Goal: Task Accomplishment & Management: Manage account settings

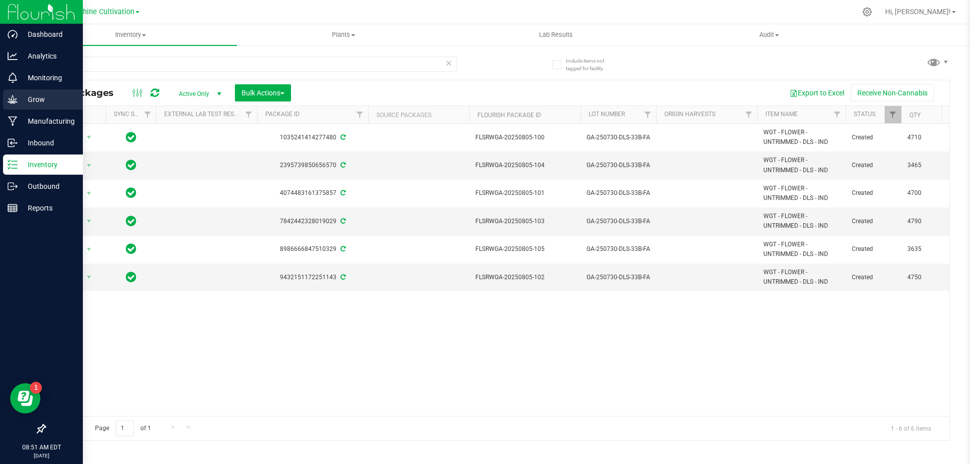
click at [24, 98] on p "Grow" at bounding box center [48, 99] width 61 height 12
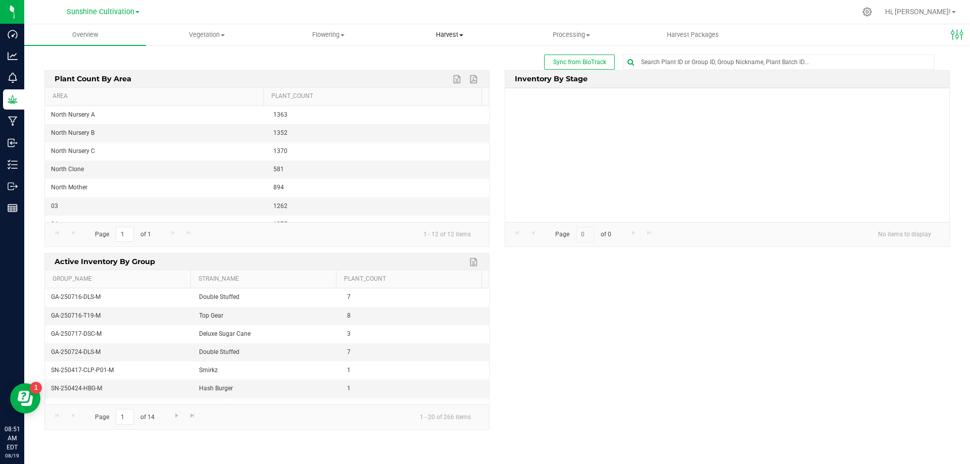
click at [457, 33] on span "Harvest" at bounding box center [450, 34] width 121 height 9
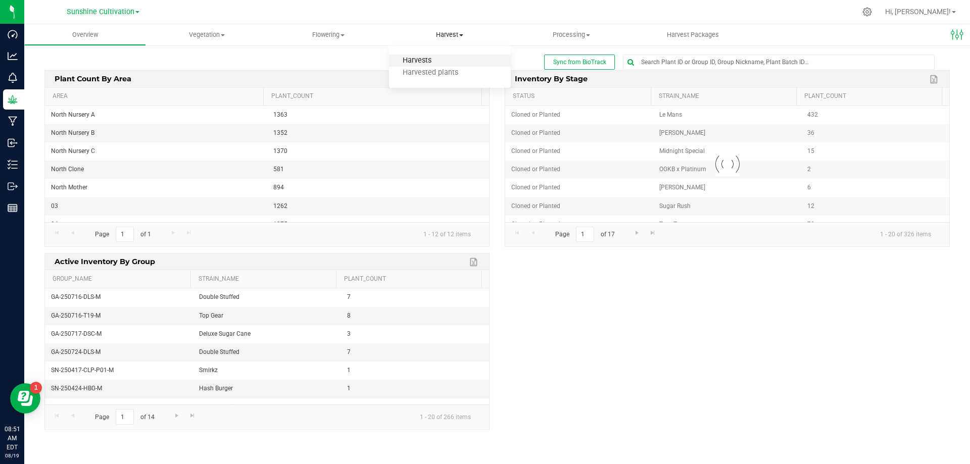
click at [441, 63] on span "Harvests" at bounding box center [417, 61] width 56 height 9
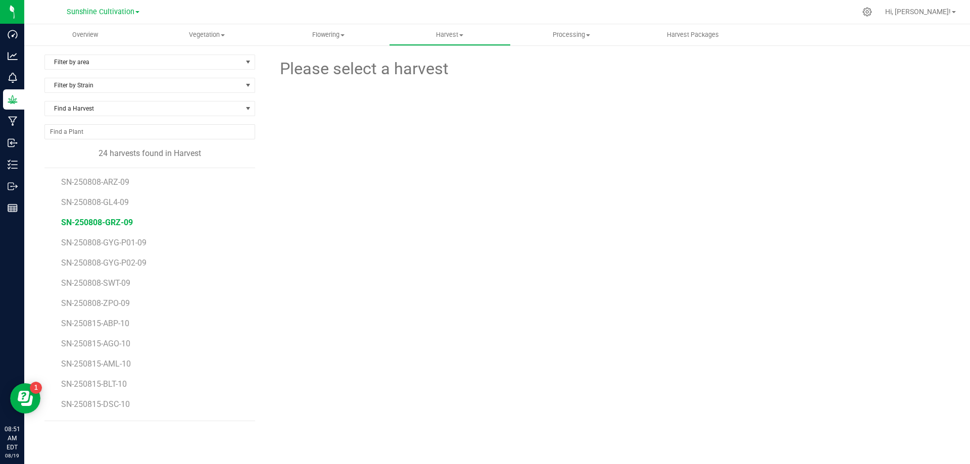
click at [115, 221] on span "SN-250808-GRZ-09" at bounding box center [97, 223] width 72 height 10
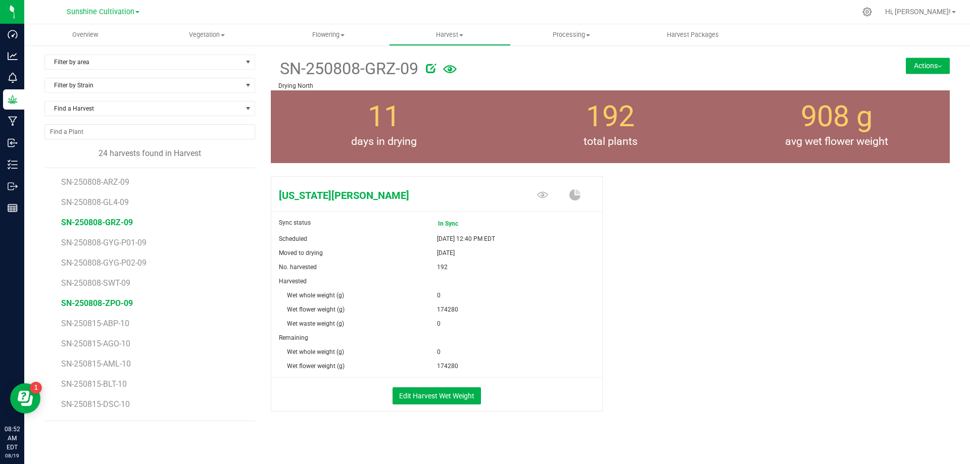
click at [122, 301] on span "SN-250808-ZPO-09" at bounding box center [97, 304] width 72 height 10
click at [909, 64] on button "Actions" at bounding box center [928, 66] width 44 height 16
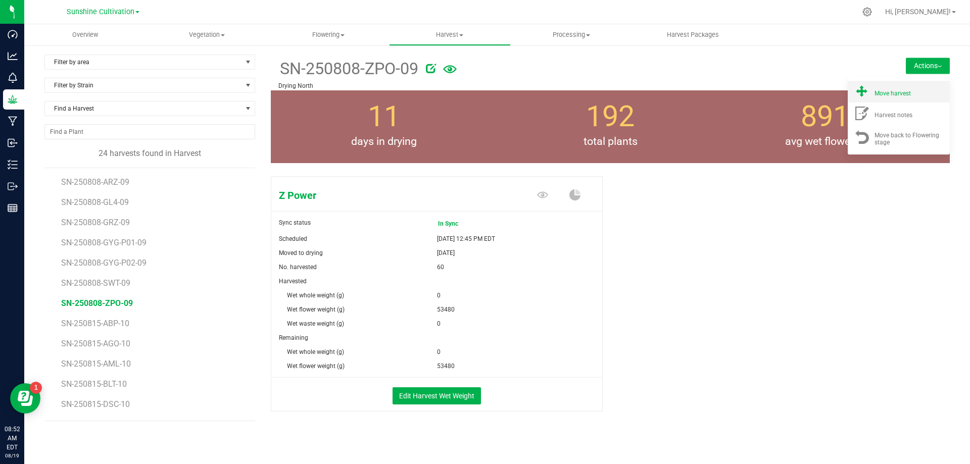
click at [897, 90] on span "Move harvest" at bounding box center [893, 93] width 36 height 7
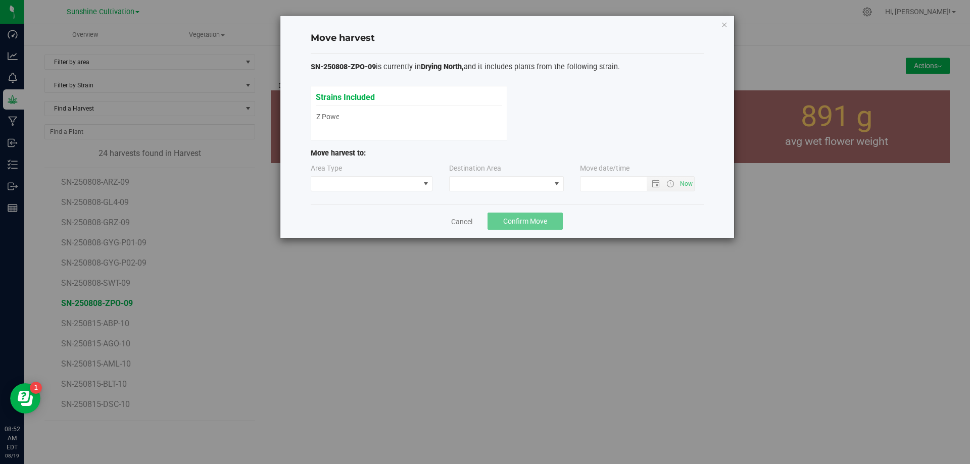
type input "8/19/2025 8:52 AM"
click at [511, 183] on span at bounding box center [500, 184] width 101 height 14
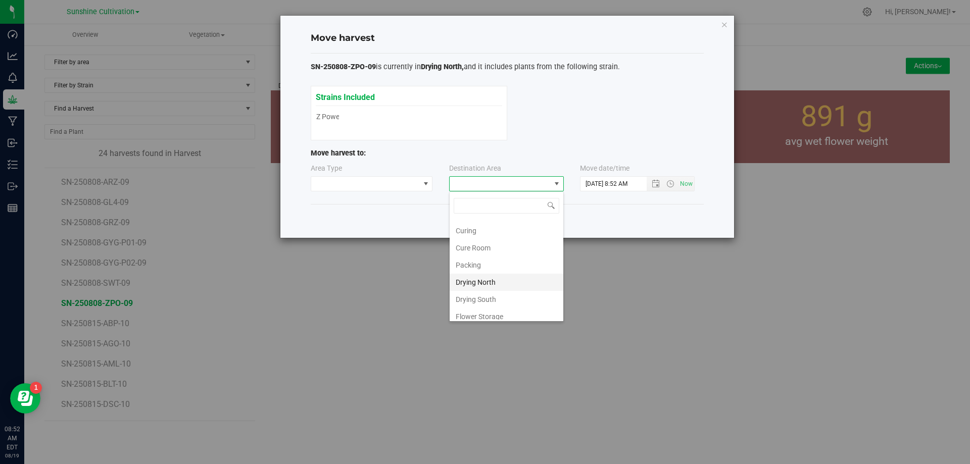
scroll to position [71, 0]
click at [490, 261] on li "Drying North" at bounding box center [507, 259] width 114 height 17
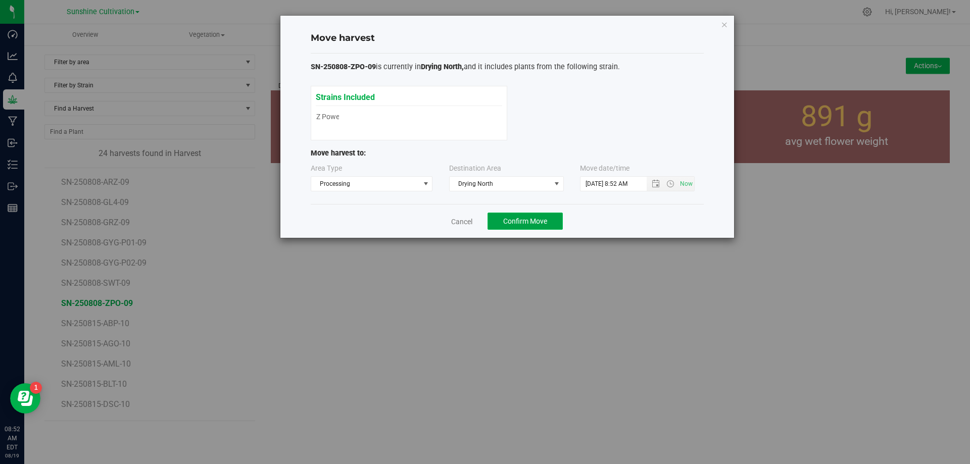
drag, startPoint x: 502, startPoint y: 220, endPoint x: 495, endPoint y: 213, distance: 10.0
click at [502, 220] on button "Confirm Move" at bounding box center [525, 221] width 75 height 17
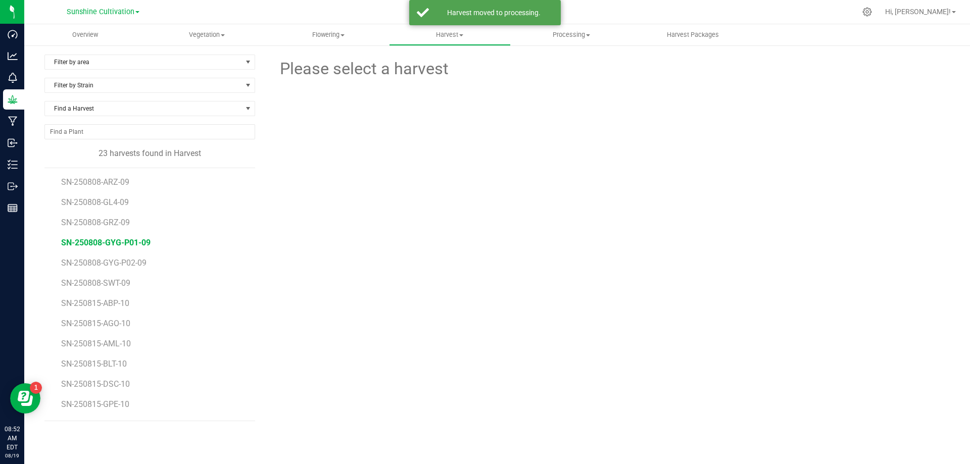
click at [134, 245] on span "SN-250808-GYG-P01-09" at bounding box center [105, 243] width 89 height 10
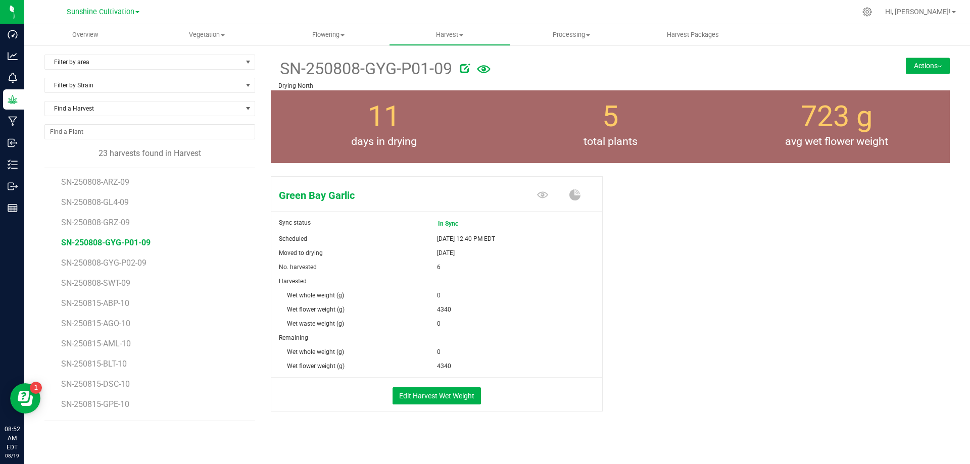
click at [921, 66] on button "Actions" at bounding box center [928, 66] width 44 height 16
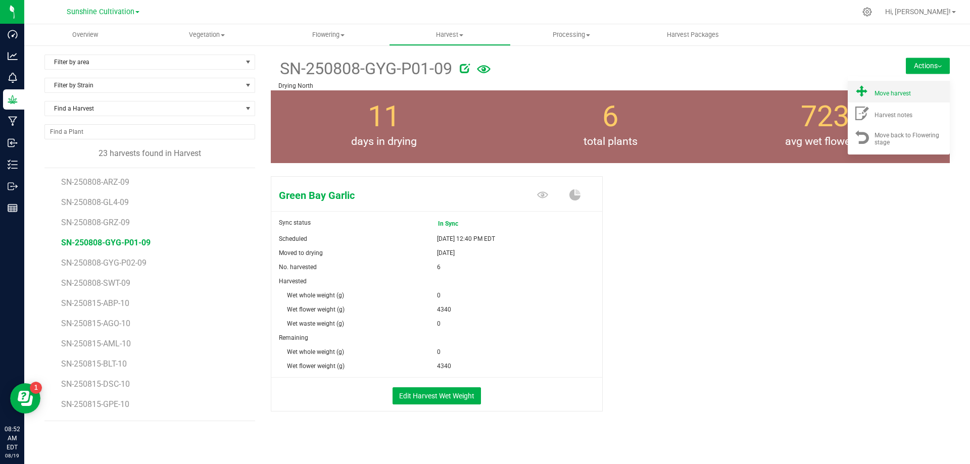
click at [875, 95] on span "Move harvest" at bounding box center [893, 93] width 36 height 7
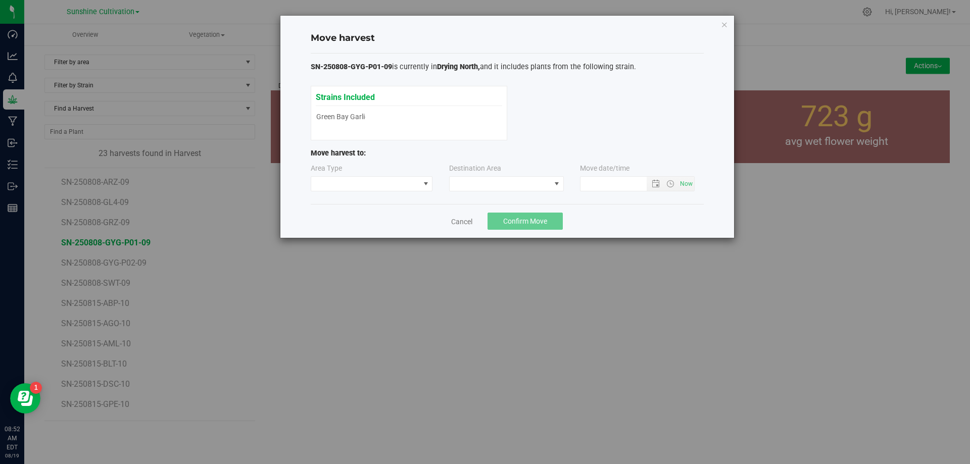
type input "8/19/2025 8:52 AM"
click at [500, 182] on span at bounding box center [500, 184] width 101 height 14
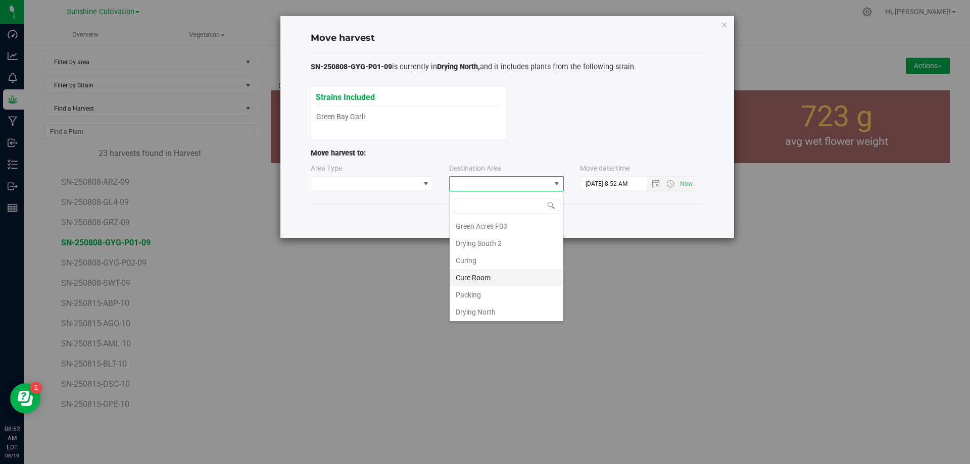
scroll to position [71, 0]
click at [489, 258] on li "Drying North" at bounding box center [507, 259] width 114 height 17
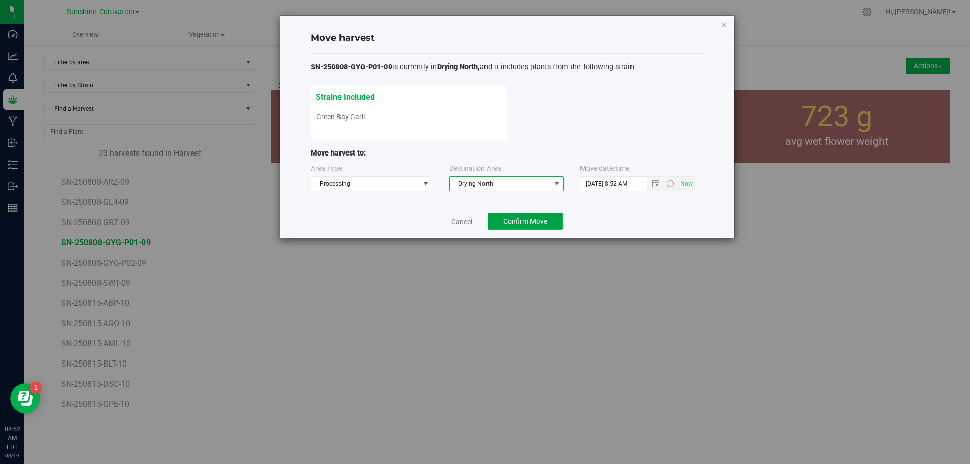
click at [504, 219] on span "Confirm Move" at bounding box center [525, 221] width 44 height 8
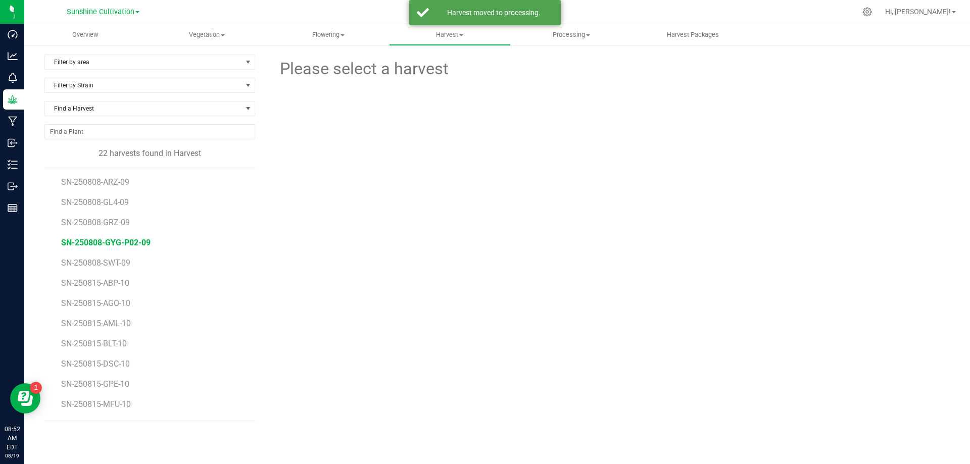
click at [143, 246] on span "SN-250808-GYG-P02-09" at bounding box center [105, 243] width 89 height 10
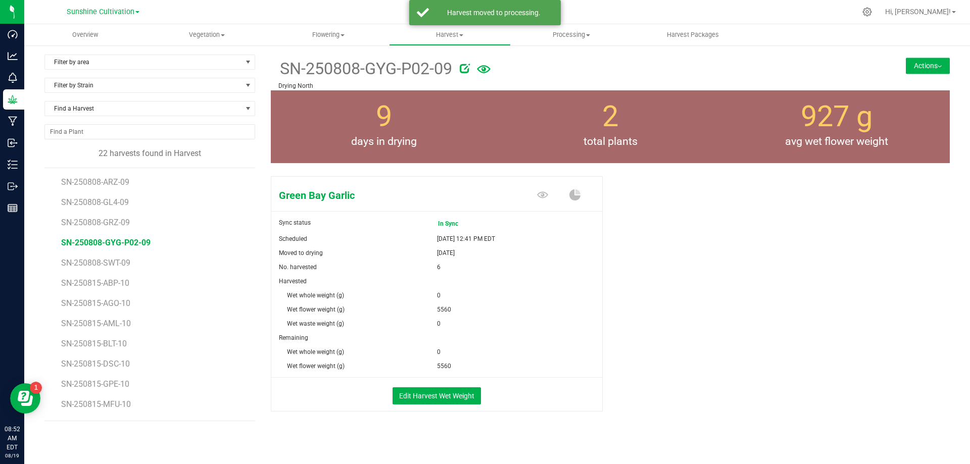
click at [933, 70] on button "Actions" at bounding box center [928, 66] width 44 height 16
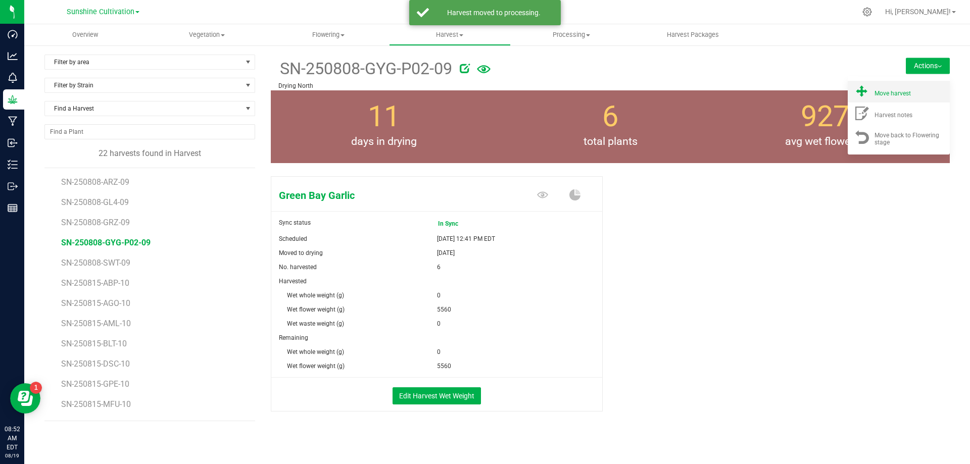
click at [881, 96] on span "Move harvest" at bounding box center [893, 93] width 36 height 7
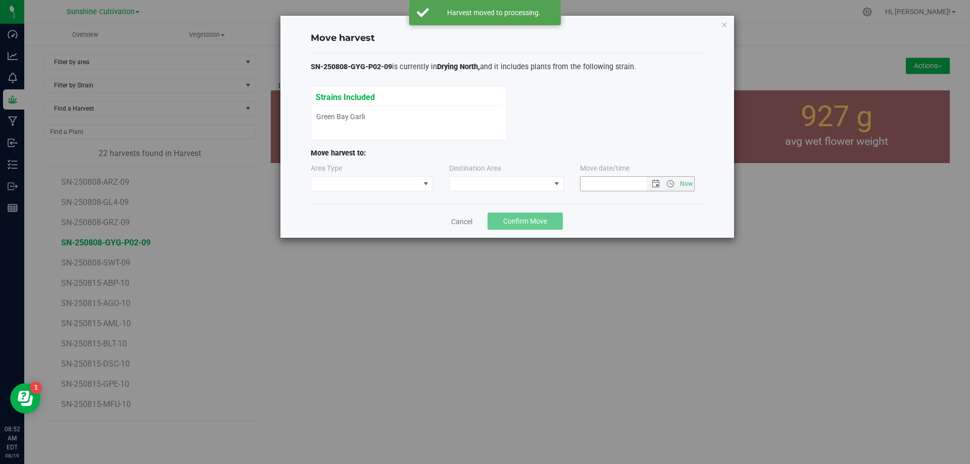
type input "8/19/2025 8:52 AM"
click at [531, 186] on span at bounding box center [500, 184] width 101 height 14
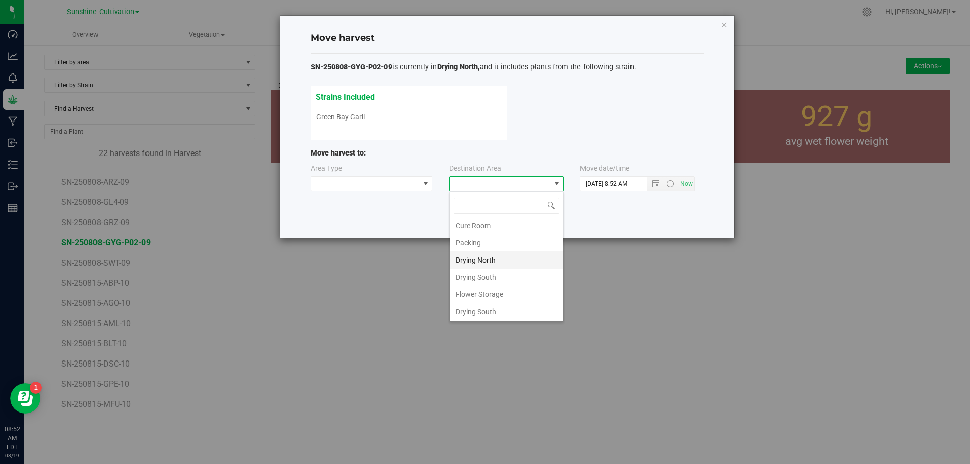
scroll to position [71, 0]
click at [476, 265] on li "Drying North" at bounding box center [507, 259] width 114 height 17
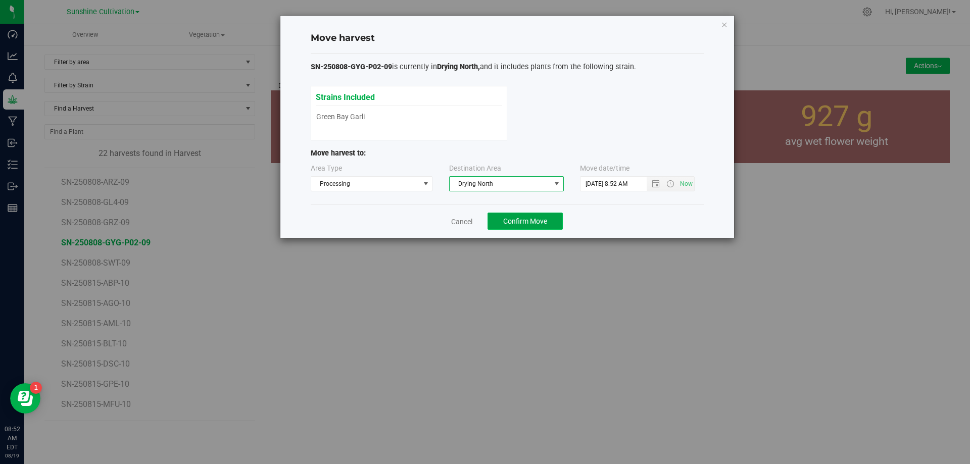
click at [496, 218] on button "Confirm Move" at bounding box center [525, 221] width 75 height 17
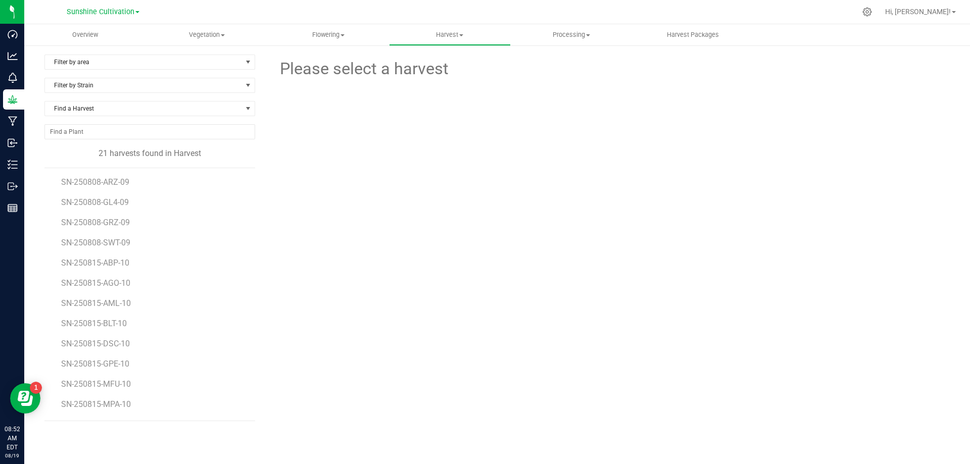
click at [123, 198] on li "SN-250808-GL4-09" at bounding box center [154, 199] width 186 height 20
click at [124, 202] on span "SN-250808-GL4-09" at bounding box center [96, 203] width 71 height 10
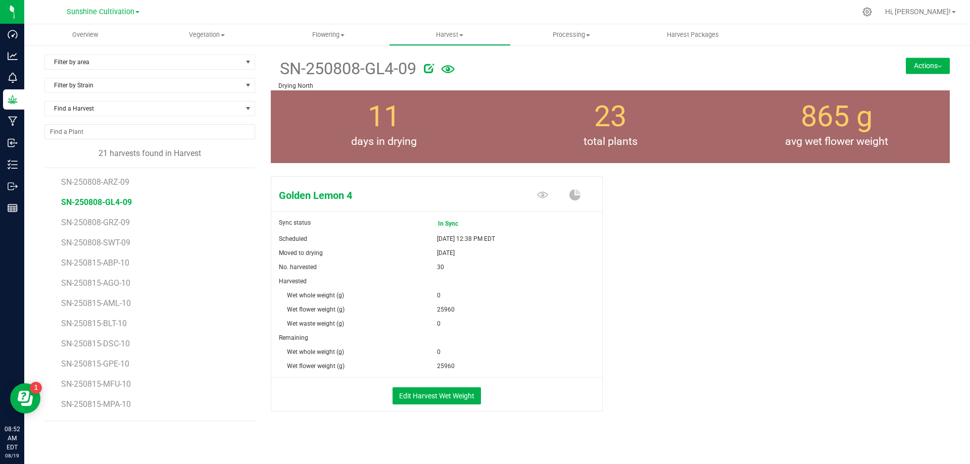
click at [919, 61] on button "Actions" at bounding box center [928, 66] width 44 height 16
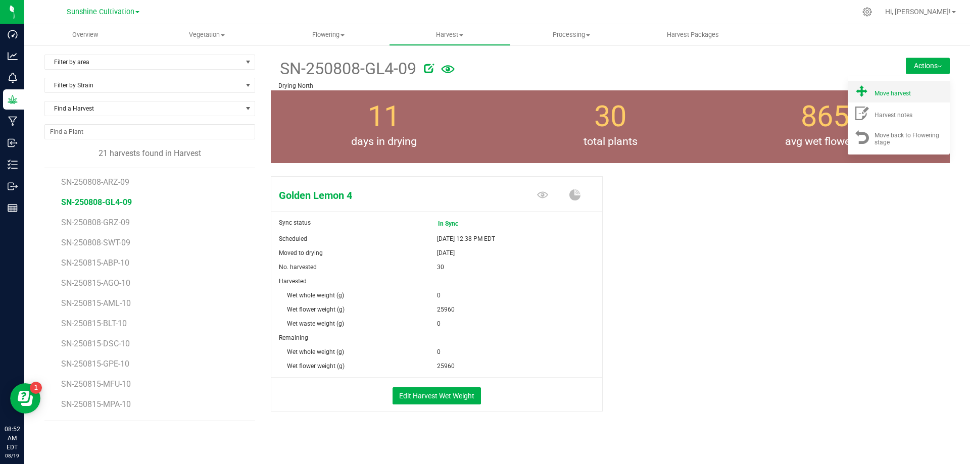
click at [883, 93] on span "Move harvest" at bounding box center [893, 93] width 36 height 7
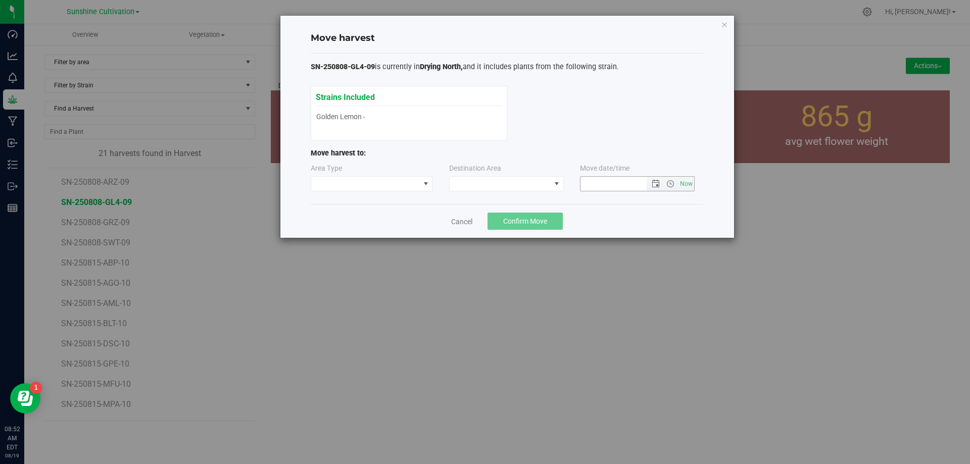
type input "8/19/2025 8:52 AM"
click at [496, 176] on span at bounding box center [506, 183] width 115 height 15
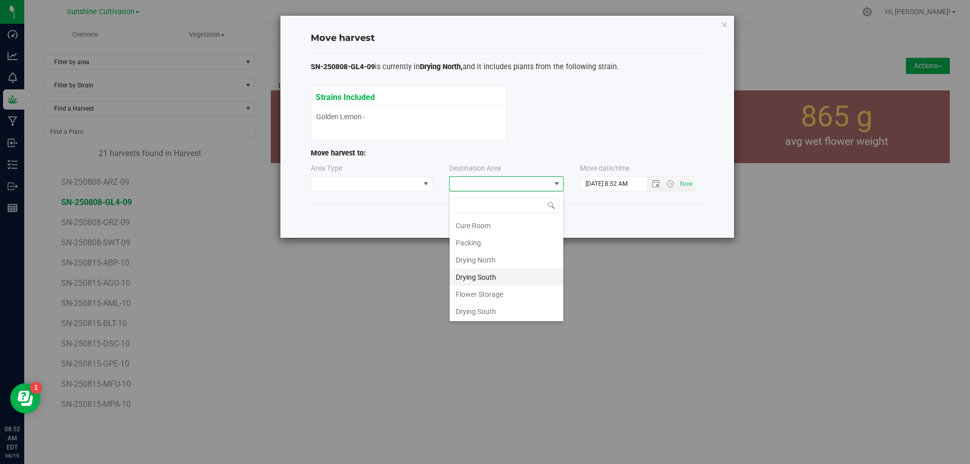
scroll to position [71, 0]
click at [491, 263] on li "Drying North" at bounding box center [507, 259] width 114 height 17
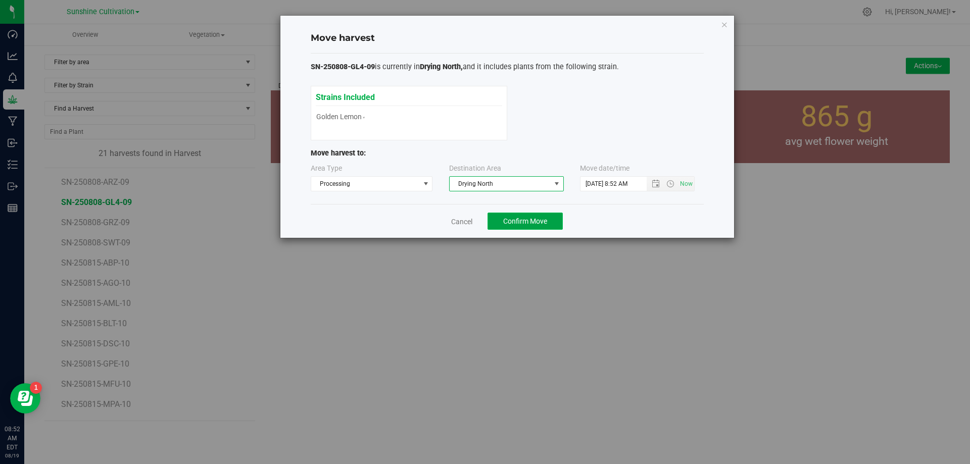
click at [526, 221] on span "Confirm Move" at bounding box center [525, 221] width 44 height 8
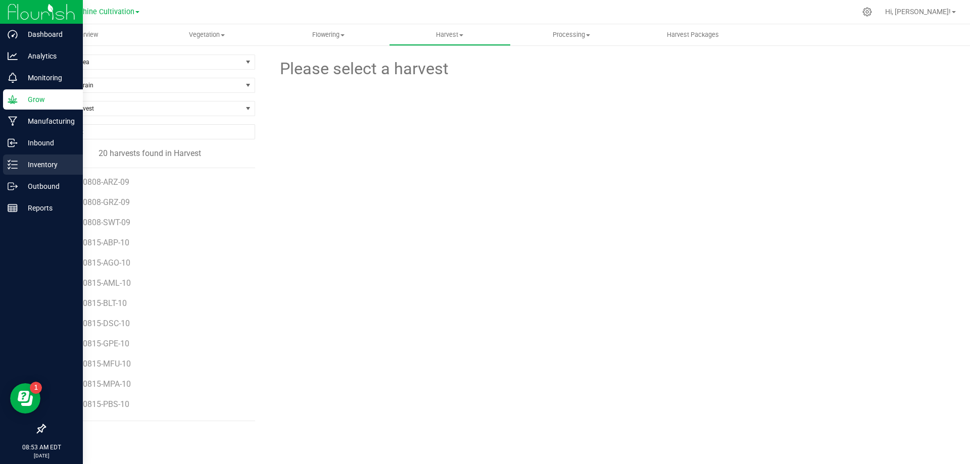
click at [49, 161] on p "Inventory" at bounding box center [48, 165] width 61 height 12
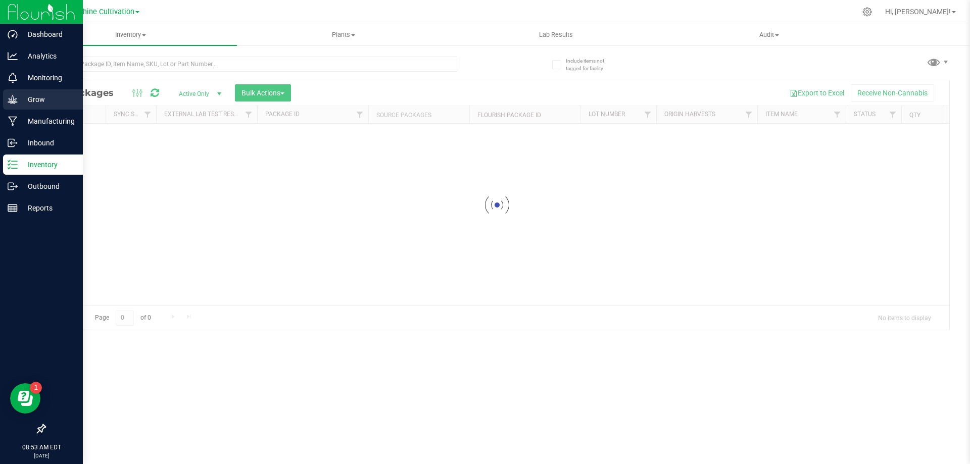
click at [16, 103] on icon at bounding box center [13, 100] width 10 height 10
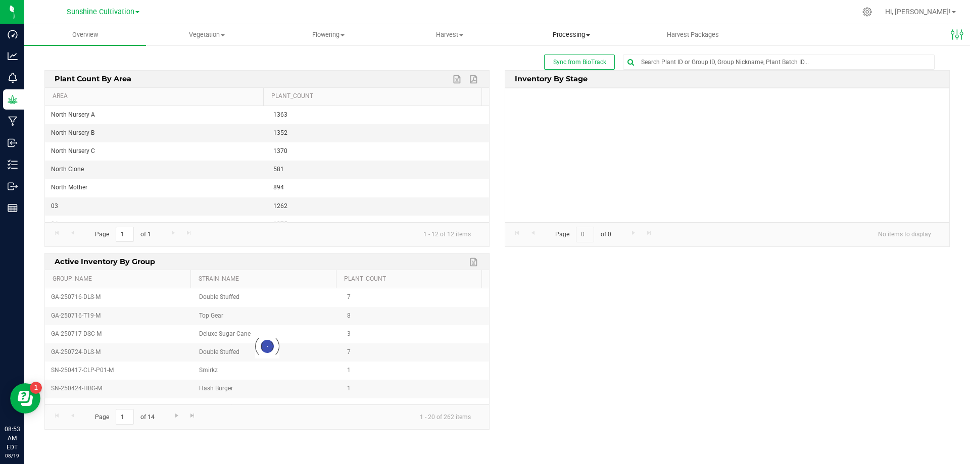
click at [552, 36] on span "Processing" at bounding box center [571, 34] width 121 height 9
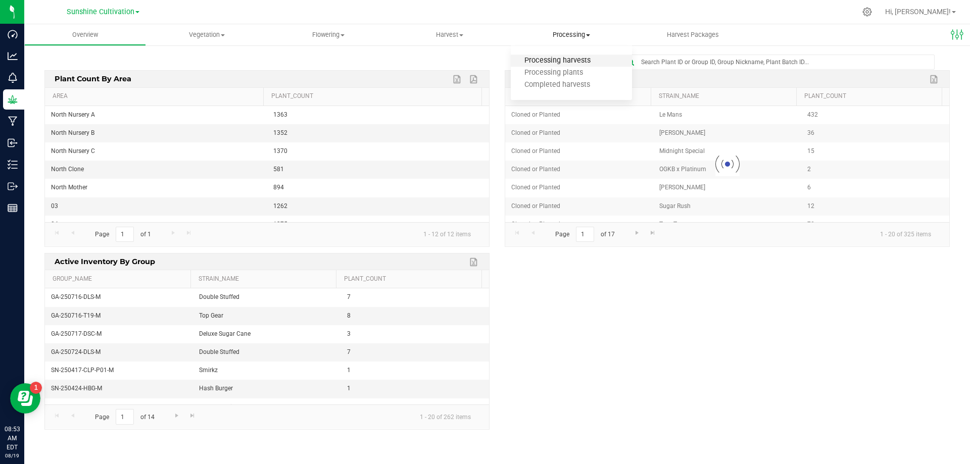
click at [565, 60] on span "Processing harvests" at bounding box center [557, 61] width 93 height 9
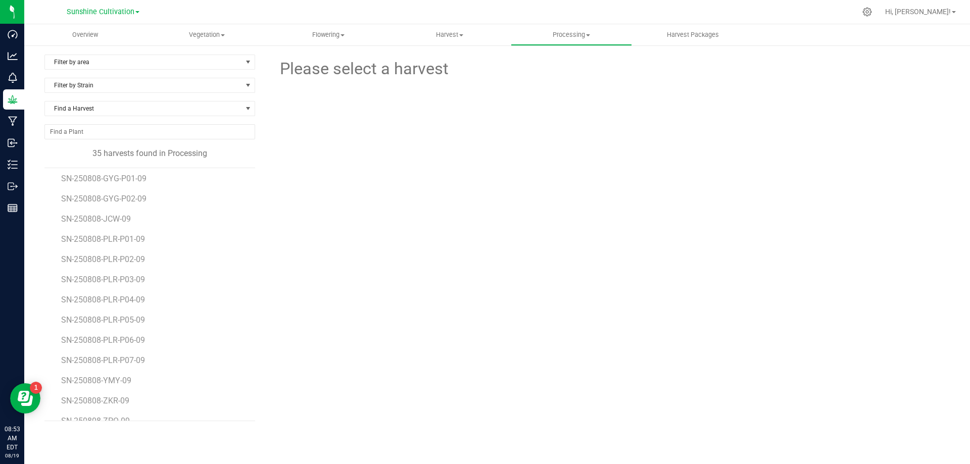
scroll to position [463, 0]
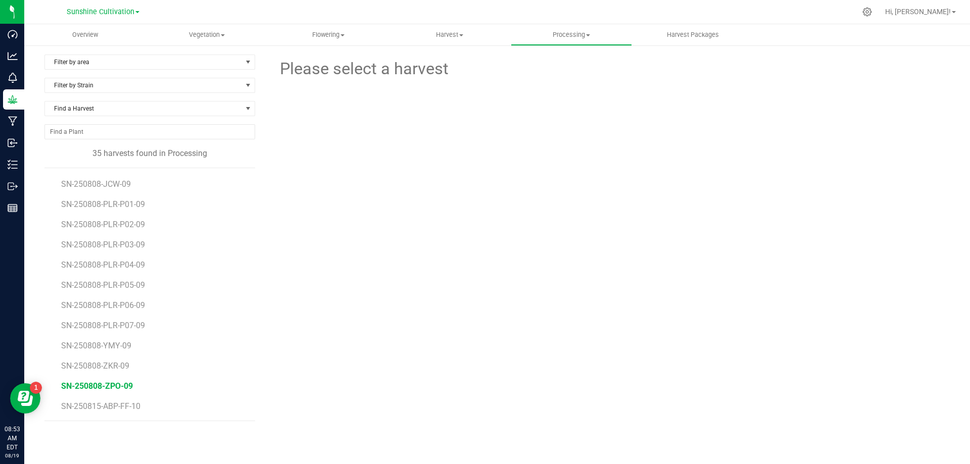
click at [120, 387] on span "SN-250808-ZPO-09" at bounding box center [97, 387] width 72 height 10
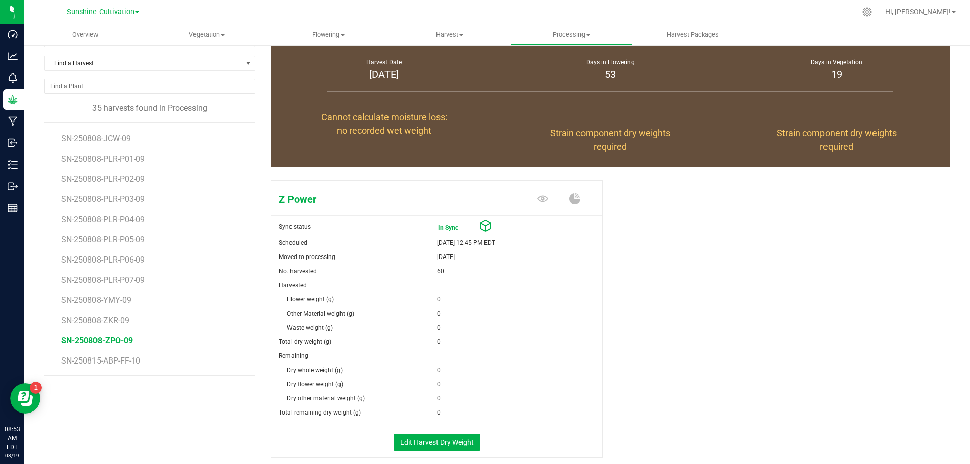
scroll to position [98, 0]
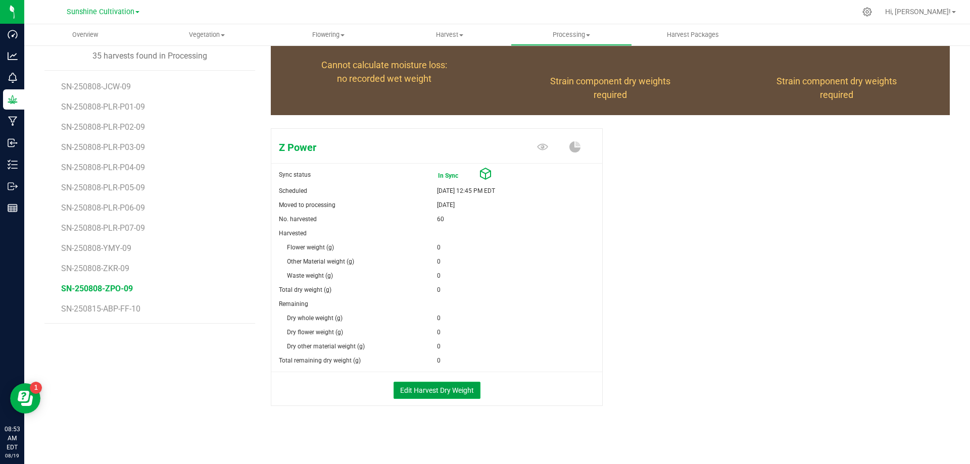
click at [439, 383] on button "Edit Harvest Dry Weight" at bounding box center [437, 390] width 87 height 17
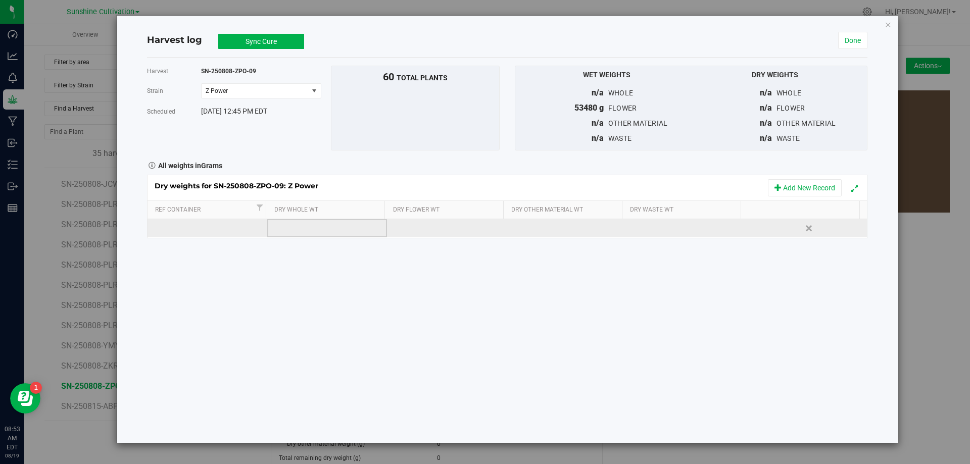
click at [326, 224] on td at bounding box center [327, 228] width 120 height 18
type input "11985"
click at [443, 226] on div "Dry weights for SN-250808-ZPO-09: Z Power Add New Record Ref Container Dry Whol…" at bounding box center [507, 207] width 721 height 64
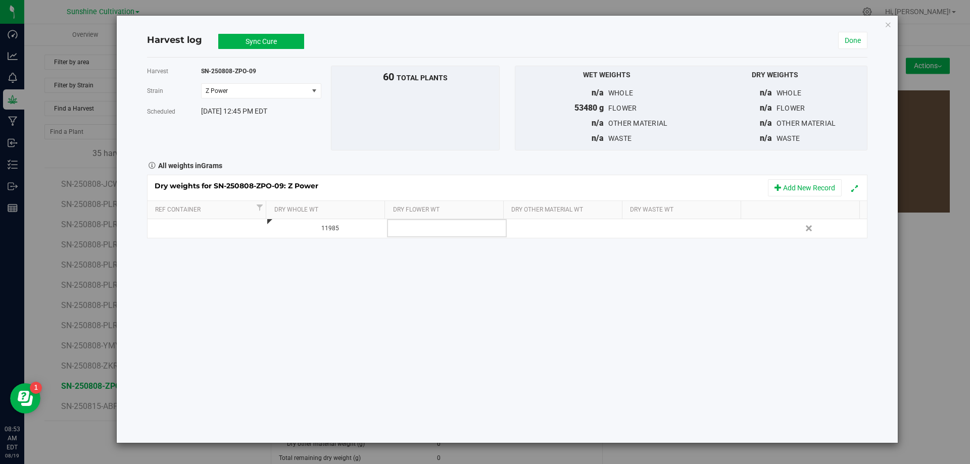
click at [443, 226] on td at bounding box center [447, 228] width 120 height 18
type input "11985"
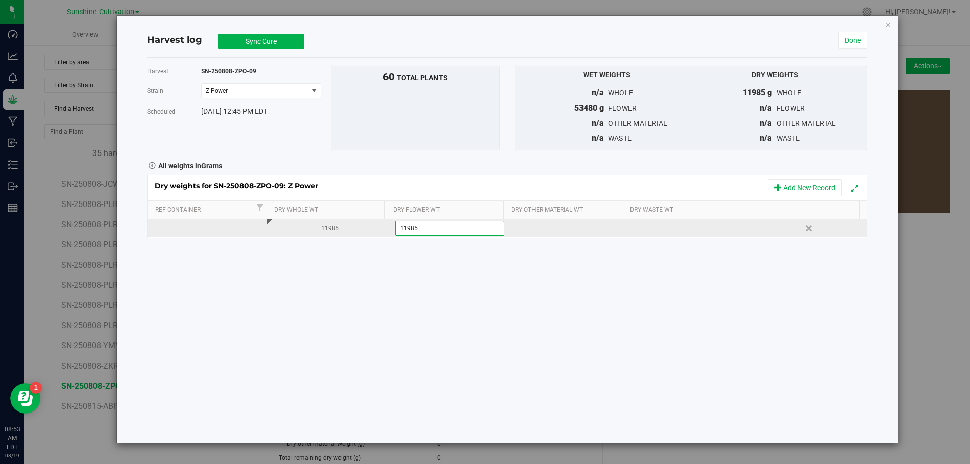
click at [686, 230] on div "Dry weights for SN-250808-ZPO-09: Z Power Add New Record Ref Container Dry Whol…" at bounding box center [507, 207] width 721 height 64
click at [686, 230] on div at bounding box center [690, 228] width 112 height 15
click at [657, 228] on div at bounding box center [690, 228] width 112 height 15
type input "3550"
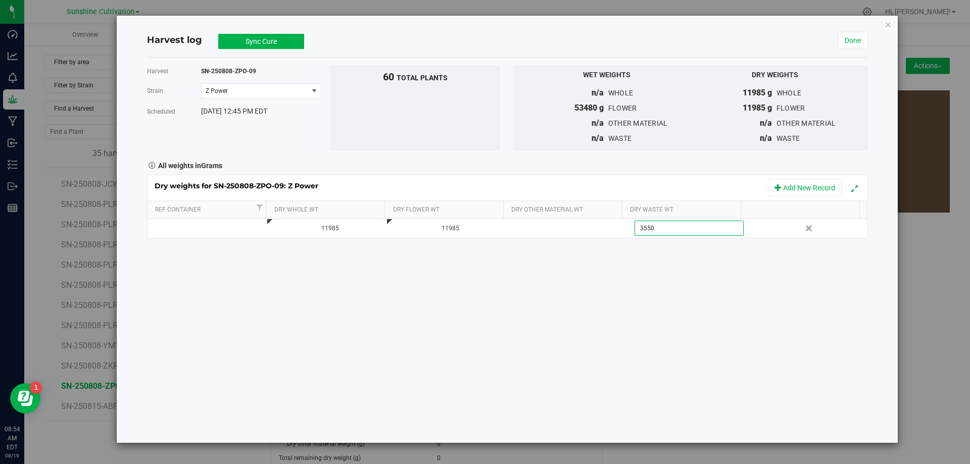
click at [255, 40] on button "Sync Cure" at bounding box center [261, 41] width 86 height 15
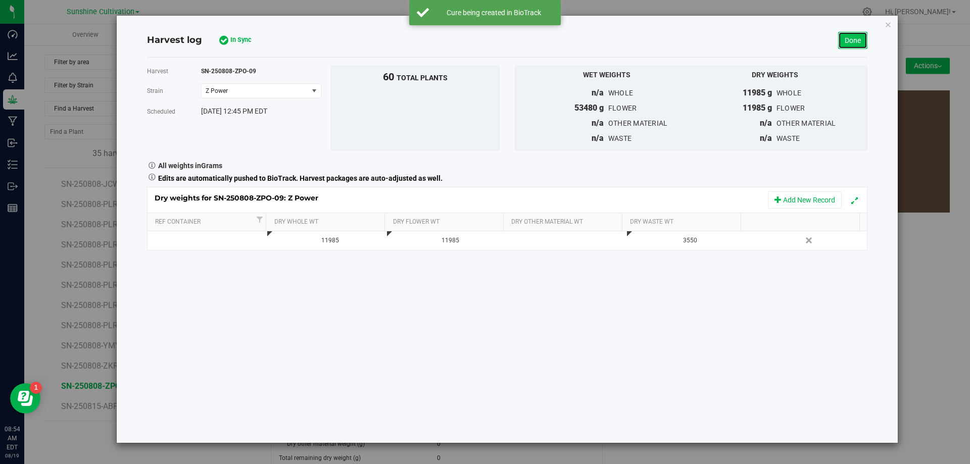
click at [852, 41] on link "Done" at bounding box center [852, 40] width 29 height 17
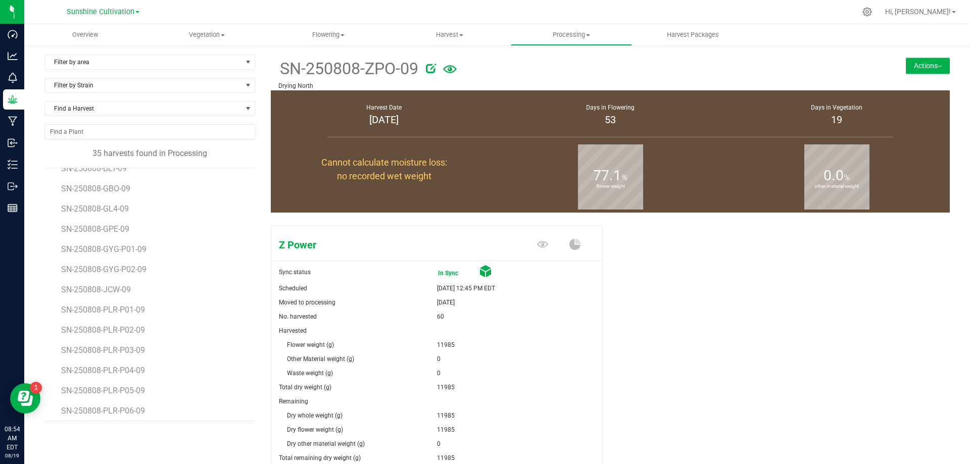
scroll to position [311, 0]
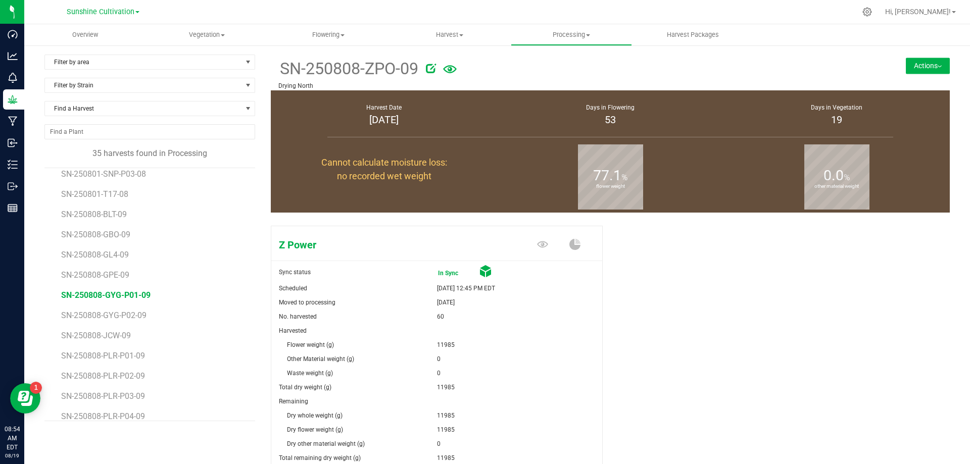
click at [134, 291] on span "SN-250808-GYG-P01-09" at bounding box center [105, 296] width 89 height 10
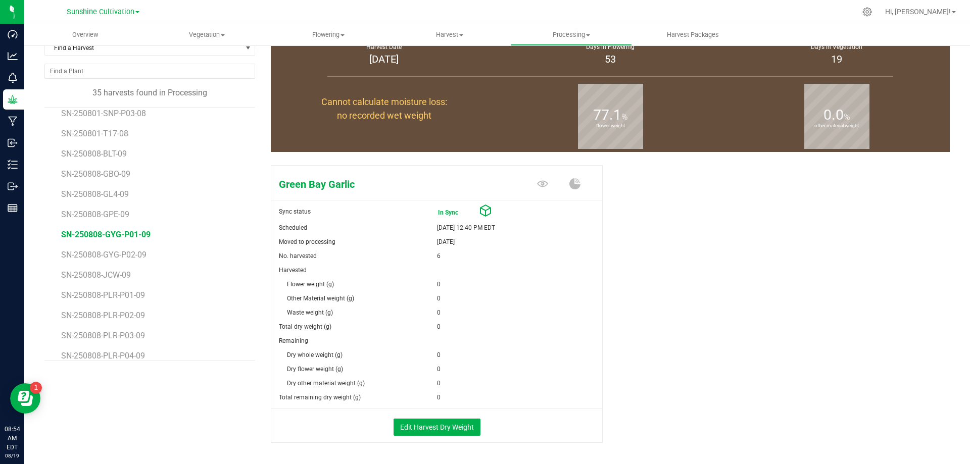
scroll to position [98, 0]
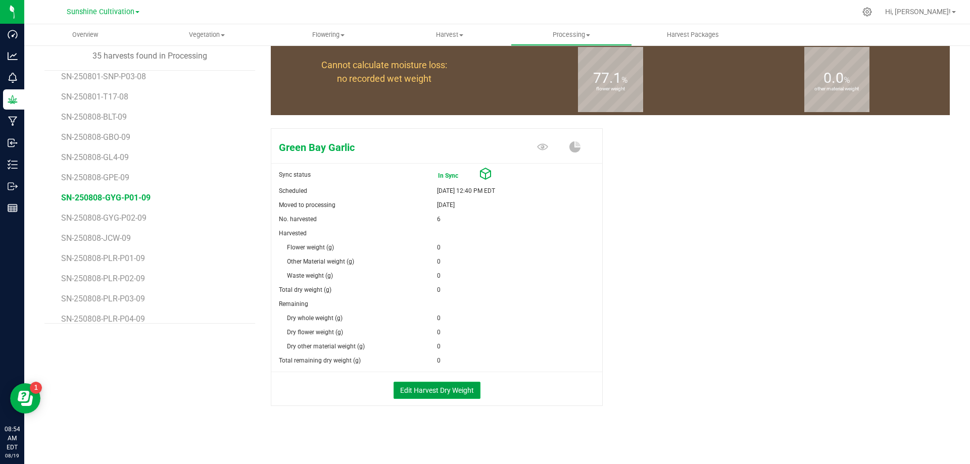
click at [420, 386] on button "Edit Harvest Dry Weight" at bounding box center [437, 390] width 87 height 17
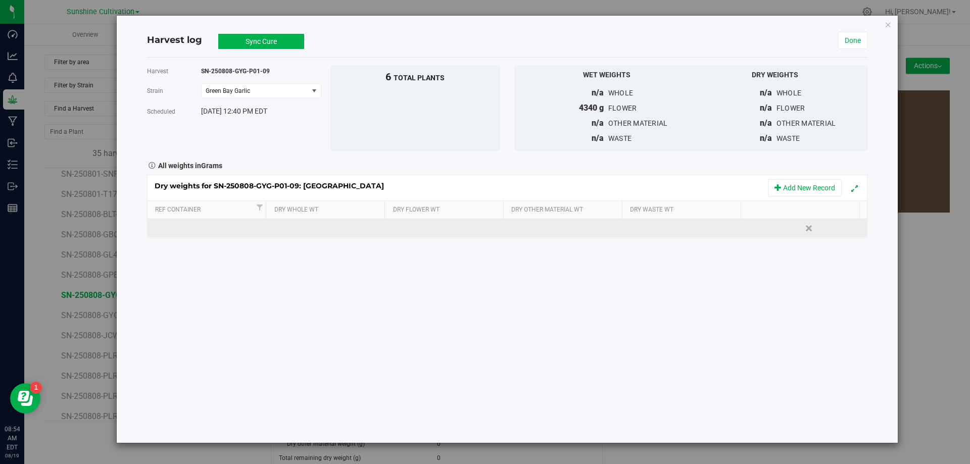
click at [315, 222] on td at bounding box center [327, 228] width 120 height 18
click at [315, 222] on input "text" at bounding box center [329, 228] width 108 height 14
type input "1200"
click at [448, 232] on div "Dry weights for SN-250808-GYG-P01-09: Green Bay Garlic Add New Record Ref Conta…" at bounding box center [507, 207] width 721 height 64
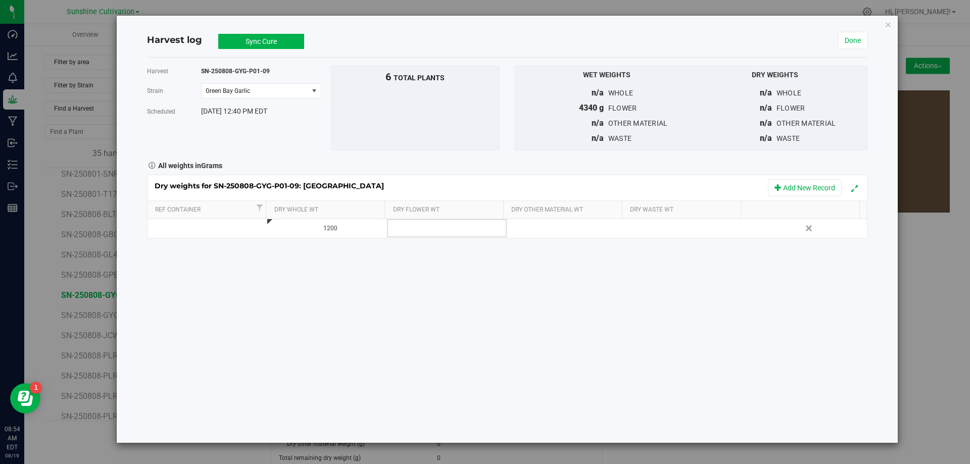
click at [443, 226] on td at bounding box center [447, 228] width 120 height 18
type input "1200"
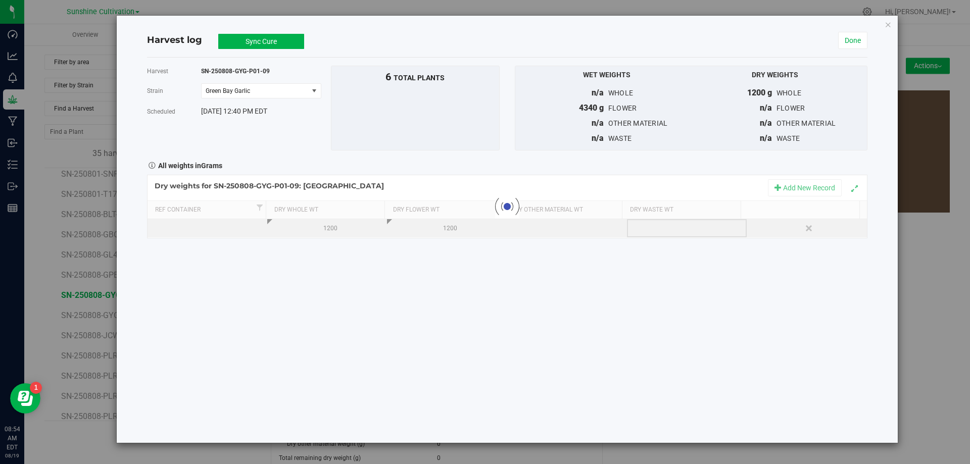
click at [652, 232] on div "Loading... Dry weights for SN-250808-GYG-P01-09: Green Bay Garlic Add New Recor…" at bounding box center [507, 207] width 721 height 64
click at [648, 223] on div at bounding box center [690, 228] width 112 height 15
type input "200"
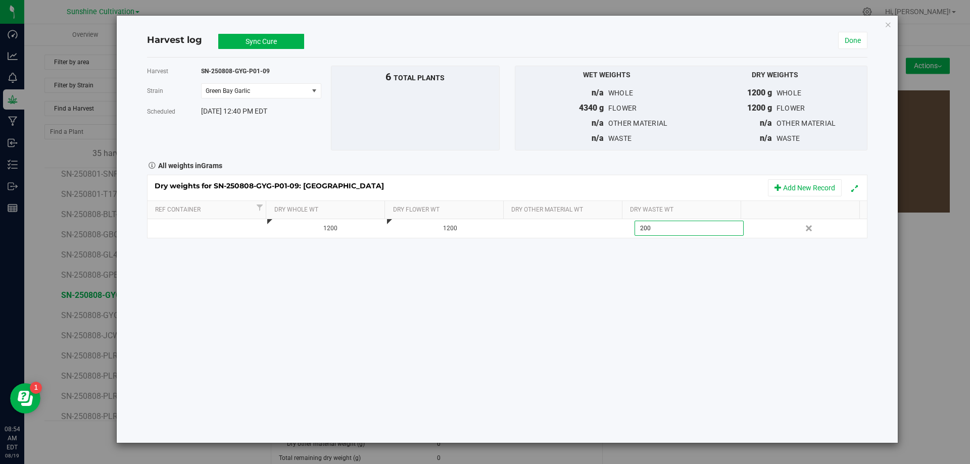
click at [247, 42] on button "Sync Cure" at bounding box center [261, 41] width 86 height 15
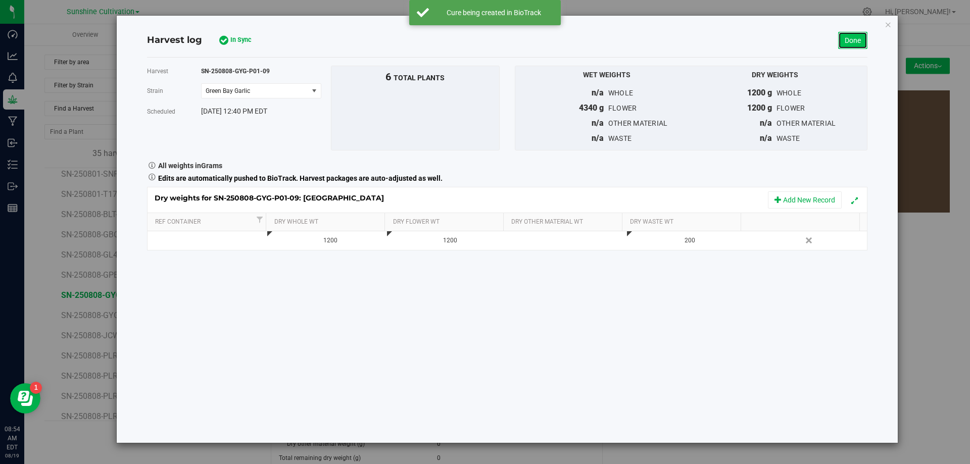
click at [864, 44] on link "Done" at bounding box center [852, 40] width 29 height 17
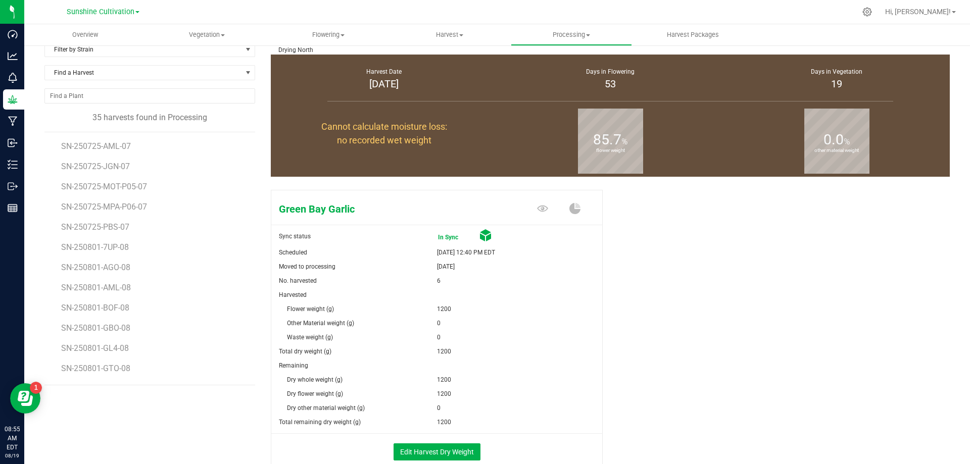
scroll to position [98, 0]
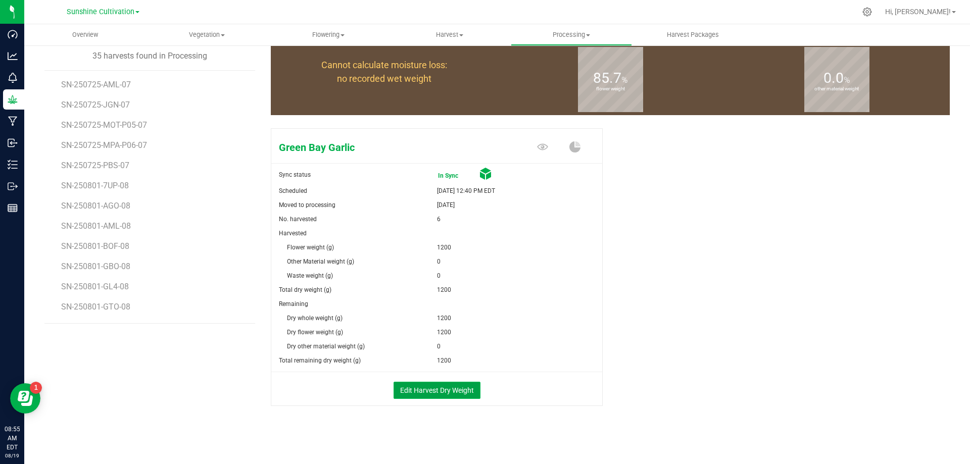
click at [425, 397] on button "Edit Harvest Dry Weight" at bounding box center [437, 390] width 87 height 17
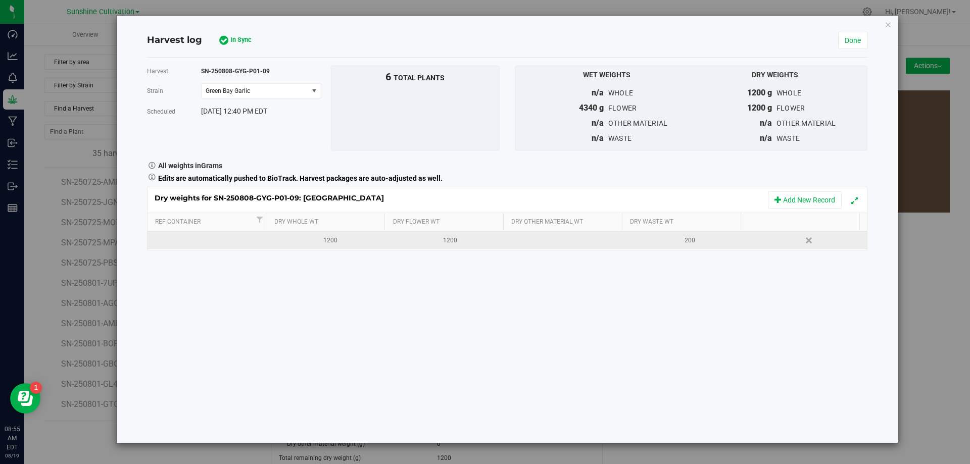
click at [687, 244] on div "200" at bounding box center [690, 241] width 112 height 10
click at [687, 244] on input "200" at bounding box center [689, 240] width 108 height 14
click at [256, 39] on span "In Sync" at bounding box center [250, 40] width 40 height 10
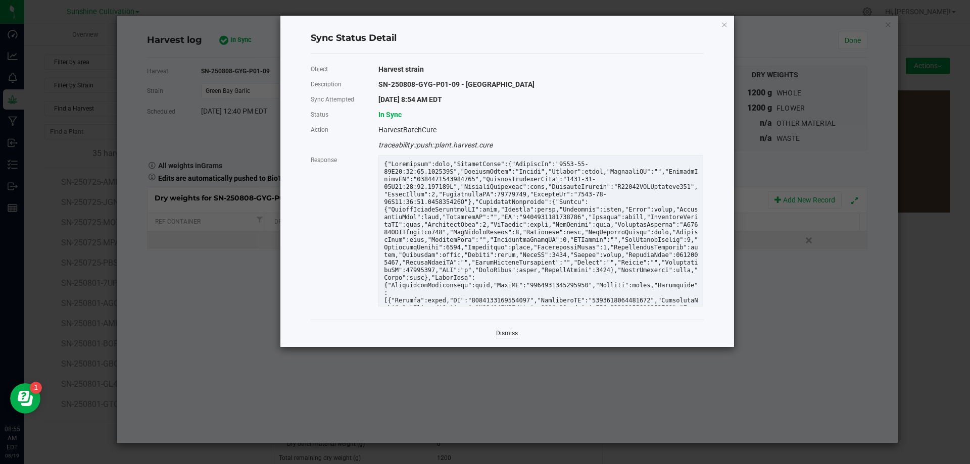
click at [512, 334] on link "Dismiss" at bounding box center [507, 334] width 22 height 9
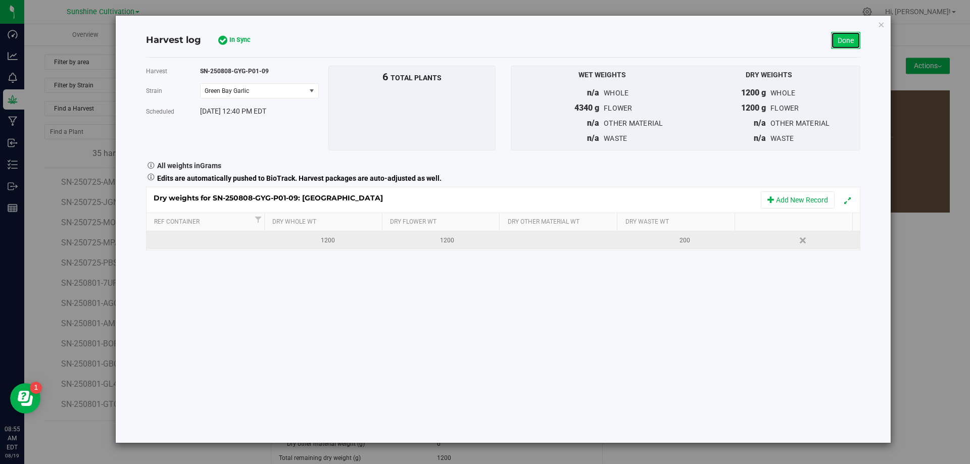
click at [835, 43] on link "Done" at bounding box center [845, 40] width 29 height 17
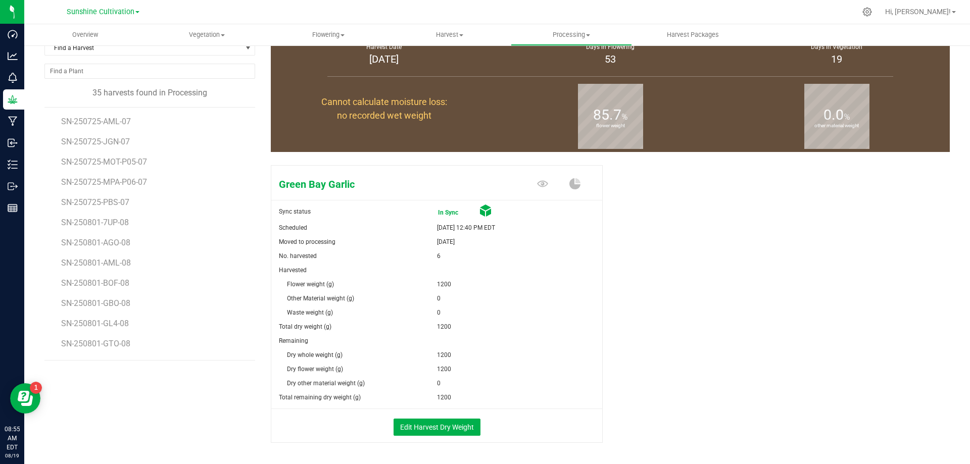
scroll to position [98, 0]
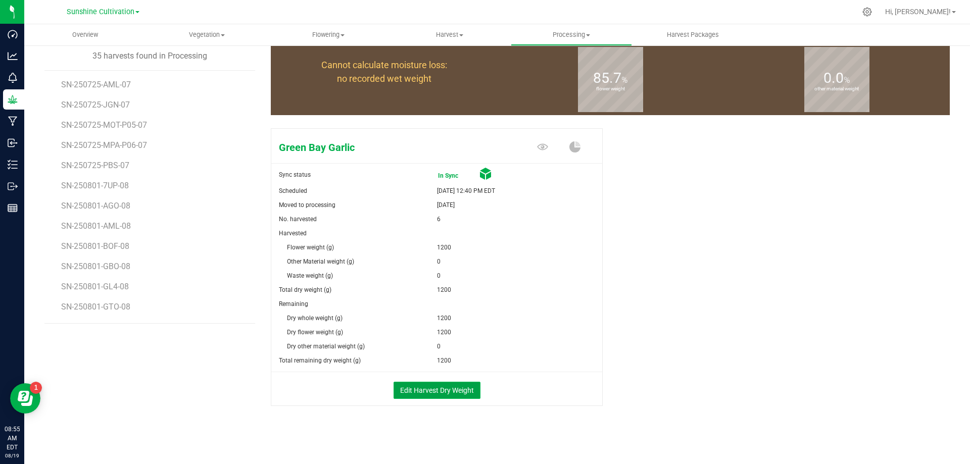
click at [446, 393] on button "Edit Harvest Dry Weight" at bounding box center [437, 390] width 87 height 17
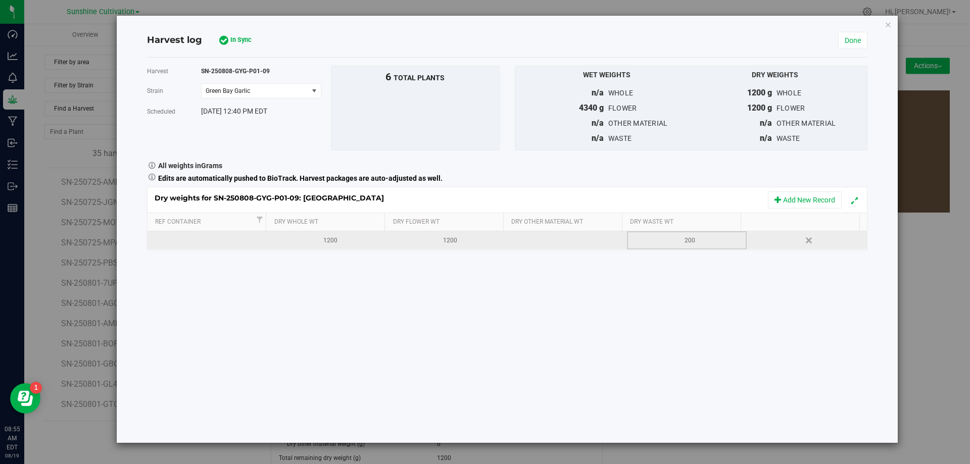
click at [695, 243] on div "200" at bounding box center [690, 241] width 112 height 10
click at [854, 44] on link "Done" at bounding box center [852, 40] width 29 height 17
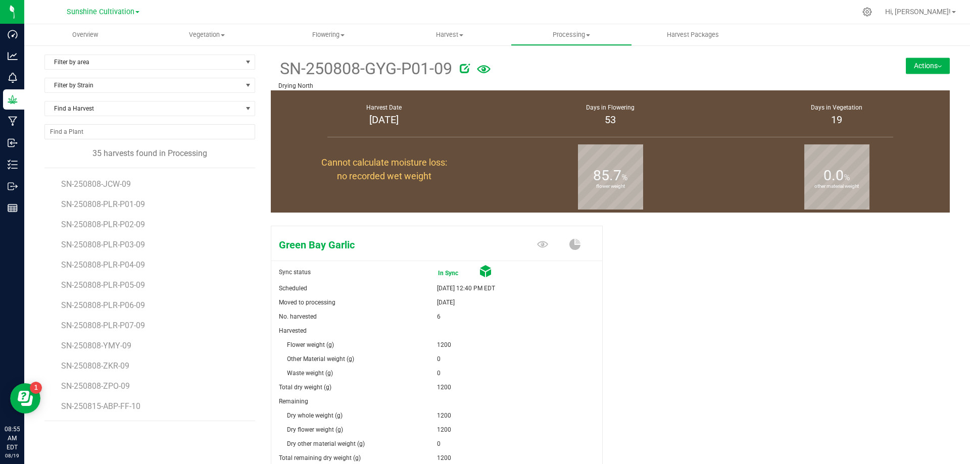
scroll to position [51, 0]
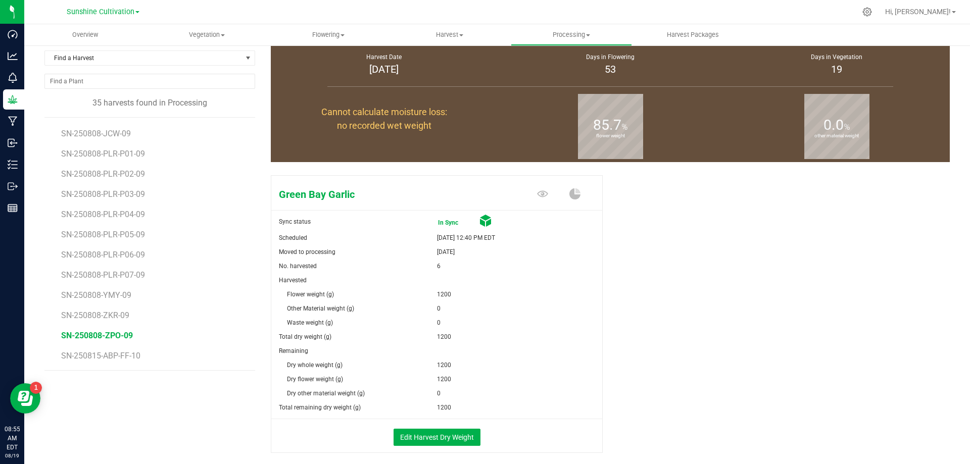
click at [119, 338] on span "SN-250808-ZPO-09" at bounding box center [97, 336] width 72 height 10
click at [423, 433] on button "Edit Harvest Dry Weight" at bounding box center [437, 437] width 87 height 17
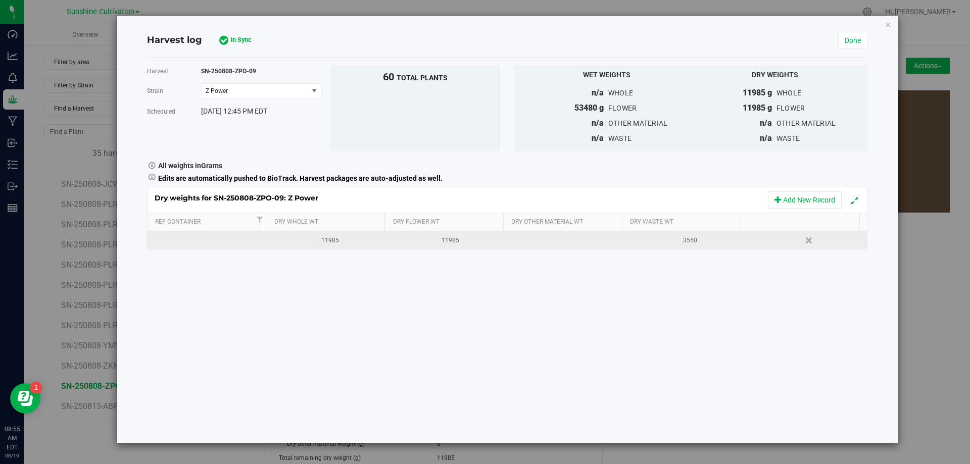
click at [657, 243] on div "3550" at bounding box center [690, 241] width 112 height 10
click at [203, 34] on div "Harvest log Sync Cure In Sync" at bounding box center [492, 41] width 691 height 14
click at [641, 120] on span "other material" at bounding box center [638, 123] width 60 height 8
click at [619, 132] on div "n/a waste" at bounding box center [607, 138] width 153 height 12
click at [551, 147] on div "Wet Weights n/a whole 53480 g flower n/a other material n/a waste Dry Weights" at bounding box center [691, 108] width 353 height 85
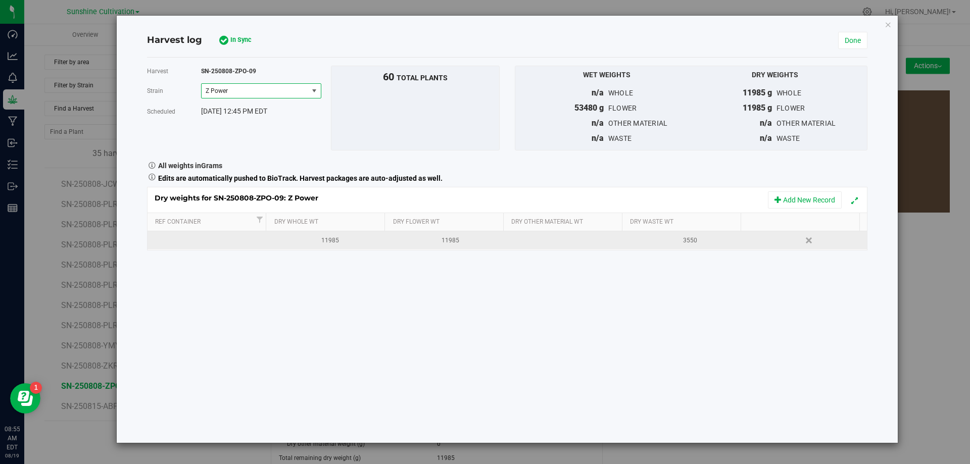
click at [251, 91] on span "Z Power" at bounding box center [253, 90] width 95 height 7
click at [261, 74] on div "SN-250808-ZPO-09" at bounding box center [261, 71] width 120 height 11
click at [248, 91] on span "Z Power" at bounding box center [253, 90] width 95 height 7
click at [239, 108] on li "Z Power" at bounding box center [261, 108] width 119 height 15
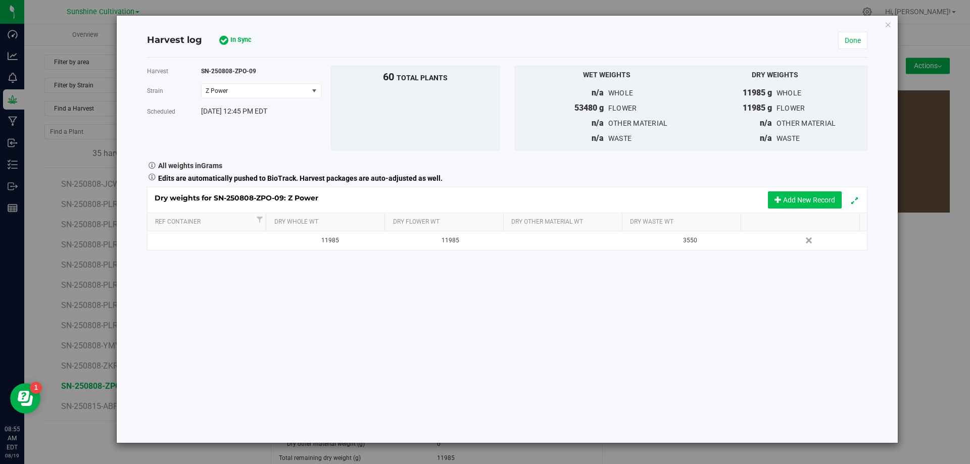
click at [799, 198] on button "Add New Record" at bounding box center [805, 200] width 74 height 17
click at [225, 28] on div "Harvest log Sync Cure In Sync Done" at bounding box center [507, 41] width 721 height 34
click at [234, 40] on span "In Sync" at bounding box center [250, 40] width 40 height 10
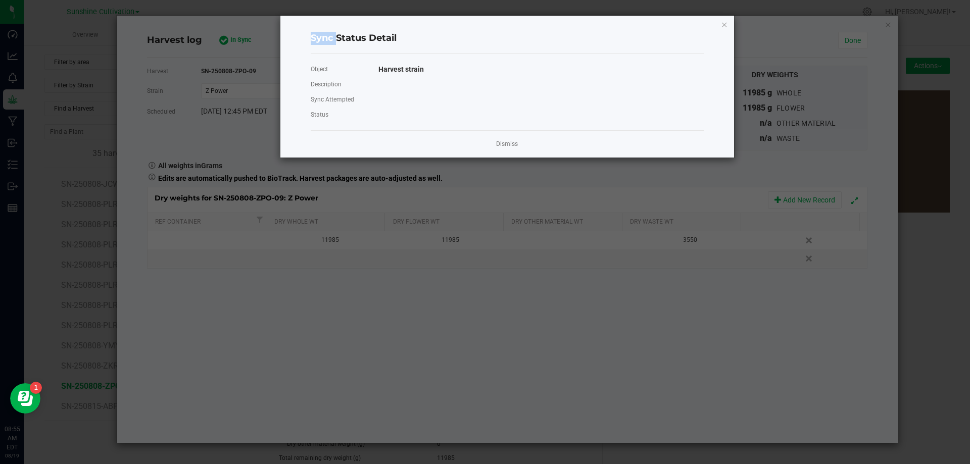
click at [234, 40] on ngb-modal-window "Sync Status Detail Object Harvest strain Description Sync Attempted Status Dism…" at bounding box center [489, 232] width 978 height 464
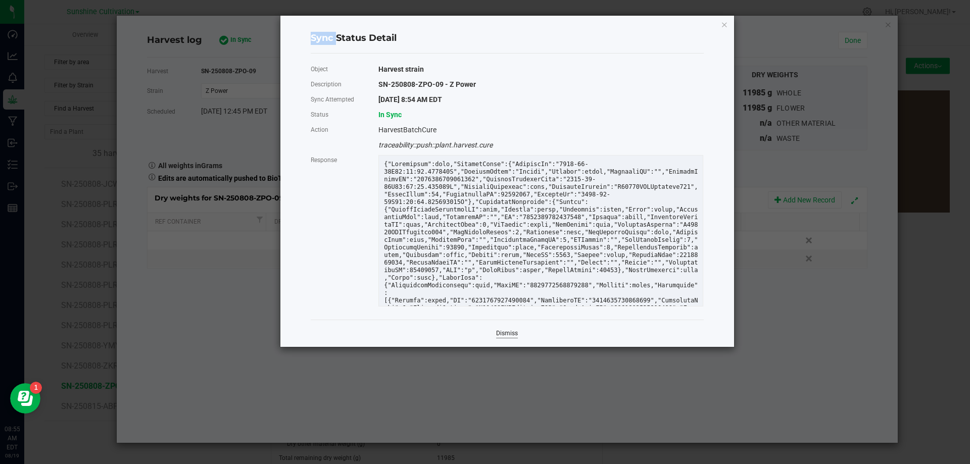
click at [508, 334] on link "Dismiss" at bounding box center [507, 334] width 22 height 9
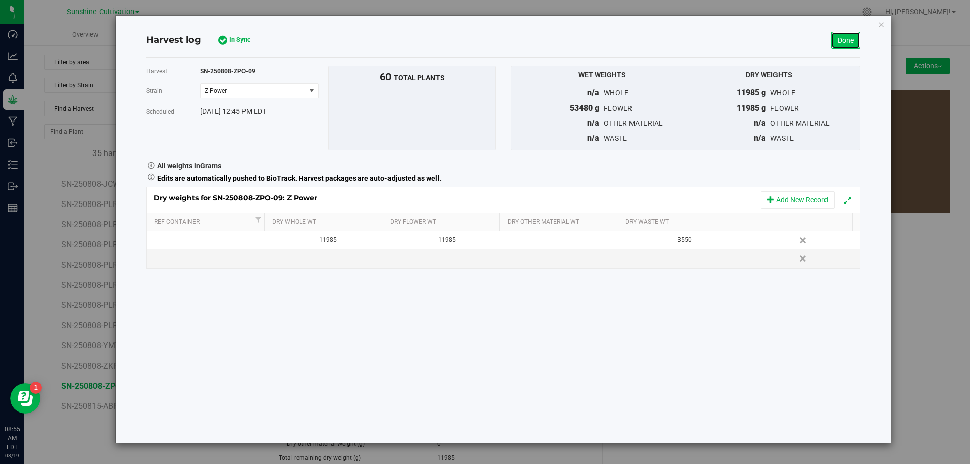
click at [853, 37] on link "Done" at bounding box center [845, 40] width 29 height 17
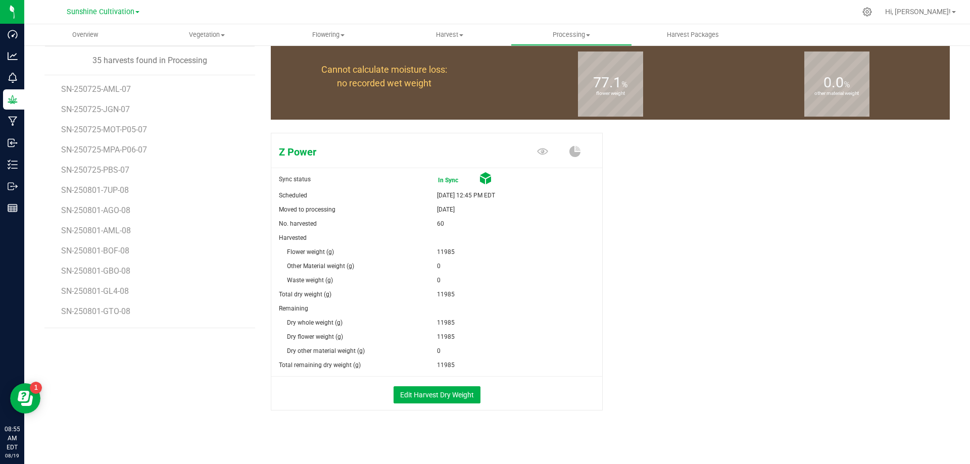
scroll to position [98, 0]
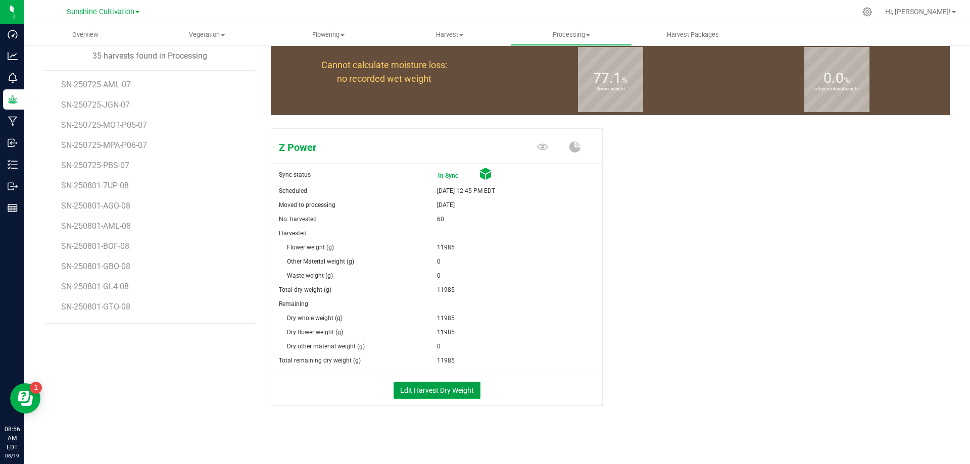
click at [445, 393] on button "Edit Harvest Dry Weight" at bounding box center [437, 390] width 87 height 17
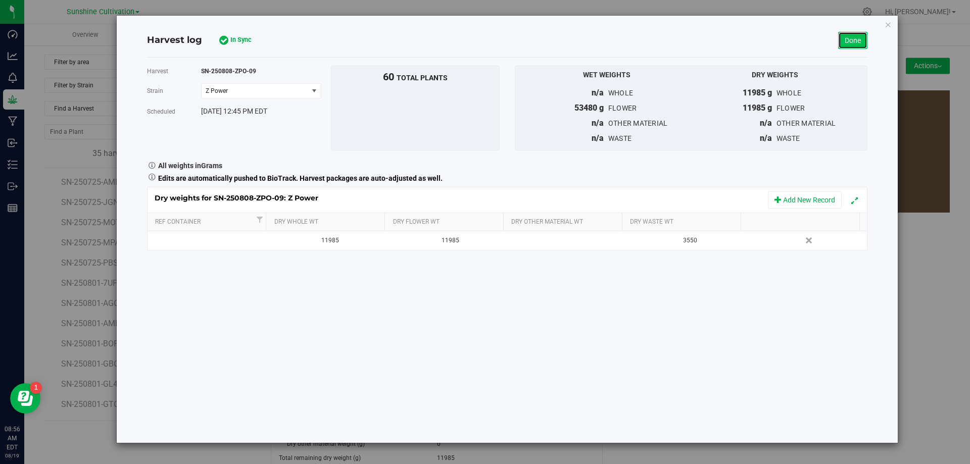
click at [852, 43] on link "Done" at bounding box center [852, 40] width 29 height 17
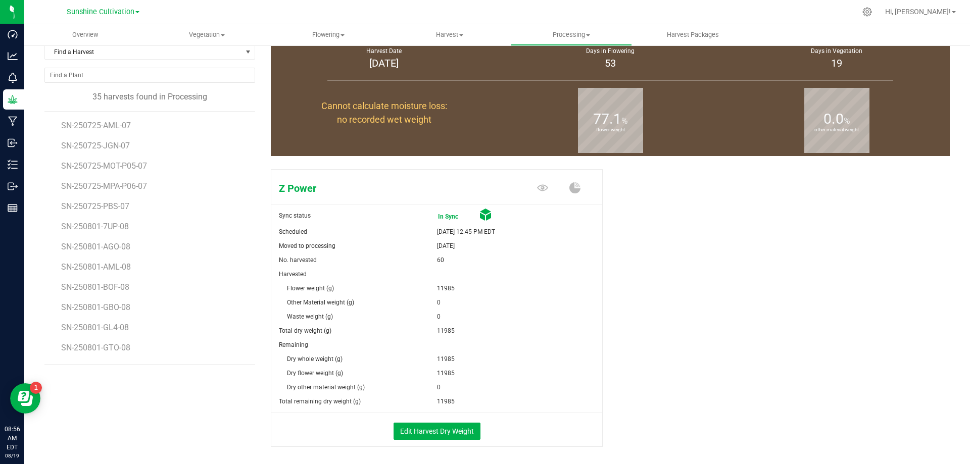
scroll to position [98, 0]
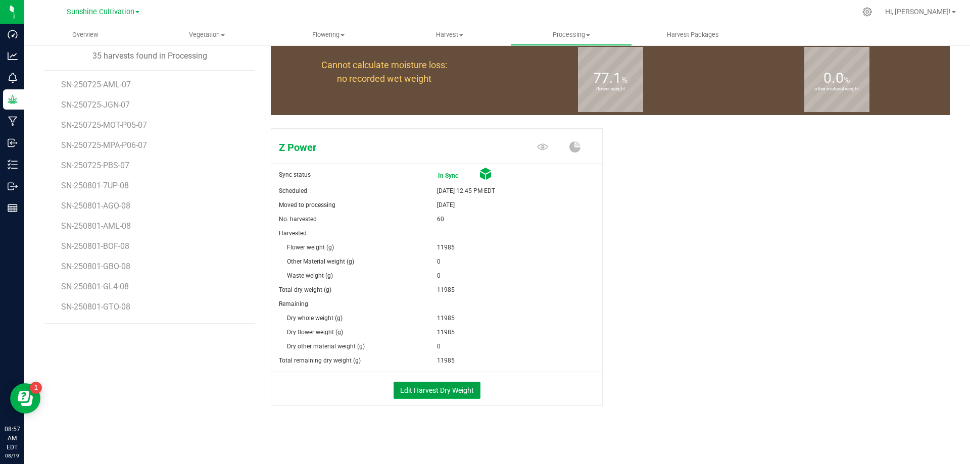
click at [437, 392] on button "Edit Harvest Dry Weight" at bounding box center [437, 390] width 87 height 17
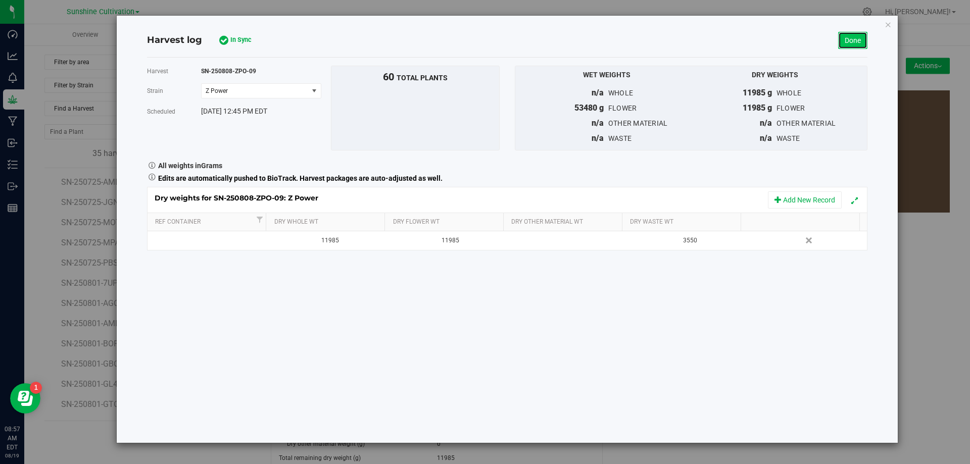
click at [858, 42] on link "Done" at bounding box center [852, 40] width 29 height 17
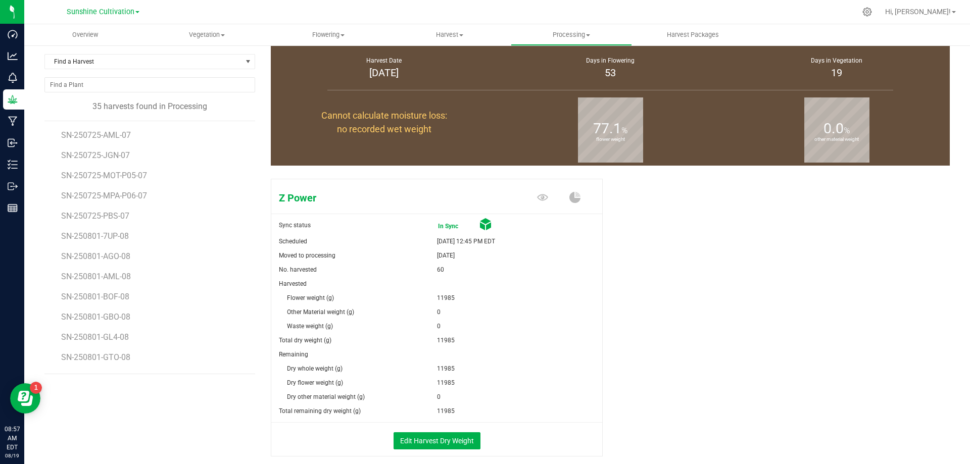
scroll to position [98, 0]
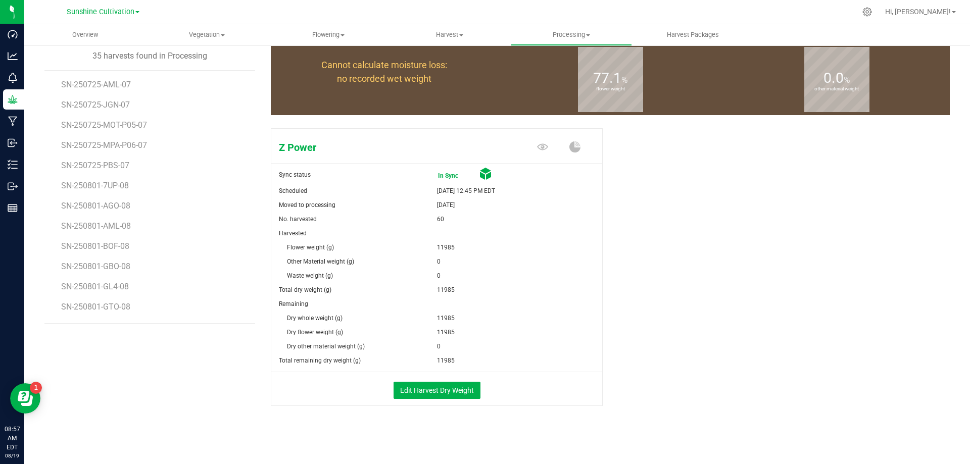
drag, startPoint x: 429, startPoint y: 279, endPoint x: 440, endPoint y: 274, distance: 11.8
click at [440, 274] on div "Waste weight (g) 0" at bounding box center [436, 276] width 331 height 14
click at [457, 278] on div "0" at bounding box center [520, 276] width 166 height 14
drag, startPoint x: 454, startPoint y: 277, endPoint x: 402, endPoint y: 286, distance: 52.3
click at [402, 286] on form "Sync status In Sync Scheduled Aug 12, 2025 12:45 PM EDT Moved to processing Aug…" at bounding box center [436, 287] width 331 height 239
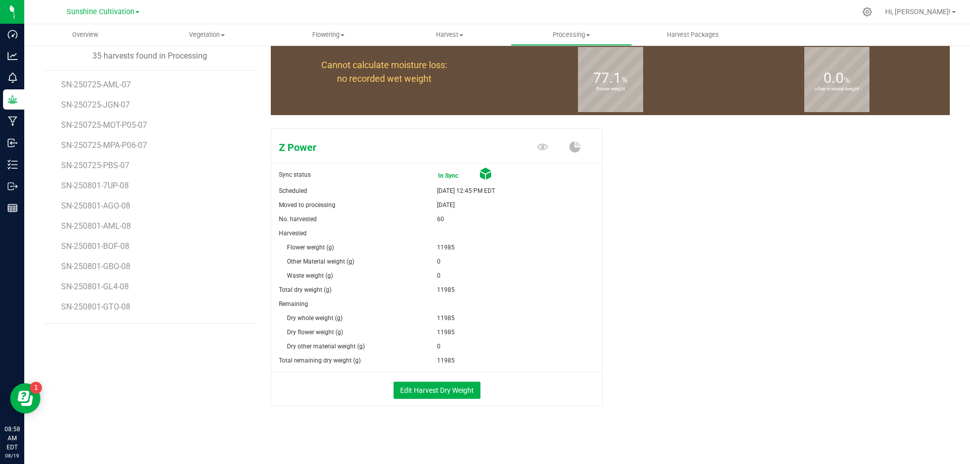
drag, startPoint x: 278, startPoint y: 275, endPoint x: 469, endPoint y: 277, distance: 190.5
click at [469, 277] on div "Waste weight (g) 0" at bounding box center [436, 276] width 331 height 14
click at [438, 396] on button "Edit Harvest Dry Weight" at bounding box center [437, 390] width 87 height 17
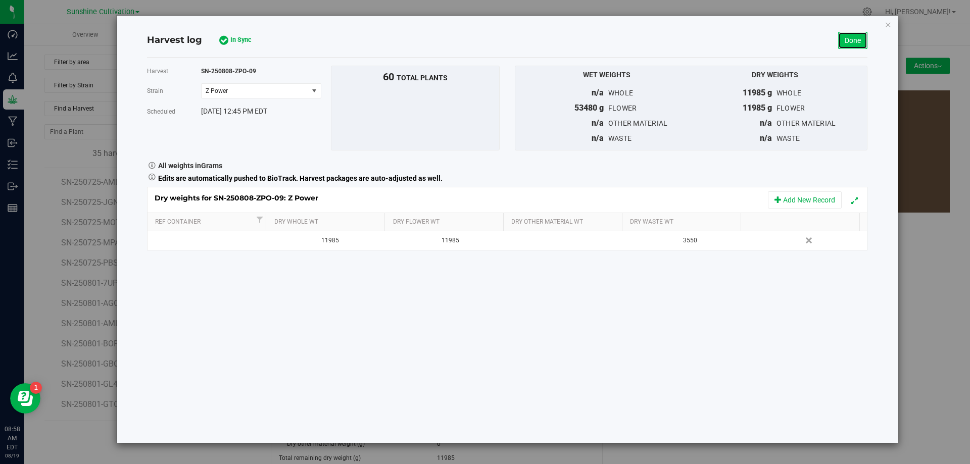
click at [852, 47] on link "Done" at bounding box center [852, 40] width 29 height 17
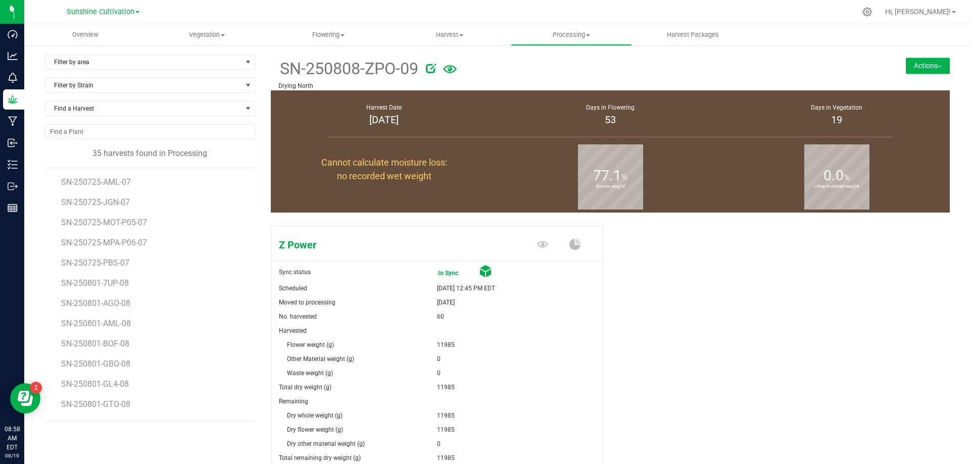
scroll to position [51, 0]
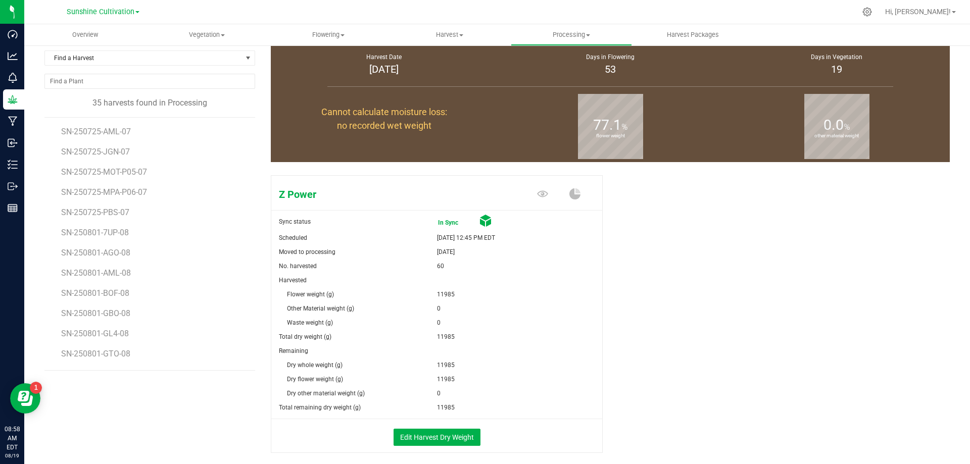
click at [314, 325] on span "Waste weight (g)" at bounding box center [310, 322] width 46 height 7
click at [321, 324] on span "Waste weight (g)" at bounding box center [310, 322] width 46 height 7
click at [445, 440] on button "Edit Harvest Dry Weight" at bounding box center [437, 437] width 87 height 17
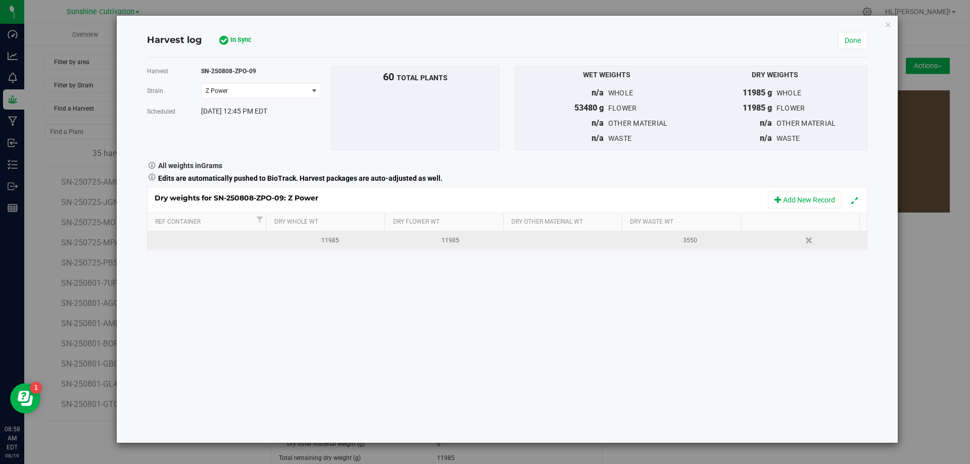
click at [674, 243] on div "3550" at bounding box center [690, 241] width 112 height 10
click at [604, 242] on td at bounding box center [567, 240] width 120 height 18
click at [561, 243] on input "text" at bounding box center [570, 240] width 108 height 14
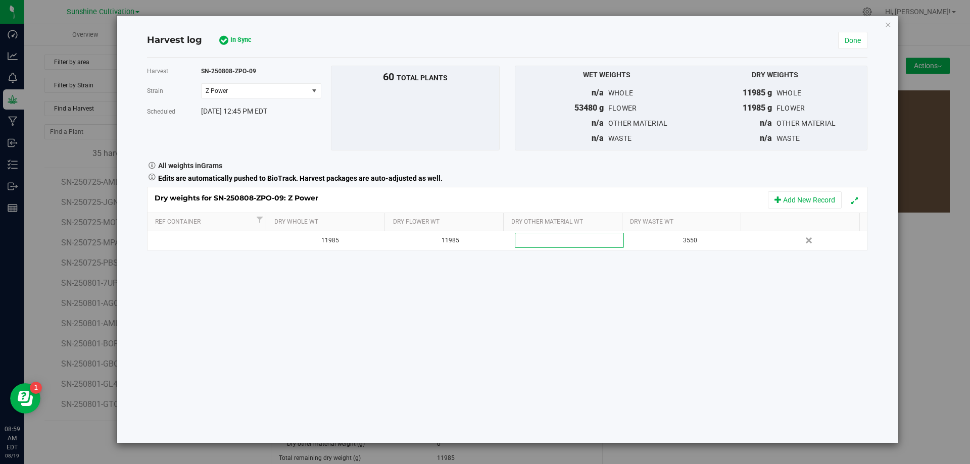
click at [592, 317] on div "Harvest SN-250808-ZPO-09 Strain Z Power Select strain Z Power Scheduled Aug 12,…" at bounding box center [507, 251] width 721 height 386
click at [237, 37] on span "In Sync" at bounding box center [250, 40] width 40 height 10
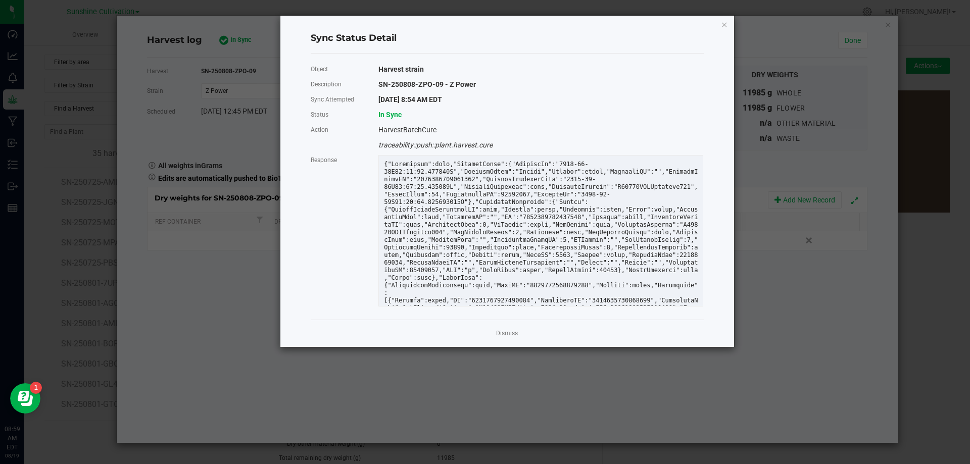
click at [384, 128] on div "HarvestBatchCure" at bounding box center [541, 129] width 340 height 15
click at [416, 112] on div "In Sync" at bounding box center [541, 114] width 340 height 15
drag, startPoint x: 401, startPoint y: 111, endPoint x: 339, endPoint y: 177, distance: 90.4
click at [327, 105] on div "Object Harvest strain Description SN-250808-ZPO-09 - Z Power Sync Attempted 8/1…" at bounding box center [507, 187] width 408 height 250
click at [511, 331] on link "Dismiss" at bounding box center [507, 334] width 22 height 9
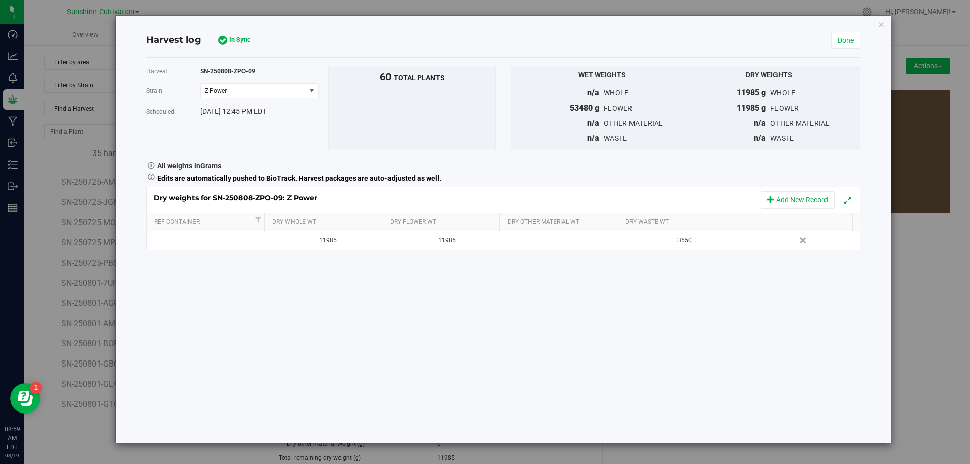
drag, startPoint x: 743, startPoint y: 95, endPoint x: 821, endPoint y: 223, distance: 150.1
click at [744, 96] on span "11985 g" at bounding box center [751, 93] width 29 height 10
click at [844, 42] on link "Done" at bounding box center [845, 40] width 29 height 17
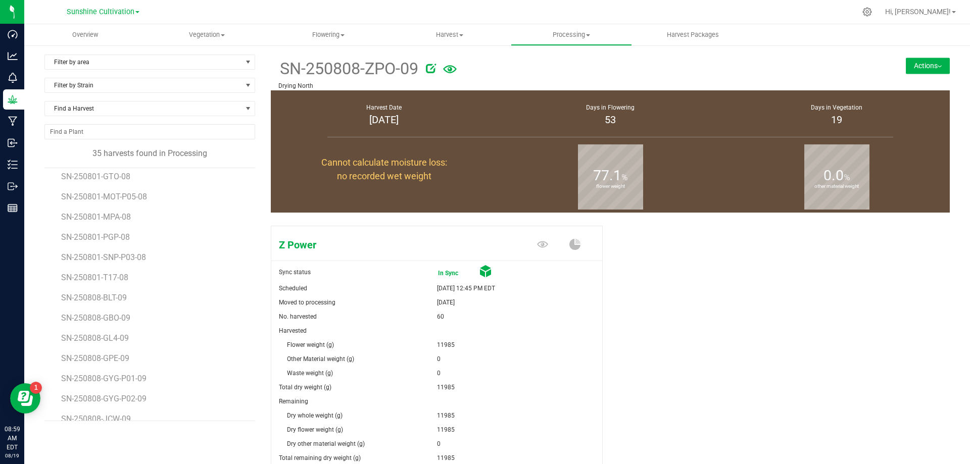
scroll to position [210, 0]
click at [138, 419] on span "SN-250808-GYG-P02-09" at bounding box center [105, 417] width 89 height 10
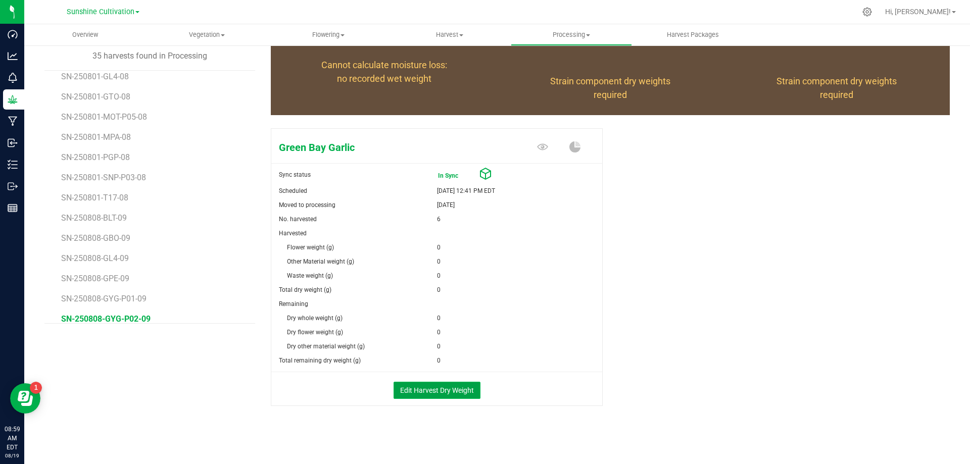
click at [431, 392] on button "Edit Harvest Dry Weight" at bounding box center [437, 390] width 87 height 17
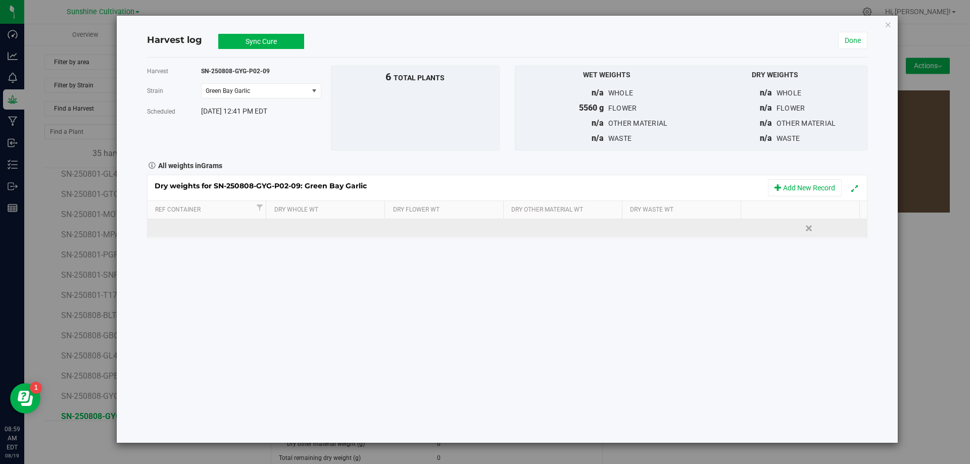
click at [310, 226] on td at bounding box center [327, 228] width 120 height 18
click at [310, 226] on input "text" at bounding box center [329, 228] width 108 height 14
type input "1425"
click at [462, 229] on td at bounding box center [447, 228] width 120 height 18
click at [462, 229] on input "text" at bounding box center [450, 228] width 108 height 14
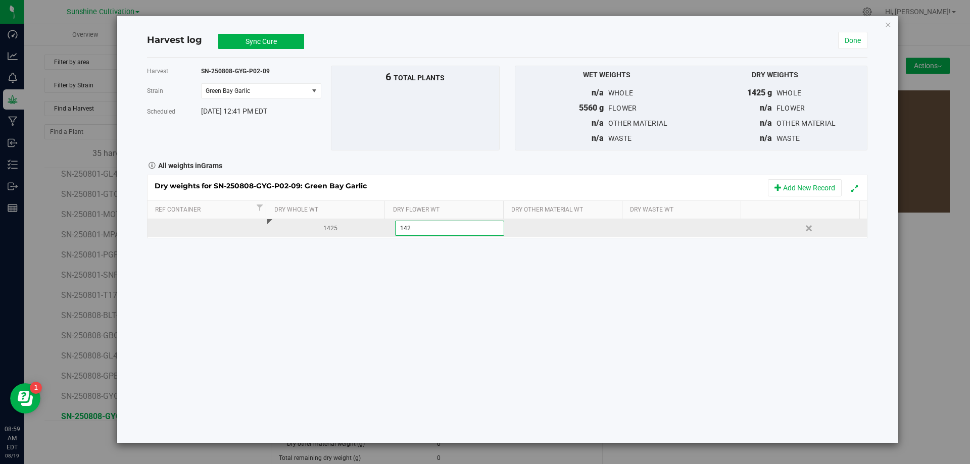
type input "1425"
click at [649, 223] on div at bounding box center [690, 228] width 112 height 15
click at [649, 223] on input "text" at bounding box center [689, 228] width 108 height 14
type input "400"
click at [260, 41] on button "Sync Cure" at bounding box center [261, 41] width 86 height 15
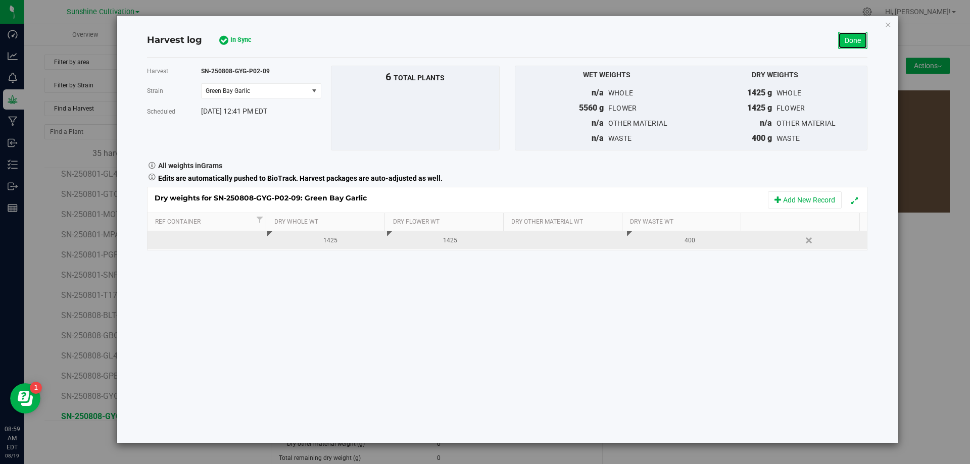
click at [849, 41] on link "Done" at bounding box center [852, 40] width 29 height 17
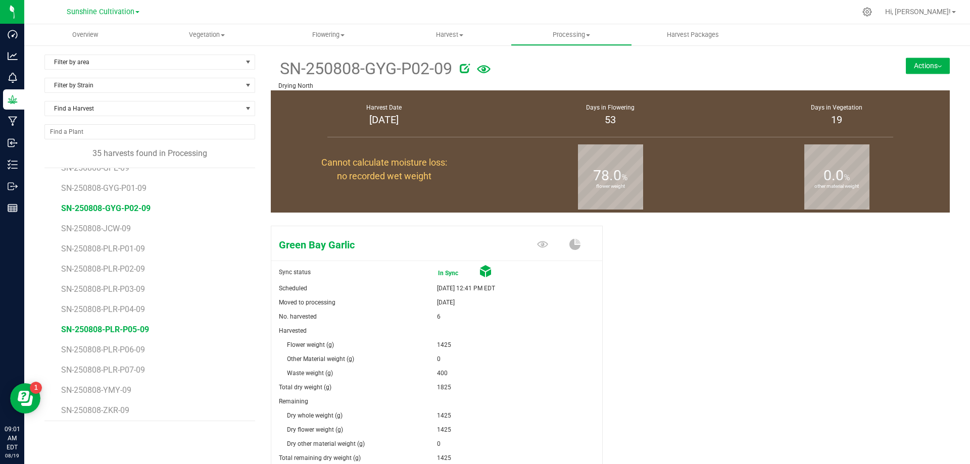
scroll to position [362, 0]
click at [124, 201] on span "SN-250808-GL4-09" at bounding box center [96, 205] width 71 height 10
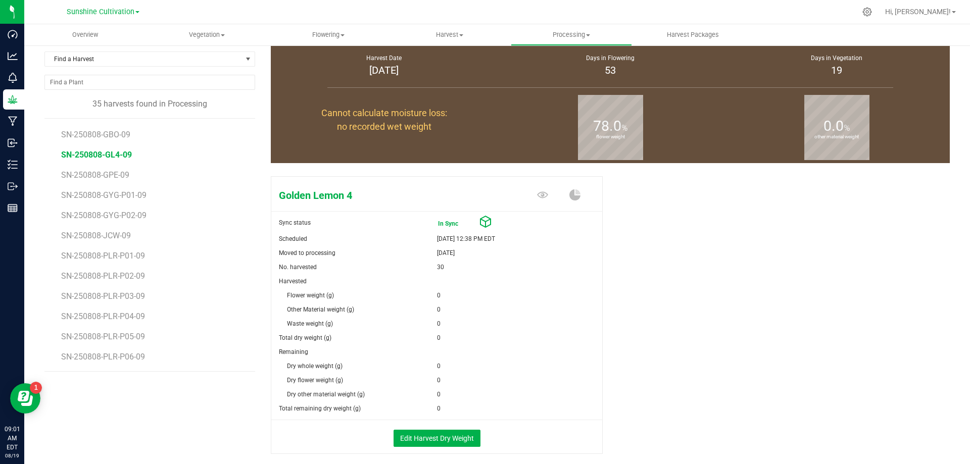
scroll to position [98, 0]
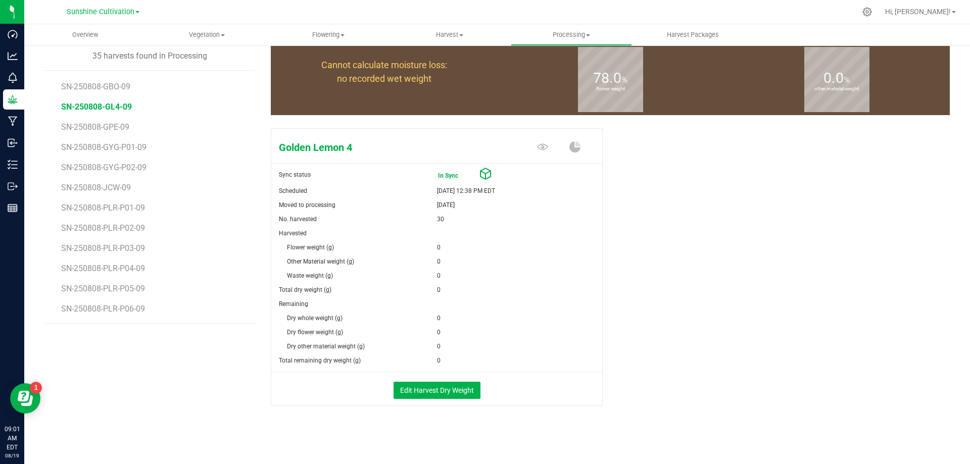
click at [411, 374] on div "Edit Harvest Dry Weight" at bounding box center [437, 389] width 346 height 34
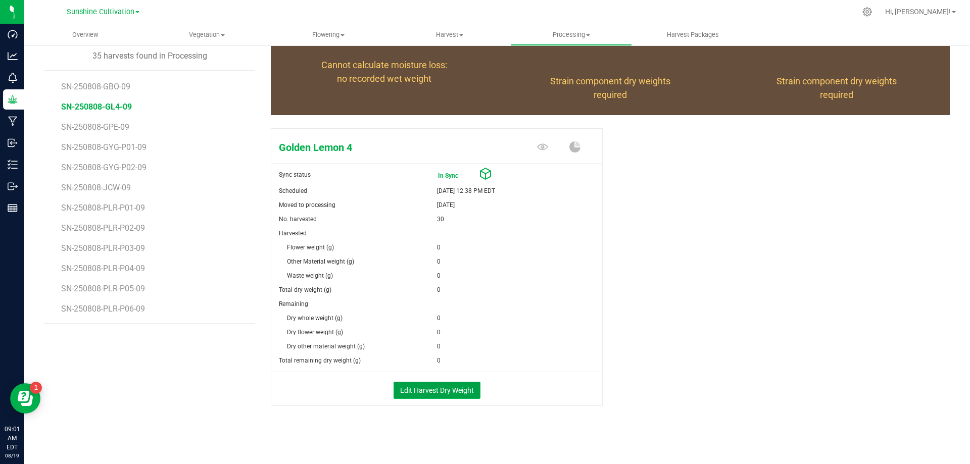
click at [410, 388] on button "Edit Harvest Dry Weight" at bounding box center [437, 390] width 87 height 17
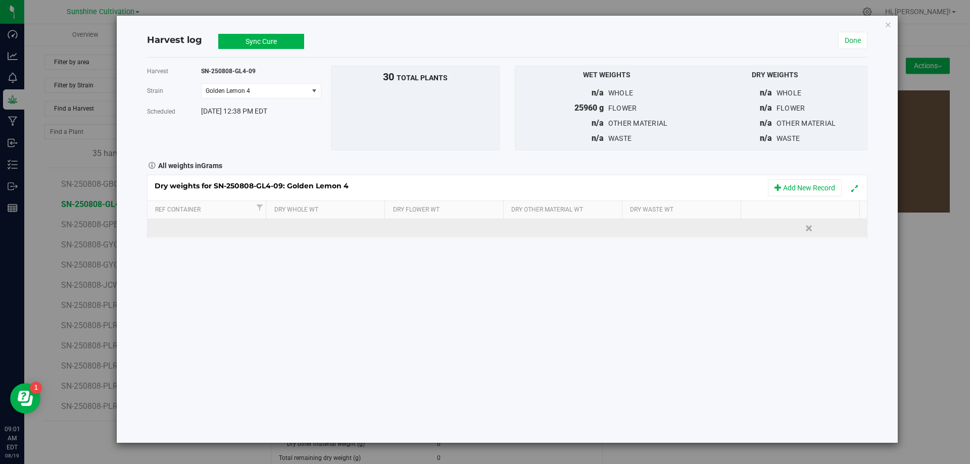
click at [313, 228] on td at bounding box center [327, 228] width 120 height 18
type input "5435"
click at [462, 224] on div "Dry weights for SN-250808-GL4-09: Golden Lemon 4 Add New Record Ref Container D…" at bounding box center [507, 207] width 721 height 64
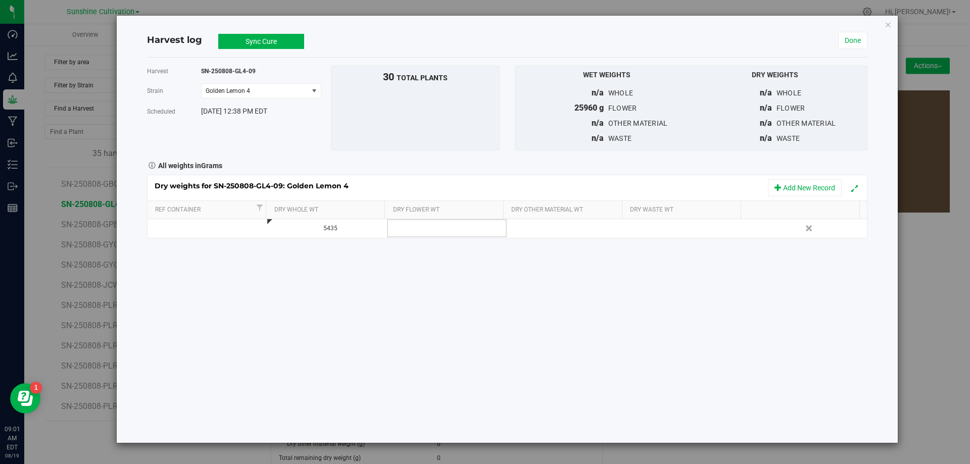
drag, startPoint x: 462, startPoint y: 223, endPoint x: 461, endPoint y: 229, distance: 5.8
click at [461, 230] on td at bounding box center [447, 228] width 120 height 18
type input "5435"
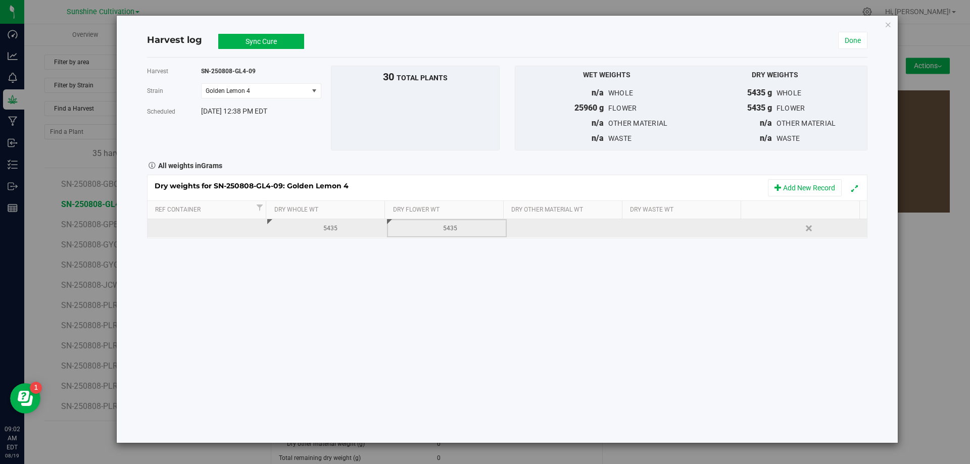
click at [685, 229] on div at bounding box center [690, 228] width 112 height 15
type input "1000"
click at [250, 38] on button "Sync Cure" at bounding box center [261, 41] width 86 height 15
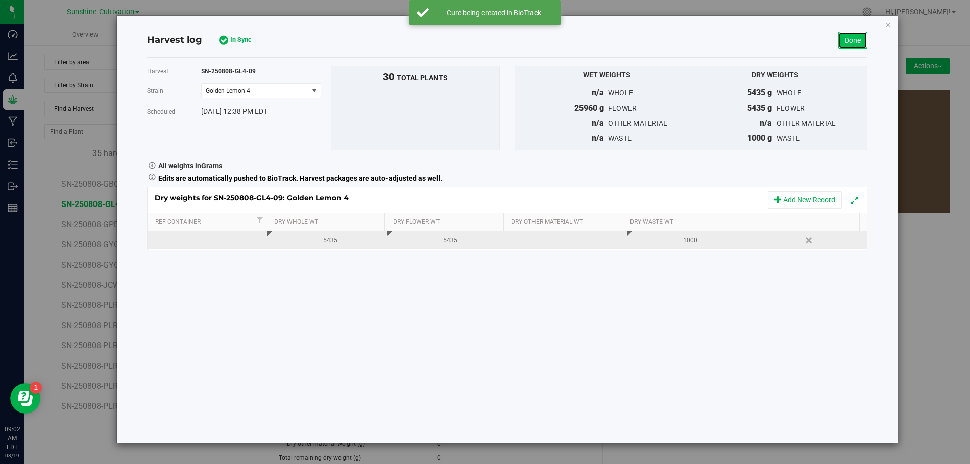
click at [851, 41] on link "Done" at bounding box center [852, 40] width 29 height 17
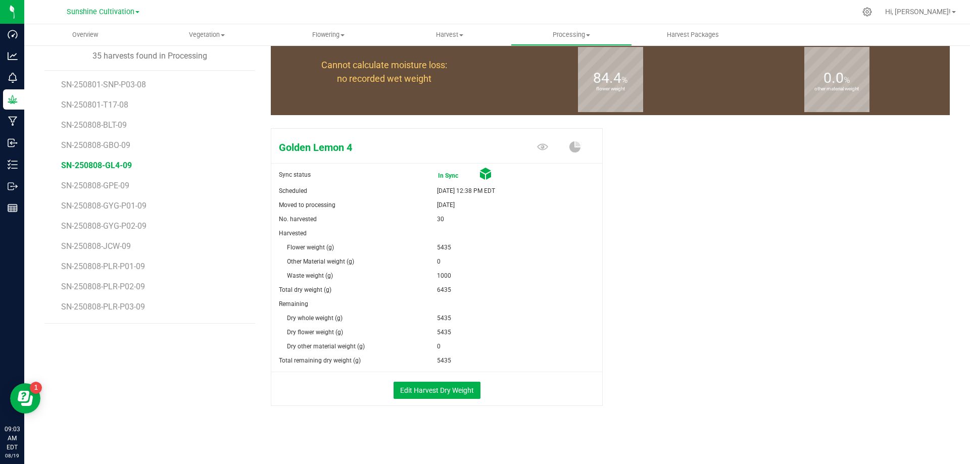
scroll to position [463, 0]
click at [111, 284] on span "SN-250808-ZPO-09" at bounding box center [97, 289] width 72 height 10
click at [482, 172] on icon at bounding box center [485, 174] width 11 height 12
click at [451, 382] on button "Edit Harvest Dry Weight" at bounding box center [437, 390] width 87 height 17
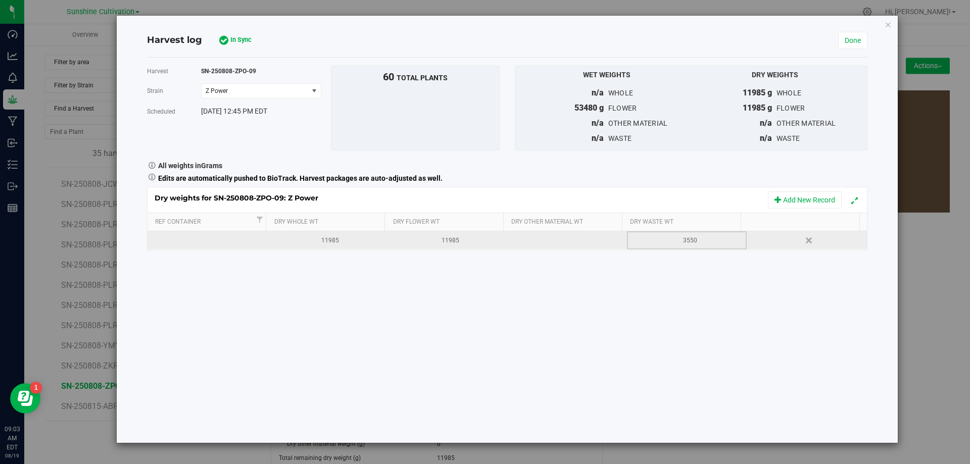
click at [636, 242] on div "3550" at bounding box center [690, 241] width 112 height 10
click at [632, 221] on link "Dry Waste Wt" at bounding box center [683, 222] width 107 height 8
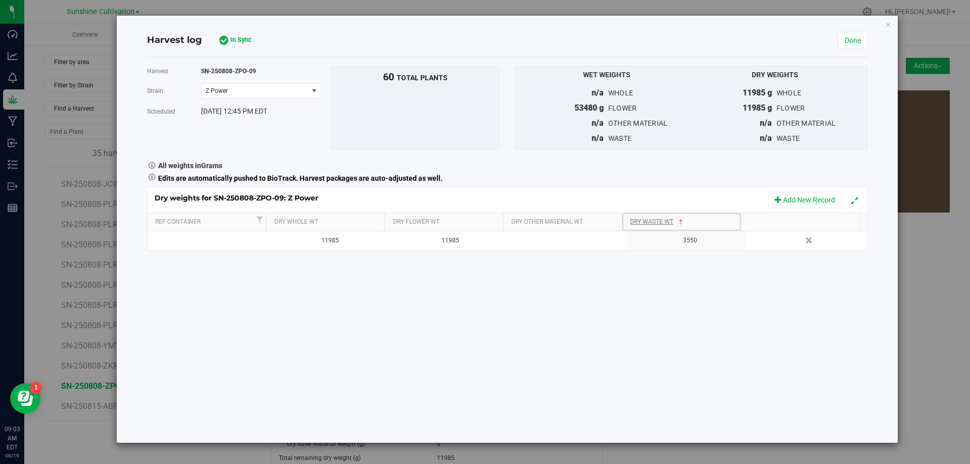
click at [684, 223] on span at bounding box center [681, 222] width 8 height 8
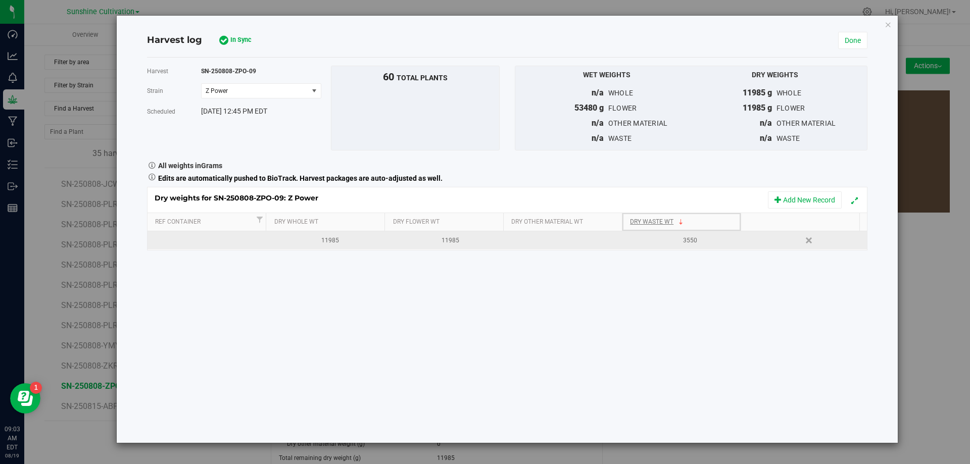
click at [714, 237] on div "3550" at bounding box center [690, 241] width 112 height 10
click at [693, 269] on div "Harvest SN-250808-ZPO-09 Strain Z Power Select strain Z Power Scheduled Aug 12,…" at bounding box center [507, 251] width 721 height 386
click at [641, 240] on div "3550" at bounding box center [690, 241] width 112 height 10
click at [663, 218] on link "Dry Waste Wt" at bounding box center [683, 222] width 107 height 8
click at [573, 238] on td at bounding box center [567, 240] width 120 height 18
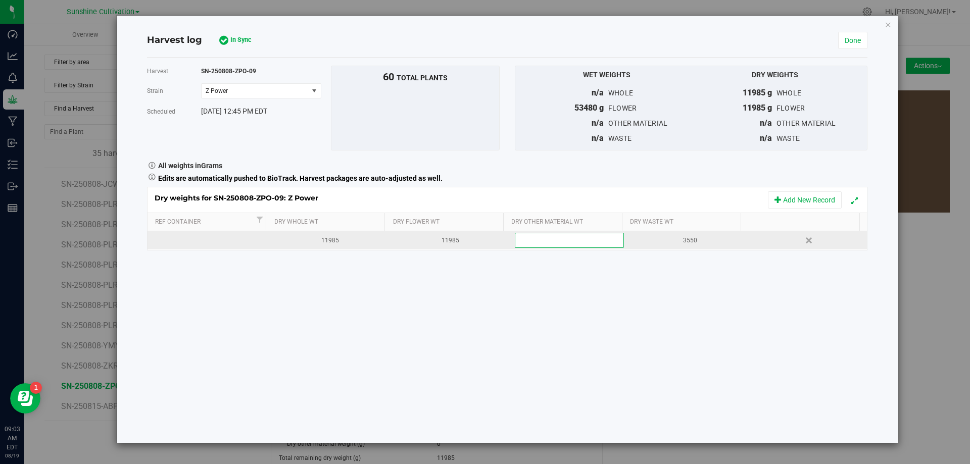
click at [713, 239] on div "3550" at bounding box center [690, 241] width 112 height 10
click at [235, 40] on span "In Sync" at bounding box center [250, 40] width 40 height 10
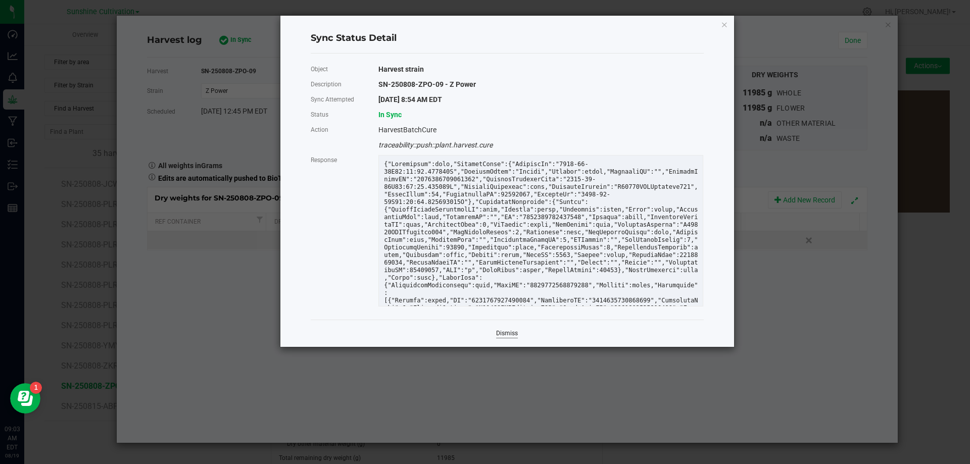
click at [506, 333] on link "Dismiss" at bounding box center [507, 334] width 22 height 9
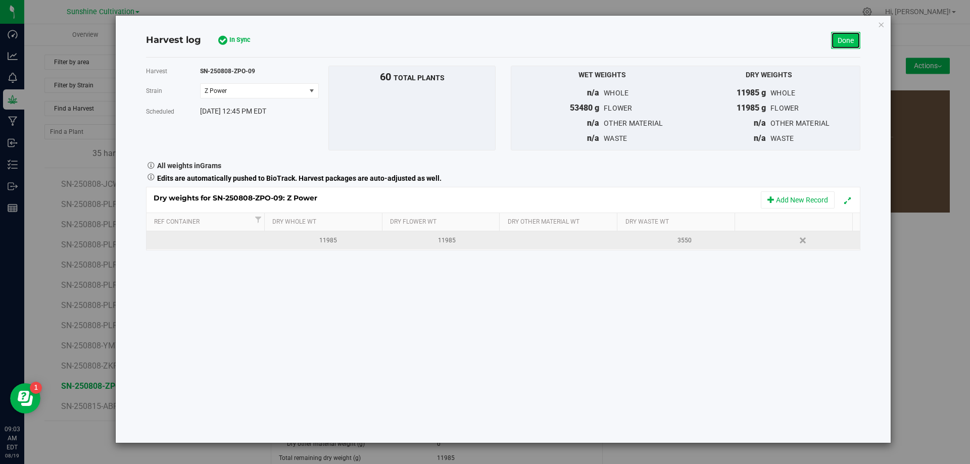
click at [850, 38] on link "Done" at bounding box center [845, 40] width 29 height 17
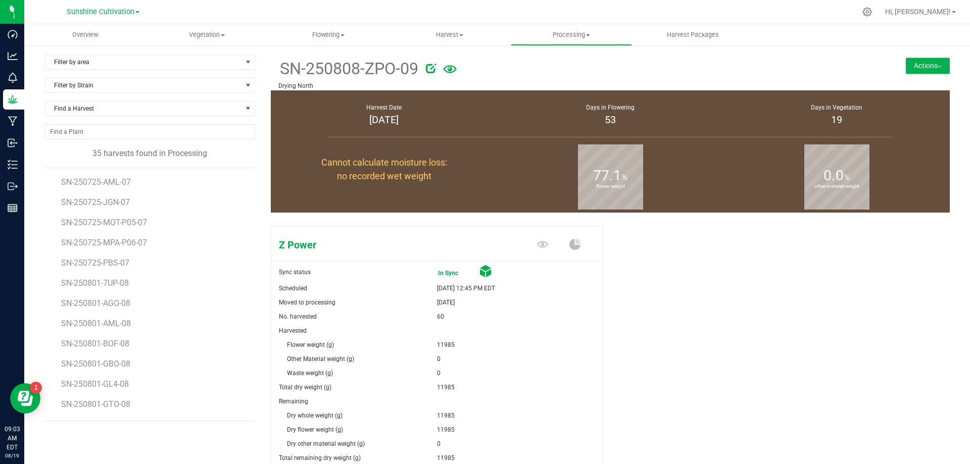
drag, startPoint x: 426, startPoint y: 371, endPoint x: 478, endPoint y: 367, distance: 52.7
click at [478, 367] on div "Waste weight (g) 0" at bounding box center [436, 373] width 331 height 14
click at [201, 407] on li "SN-250801-GTO-08" at bounding box center [154, 401] width 186 height 20
click at [116, 324] on span "SN-250808-PLR-P07-09" at bounding box center [105, 326] width 88 height 10
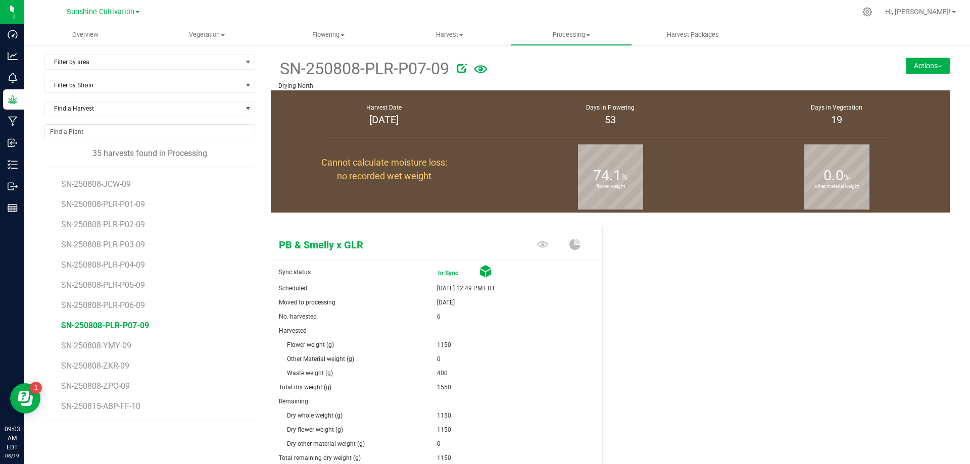
click at [115, 298] on li "SN-250808-PLR-P06-09" at bounding box center [154, 302] width 186 height 20
click at [115, 304] on span "SN-250808-PLR-P06-09" at bounding box center [105, 306] width 88 height 10
click at [119, 278] on li "SN-250808-PLR-P05-09" at bounding box center [154, 281] width 186 height 20
click at [118, 287] on span "SN-250808-PLR-P05-09" at bounding box center [105, 285] width 88 height 10
click at [122, 260] on li "SN-250808-PLR-P04-09" at bounding box center [154, 261] width 186 height 20
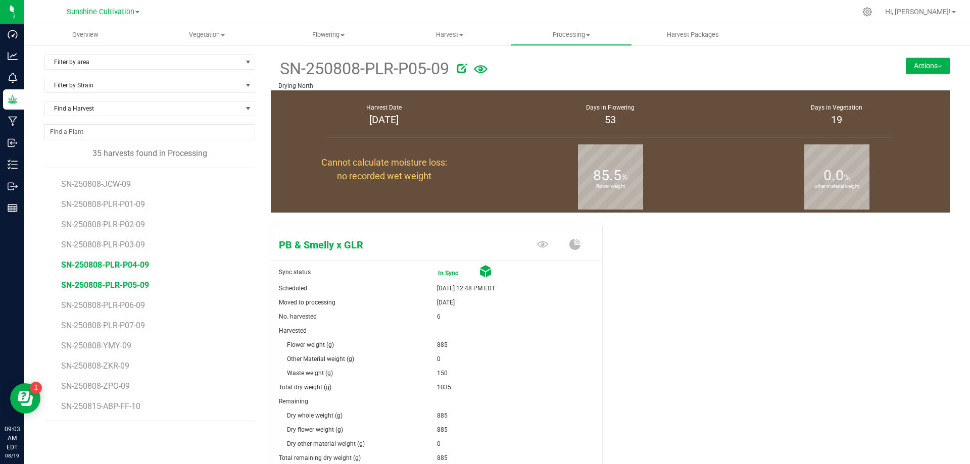
click at [114, 263] on span "SN-250808-PLR-P04-09" at bounding box center [105, 265] width 88 height 10
drag, startPoint x: 430, startPoint y: 376, endPoint x: 497, endPoint y: 356, distance: 70.0
click at [497, 356] on div "Harvested Flower weight (g) 715 Other Material weight (g) 0 Waste weight (g) 0" at bounding box center [436, 352] width 331 height 57
click at [428, 377] on div "Waste weight (g)" at bounding box center [354, 373] width 166 height 14
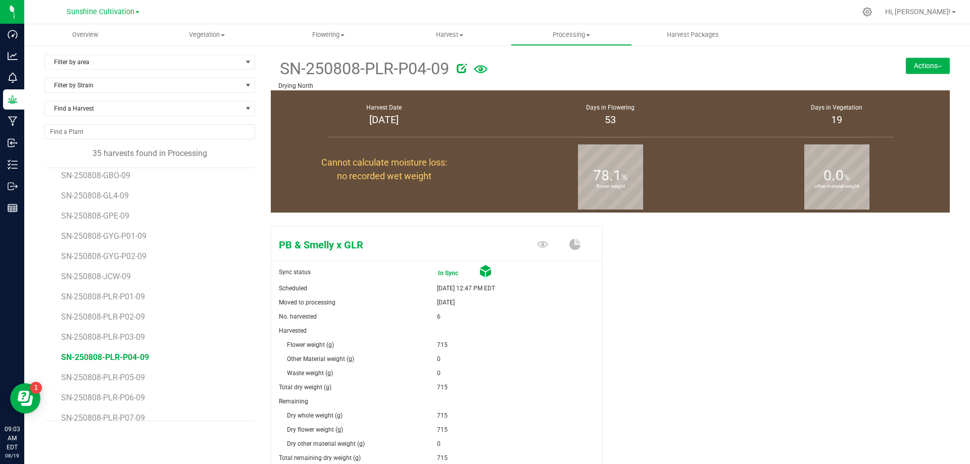
scroll to position [362, 0]
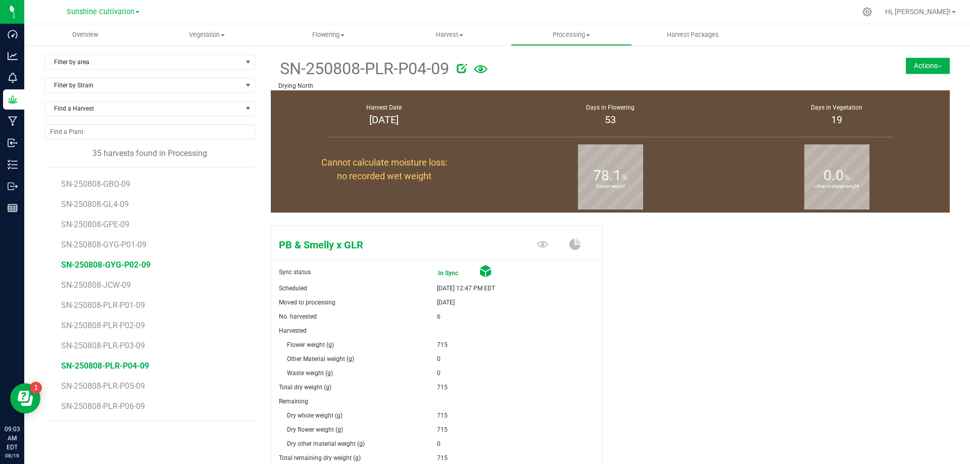
click at [129, 265] on span "SN-250808-GYG-P02-09" at bounding box center [105, 265] width 89 height 10
click at [130, 248] on span "SN-250808-GYG-P01-09" at bounding box center [105, 245] width 89 height 10
click at [144, 268] on span "SN-250808-GYG-P02-09" at bounding box center [105, 265] width 89 height 10
click at [126, 244] on span "SN-250808-GYG-P01-09" at bounding box center [105, 245] width 89 height 10
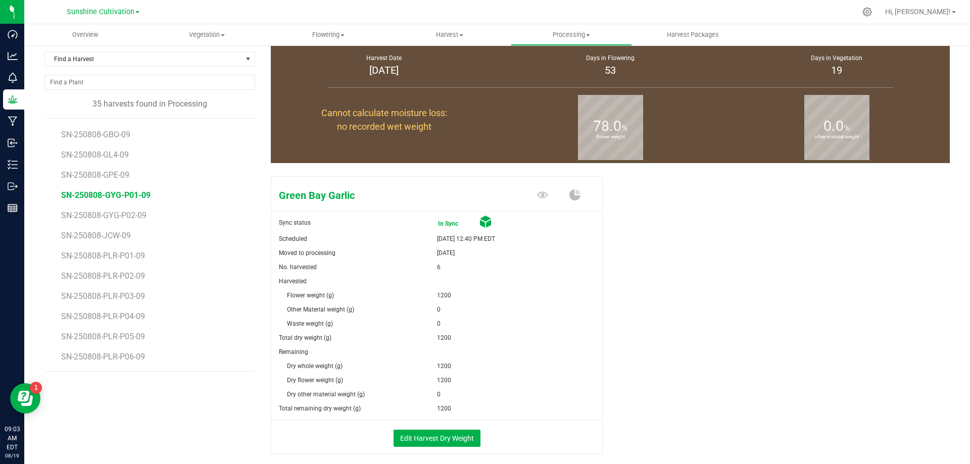
scroll to position [98, 0]
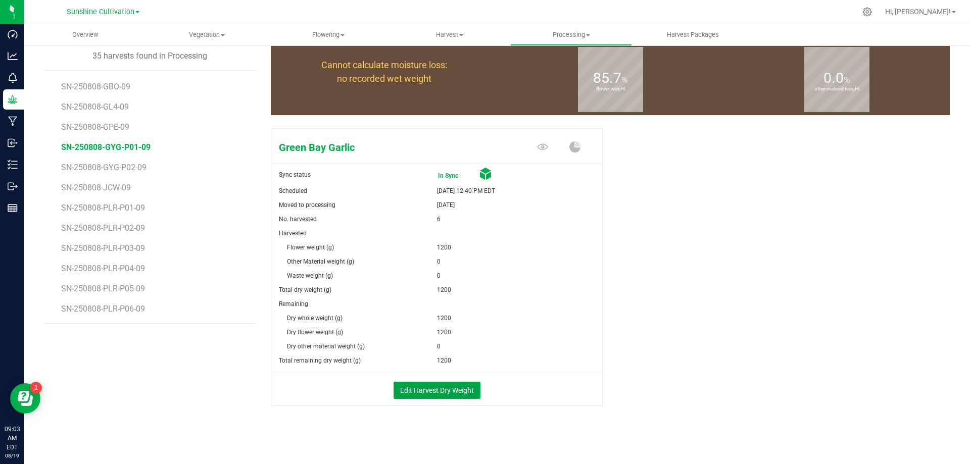
click at [446, 390] on button "Edit Harvest Dry Weight" at bounding box center [437, 390] width 87 height 17
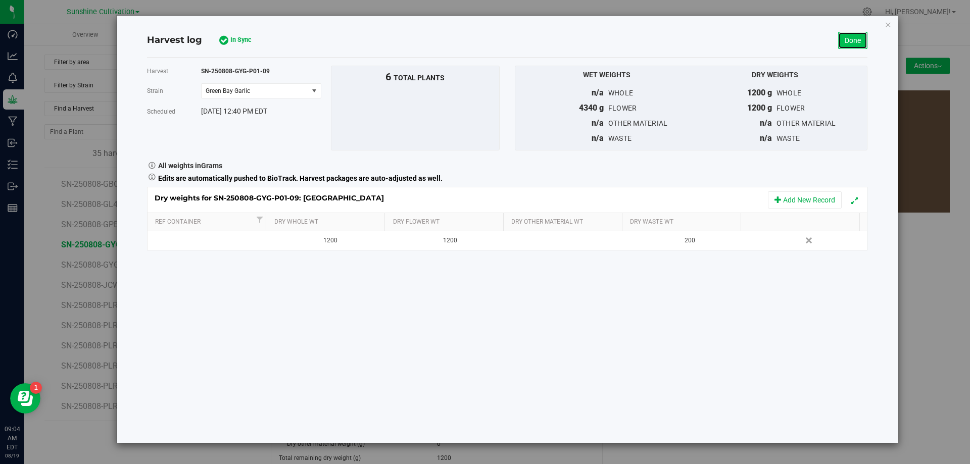
click at [862, 44] on link "Done" at bounding box center [852, 40] width 29 height 17
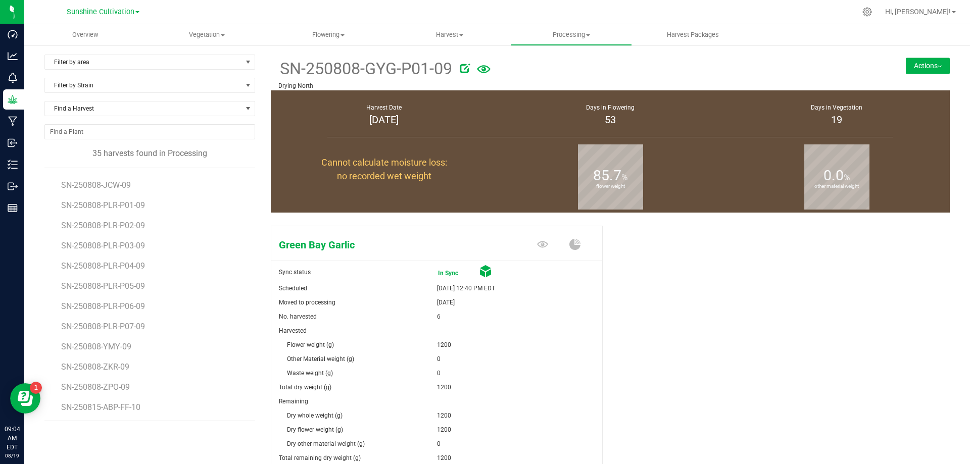
scroll to position [463, 0]
click at [120, 387] on span "SN-250808-ZPO-09" at bounding box center [97, 387] width 72 height 10
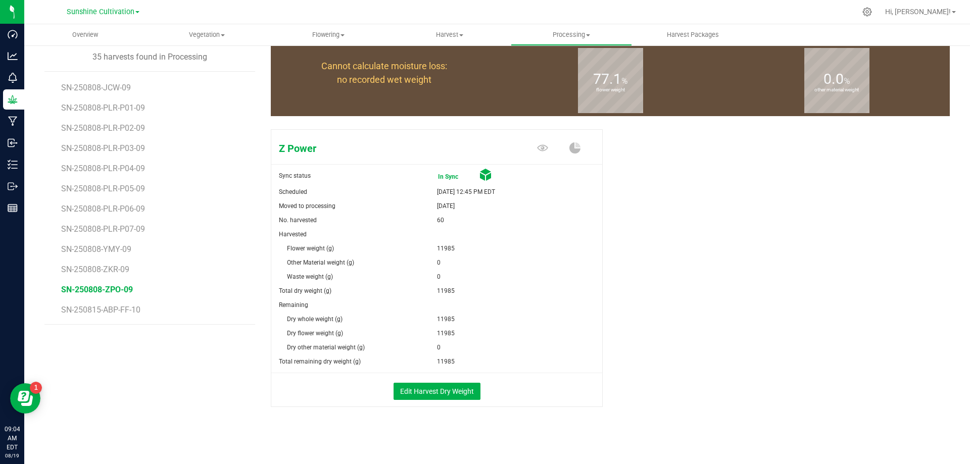
scroll to position [98, 0]
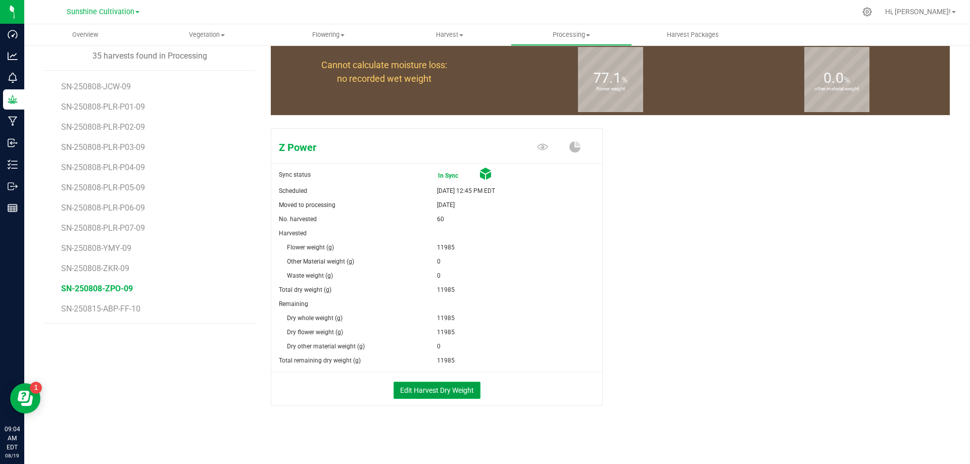
click at [456, 385] on button "Edit Harvest Dry Weight" at bounding box center [437, 390] width 87 height 17
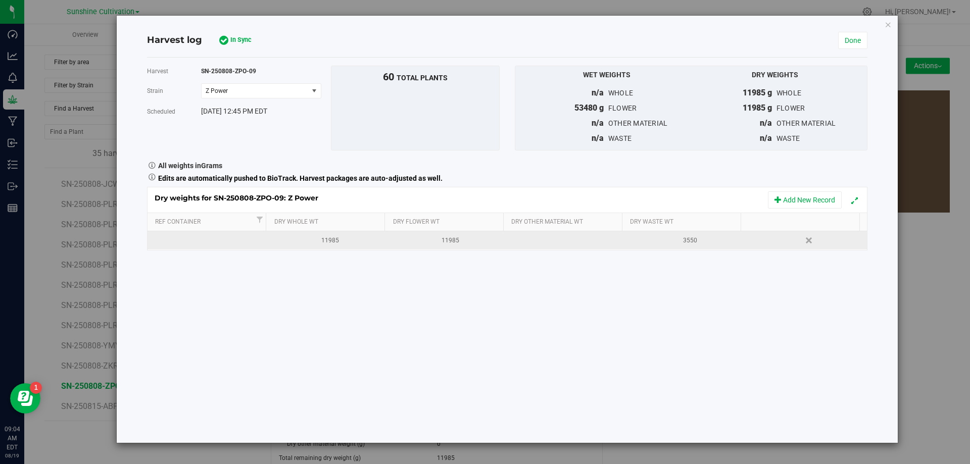
click at [649, 240] on div "3550" at bounding box center [690, 241] width 112 height 10
click at [584, 237] on td at bounding box center [567, 240] width 120 height 18
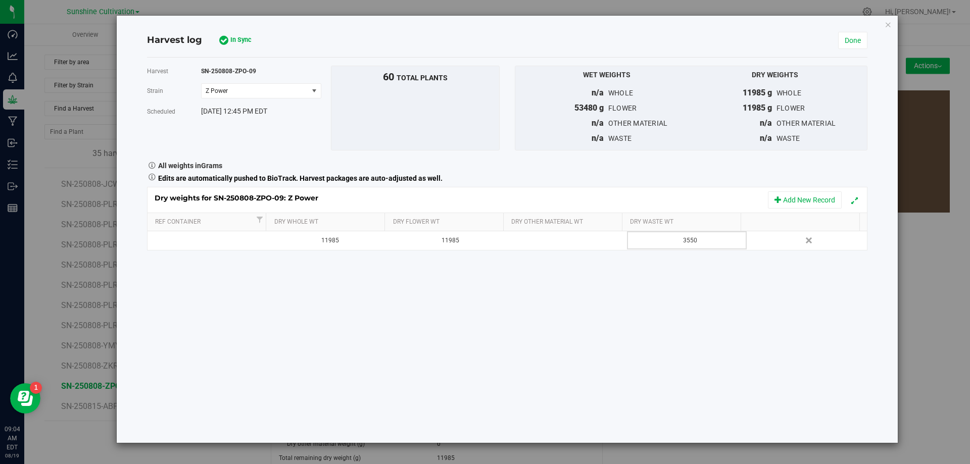
click at [676, 238] on div "3550" at bounding box center [690, 241] width 112 height 10
click at [236, 34] on span "In Sync" at bounding box center [245, 40] width 54 height 13
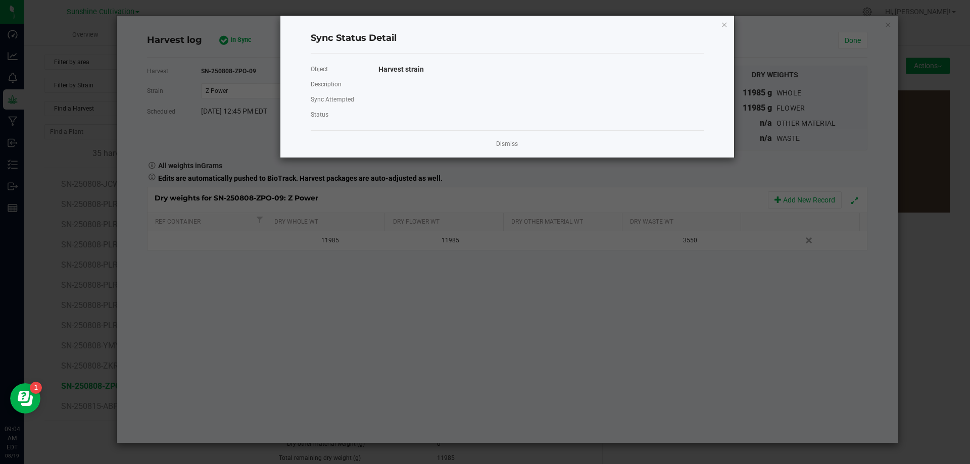
click at [233, 40] on ngb-modal-window "Sync Status Detail Object Harvest strain Description Sync Attempted Status Dism…" at bounding box center [489, 232] width 978 height 464
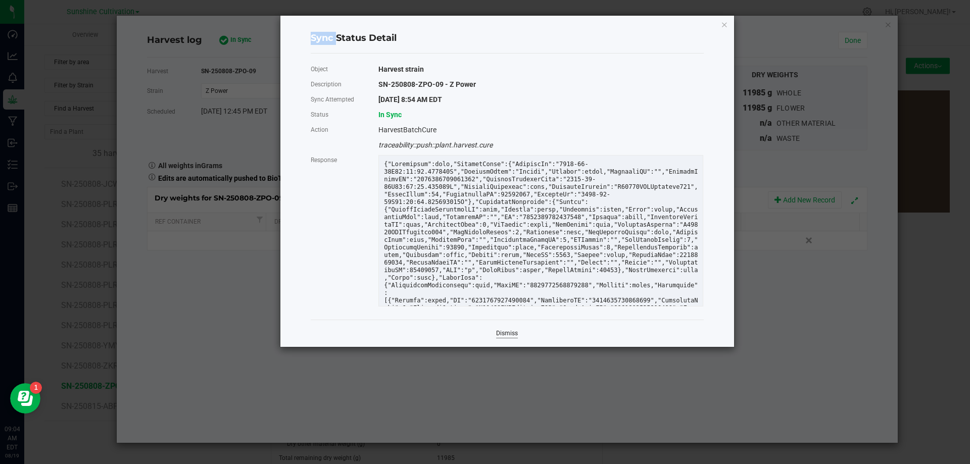
click at [508, 334] on link "Dismiss" at bounding box center [507, 334] width 22 height 9
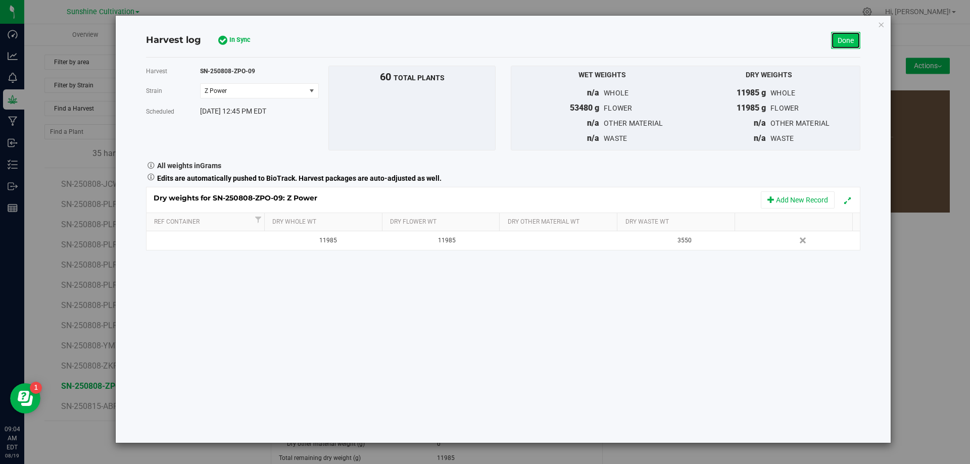
click at [833, 44] on link "Done" at bounding box center [845, 40] width 29 height 17
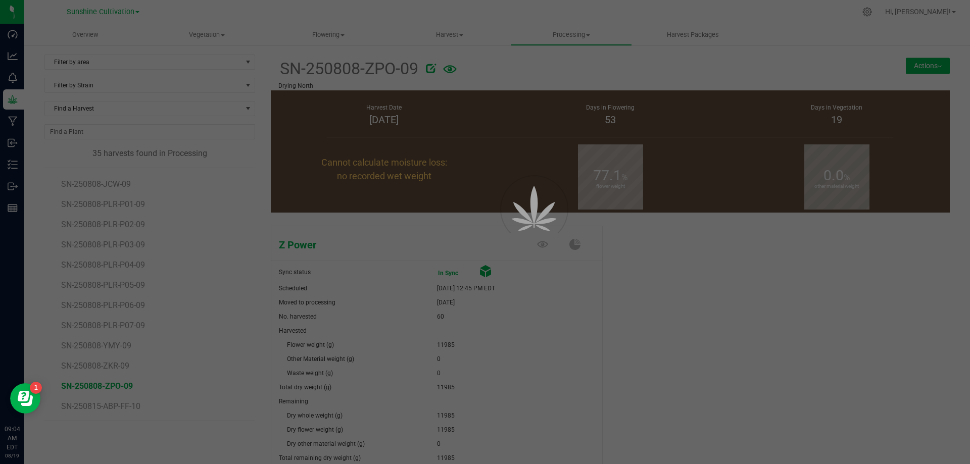
click at [489, 274] on div at bounding box center [485, 232] width 970 height 464
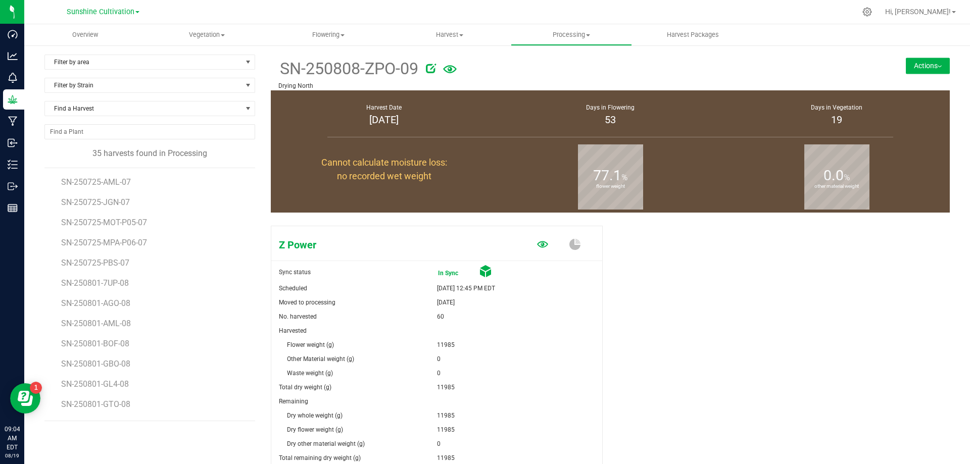
click at [538, 246] on icon at bounding box center [542, 244] width 11 height 11
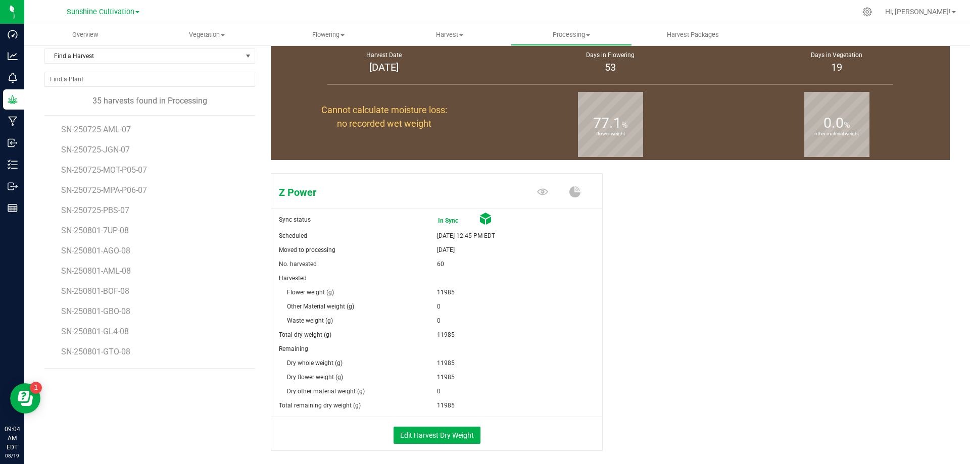
scroll to position [98, 0]
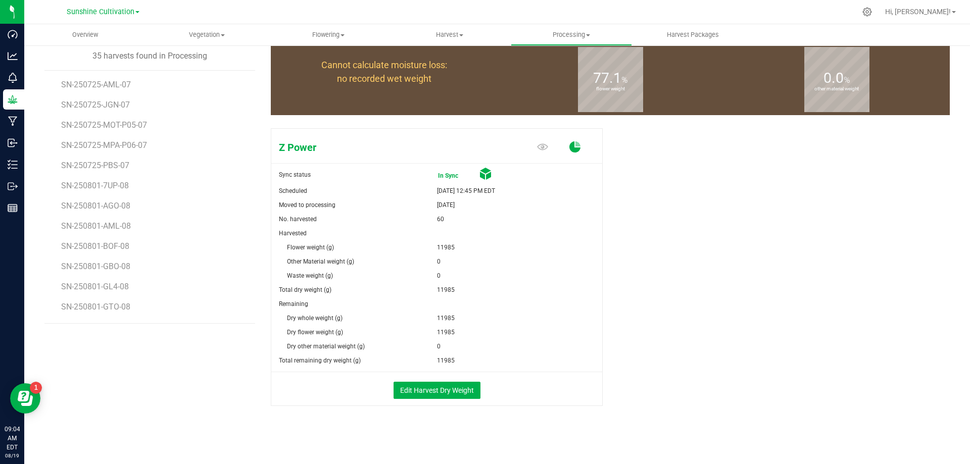
click at [574, 149] on icon at bounding box center [575, 147] width 11 height 11
click at [573, 153] on link at bounding box center [575, 148] width 11 height 18
click at [448, 180] on span "In Sync" at bounding box center [458, 176] width 40 height 14
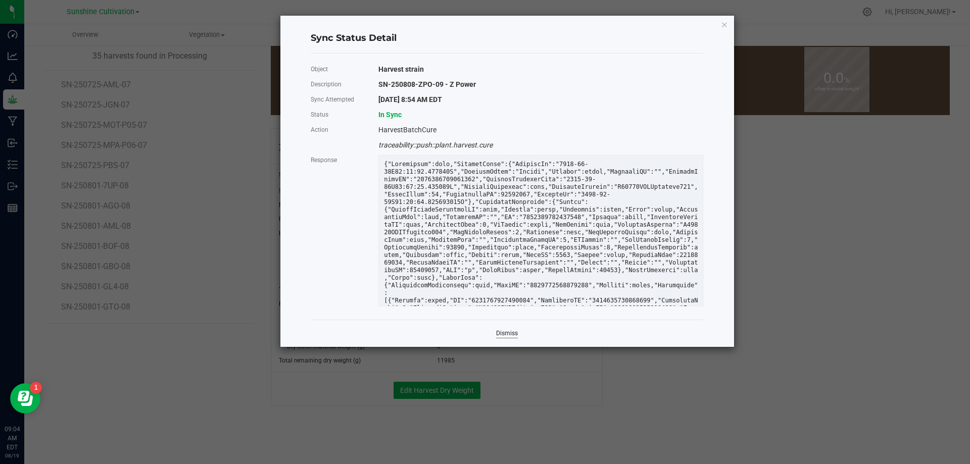
click at [505, 331] on link "Dismiss" at bounding box center [507, 334] width 22 height 9
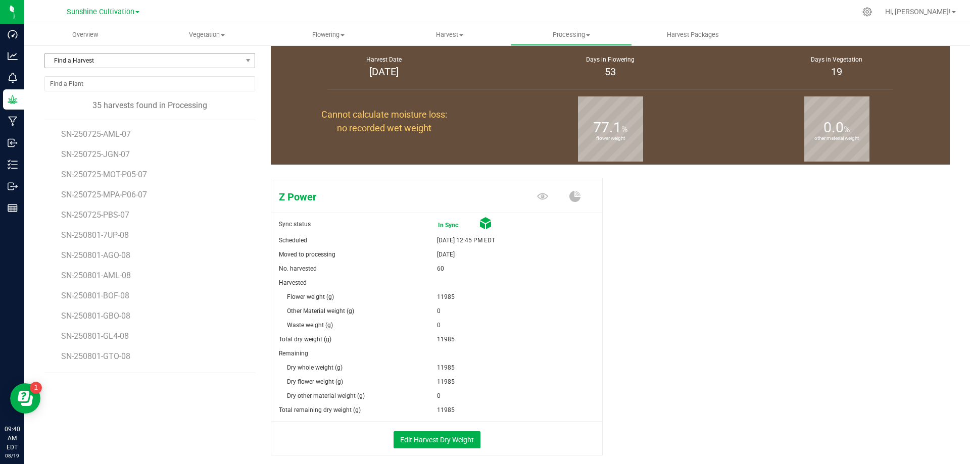
scroll to position [0, 0]
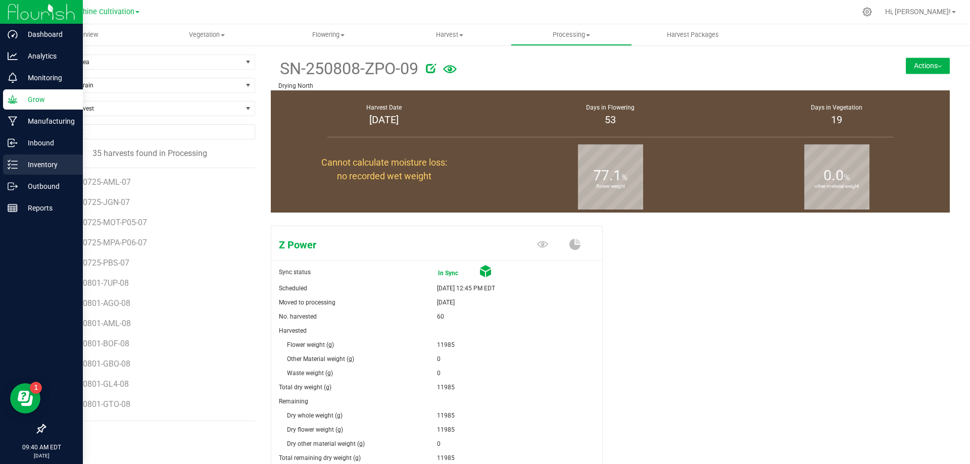
click at [52, 168] on p "Inventory" at bounding box center [48, 165] width 61 height 12
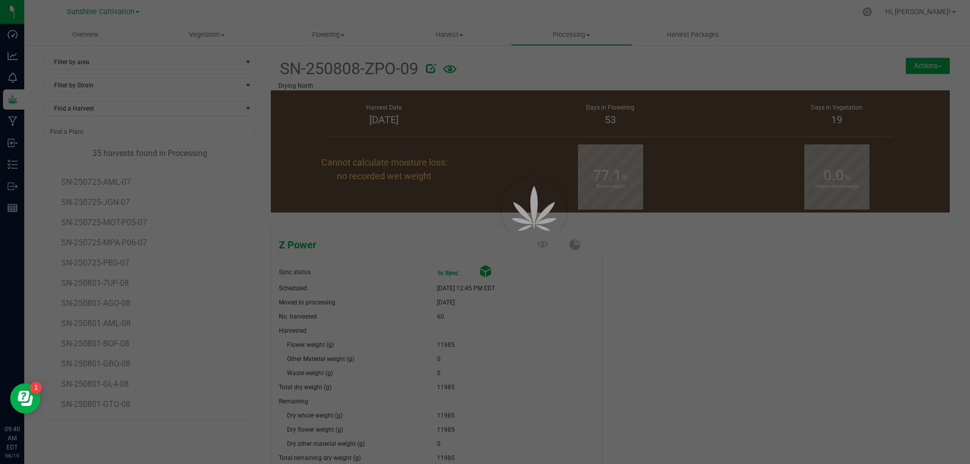
click at [664, 34] on div at bounding box center [485, 232] width 970 height 464
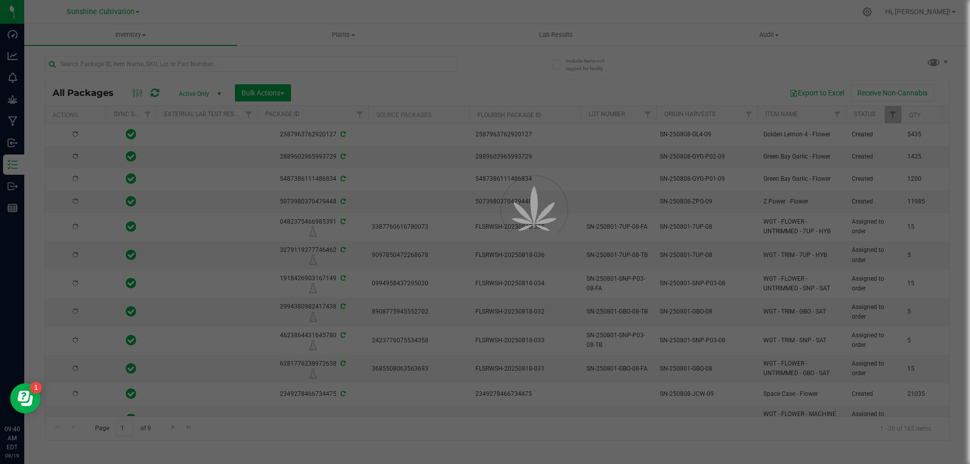
click at [190, 64] on div at bounding box center [485, 232] width 970 height 464
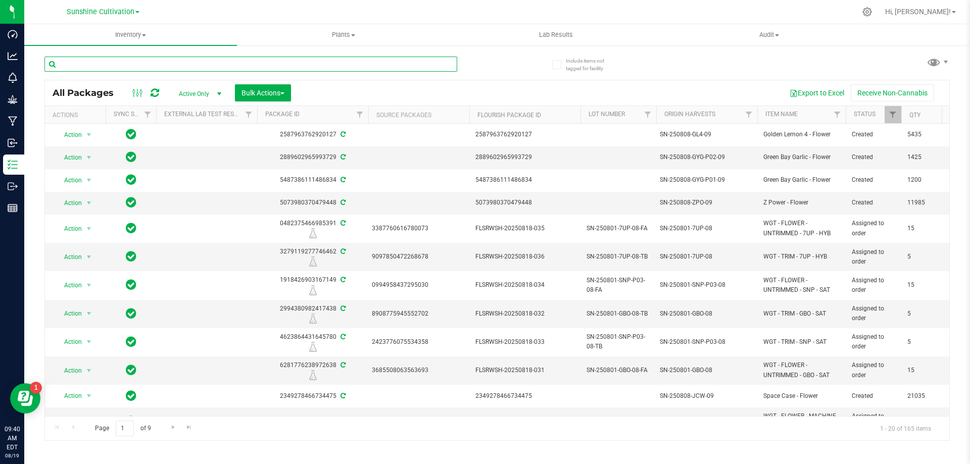
click at [190, 64] on input "text" at bounding box center [250, 64] width 413 height 15
type input "7up"
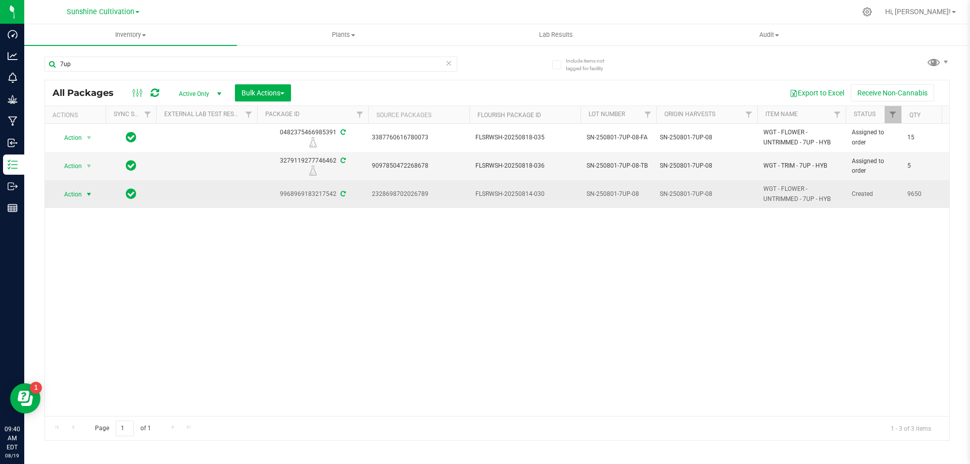
click at [75, 194] on span "Action" at bounding box center [68, 195] width 27 height 14
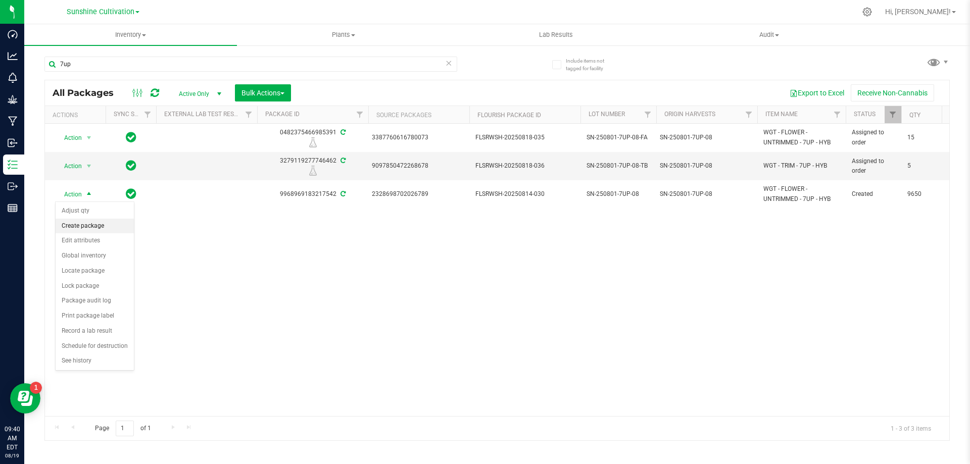
click at [99, 225] on li "Create package" at bounding box center [95, 226] width 78 height 15
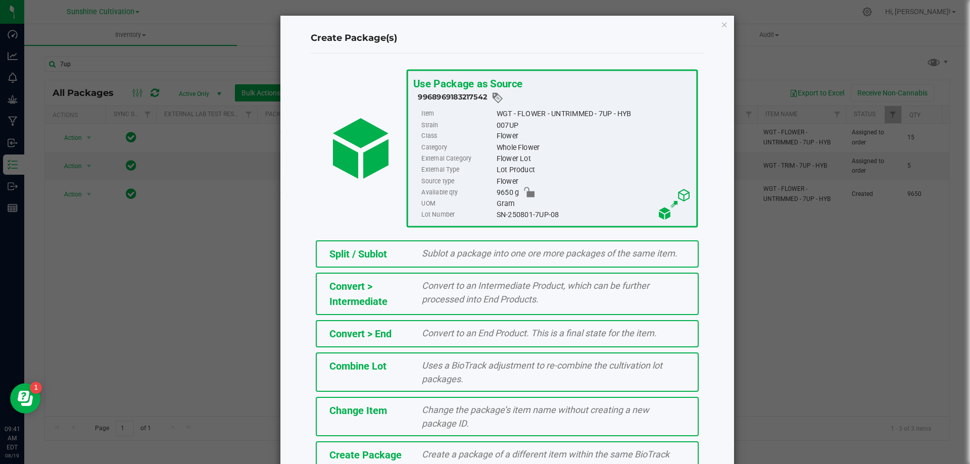
click at [379, 459] on span "Create Package" at bounding box center [366, 455] width 72 height 12
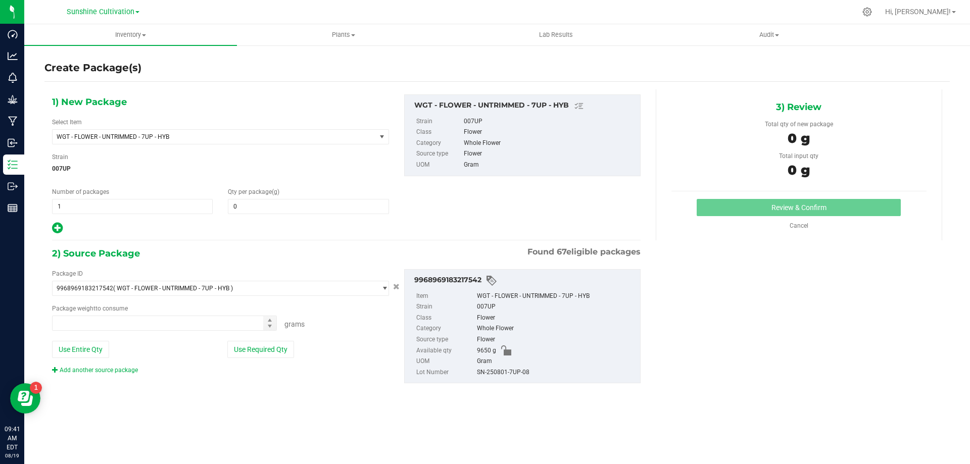
type input "0.0000"
type input "0.0000 g"
click at [321, 137] on span "WGT - FLOWER - UNTRIMMED - 7UP - HYB" at bounding box center [208, 136] width 303 height 7
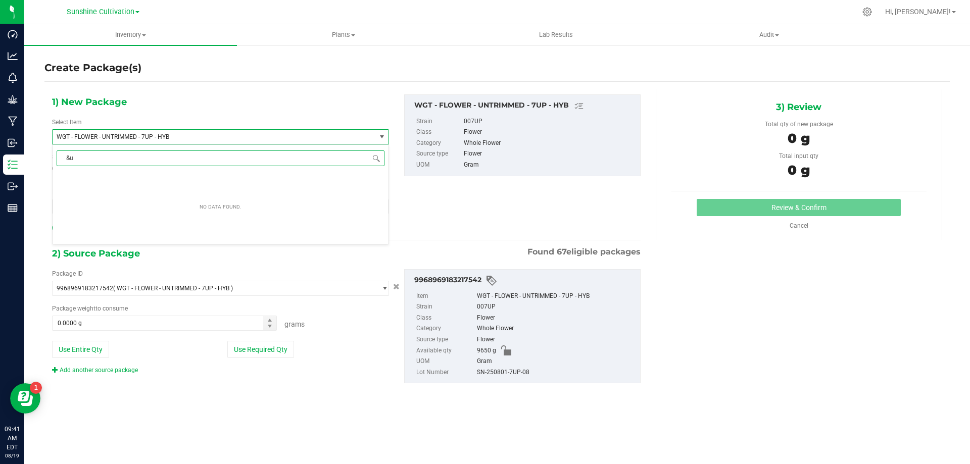
type input "&"
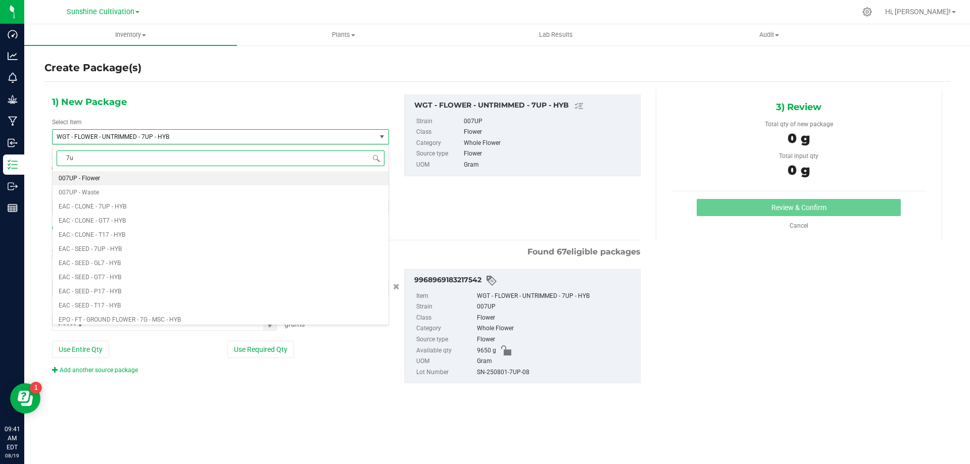
type input "7up"
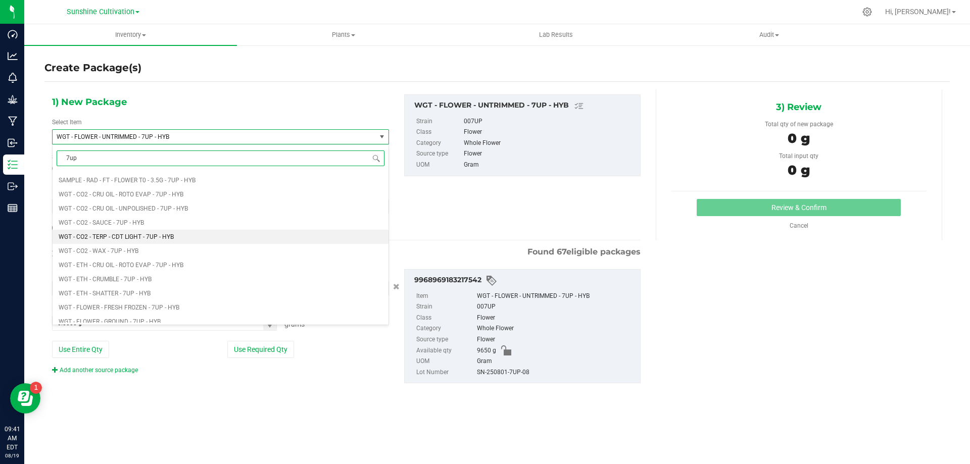
scroll to position [809, 0]
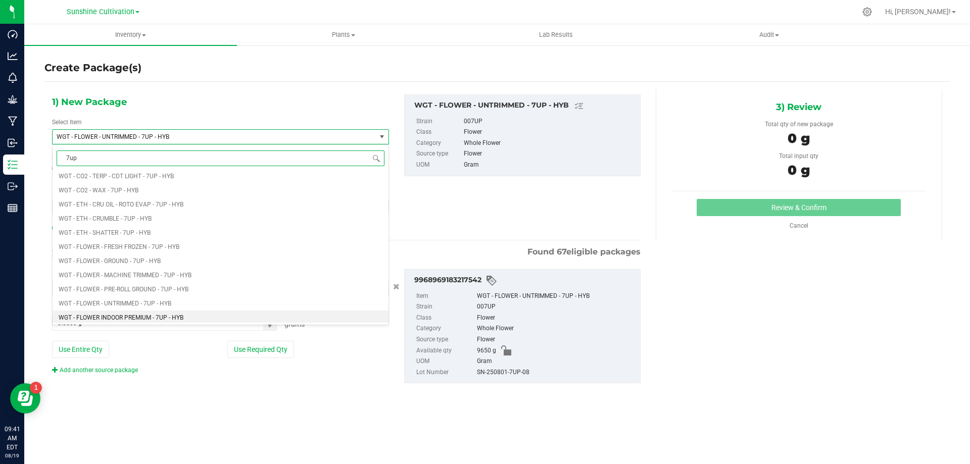
click at [156, 319] on span "WGT - FLOWER INDOOR PREMIUM - 7UP - HYB" at bounding box center [121, 317] width 125 height 7
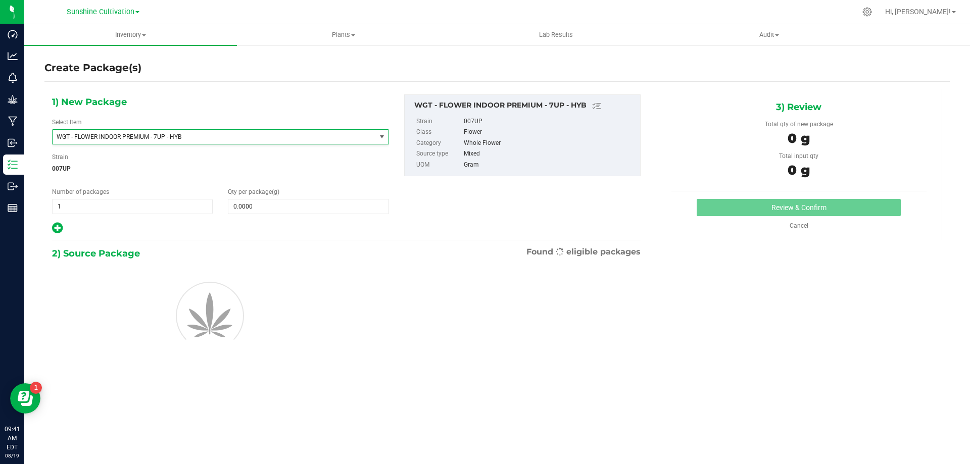
type input "0.0000"
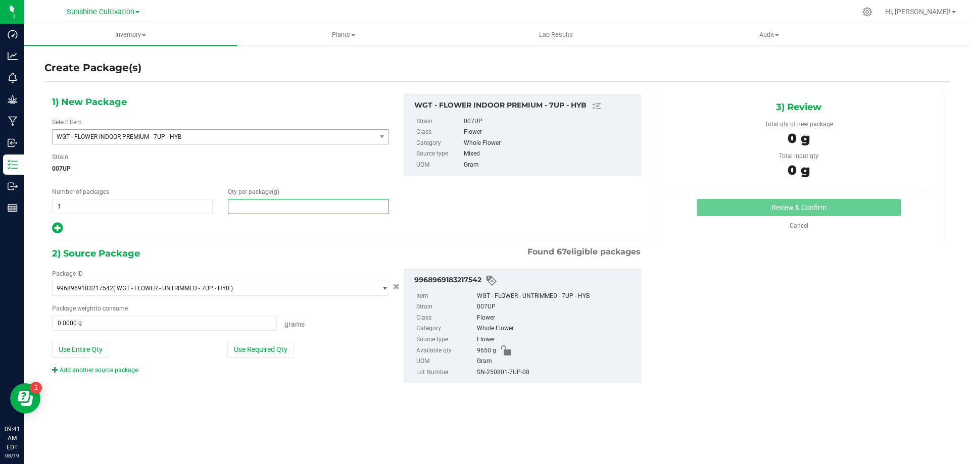
click at [254, 204] on span at bounding box center [308, 206] width 161 height 15
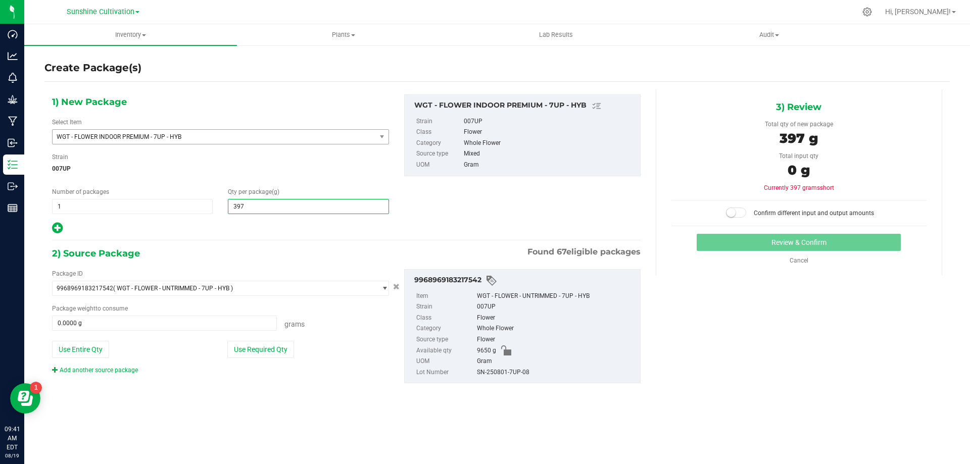
type input "3975"
type input "3,975.0000"
click at [154, 323] on span at bounding box center [164, 323] width 225 height 15
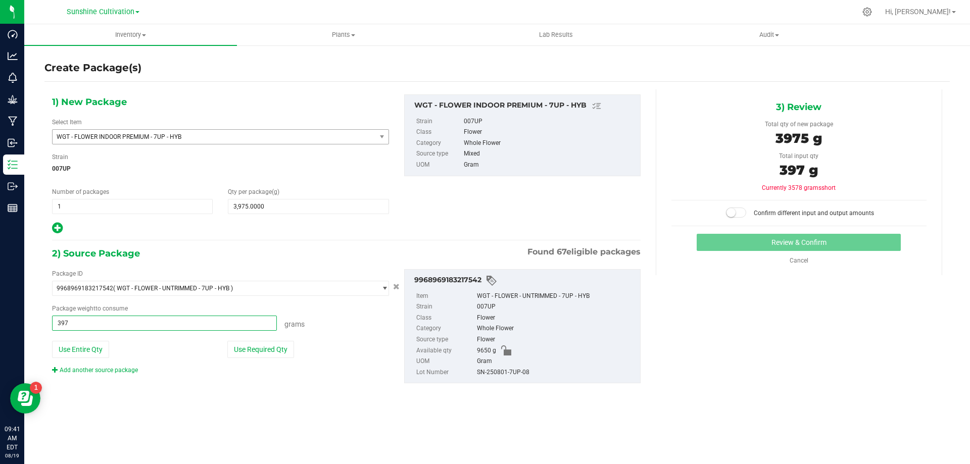
type input "3975"
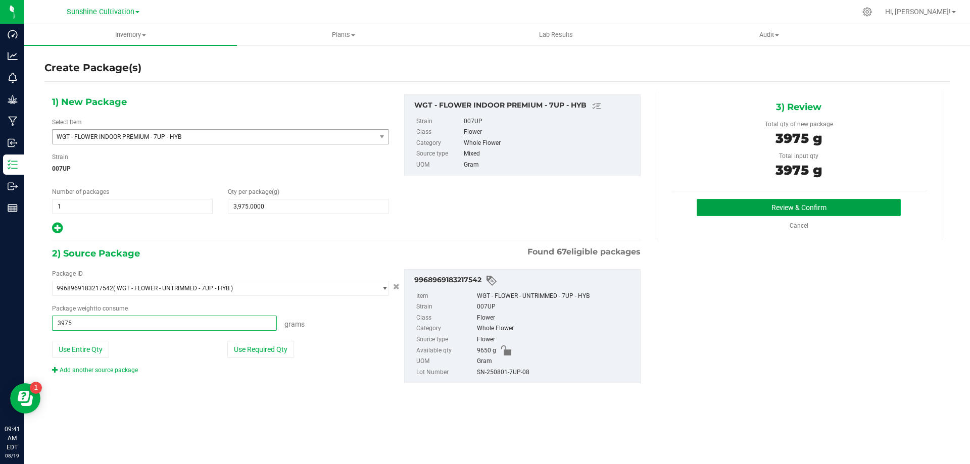
type input "3975.0000 g"
click at [806, 213] on button "Review & Confirm" at bounding box center [799, 207] width 204 height 17
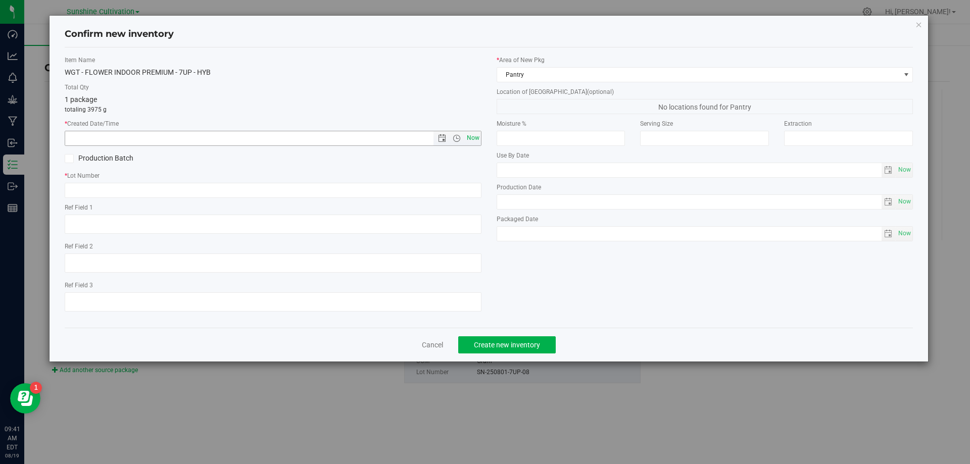
click at [474, 137] on span "Now" at bounding box center [472, 138] width 17 height 15
type input "8/19/2025 9:41 AM"
click at [225, 185] on input "text" at bounding box center [273, 190] width 417 height 15
paste input "SN-250801-7UP-08"
type input "SN-250801-7UP-08"
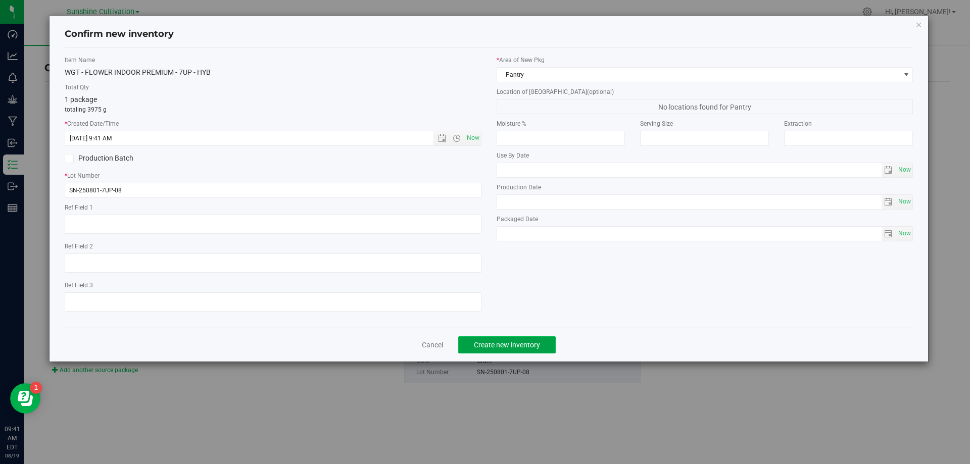
click at [489, 351] on button "Create new inventory" at bounding box center [507, 345] width 98 height 17
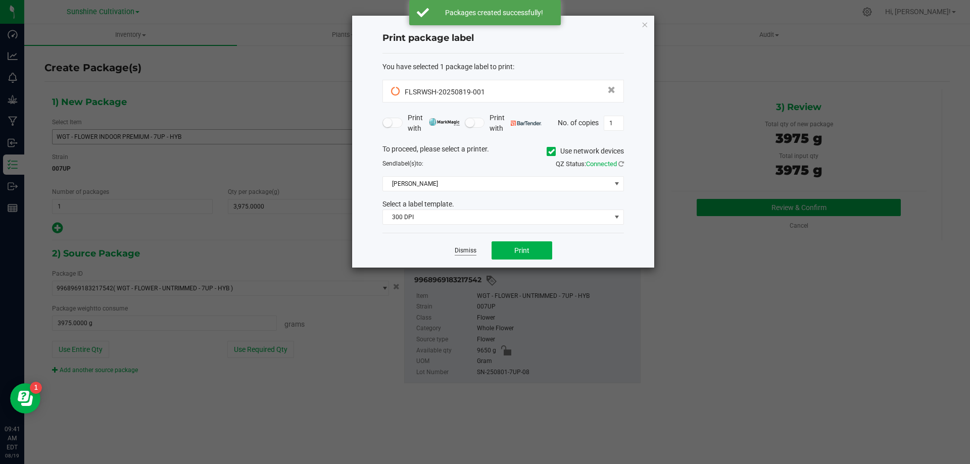
click at [461, 250] on link "Dismiss" at bounding box center [466, 251] width 22 height 9
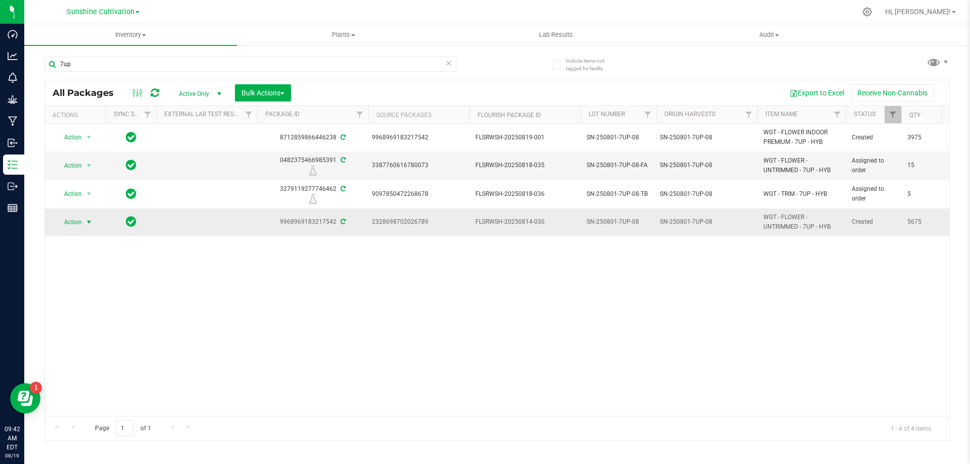
click at [84, 227] on span "select" at bounding box center [89, 222] width 13 height 14
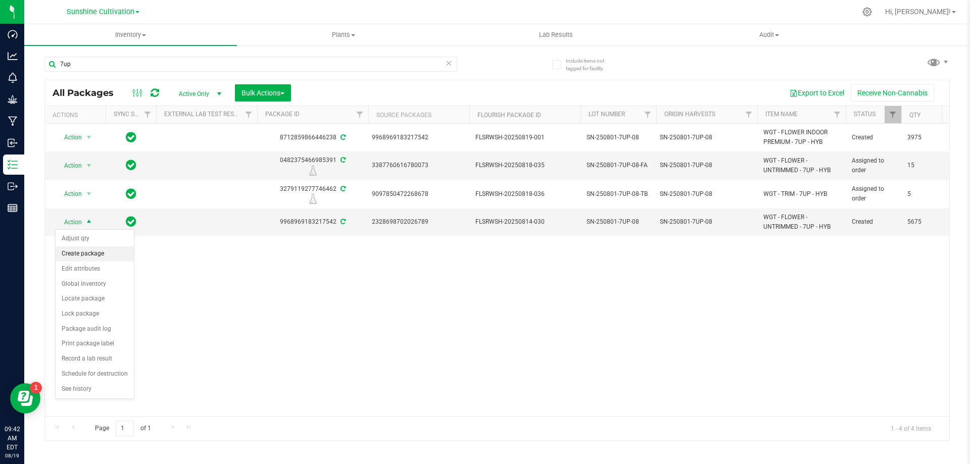
click at [112, 258] on li "Create package" at bounding box center [95, 254] width 78 height 15
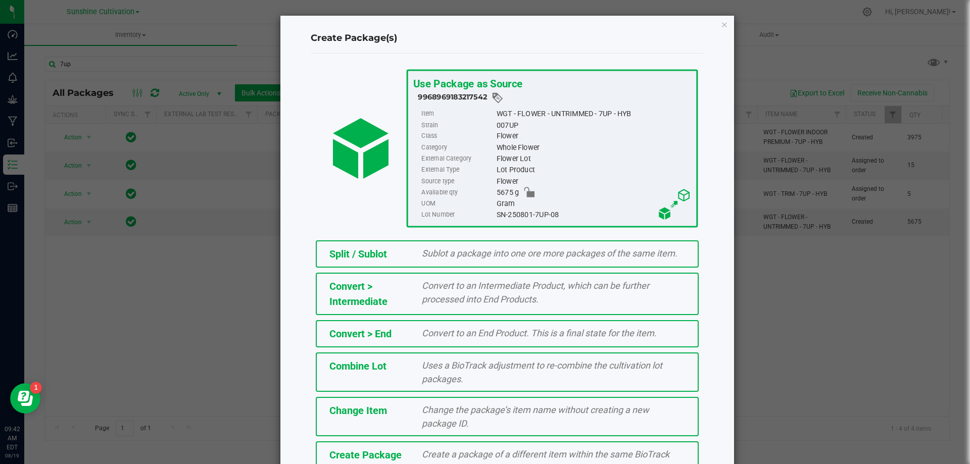
click at [382, 453] on span "Create Package" at bounding box center [366, 455] width 72 height 12
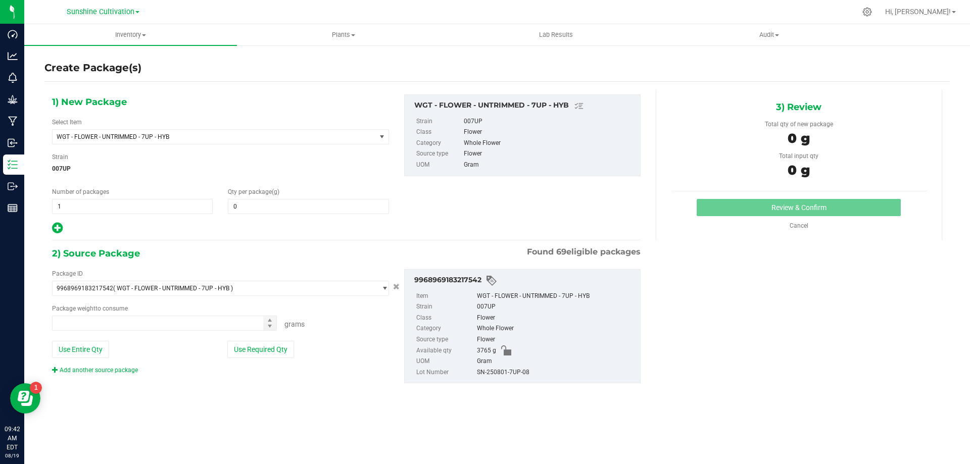
type input "0.0000"
type input "0.0000 g"
click at [299, 137] on span "WGT - FLOWER - UNTRIMMED - 7UP - HYB" at bounding box center [208, 136] width 303 height 7
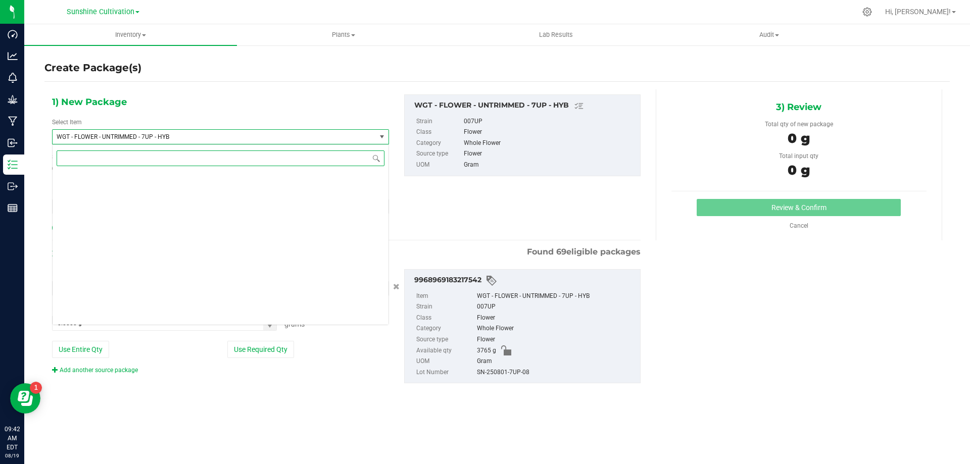
scroll to position [209210, 0]
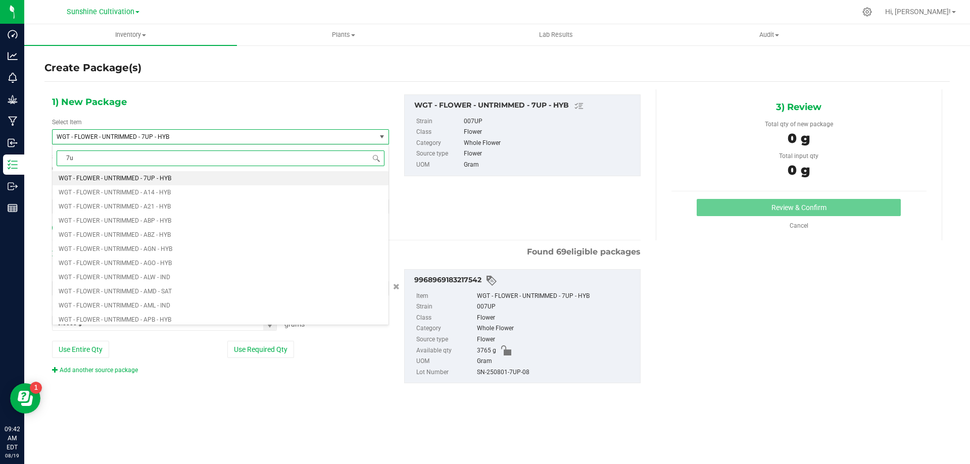
type input "7up"
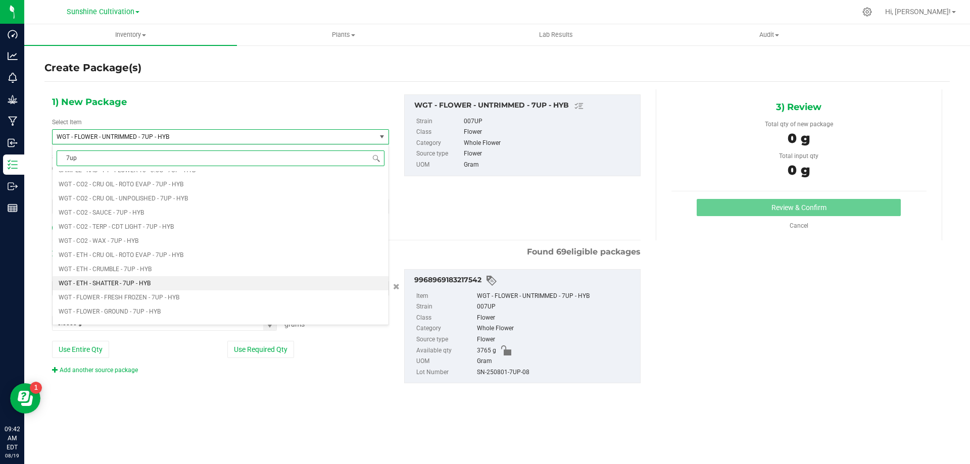
scroll to position [910, 0]
click at [158, 273] on li "WGT - TRIM - 7UP - HYB" at bounding box center [221, 273] width 336 height 14
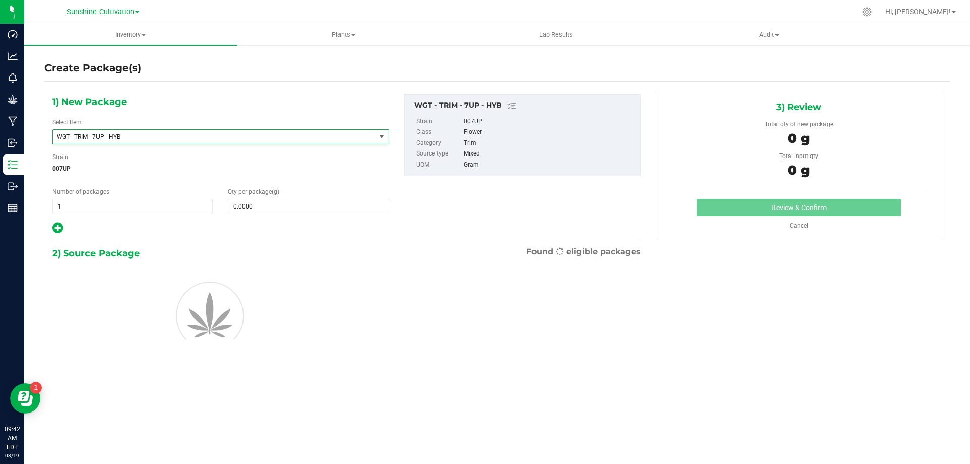
type input "0.0000"
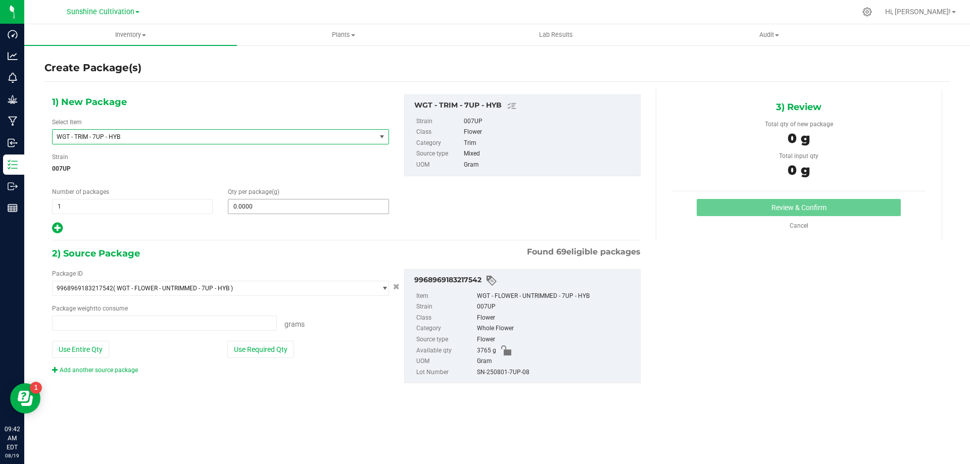
type input "0.0000 g"
click at [261, 205] on span at bounding box center [308, 206] width 161 height 15
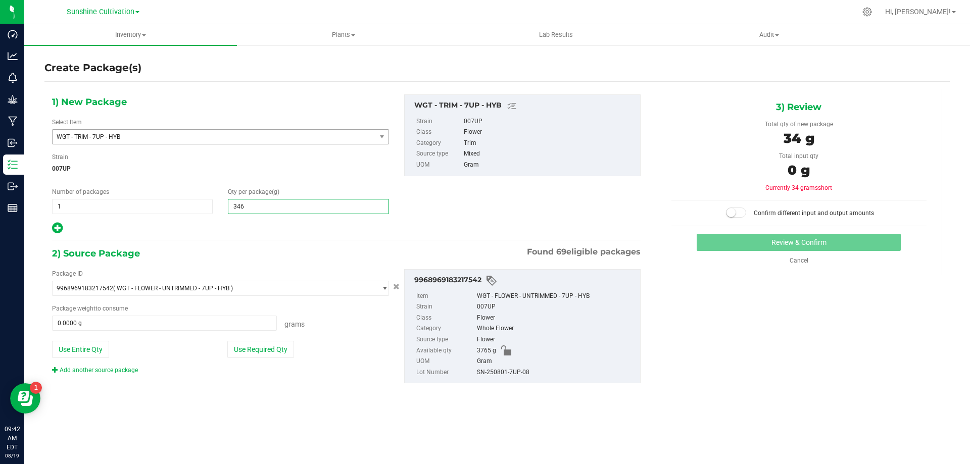
type input "3465"
type input "3,465.0000"
click at [189, 321] on span at bounding box center [164, 323] width 225 height 15
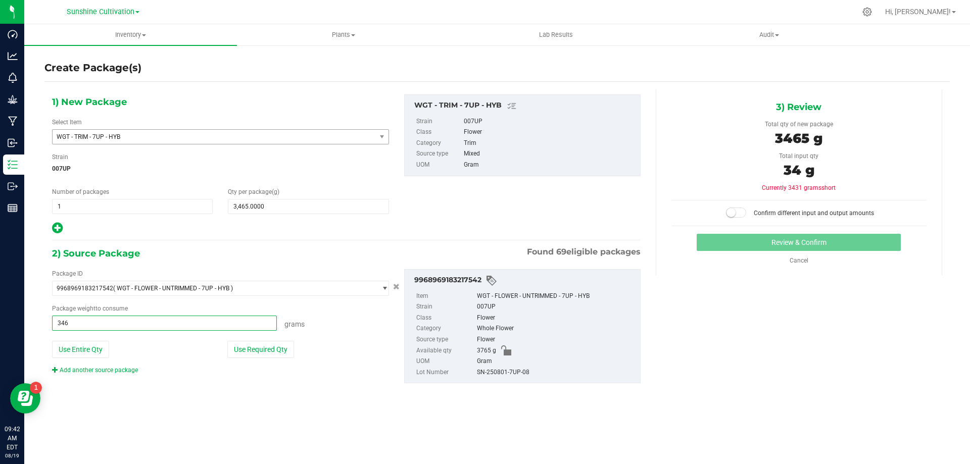
type input "3465"
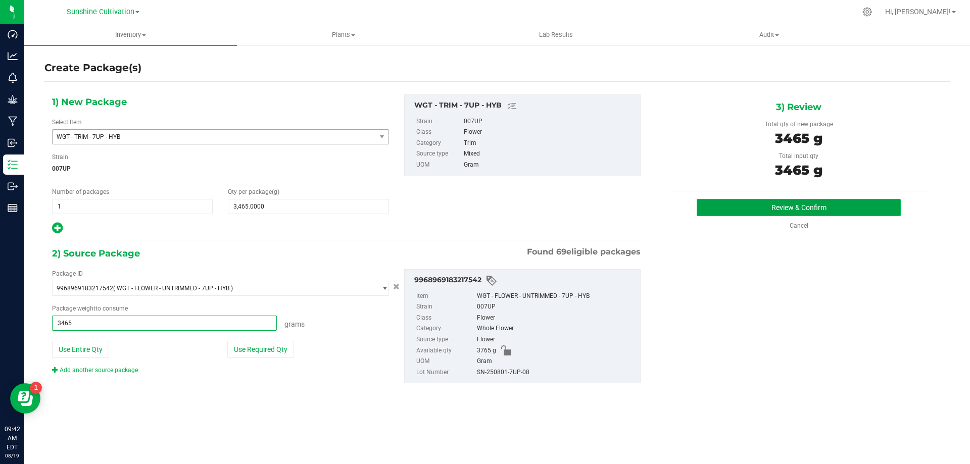
type input "3465.0000 g"
click at [765, 205] on button "Review & Confirm" at bounding box center [799, 207] width 204 height 17
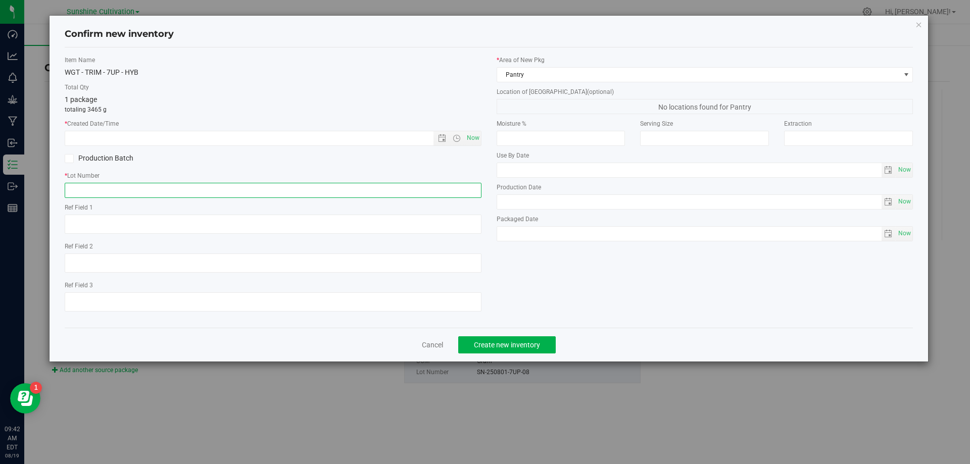
paste input "SN-250801-7UP-08"
type input "SN-250801-7UP-08"
click at [476, 138] on span "Now" at bounding box center [472, 138] width 17 height 15
type input "8/19/2025 9:42 AM"
click at [481, 345] on span "Create new inventory" at bounding box center [507, 345] width 66 height 8
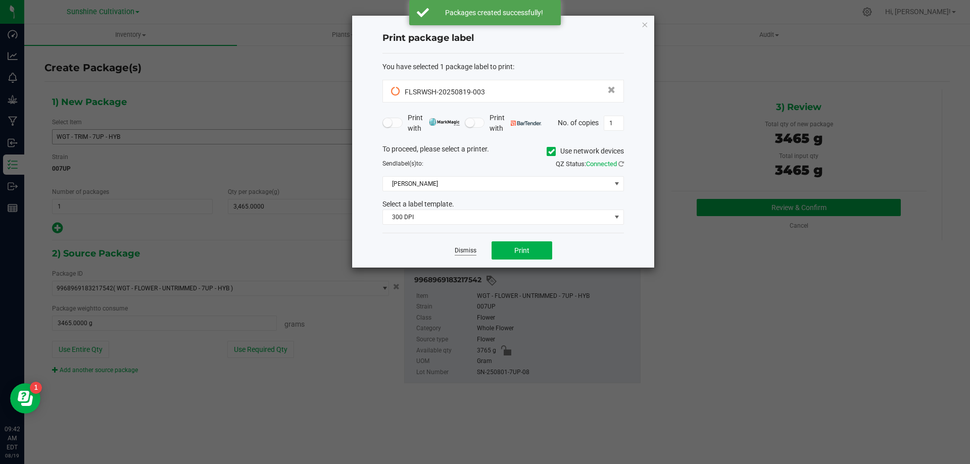
click at [466, 252] on link "Dismiss" at bounding box center [466, 251] width 22 height 9
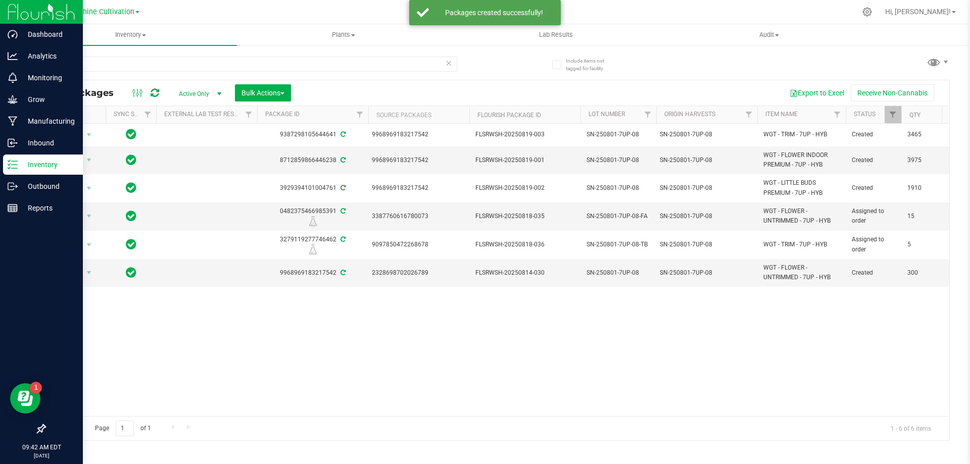
click at [13, 171] on div "Inventory" at bounding box center [43, 165] width 80 height 20
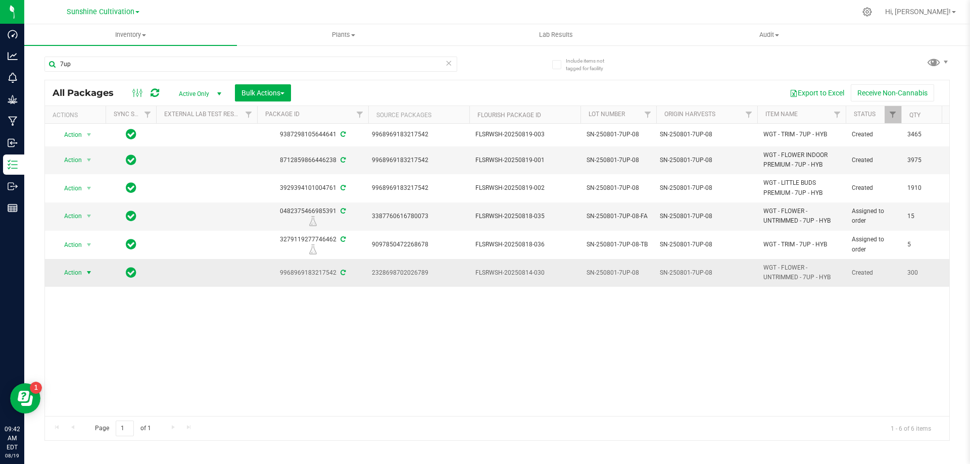
click at [84, 273] on span "select" at bounding box center [89, 273] width 13 height 14
click at [96, 289] on li "Adjust qty" at bounding box center [95, 290] width 78 height 15
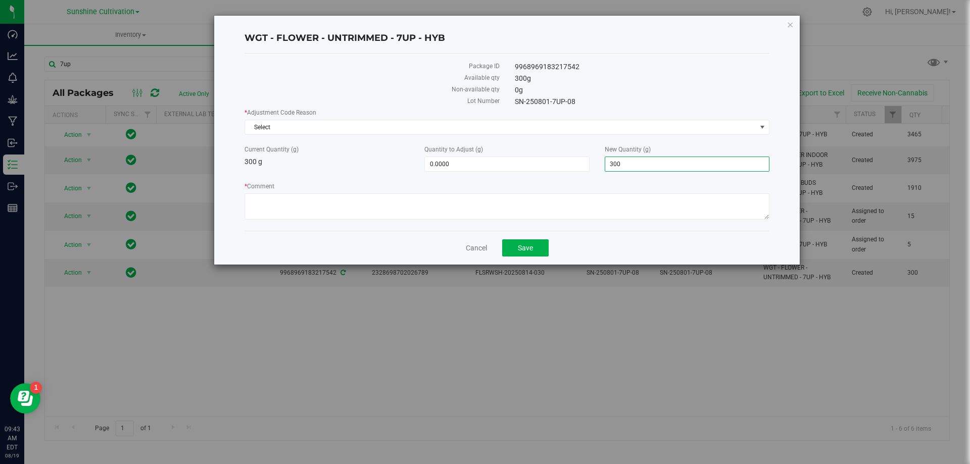
click at [642, 159] on span "300.0000 300" at bounding box center [687, 164] width 165 height 15
type input "3"
type input "0"
type input "-300.0000"
type input "0.0000"
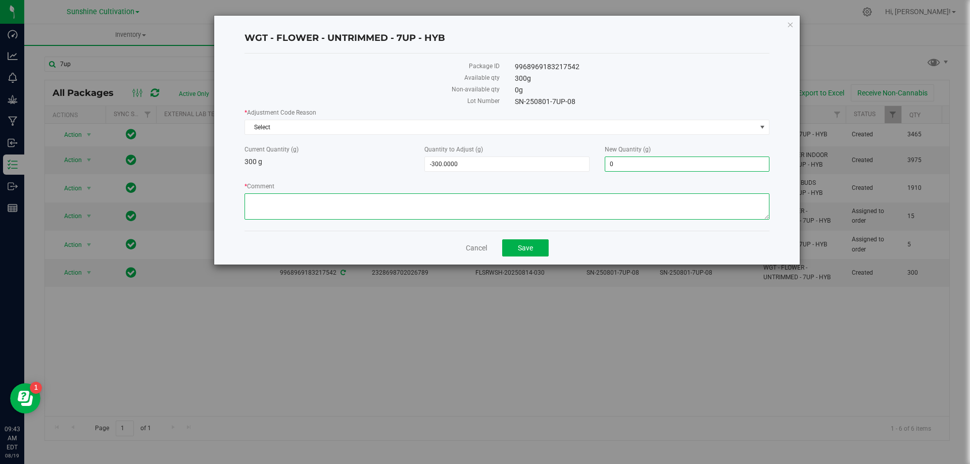
click at [353, 208] on textarea "* Comment" at bounding box center [507, 207] width 525 height 26
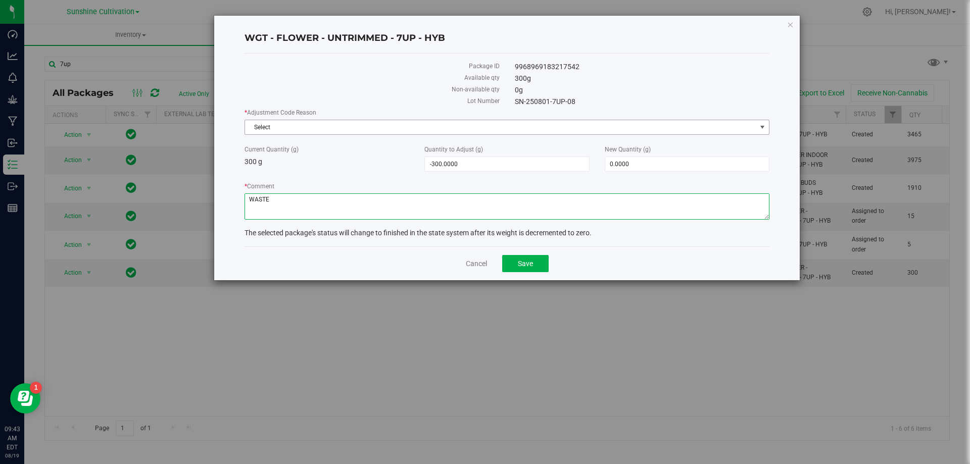
type textarea "WASTE"
click at [328, 127] on span "Select" at bounding box center [500, 127] width 511 height 14
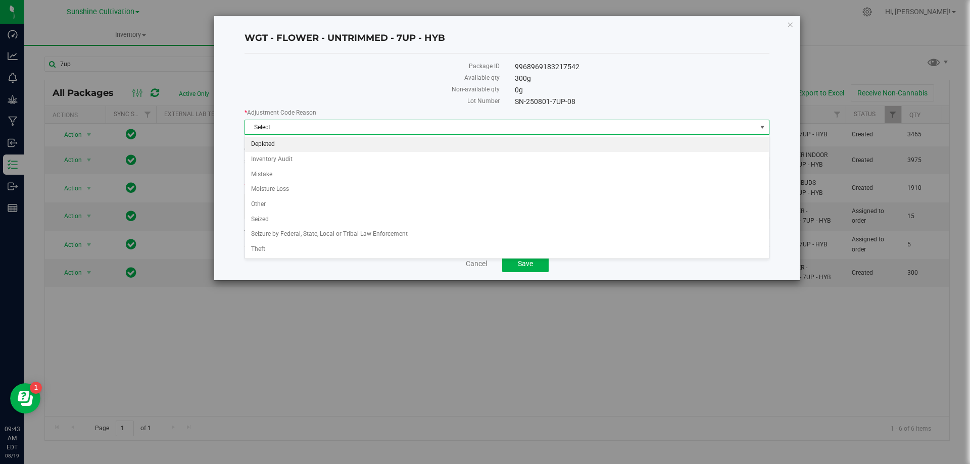
click at [276, 143] on li "Depleted" at bounding box center [507, 144] width 524 height 15
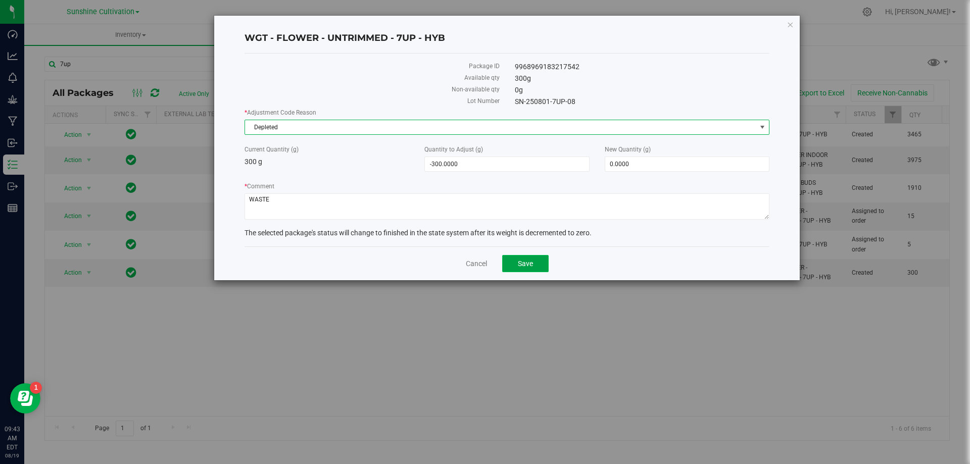
click at [531, 257] on button "Save" at bounding box center [525, 263] width 46 height 17
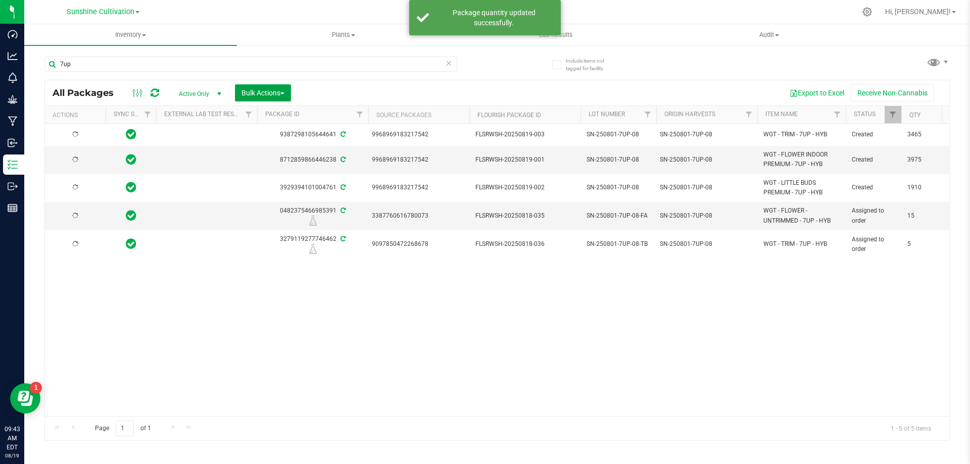
click at [259, 88] on button "Bulk Actions" at bounding box center [263, 92] width 56 height 17
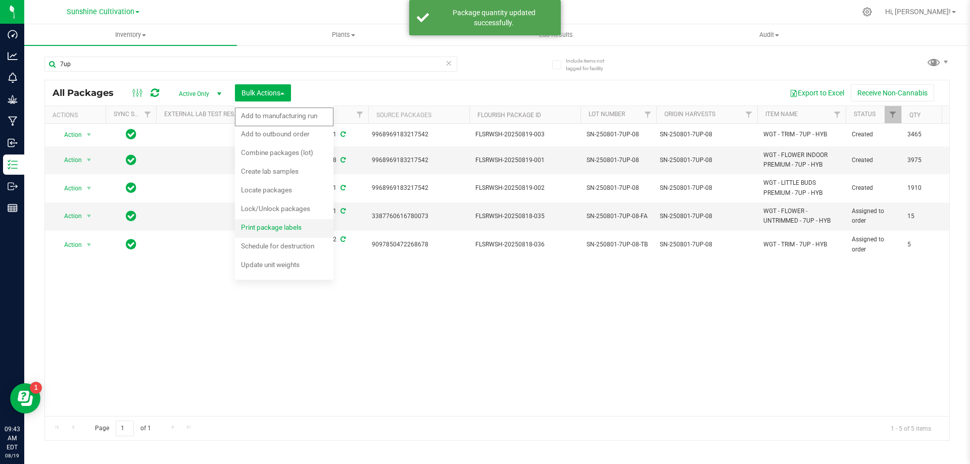
click at [282, 226] on span "Print package labels" at bounding box center [271, 227] width 61 height 8
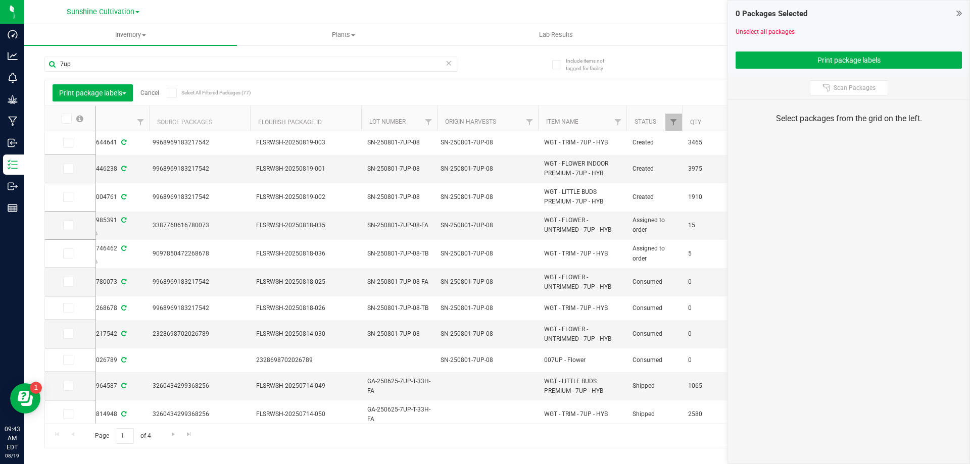
scroll to position [0, 218]
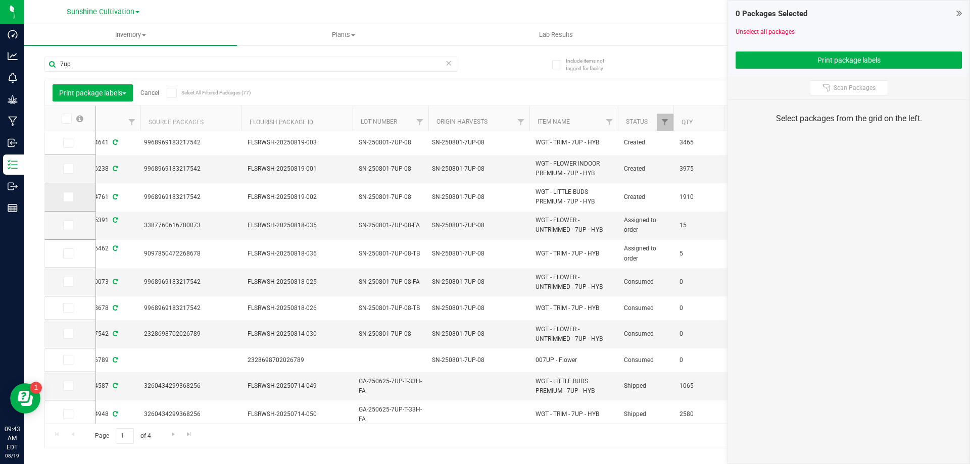
click at [72, 192] on td at bounding box center [70, 197] width 51 height 28
click at [70, 197] on icon at bounding box center [67, 197] width 7 height 0
click at [0, 0] on input "checkbox" at bounding box center [0, 0] width 0 height 0
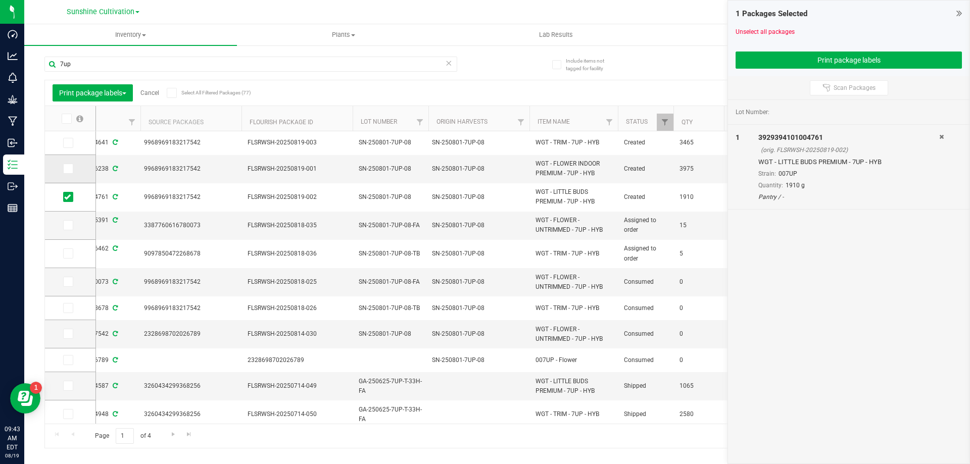
click at [67, 169] on icon at bounding box center [67, 169] width 7 height 0
click at [0, 0] on input "checkbox" at bounding box center [0, 0] width 0 height 0
click at [69, 143] on icon at bounding box center [67, 143] width 7 height 0
click at [0, 0] on input "checkbox" at bounding box center [0, 0] width 0 height 0
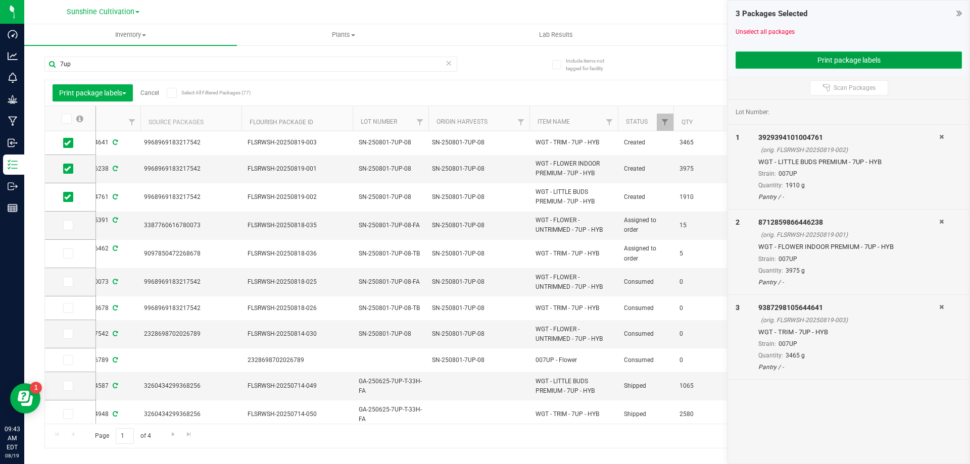
click at [823, 62] on button "Print package labels" at bounding box center [849, 60] width 226 height 17
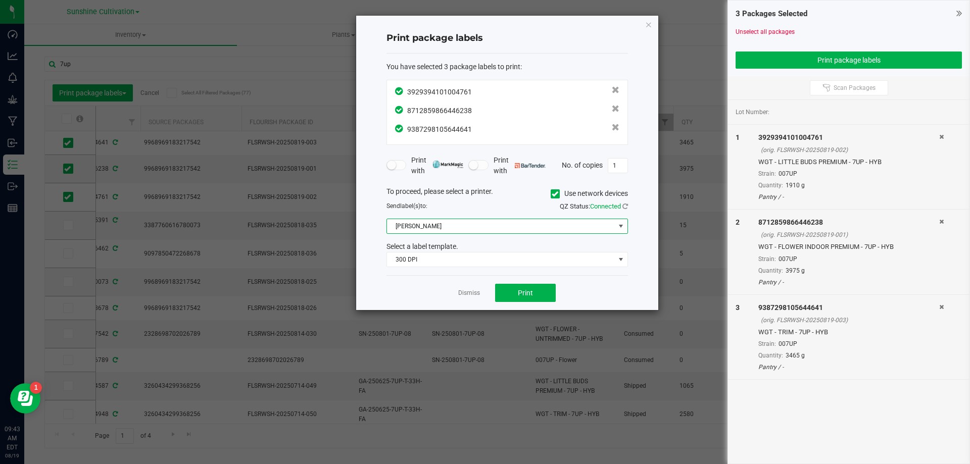
click at [467, 224] on span "Christine_TEST" at bounding box center [501, 226] width 228 height 14
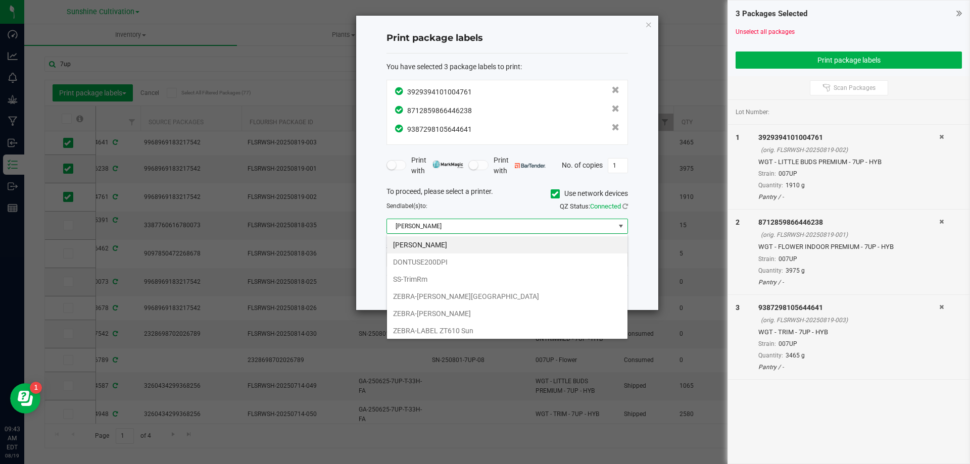
scroll to position [15, 242]
click at [432, 281] on li "SS-TrimRm" at bounding box center [507, 279] width 241 height 17
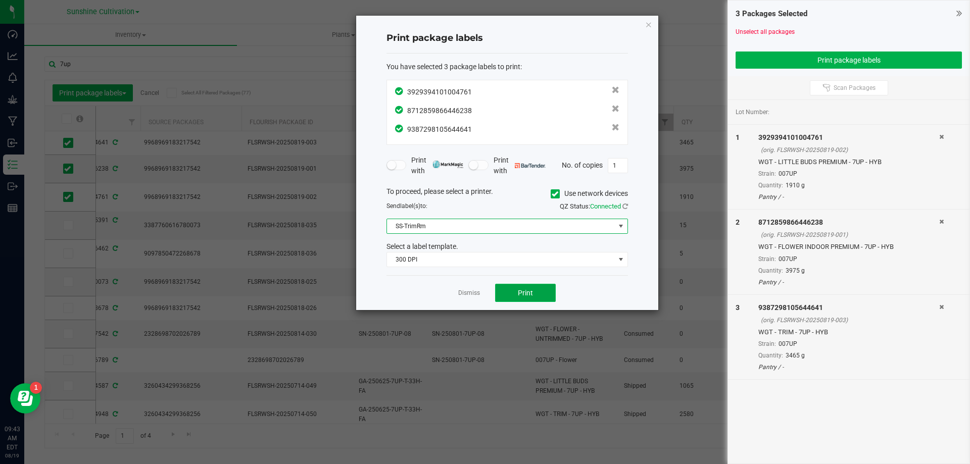
click at [538, 288] on button "Print" at bounding box center [525, 293] width 61 height 18
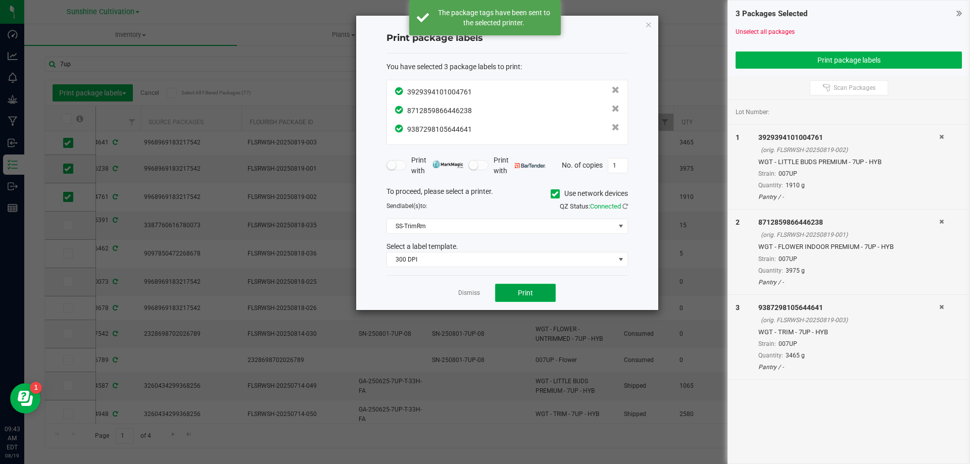
click at [538, 288] on button "Print" at bounding box center [525, 293] width 61 height 18
click at [651, 25] on icon "button" at bounding box center [648, 24] width 7 height 12
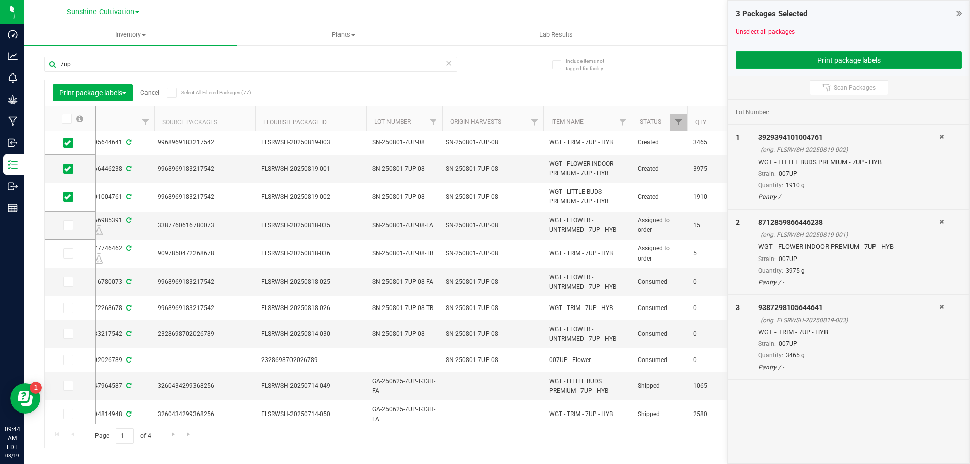
scroll to position [0, 191]
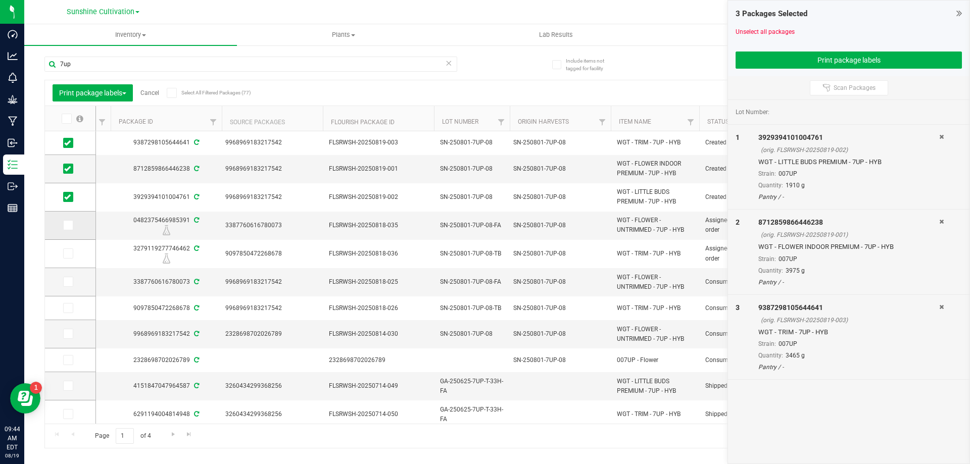
click at [69, 225] on icon at bounding box center [67, 225] width 7 height 0
click at [0, 0] on input "checkbox" at bounding box center [0, 0] width 0 height 0
click at [65, 254] on icon at bounding box center [67, 254] width 7 height 0
click at [0, 0] on input "checkbox" at bounding box center [0, 0] width 0 height 0
click at [69, 201] on span at bounding box center [68, 197] width 10 height 10
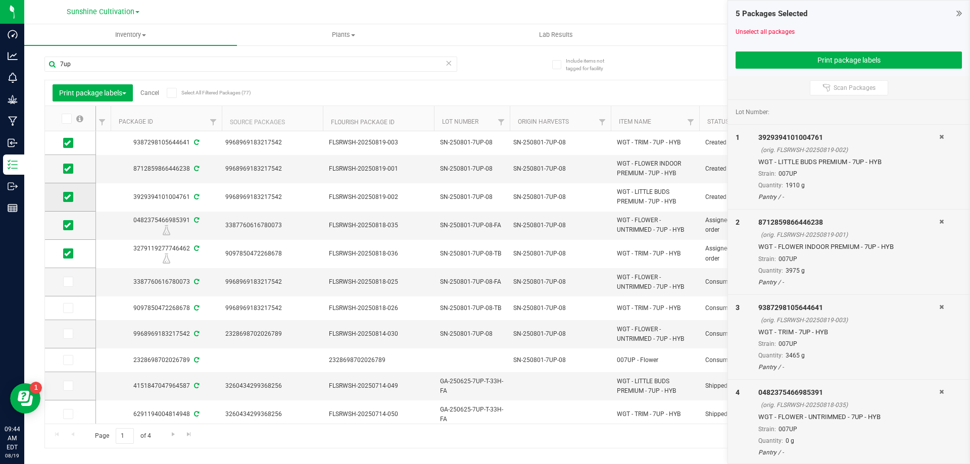
click at [0, 0] on input "checkbox" at bounding box center [0, 0] width 0 height 0
click at [72, 166] on span at bounding box center [68, 169] width 10 height 10
click at [0, 0] on input "checkbox" at bounding box center [0, 0] width 0 height 0
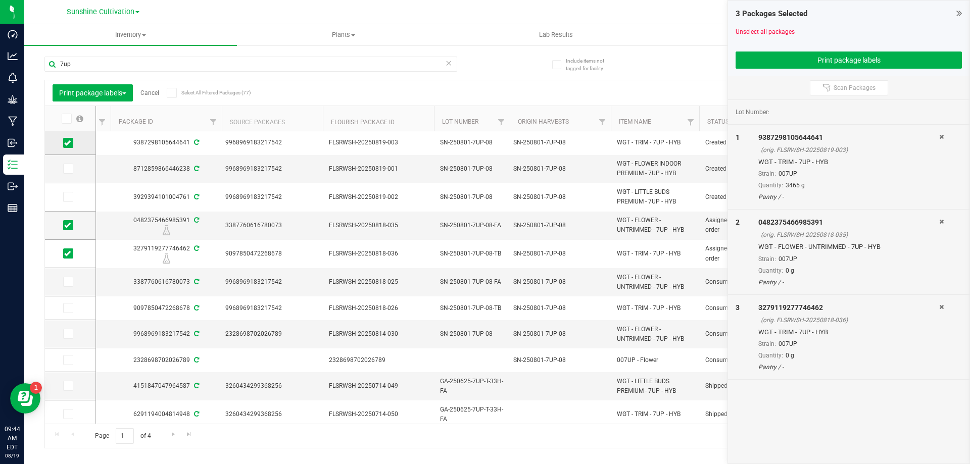
click at [67, 143] on icon at bounding box center [67, 143] width 7 height 0
click at [0, 0] on input "checkbox" at bounding box center [0, 0] width 0 height 0
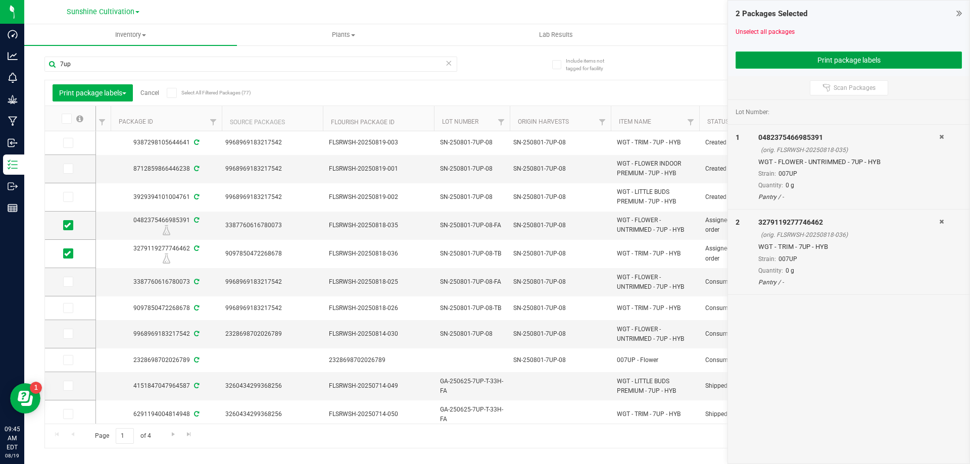
click at [841, 58] on button "Print package labels" at bounding box center [849, 60] width 226 height 17
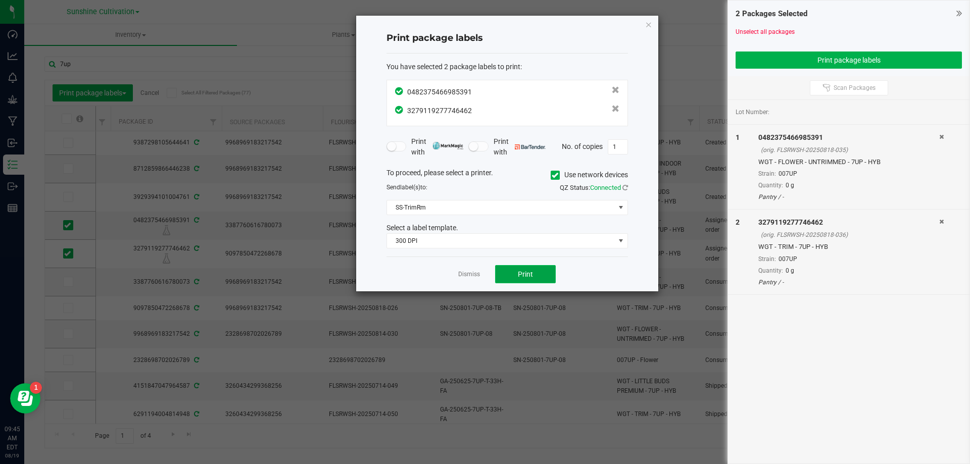
click at [516, 272] on button "Print" at bounding box center [525, 274] width 61 height 18
click at [652, 26] on icon "button" at bounding box center [648, 24] width 7 height 12
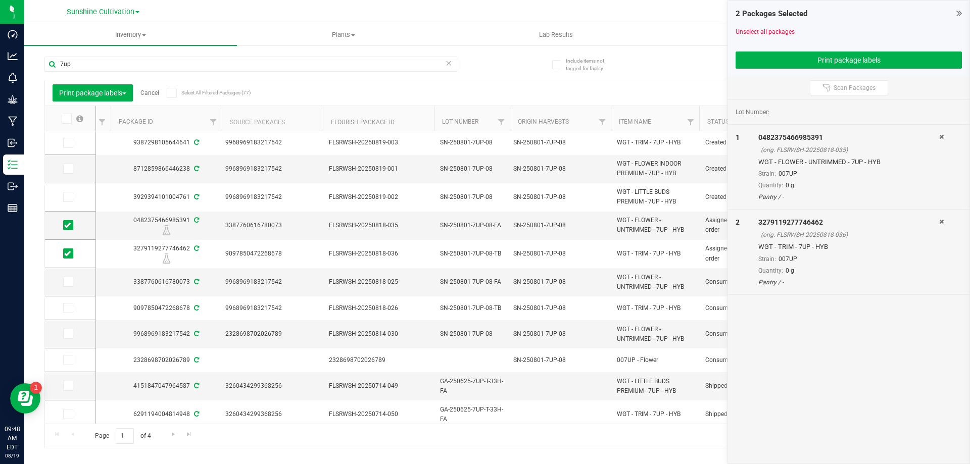
click at [936, 137] on div "0482375466985391" at bounding box center [849, 137] width 181 height 11
click at [948, 137] on div at bounding box center [951, 167] width 23 height 70
click at [944, 135] on icon at bounding box center [942, 137] width 5 height 6
click at [942, 135] on icon at bounding box center [942, 137] width 5 height 6
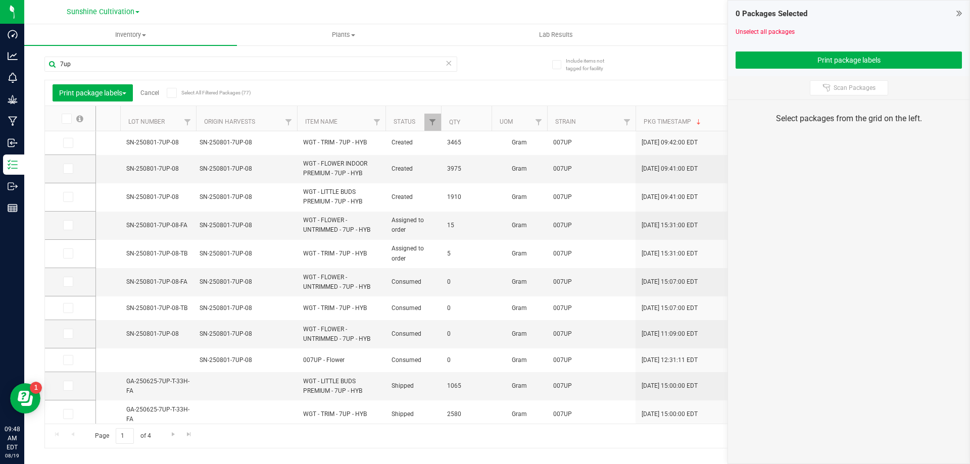
scroll to position [0, 485]
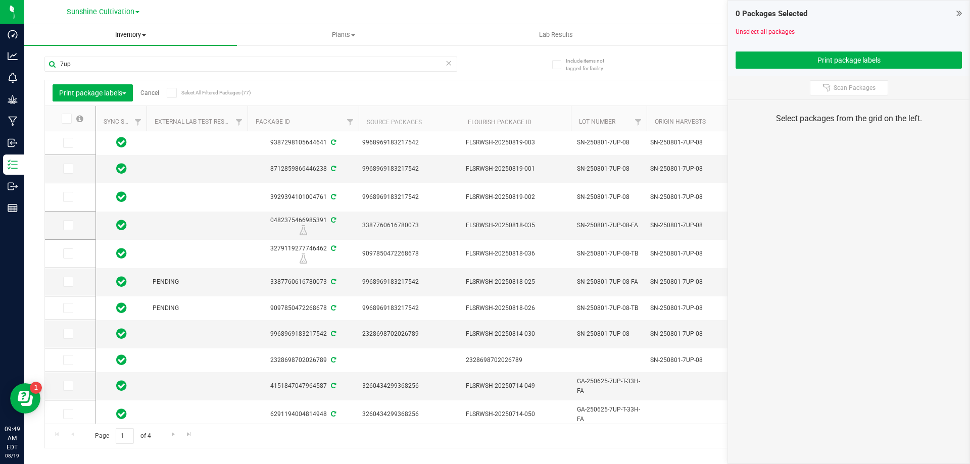
click at [146, 36] on span at bounding box center [144, 35] width 4 height 2
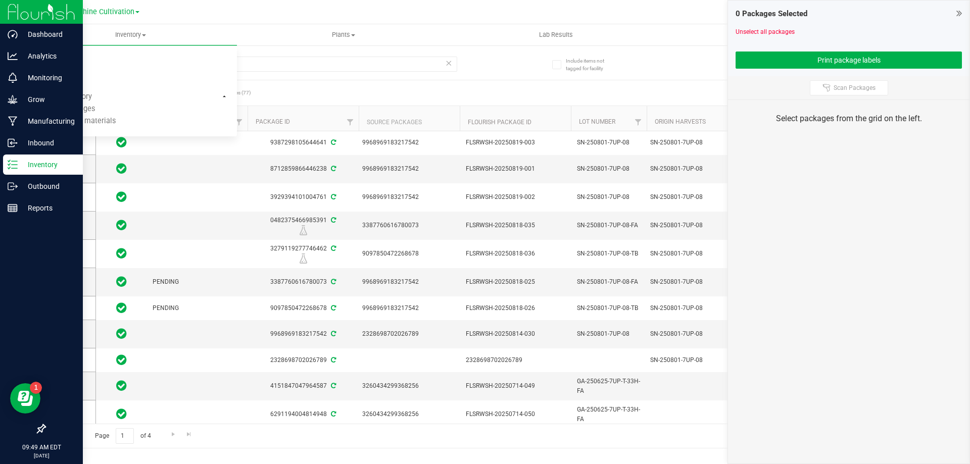
click at [11, 165] on icon at bounding box center [13, 165] width 10 height 10
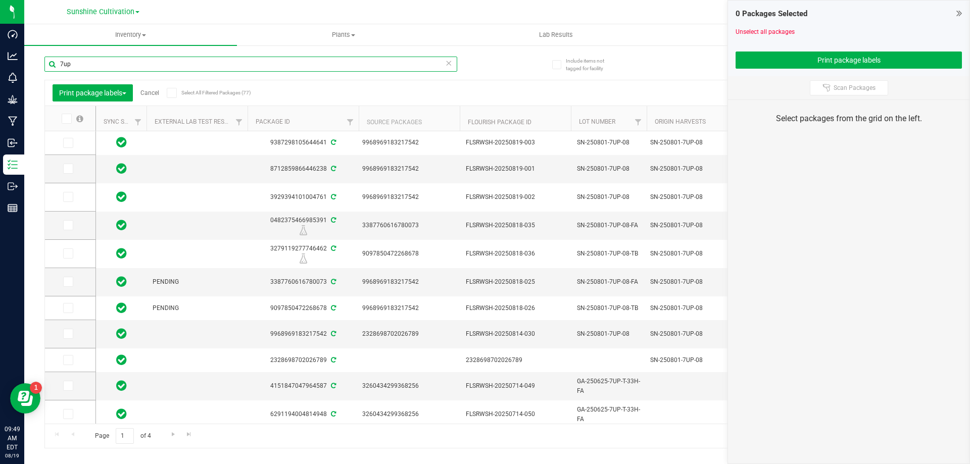
drag, startPoint x: 193, startPoint y: 63, endPoint x: 363, endPoint y: 76, distance: 170.8
click at [79, 73] on div "7up" at bounding box center [250, 68] width 413 height 23
click at [447, 67] on icon at bounding box center [448, 63] width 7 height 12
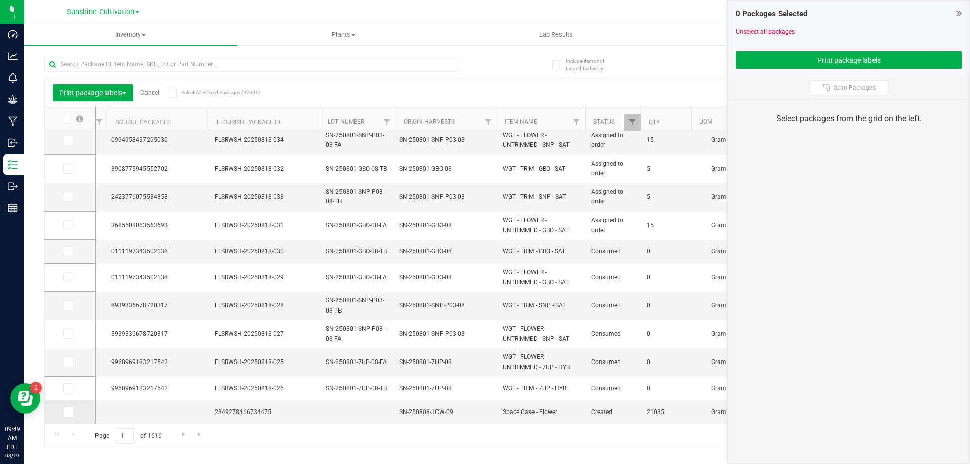
click at [69, 412] on icon at bounding box center [67, 412] width 7 height 0
click at [0, 0] on input "checkbox" at bounding box center [0, 0] width 0 height 0
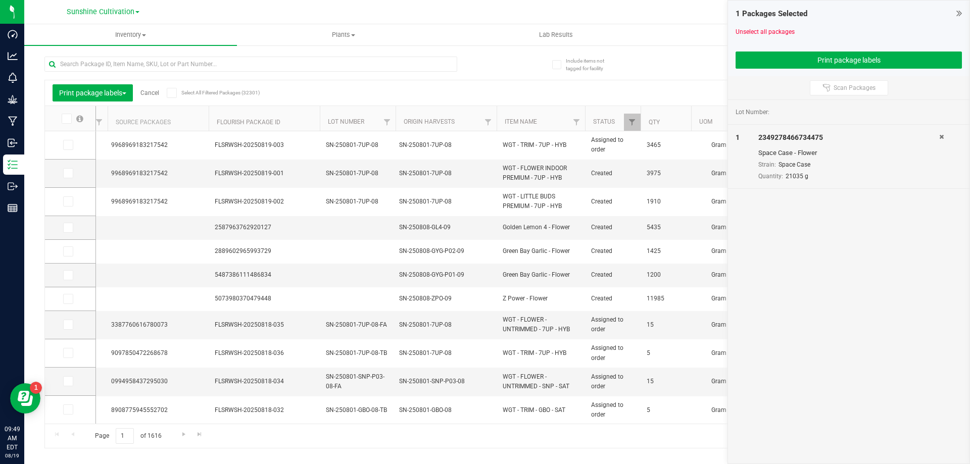
click at [942, 138] on icon at bounding box center [942, 137] width 5 height 6
click at [66, 299] on icon at bounding box center [67, 299] width 7 height 0
click at [0, 0] on input "checkbox" at bounding box center [0, 0] width 0 height 0
click at [71, 274] on span at bounding box center [68, 275] width 10 height 10
click at [0, 0] on input "checkbox" at bounding box center [0, 0] width 0 height 0
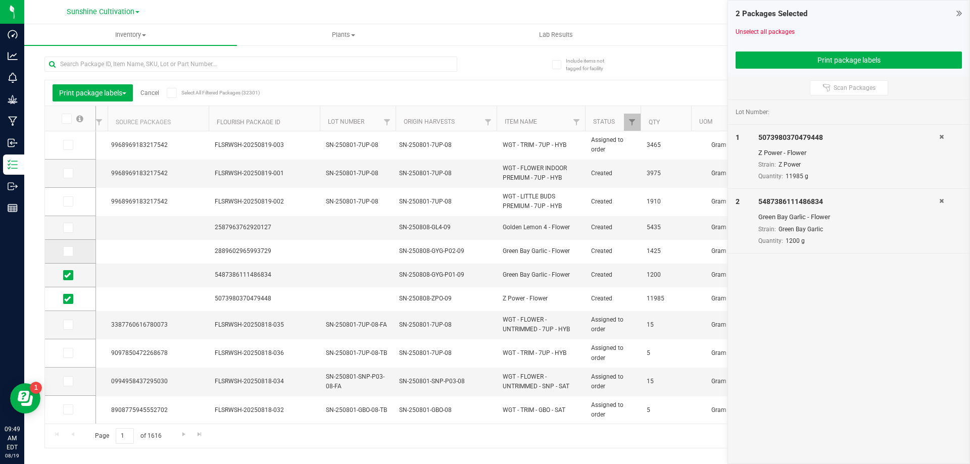
click at [68, 252] on icon at bounding box center [67, 252] width 7 height 0
click at [0, 0] on input "checkbox" at bounding box center [0, 0] width 0 height 0
click at [64, 228] on icon at bounding box center [67, 228] width 7 height 0
click at [0, 0] on input "checkbox" at bounding box center [0, 0] width 0 height 0
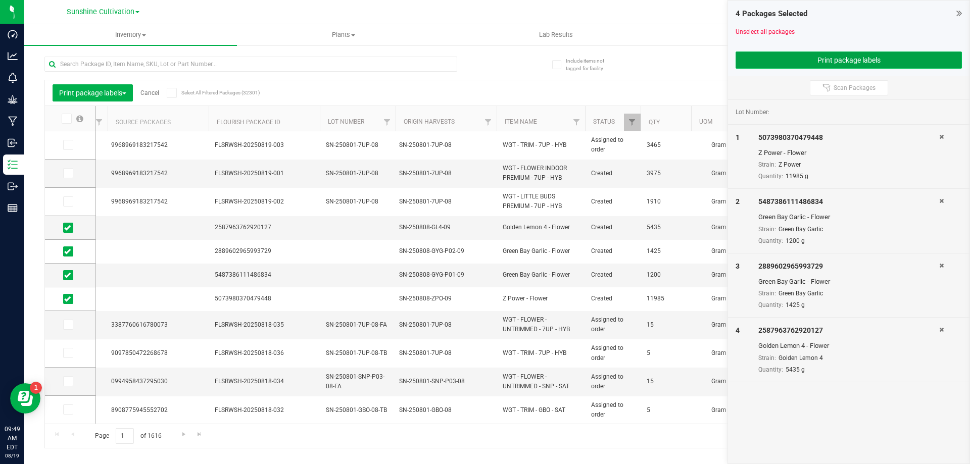
click at [834, 66] on button "Print package labels" at bounding box center [849, 60] width 226 height 17
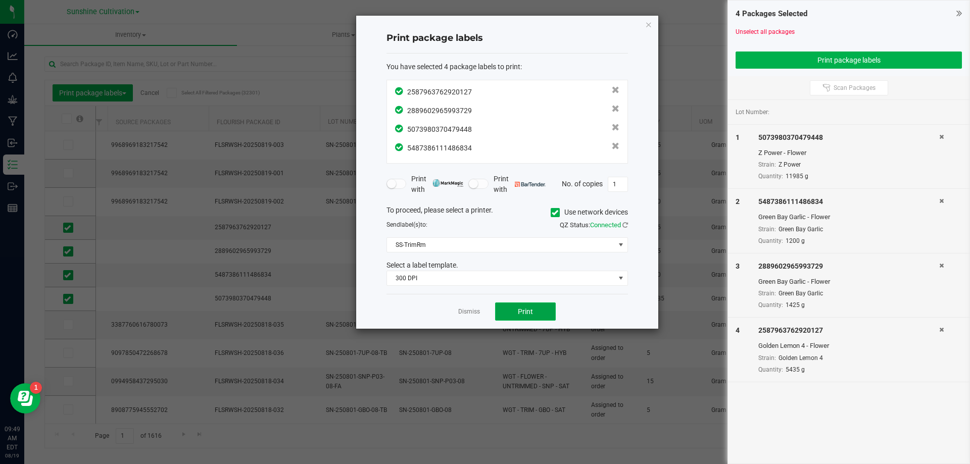
click at [520, 311] on span "Print" at bounding box center [525, 312] width 15 height 8
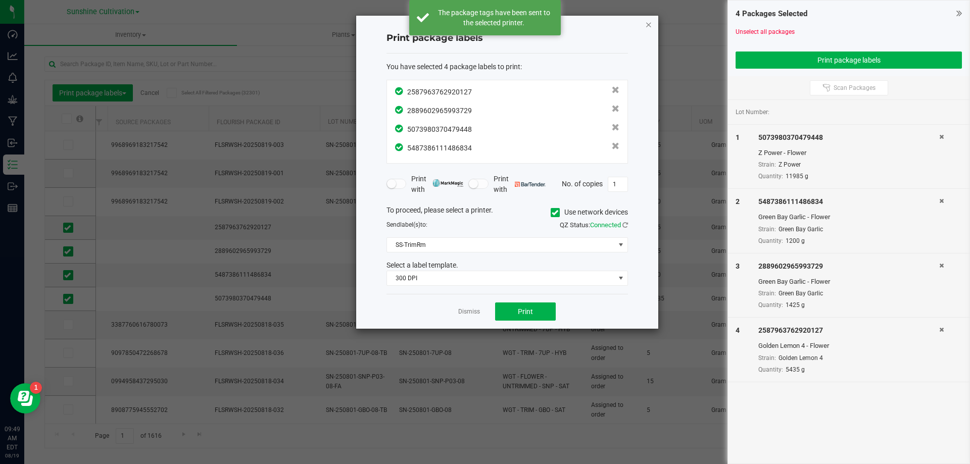
click at [648, 26] on icon "button" at bounding box center [648, 24] width 7 height 12
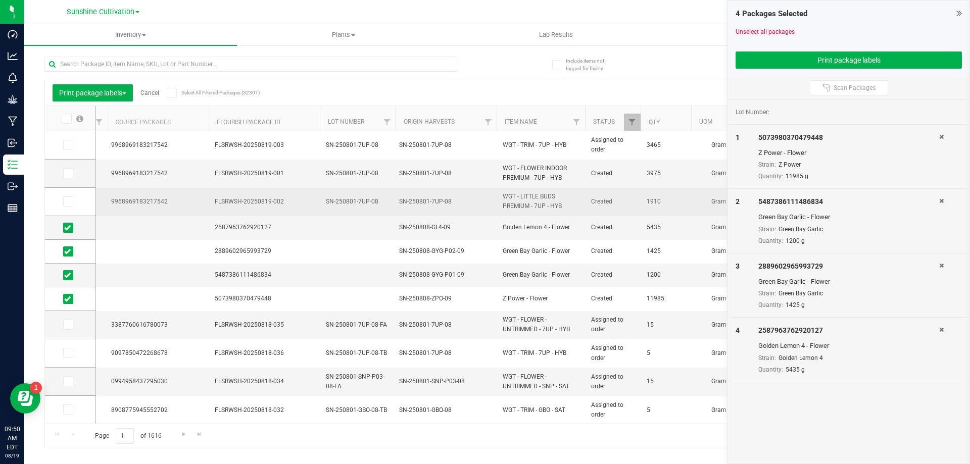
click at [663, 211] on td "1910" at bounding box center [666, 202] width 51 height 28
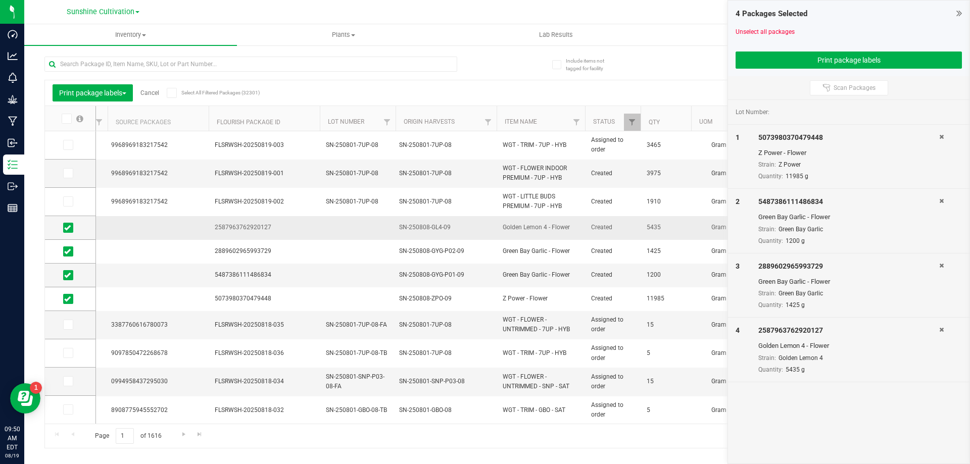
click at [660, 223] on span "5435" at bounding box center [666, 228] width 38 height 10
click at [944, 136] on icon at bounding box center [942, 137] width 5 height 6
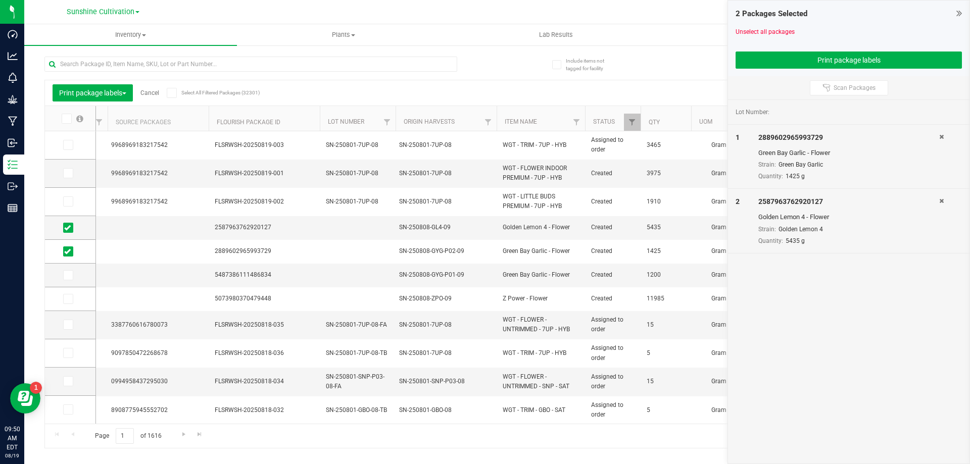
click at [944, 136] on icon at bounding box center [942, 137] width 5 height 6
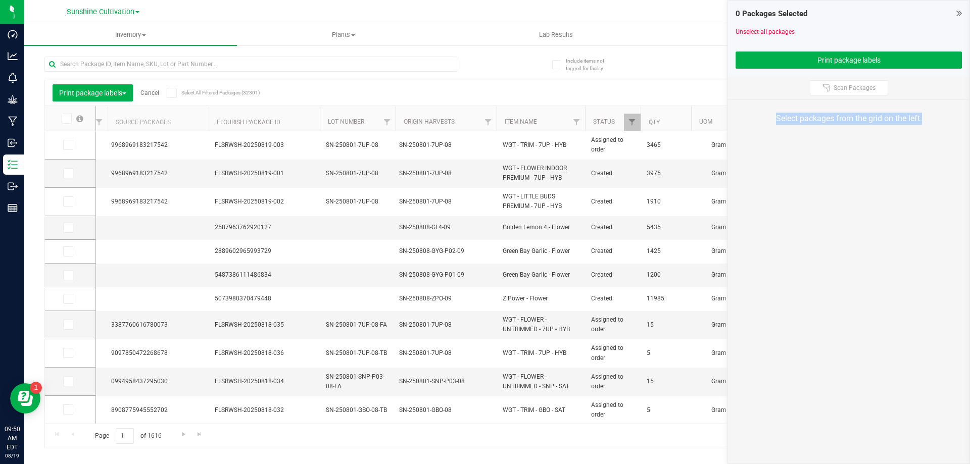
click at [944, 136] on div "Select packages from the grid on the left." at bounding box center [849, 118] width 242 height 37
click at [960, 12] on icon at bounding box center [960, 13] width 6 height 10
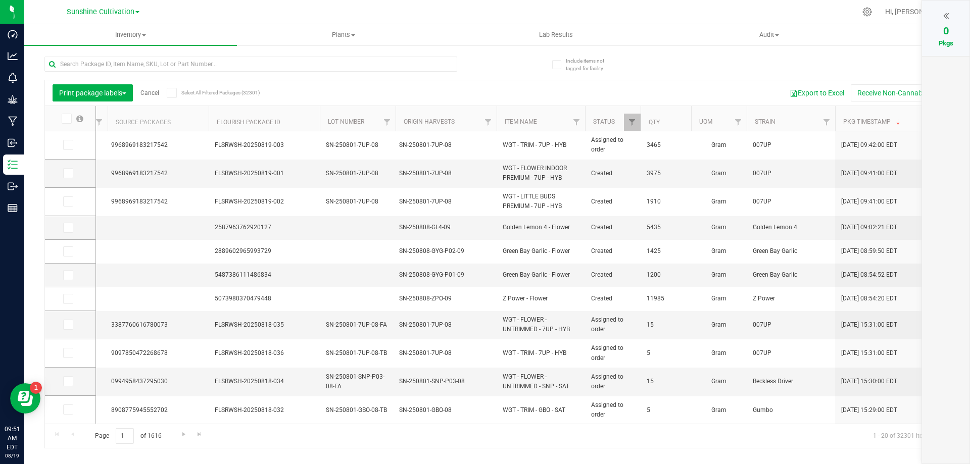
click at [526, 61] on div "Print package labels Cancel Select All Filtered Packages (32301) Add to manufac…" at bounding box center [497, 248] width 906 height 402
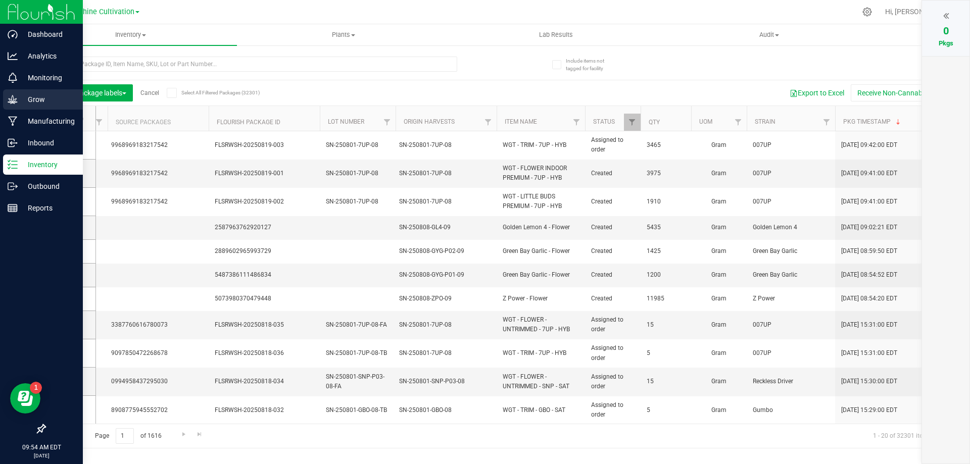
click at [41, 101] on p "Grow" at bounding box center [48, 99] width 61 height 12
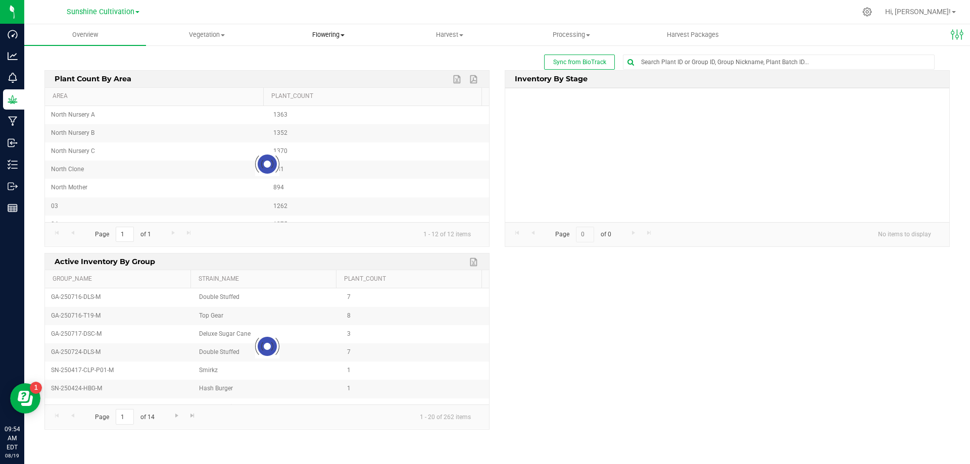
click at [329, 34] on span "Flowering" at bounding box center [328, 34] width 121 height 9
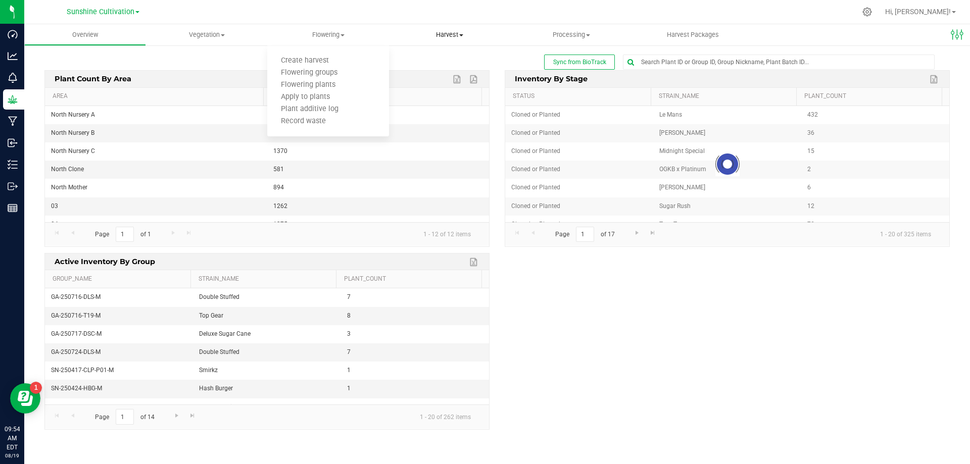
click at [454, 34] on span "Harvest" at bounding box center [450, 34] width 121 height 9
click at [450, 78] on li "Harvested plants" at bounding box center [450, 73] width 122 height 12
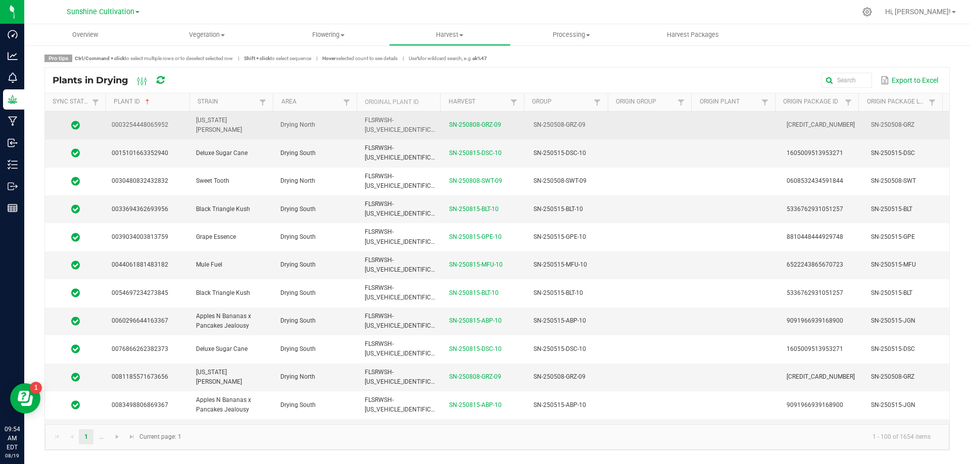
click at [471, 129] on td "SN-250808-GRZ-09" at bounding box center [485, 126] width 84 height 28
click at [474, 122] on link "SN-250808-GRZ-09" at bounding box center [475, 124] width 52 height 7
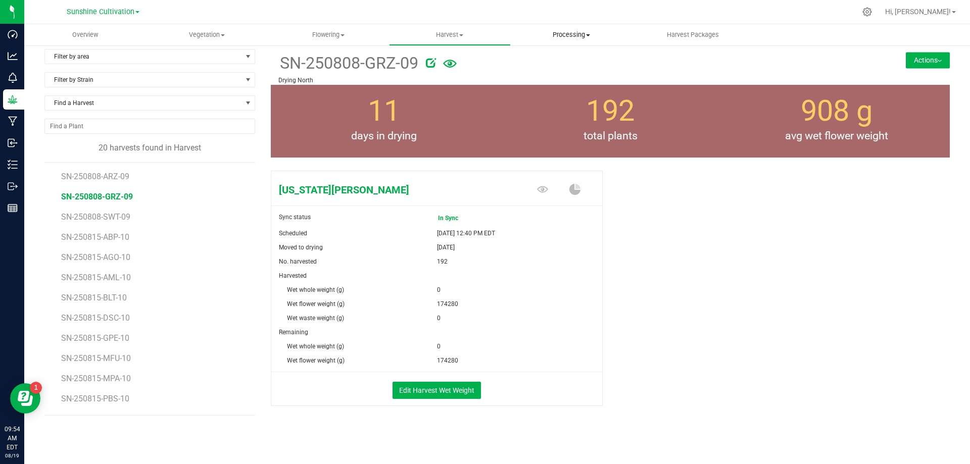
click at [576, 35] on span "Processing" at bounding box center [571, 34] width 121 height 9
click at [567, 63] on span "Processing harvests" at bounding box center [557, 61] width 93 height 9
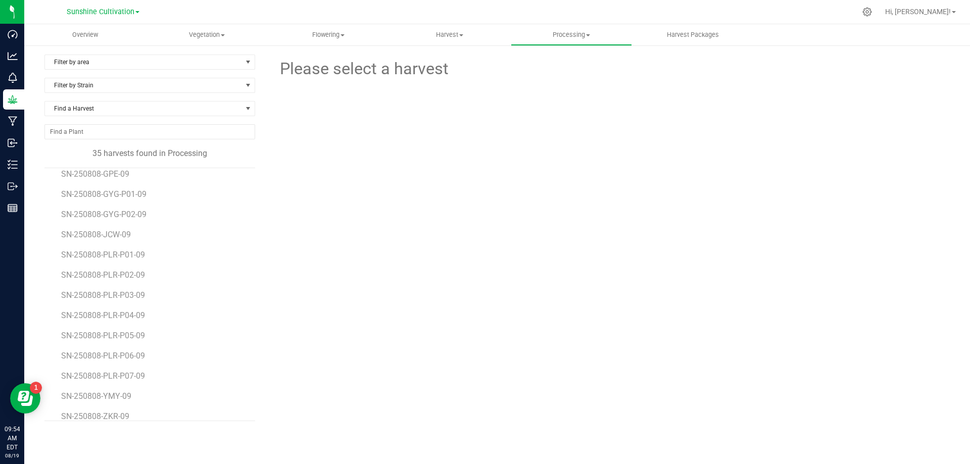
scroll to position [311, 0]
click at [124, 238] on span "SN-250808-GBO-09" at bounding box center [97, 235] width 72 height 10
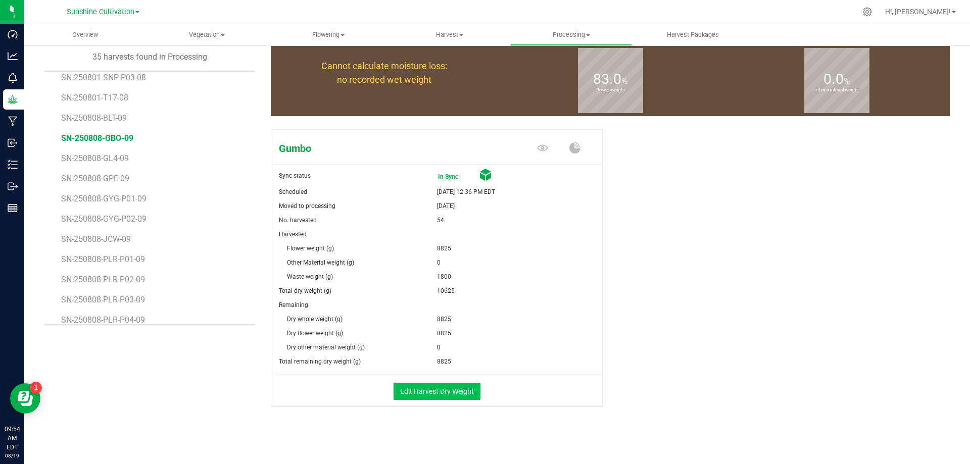
scroll to position [98, 0]
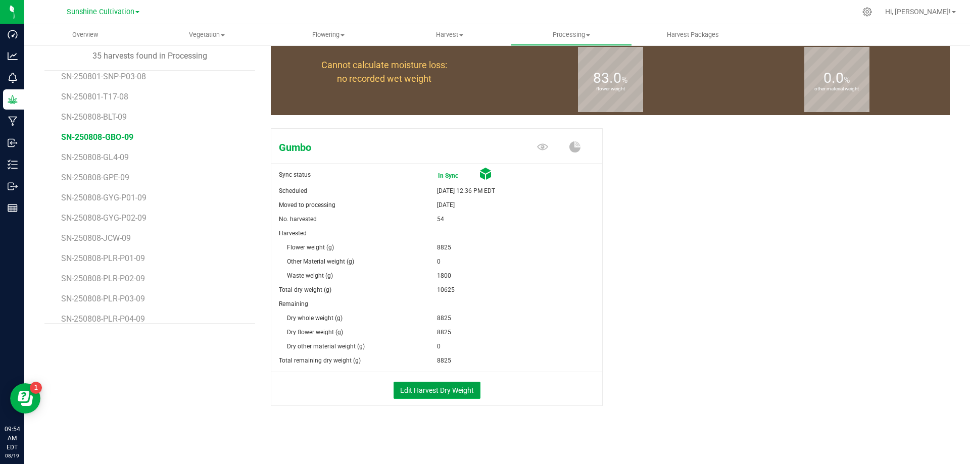
click at [420, 392] on button "Edit Harvest Dry Weight" at bounding box center [437, 390] width 87 height 17
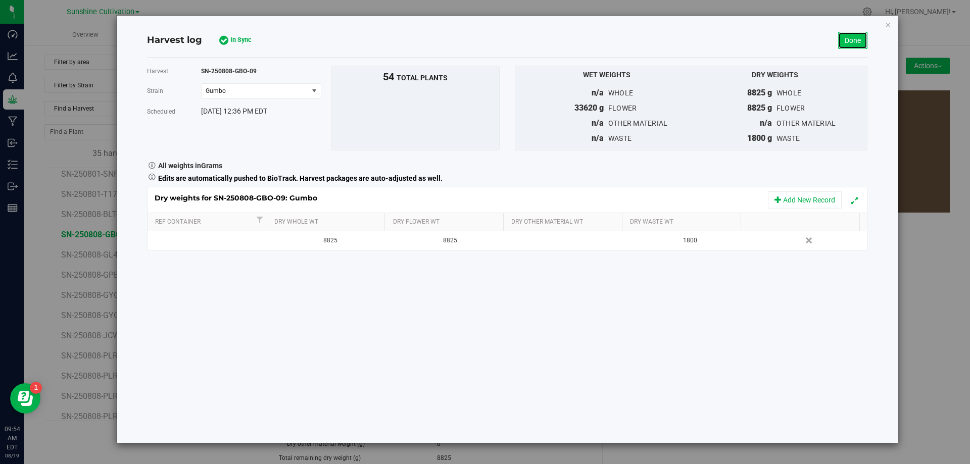
click at [857, 34] on link "Done" at bounding box center [852, 40] width 29 height 17
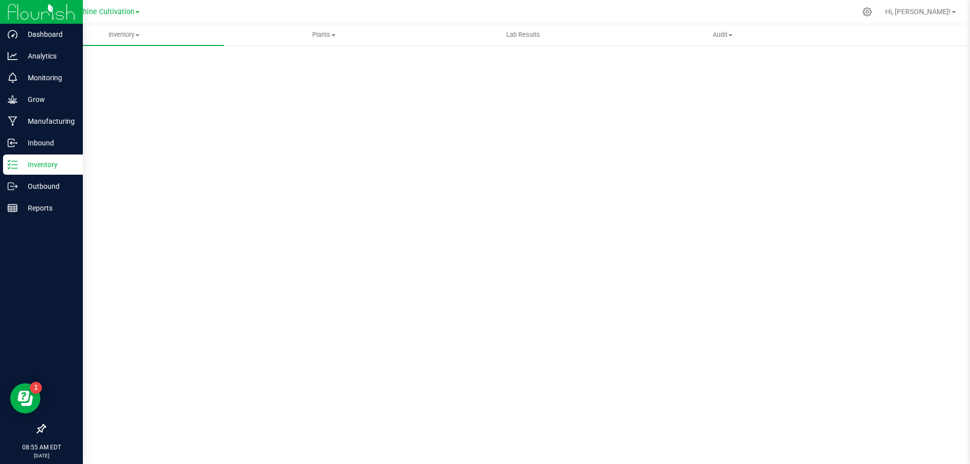
click at [35, 171] on div "Inventory" at bounding box center [43, 165] width 80 height 20
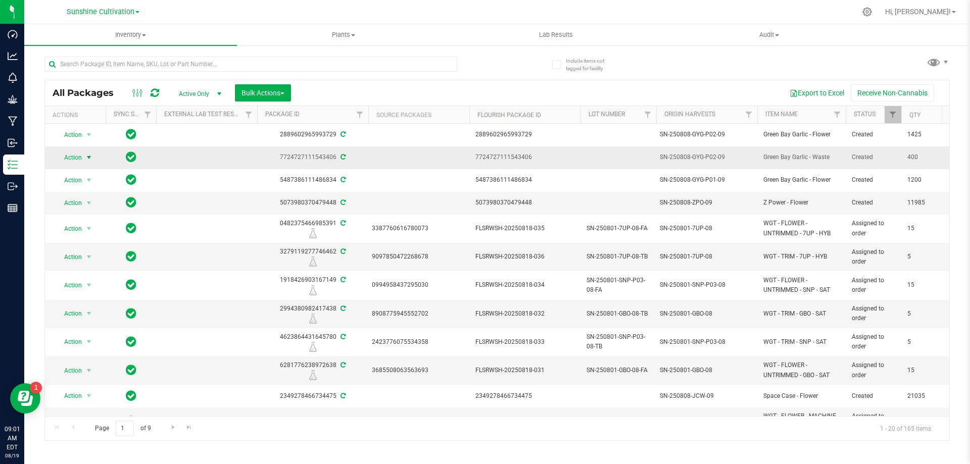
click at [76, 152] on span "Action" at bounding box center [68, 158] width 27 height 14
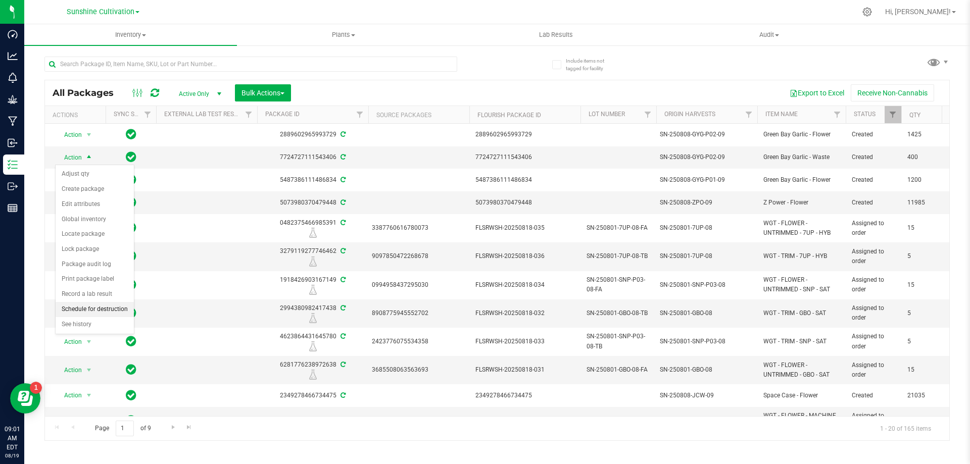
click at [111, 308] on li "Schedule for destruction" at bounding box center [95, 309] width 78 height 15
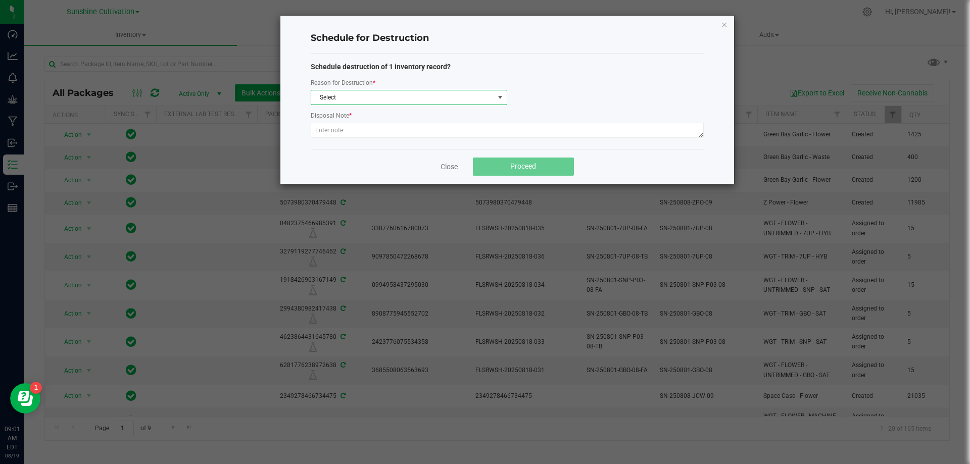
click at [372, 101] on span "Select" at bounding box center [402, 97] width 183 height 14
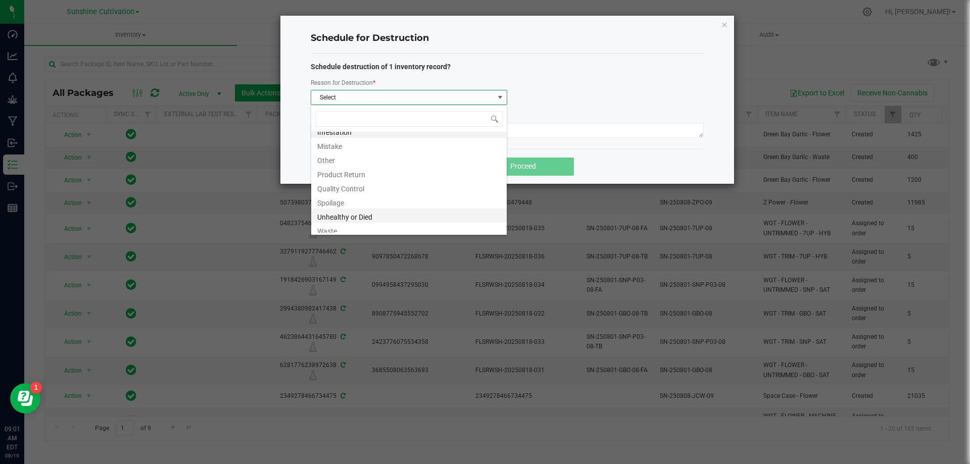
scroll to position [12, 0]
click at [342, 233] on li "Waste" at bounding box center [409, 226] width 196 height 14
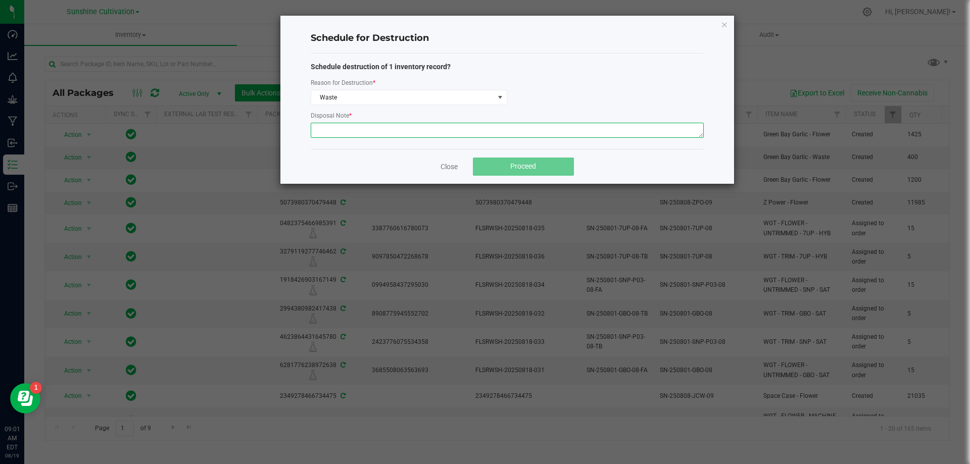
click at [337, 130] on textarea at bounding box center [507, 130] width 393 height 15
type textarea "WASTE"
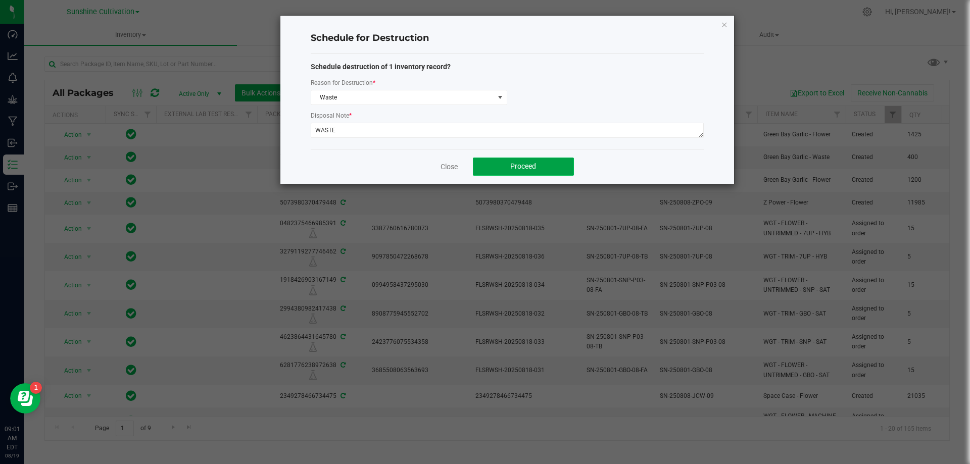
click at [540, 168] on button "Proceed" at bounding box center [523, 167] width 101 height 18
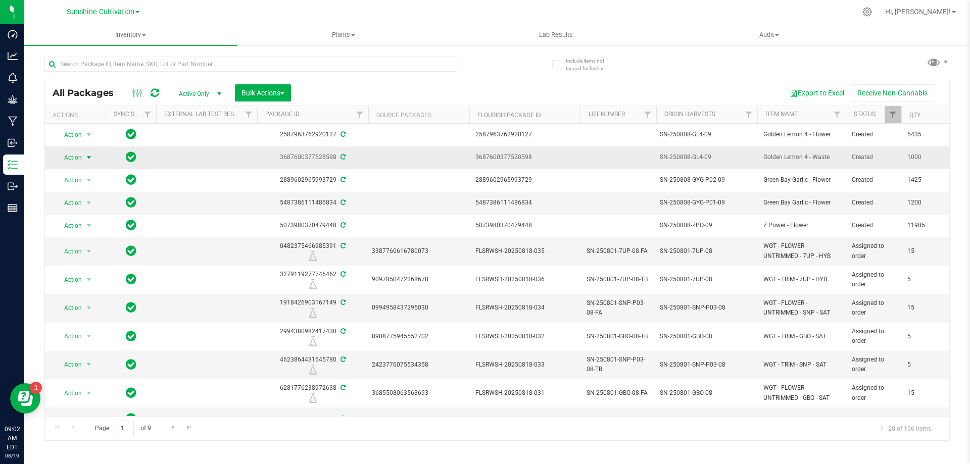
click at [70, 160] on span "Action" at bounding box center [68, 158] width 27 height 14
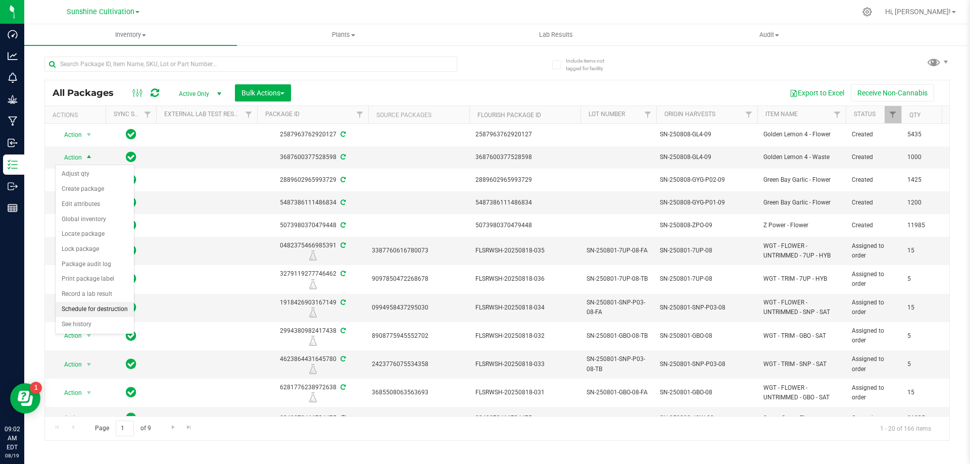
click at [109, 311] on li "Schedule for destruction" at bounding box center [95, 309] width 78 height 15
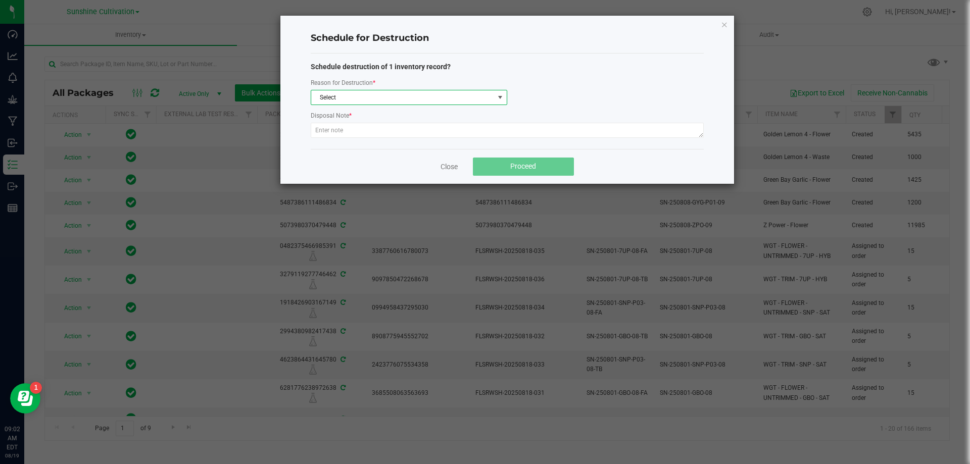
click at [361, 95] on span "Select" at bounding box center [402, 97] width 183 height 14
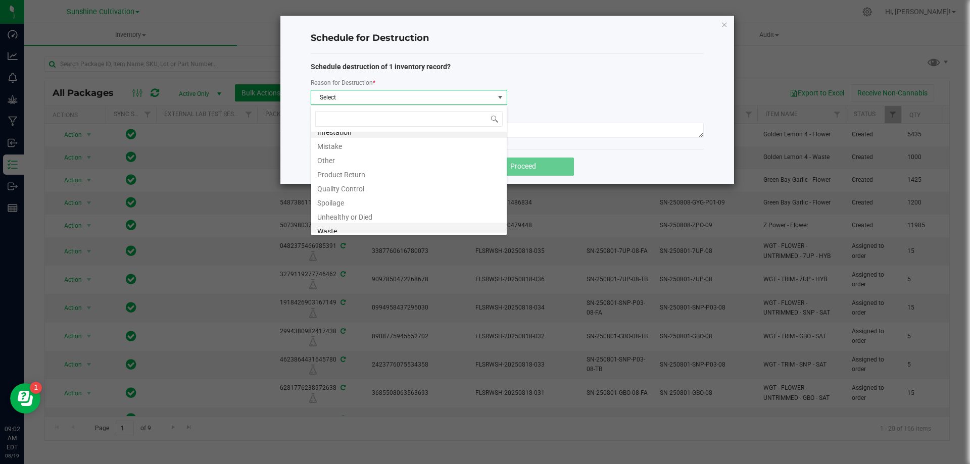
scroll to position [12, 0]
click at [349, 223] on li "Waste" at bounding box center [409, 226] width 196 height 14
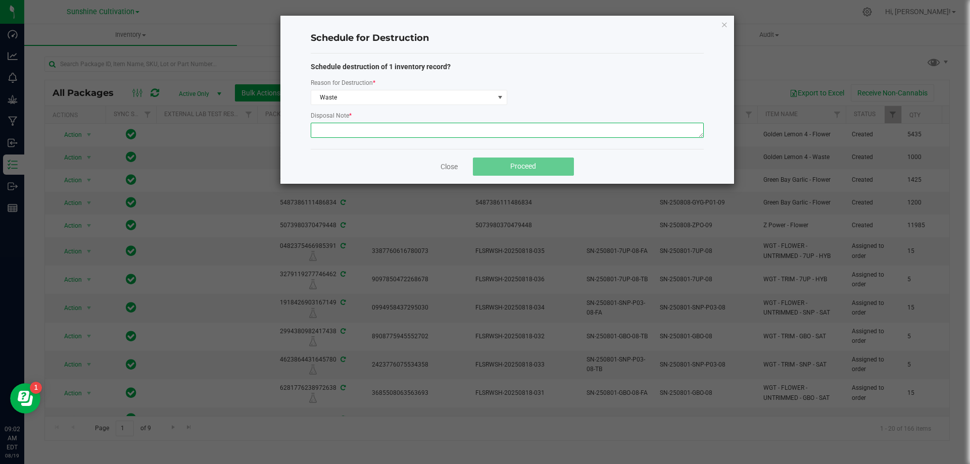
click at [341, 126] on textarea at bounding box center [507, 130] width 393 height 15
type textarea "WASTE"
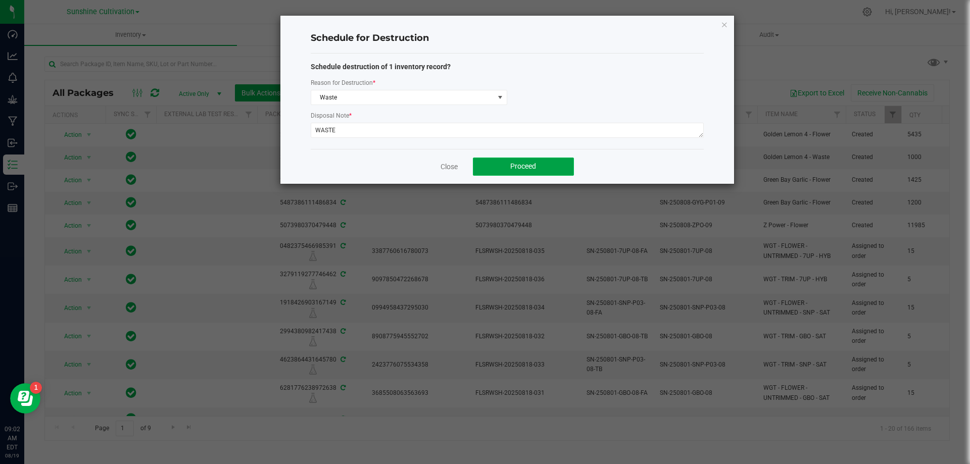
click at [540, 169] on button "Proceed" at bounding box center [523, 167] width 101 height 18
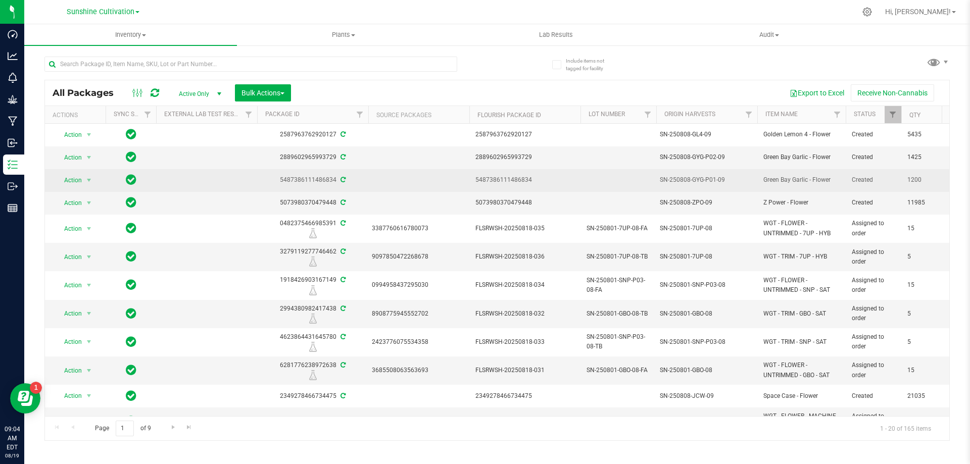
click at [699, 189] on td "SN-250808-GYG-P01-09" at bounding box center [707, 180] width 101 height 23
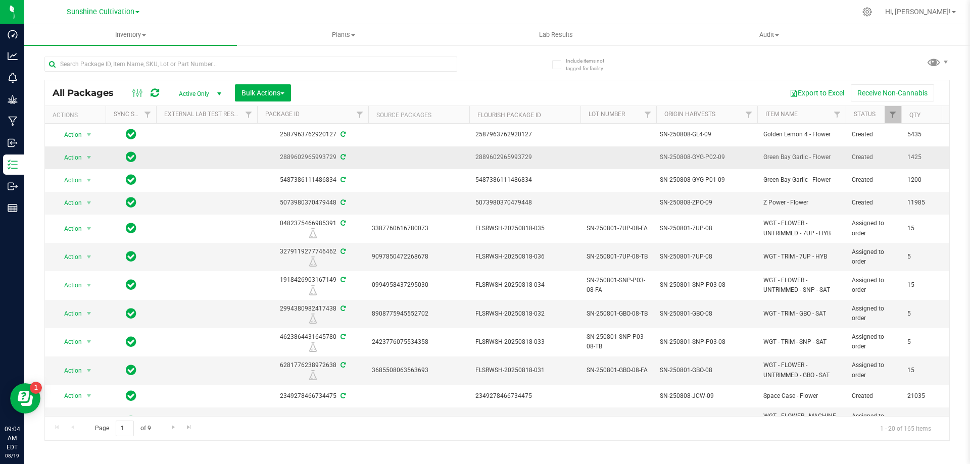
click at [694, 162] on div "SN-250808-GYG-P02-09" at bounding box center [707, 158] width 95 height 10
click at [670, 197] on div "SN-250808-ZPO-09" at bounding box center [707, 203] width 97 height 12
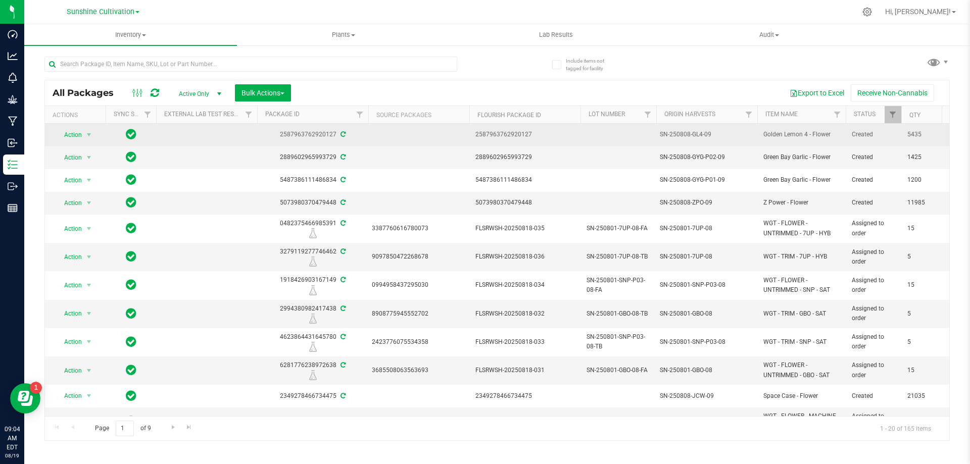
click at [665, 125] on td "SN-250808-GL4-09" at bounding box center [707, 135] width 101 height 23
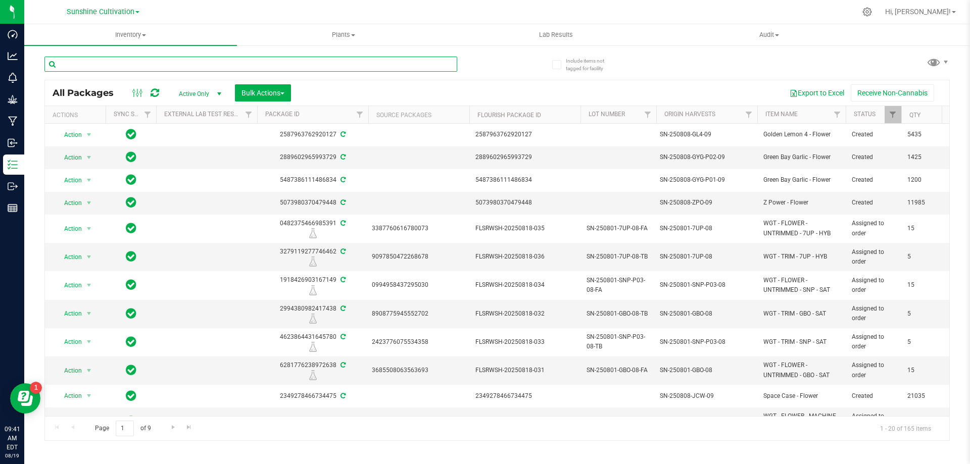
click at [236, 67] on input "text" at bounding box center [250, 64] width 413 height 15
type input "7UP"
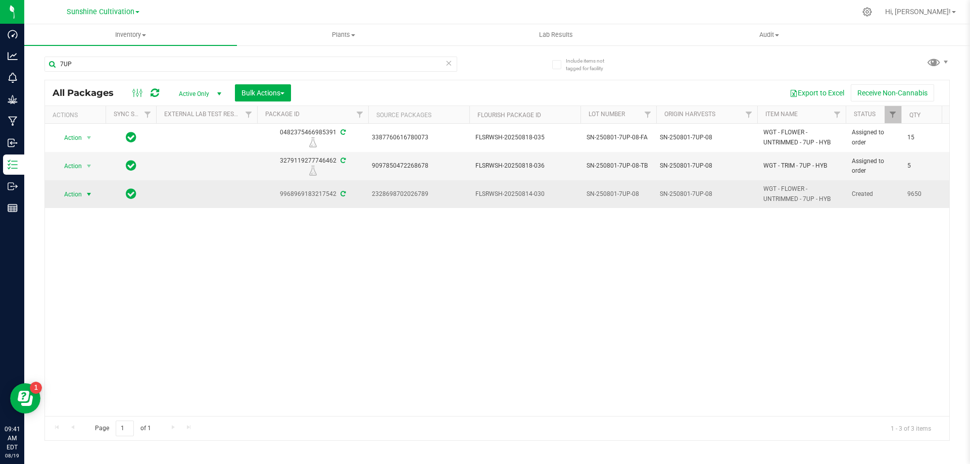
click at [80, 190] on span "Action" at bounding box center [68, 195] width 27 height 14
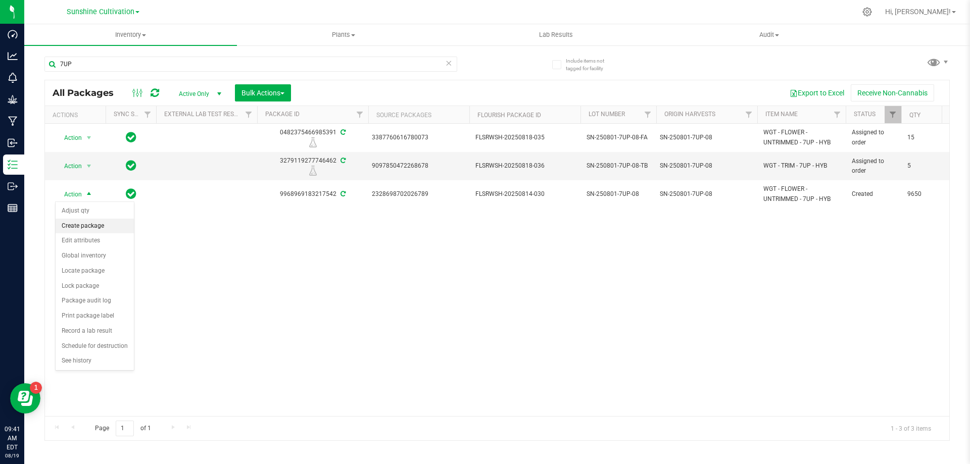
click at [90, 225] on li "Create package" at bounding box center [95, 226] width 78 height 15
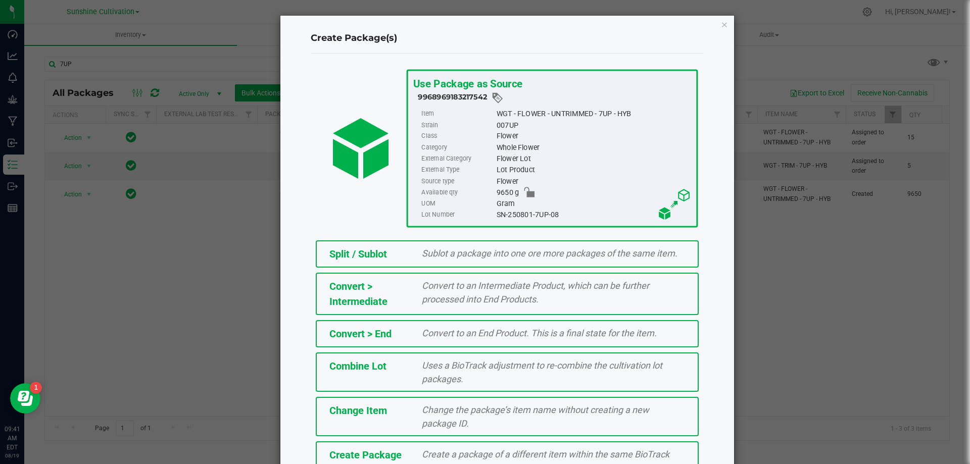
click at [422, 450] on span "Create a package of a different item within the same BioTrack phase." at bounding box center [546, 461] width 248 height 24
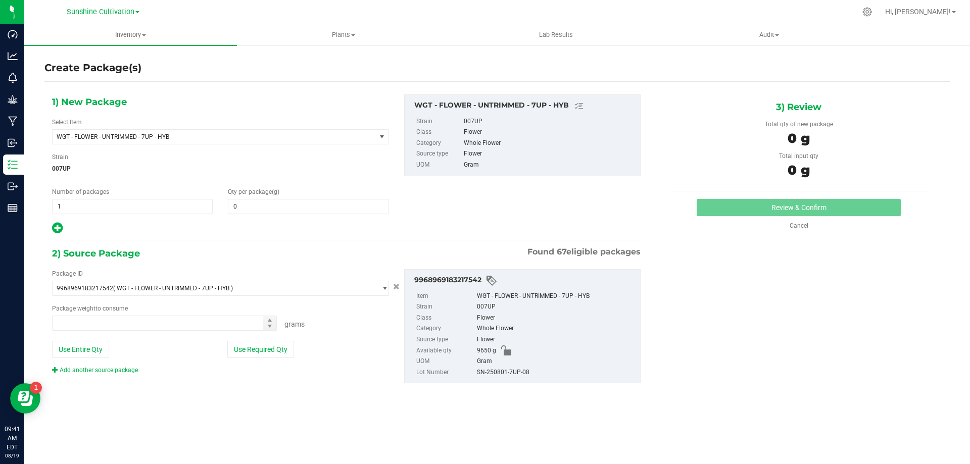
type input "0.0000"
type input "0.0000 g"
click at [286, 125] on div "Select Item WGT - FLOWER - UNTRIMMED - 7UP - HYB 007UP - Flower 007UP - Waste 8…" at bounding box center [220, 131] width 337 height 27
click at [288, 130] on span "WGT - FLOWER - UNTRIMMED - 7UP - HYB" at bounding box center [214, 137] width 323 height 14
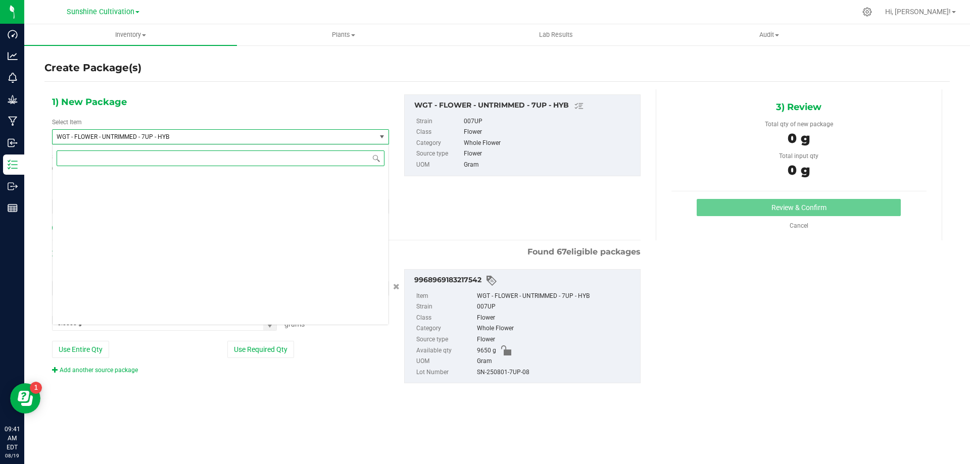
scroll to position [209210, 0]
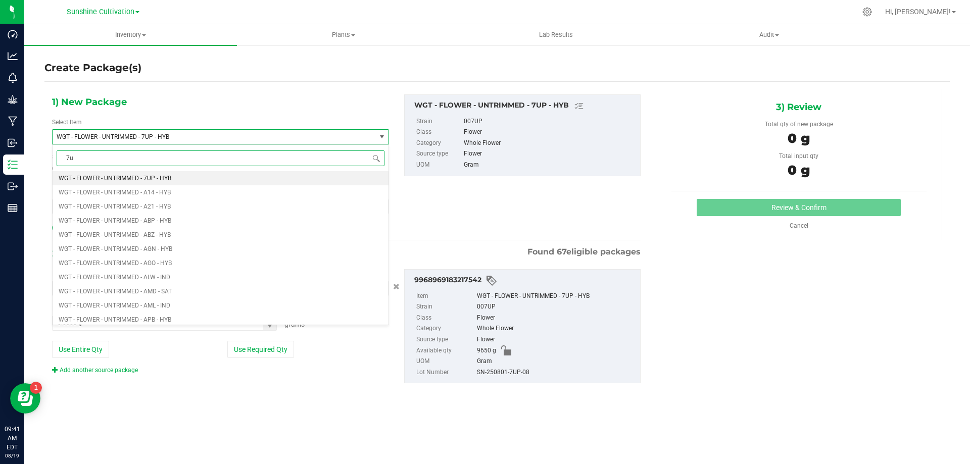
type input "7up"
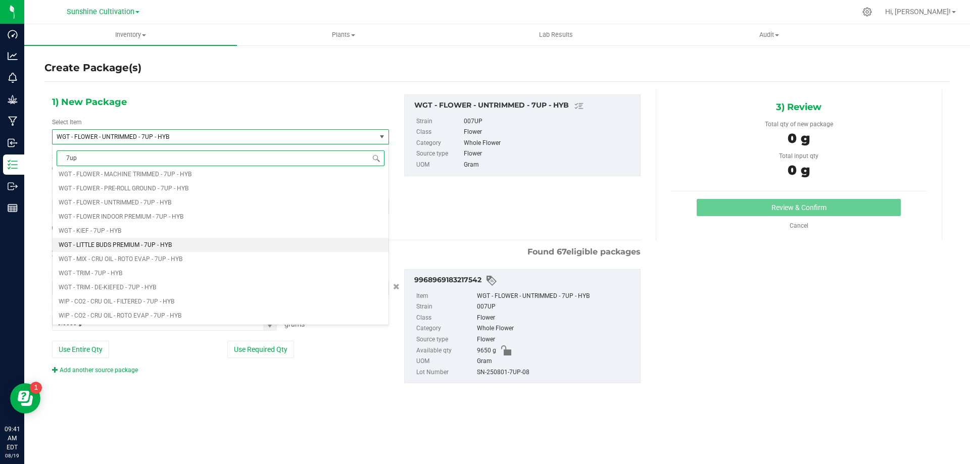
click at [152, 250] on li "WGT - LITTLE BUDS PREMIUM - 7UP - HYB" at bounding box center [221, 245] width 336 height 14
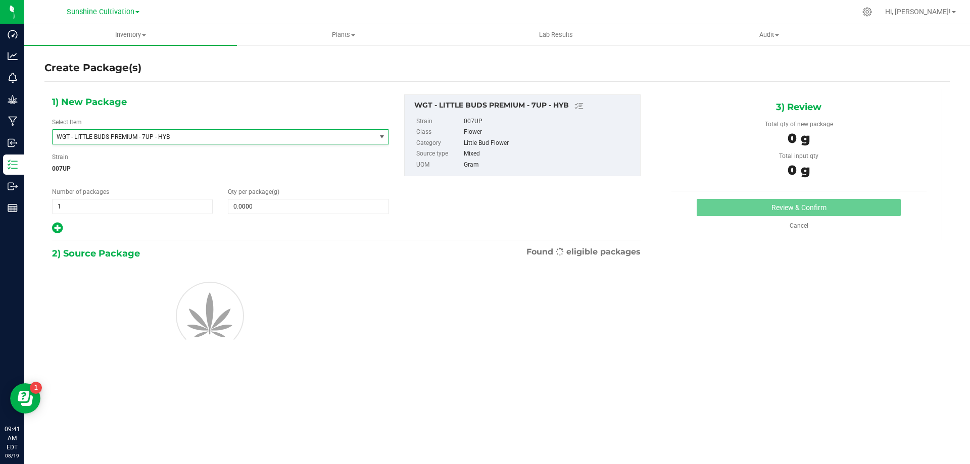
type input "0.0000"
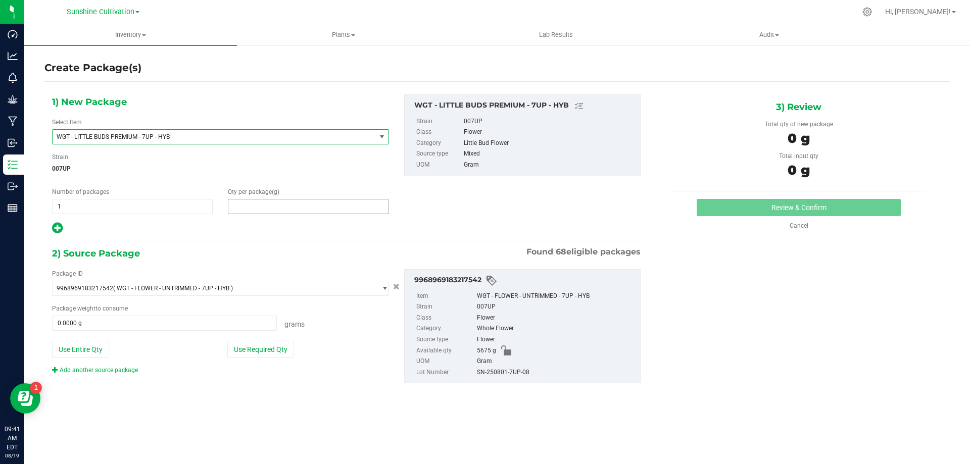
click at [253, 213] on span at bounding box center [308, 206] width 161 height 15
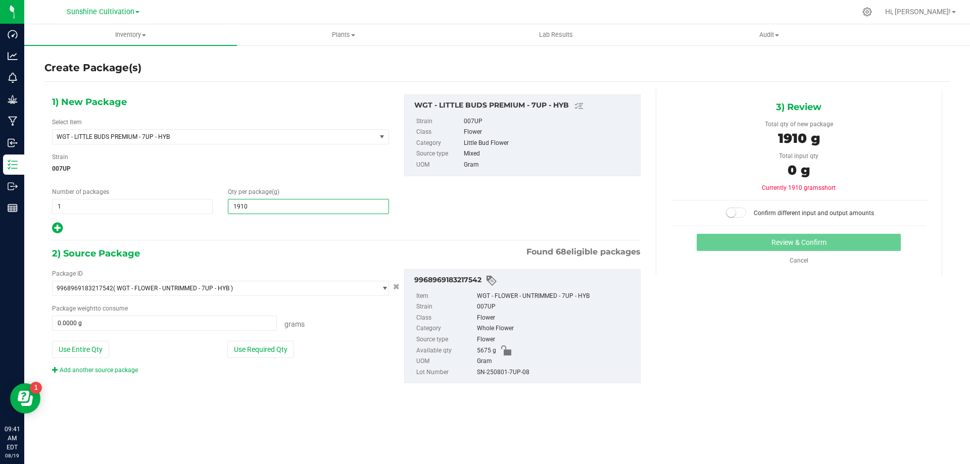
type input "1910"
type input "1,910.0000"
click at [193, 320] on span at bounding box center [164, 323] width 225 height 15
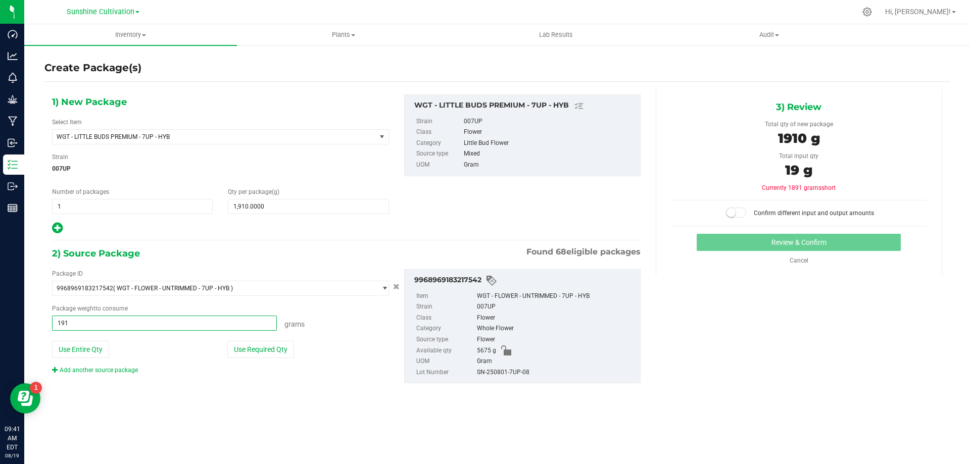
type input "1910"
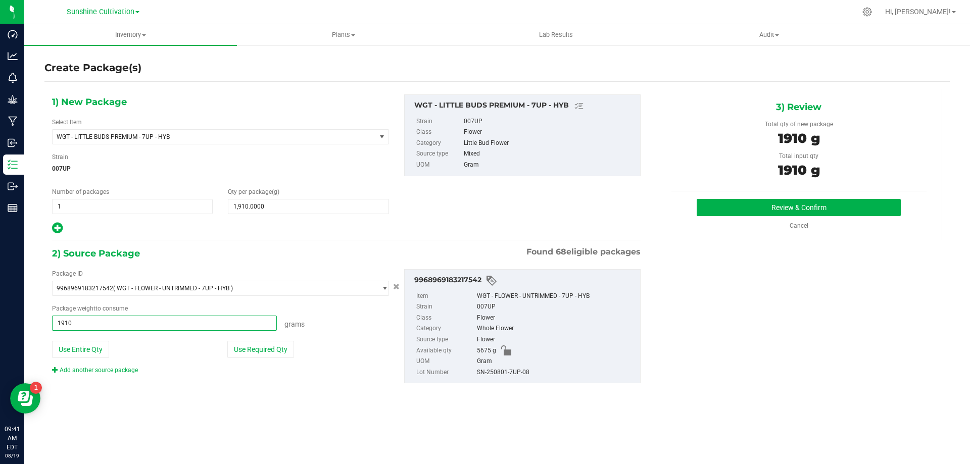
click at [697, 199] on button "Review & Confirm" at bounding box center [799, 207] width 204 height 17
type input "1910.0000 g"
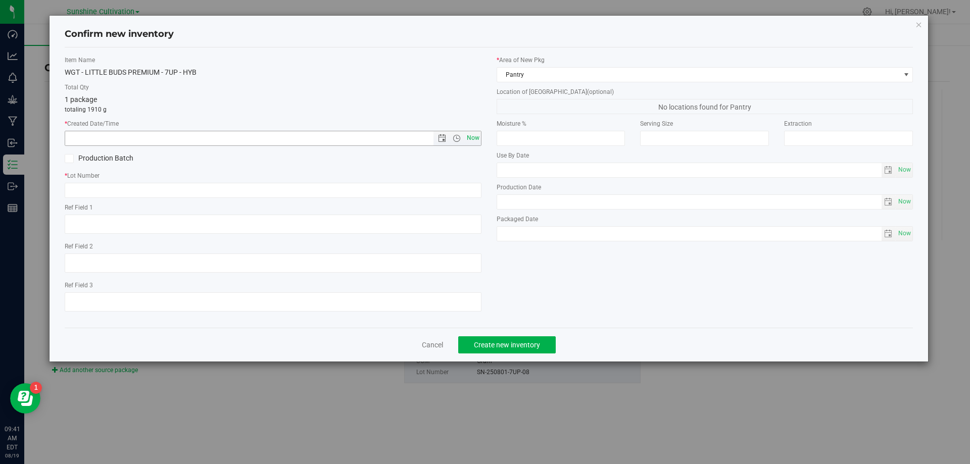
click at [475, 138] on span "Now" at bounding box center [472, 138] width 17 height 15
type input "8/19/2025 9:41 AM"
paste input "SN-250801-7UP-08"
type input "SN-250801-7UP-08"
click at [492, 346] on span "Create new inventory" at bounding box center [507, 345] width 66 height 8
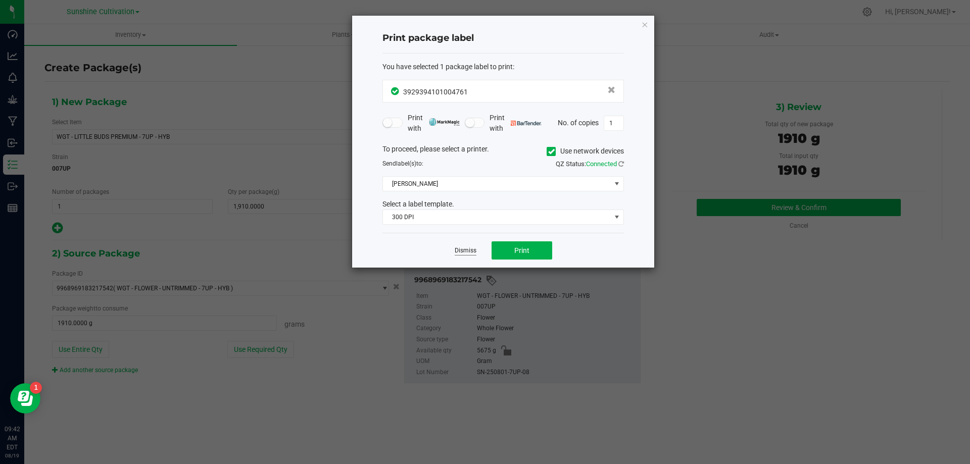
click at [469, 253] on link "Dismiss" at bounding box center [466, 251] width 22 height 9
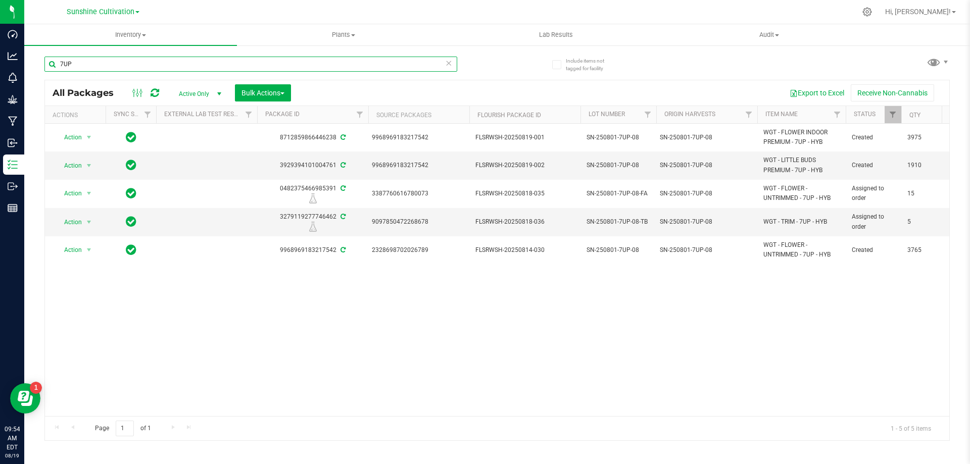
drag, startPoint x: 196, startPoint y: 71, endPoint x: 89, endPoint y: 82, distance: 107.2
click at [91, 81] on div "7UP All Packages Active Only Active Only Lab Samples Locked All External Intern…" at bounding box center [497, 244] width 906 height 394
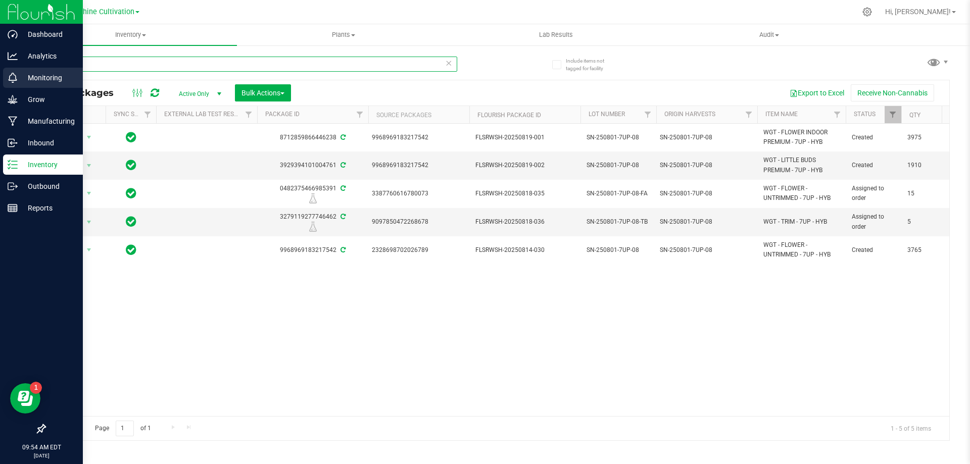
drag, startPoint x: 91, startPoint y: 63, endPoint x: 0, endPoint y: 75, distance: 92.3
click at [0, 73] on div "Dashboard Analytics Monitoring Grow Manufacturing Inbound Inventory Outbound Re…" at bounding box center [485, 232] width 970 height 464
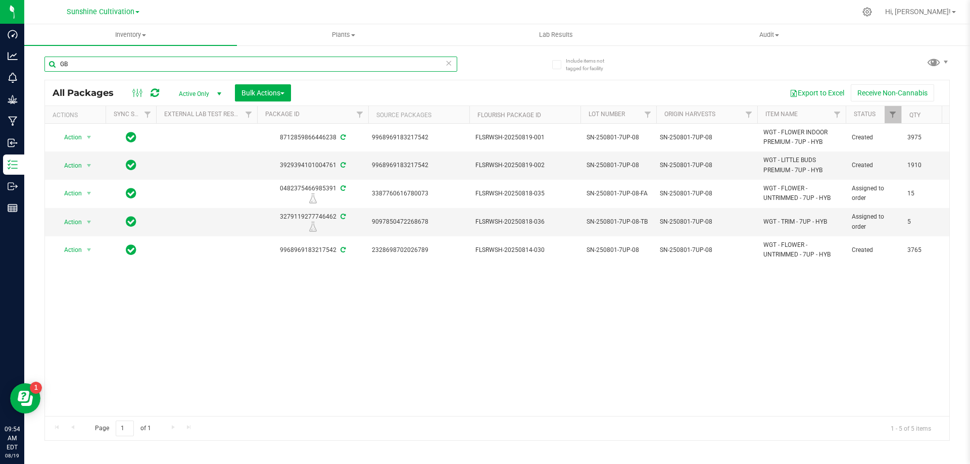
click at [101, 67] on input "GB" at bounding box center [250, 64] width 413 height 15
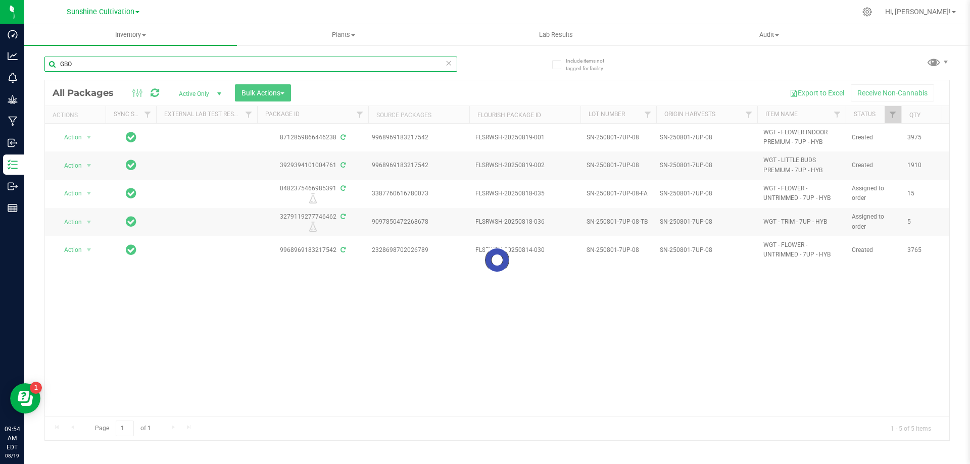
type input "GBO"
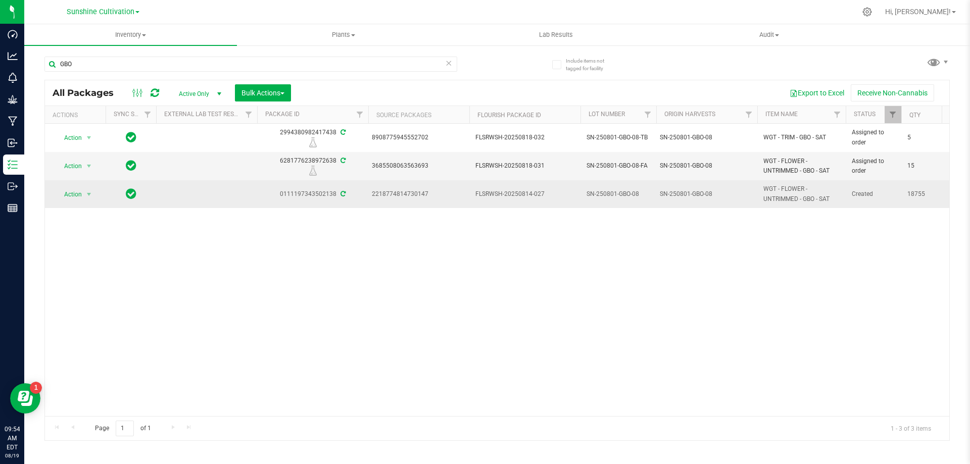
click at [863, 196] on span "Created" at bounding box center [873, 195] width 43 height 10
click at [710, 192] on div "SN-250801-GBO-08" at bounding box center [707, 195] width 95 height 10
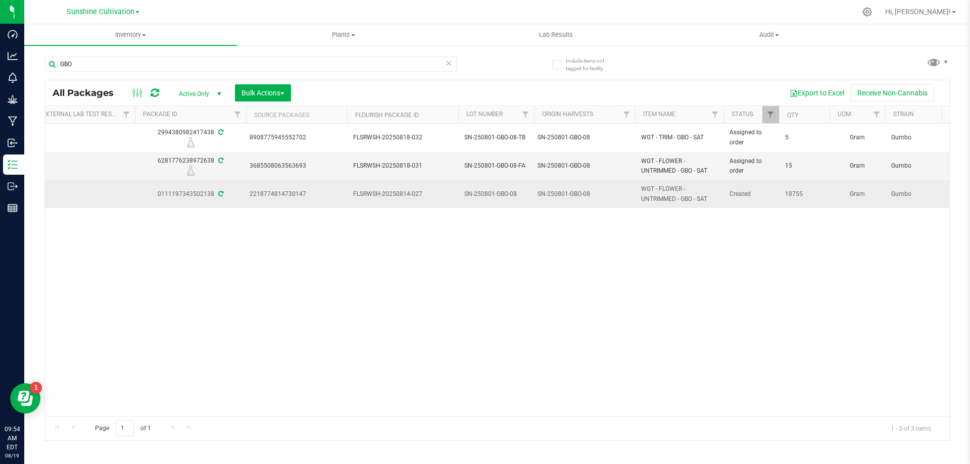
scroll to position [0, 142]
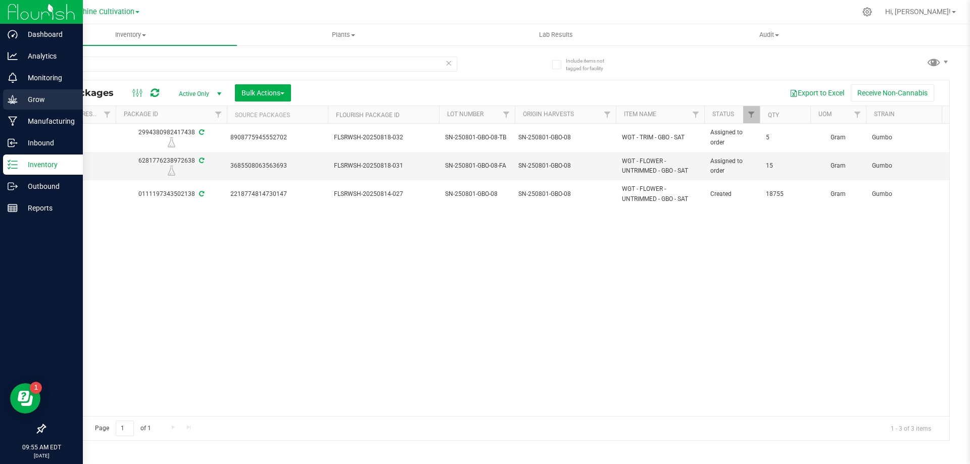
click at [16, 94] on div "Grow" at bounding box center [43, 99] width 80 height 20
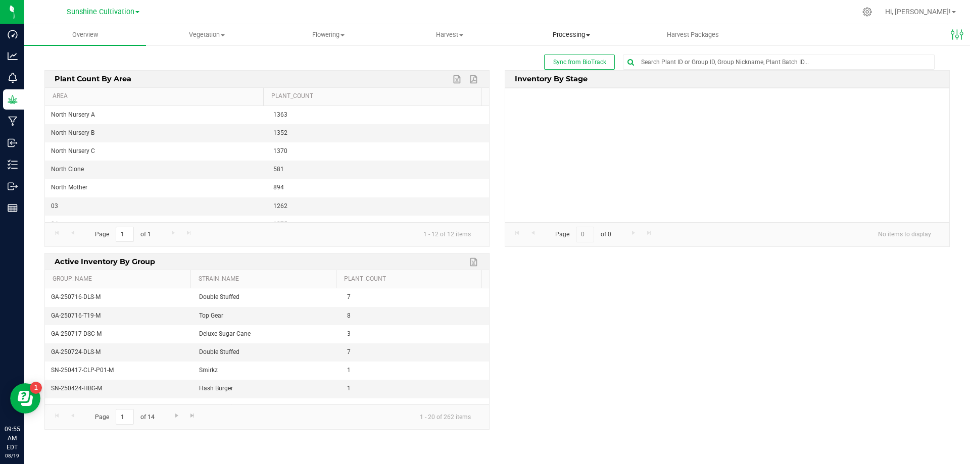
click at [581, 30] on uib-tab-heading "Processing Processing harvests Processing plants Completed harvests" at bounding box center [571, 35] width 121 height 20
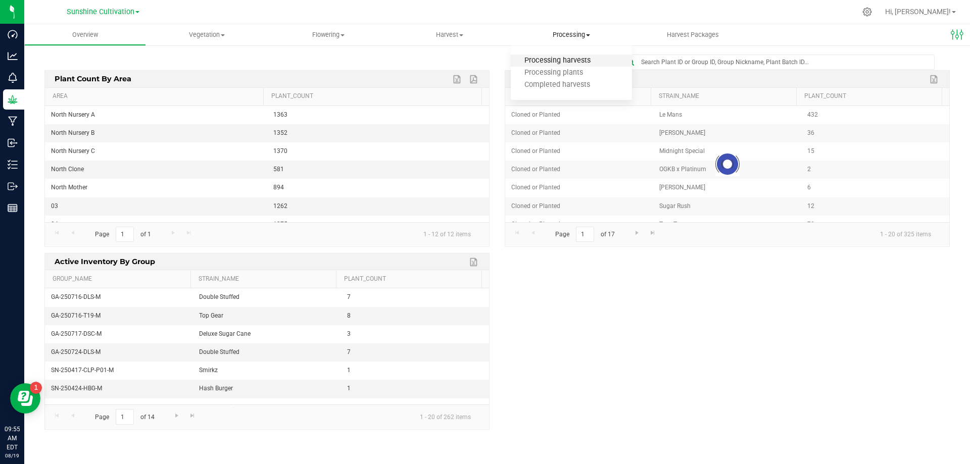
click at [556, 60] on span "Processing harvests" at bounding box center [557, 61] width 93 height 9
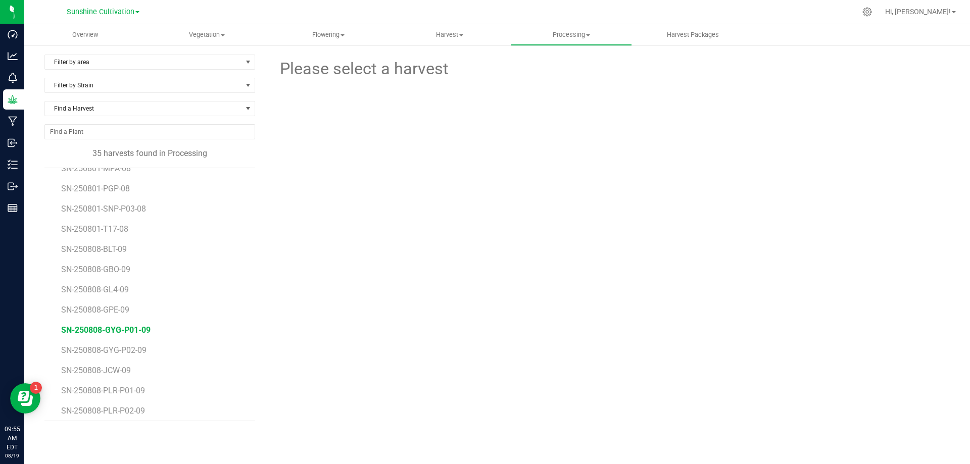
scroll to position [303, 0]
click at [124, 243] on span "SN-250808-GBO-09" at bounding box center [97, 243] width 72 height 10
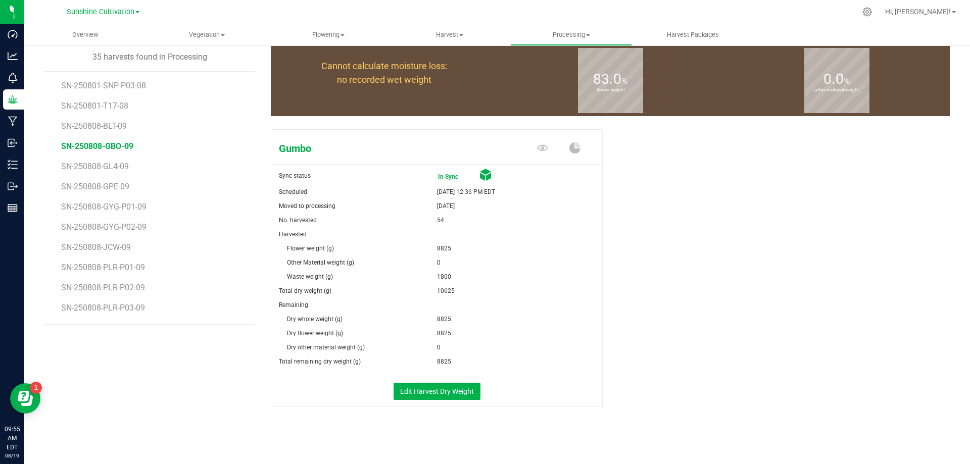
scroll to position [98, 0]
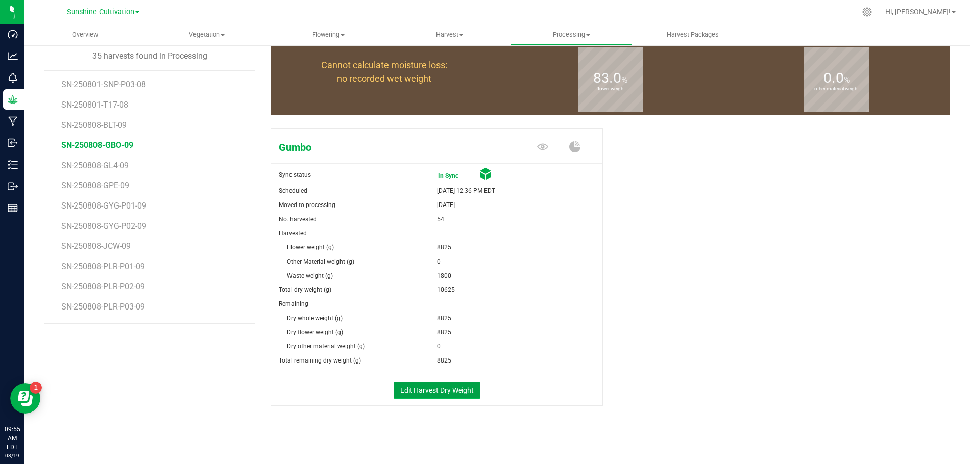
click at [461, 396] on button "Edit Harvest Dry Weight" at bounding box center [437, 390] width 87 height 17
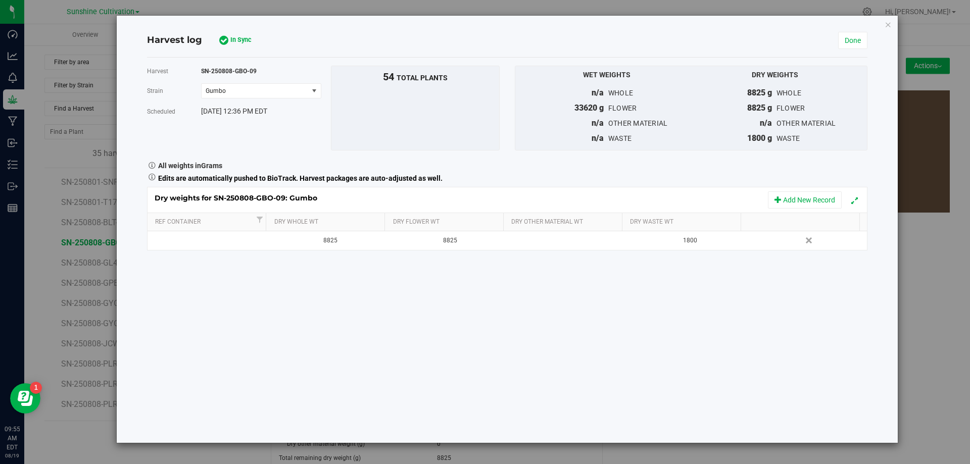
click at [234, 38] on span "In Sync" at bounding box center [250, 40] width 40 height 10
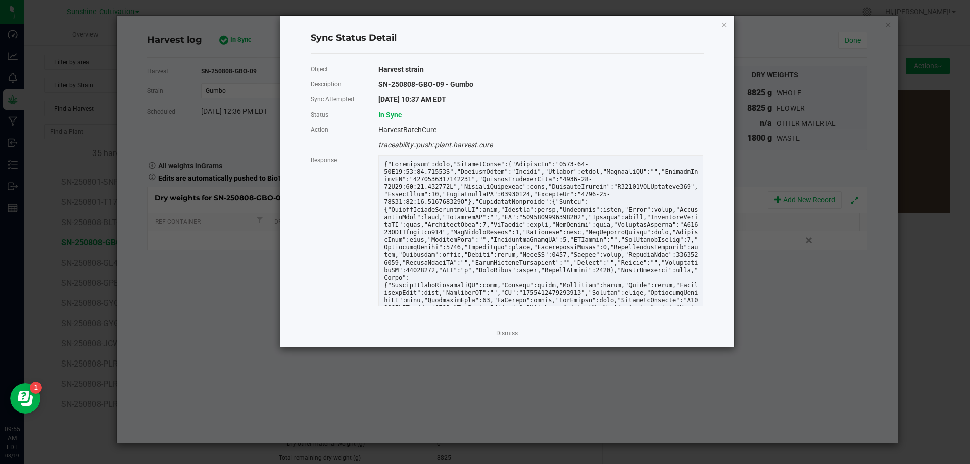
click at [507, 324] on div "Dismiss" at bounding box center [507, 333] width 393 height 27
click at [507, 332] on link "Dismiss" at bounding box center [507, 334] width 22 height 9
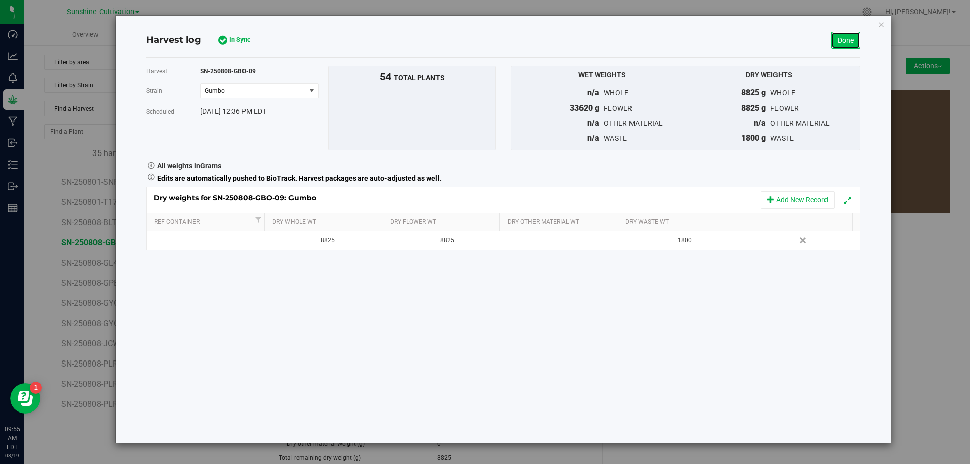
click at [832, 41] on link "Done" at bounding box center [845, 40] width 29 height 17
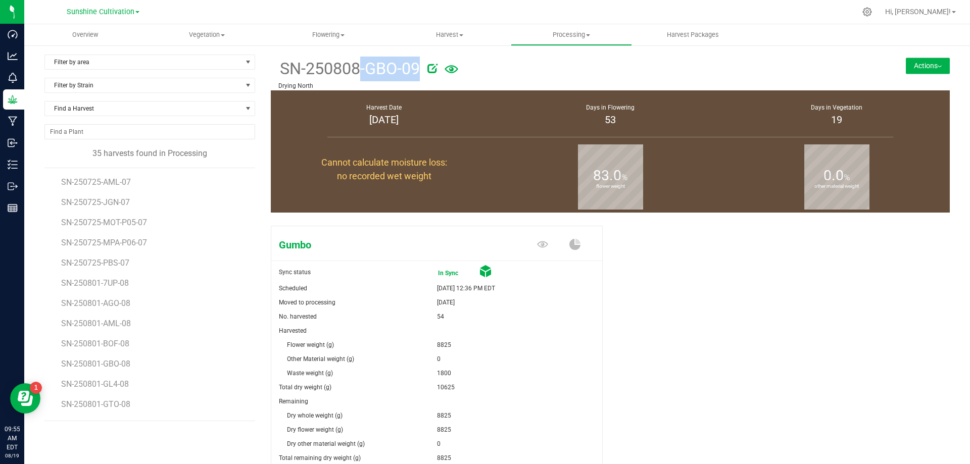
drag, startPoint x: 277, startPoint y: 66, endPoint x: 445, endPoint y: 66, distance: 167.8
click at [445, 66] on div "SN-250808-GBO-09" at bounding box center [553, 68] width 551 height 27
copy div "SN-250808-GBO-09"
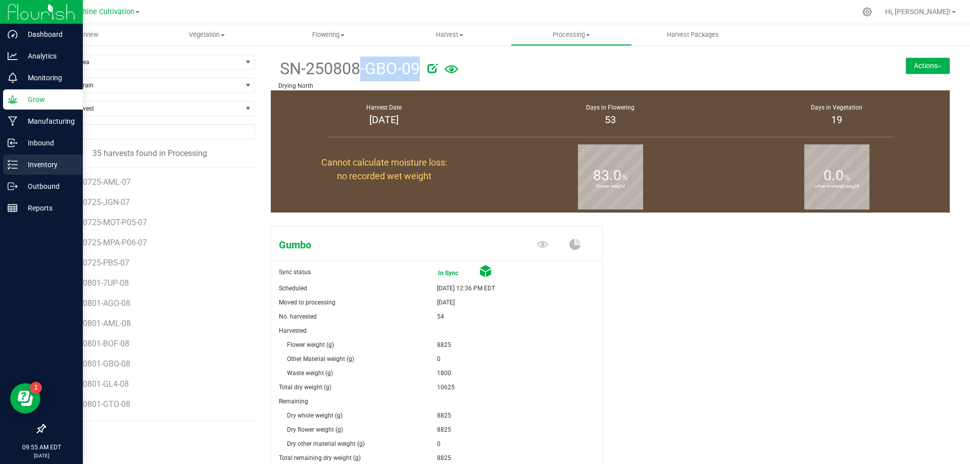
click at [39, 158] on div "Inventory" at bounding box center [43, 165] width 80 height 20
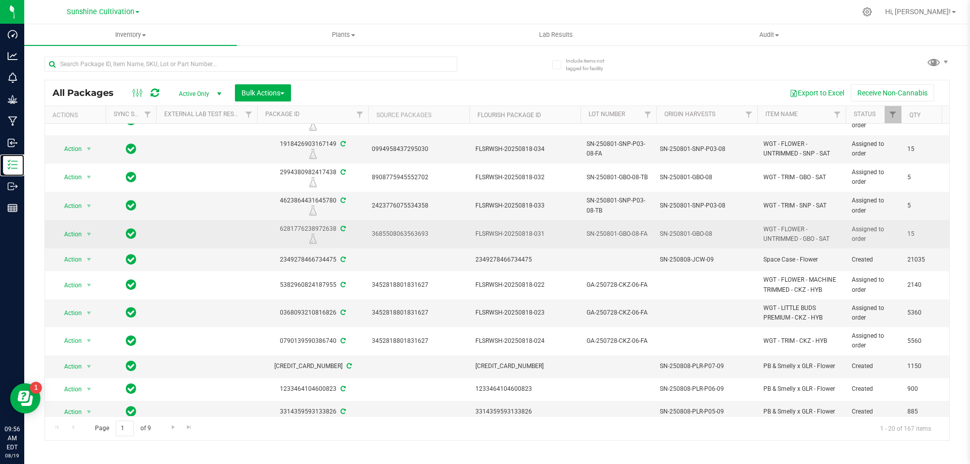
scroll to position [235, 0]
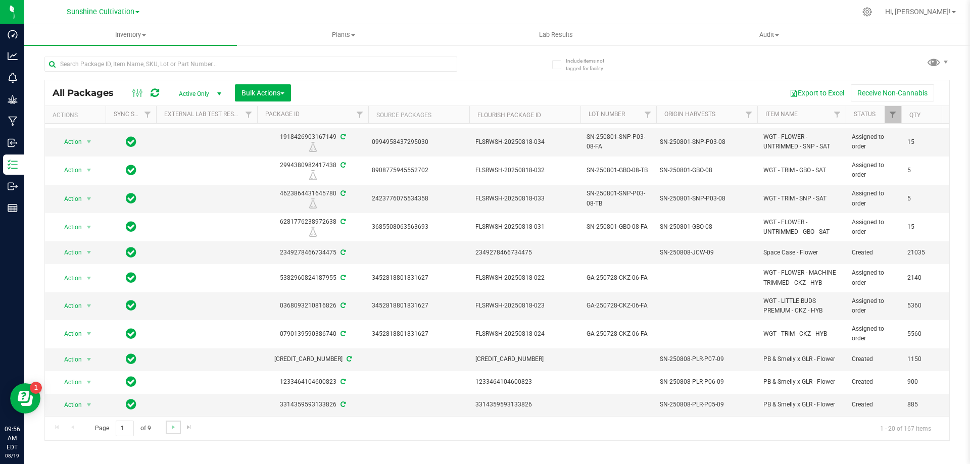
click at [167, 428] on link "Go to the next page" at bounding box center [173, 428] width 15 height 14
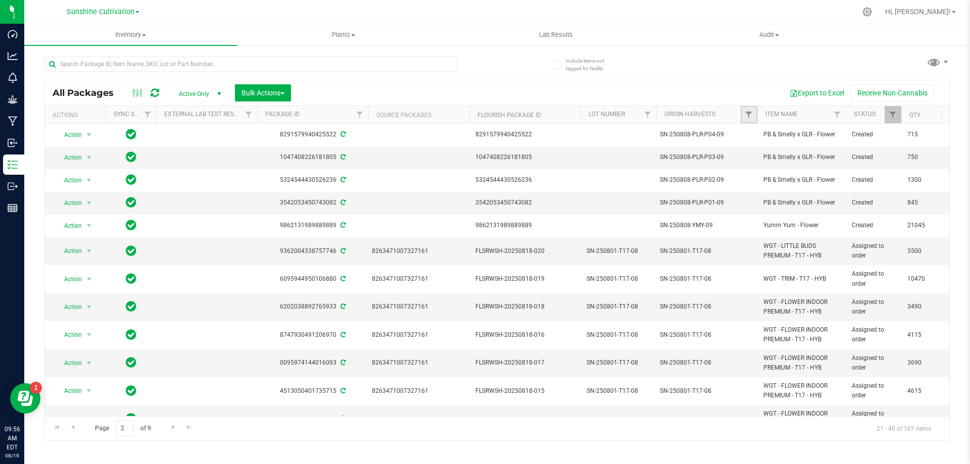
click at [744, 115] on link "Filter" at bounding box center [749, 114] width 17 height 17
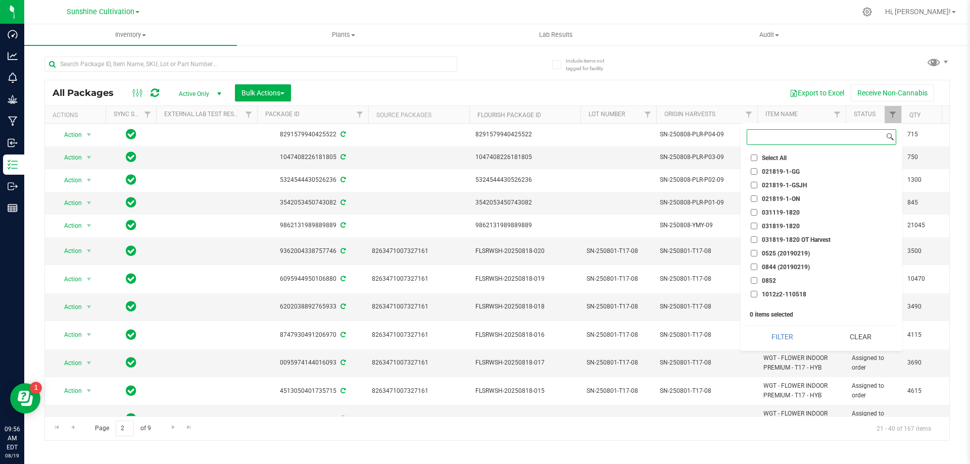
paste input "SN-250808-GBO-09"
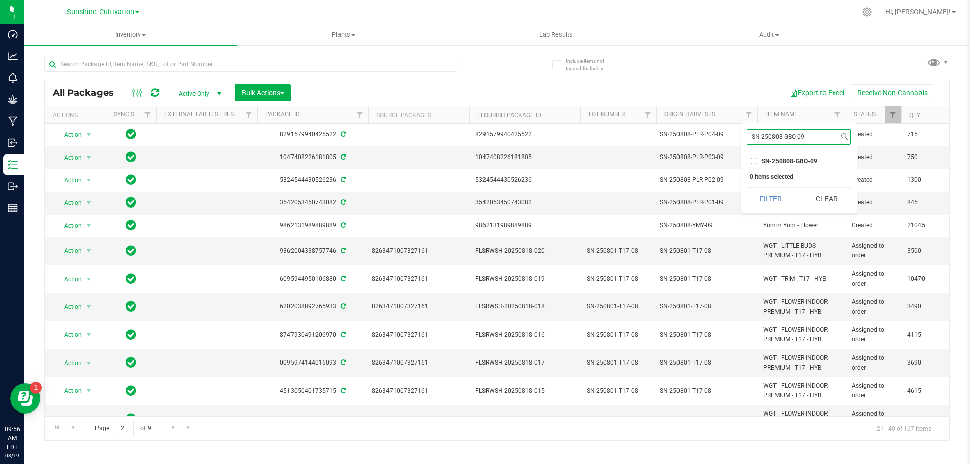
type input "SN-250808-GBO-09"
click at [759, 162] on label "SN-250808-GBO-09" at bounding box center [784, 161] width 67 height 7
click at [758, 162] on input "SN-250808-GBO-09" at bounding box center [754, 161] width 7 height 7
checkbox input "true"
click at [771, 198] on button "Filter" at bounding box center [771, 199] width 49 height 22
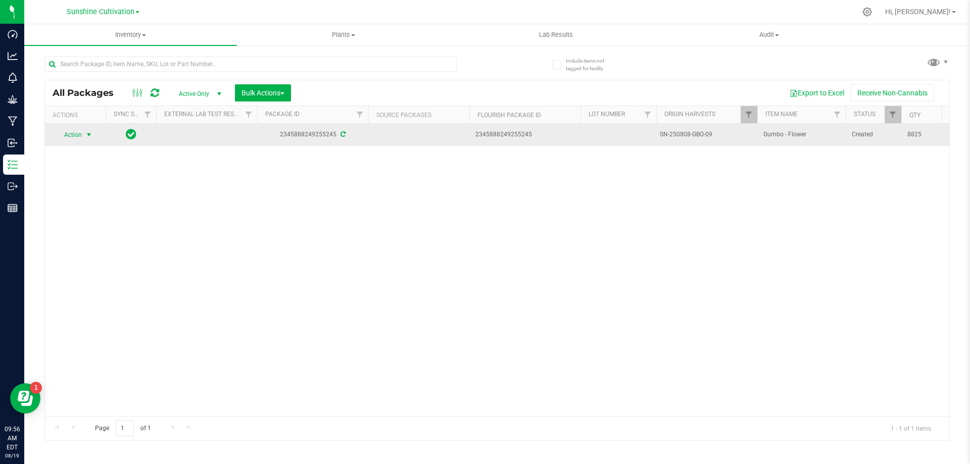
click at [86, 137] on span "select" at bounding box center [89, 135] width 8 height 8
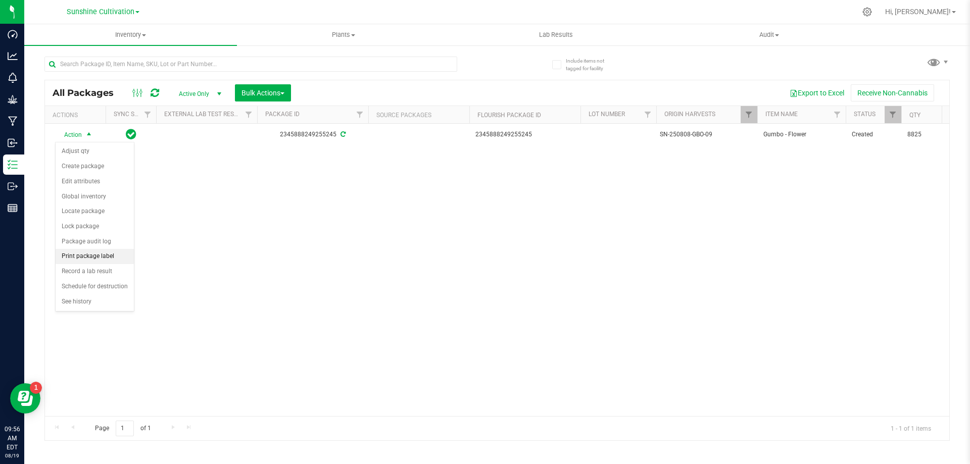
click at [100, 255] on li "Print package label" at bounding box center [95, 256] width 78 height 15
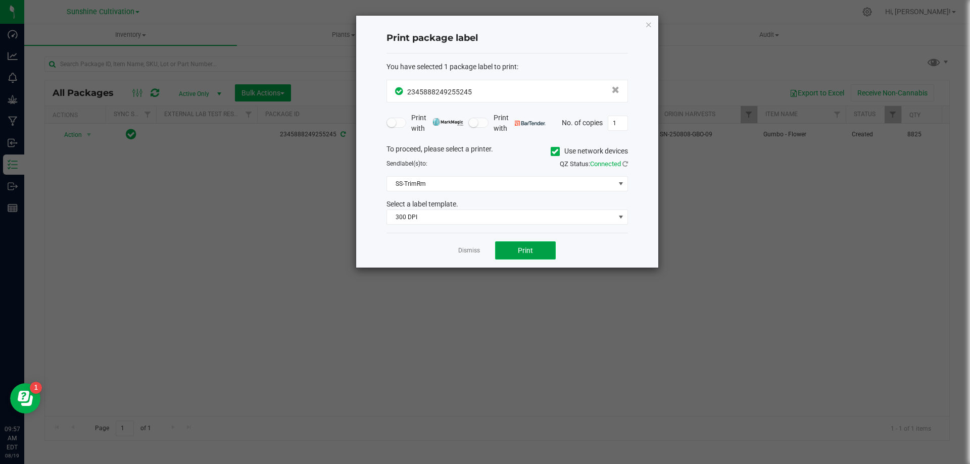
click at [526, 249] on span "Print" at bounding box center [525, 251] width 15 height 8
click at [649, 24] on icon "button" at bounding box center [648, 24] width 7 height 12
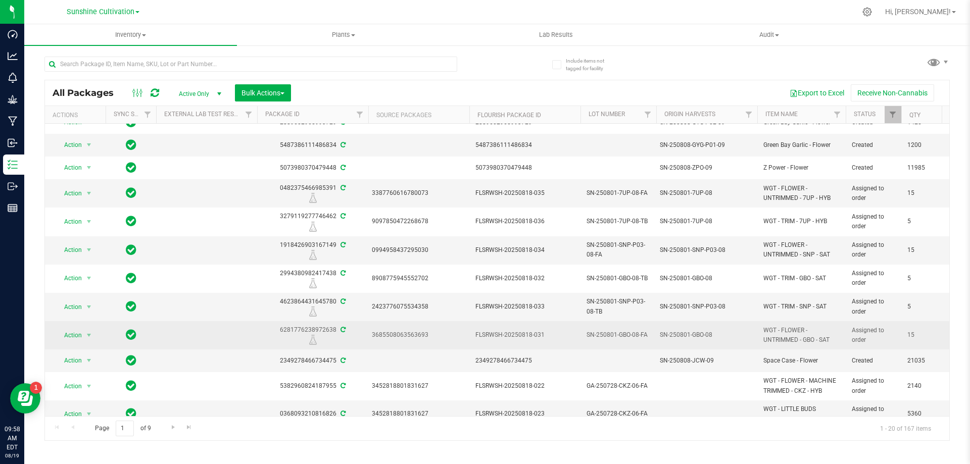
scroll to position [152, 0]
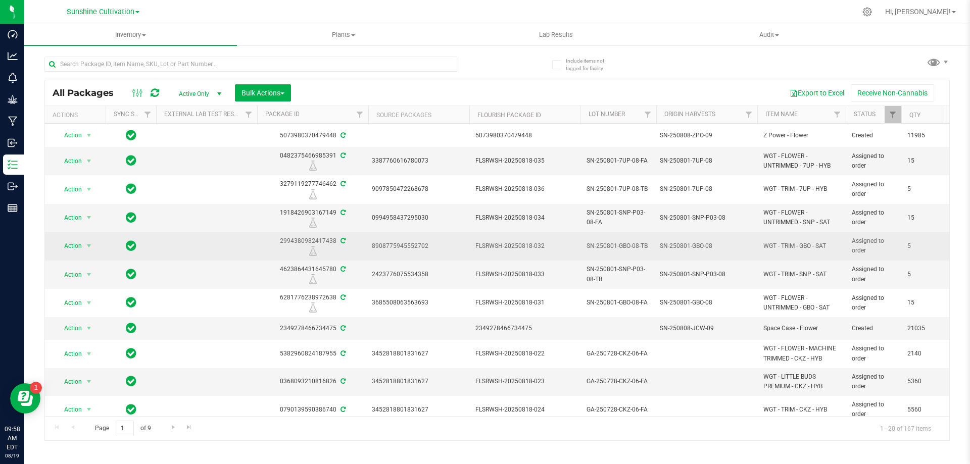
click at [315, 251] on icon at bounding box center [313, 251] width 13 height 10
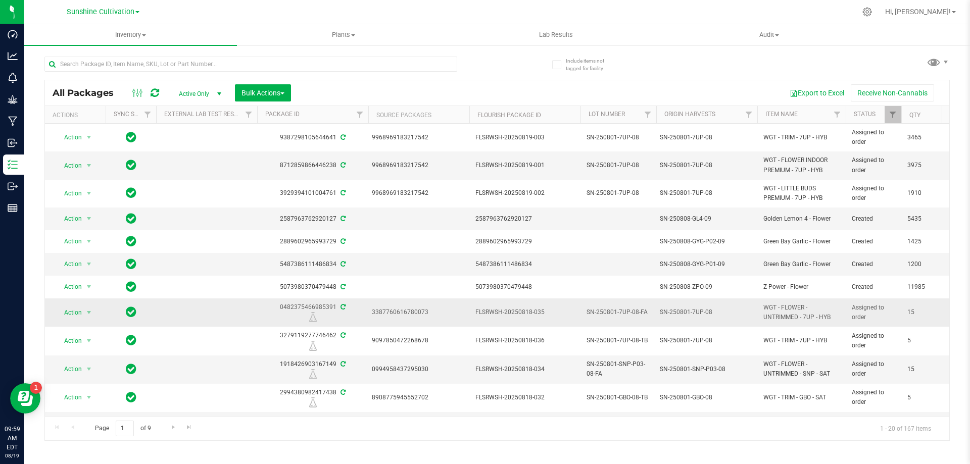
scroll to position [51, 0]
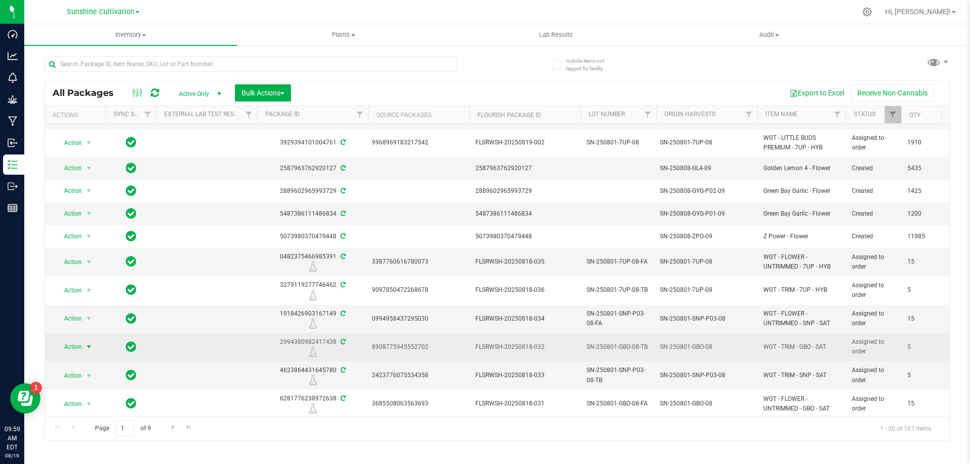
click at [86, 350] on span "select" at bounding box center [89, 347] width 8 height 8
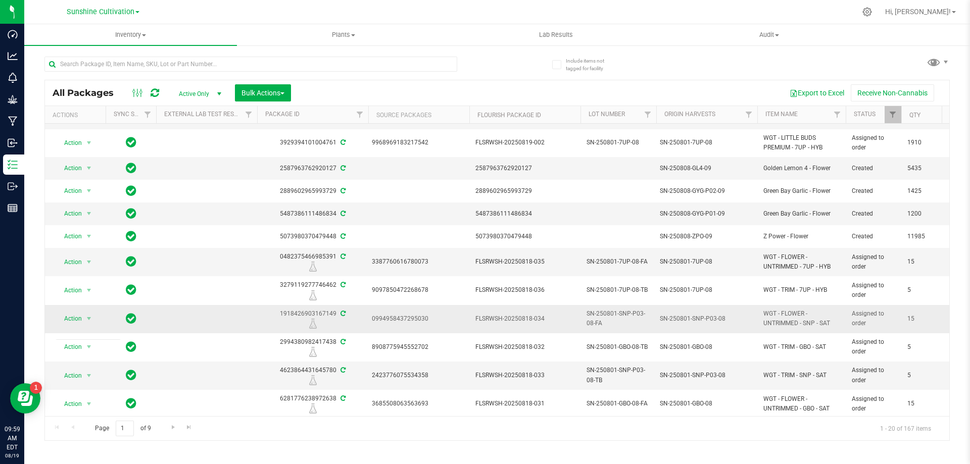
click at [299, 327] on div at bounding box center [313, 324] width 114 height 10
click at [312, 328] on icon at bounding box center [313, 324] width 13 height 10
click at [313, 325] on icon at bounding box center [313, 324] width 8 height 10
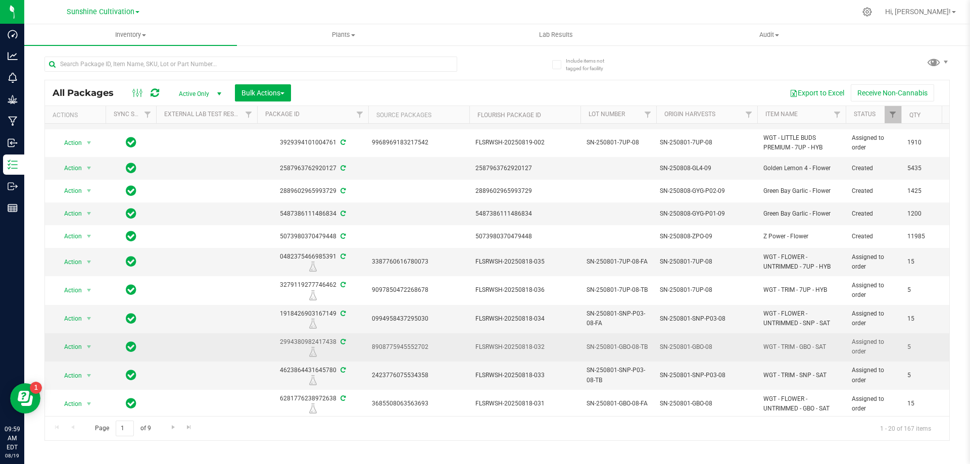
click at [310, 353] on icon at bounding box center [313, 352] width 13 height 10
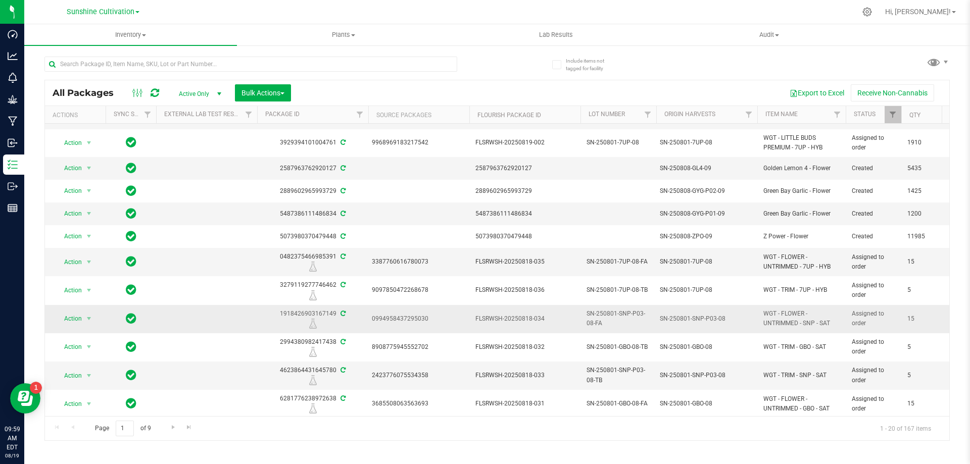
click at [314, 326] on icon at bounding box center [313, 324] width 13 height 10
click at [87, 319] on span "select" at bounding box center [89, 319] width 8 height 8
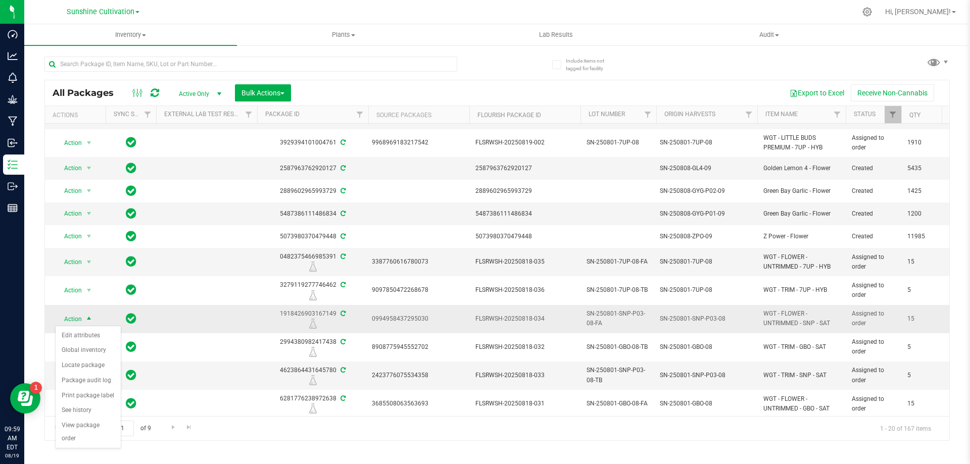
click at [89, 318] on span "select" at bounding box center [89, 319] width 8 height 8
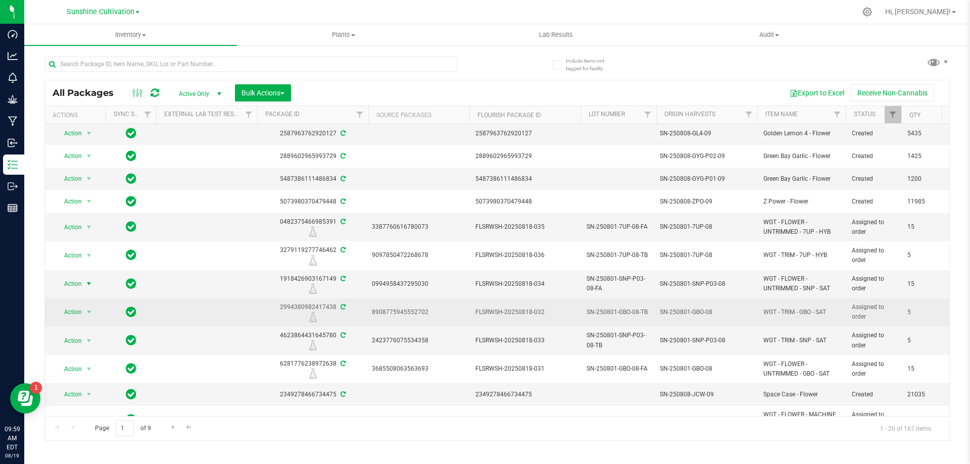
scroll to position [101, 0]
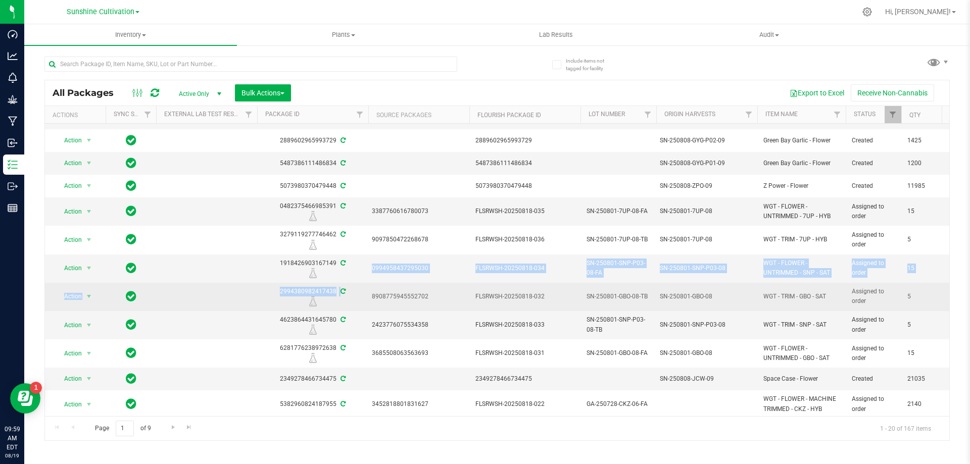
drag, startPoint x: 340, startPoint y: 265, endPoint x: 314, endPoint y: 309, distance: 50.7
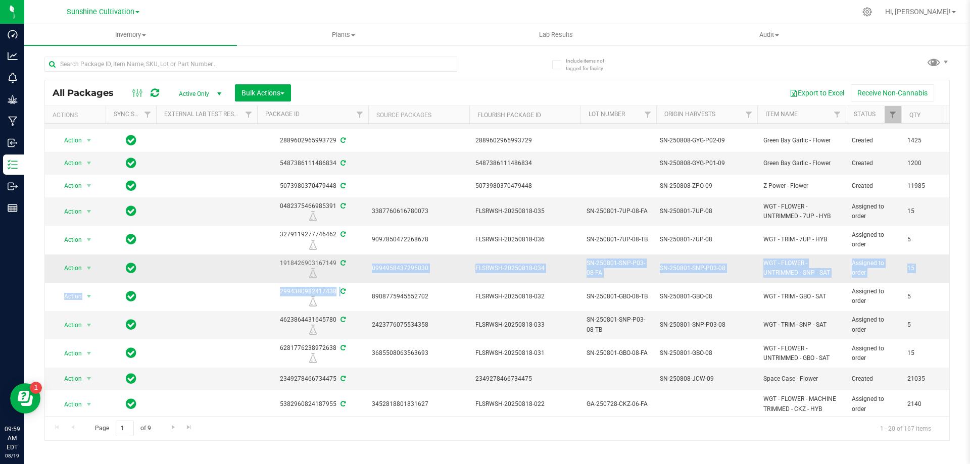
click at [291, 274] on div at bounding box center [313, 273] width 114 height 10
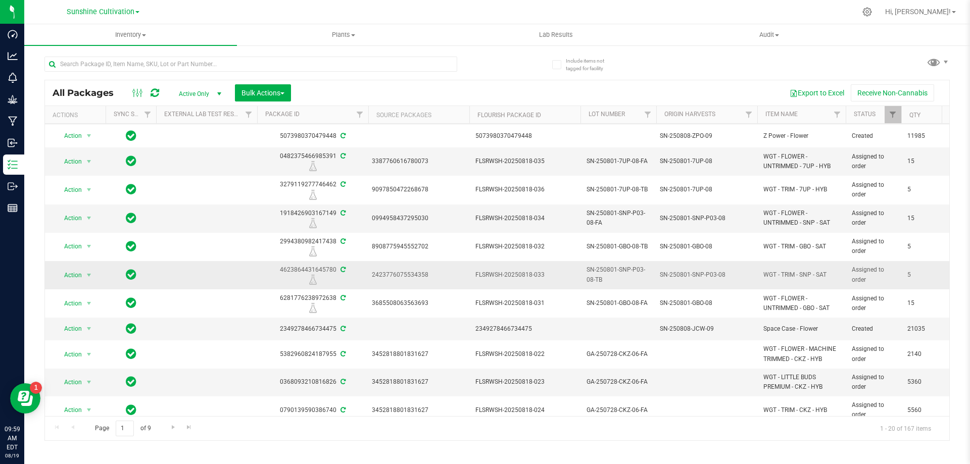
scroll to position [152, 0]
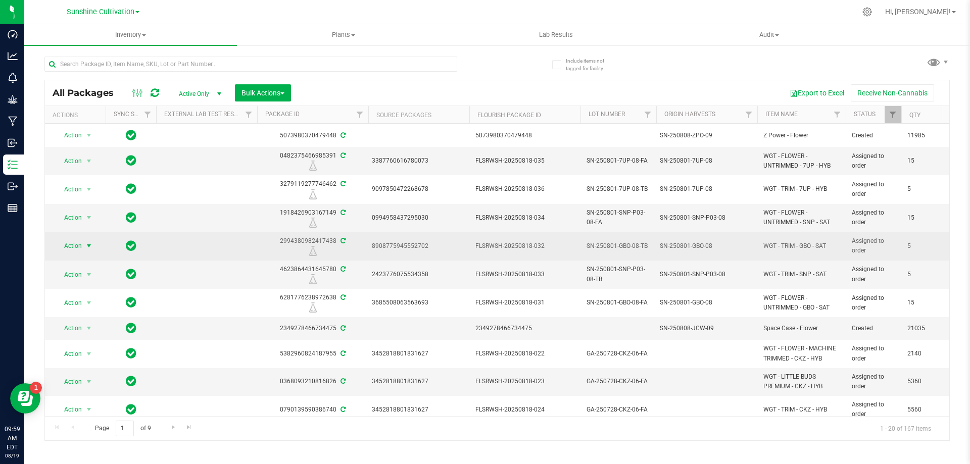
click at [83, 247] on span "select" at bounding box center [89, 246] width 13 height 14
click at [287, 248] on div at bounding box center [313, 251] width 114 height 10
click at [311, 251] on icon at bounding box center [313, 251] width 8 height 10
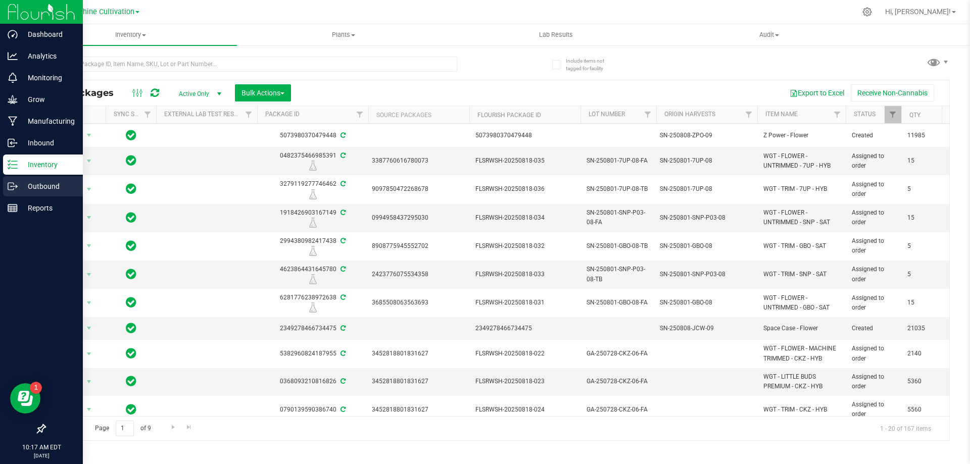
click at [20, 185] on p "Outbound" at bounding box center [48, 186] width 61 height 12
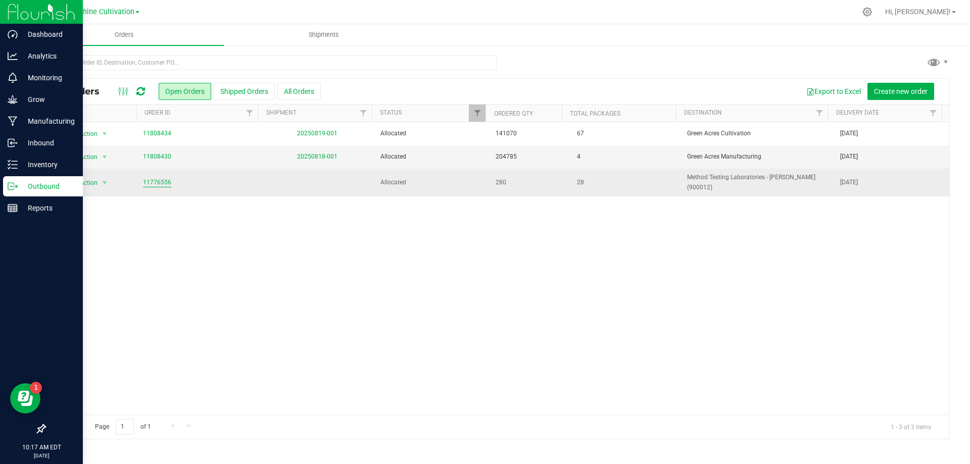
click at [166, 181] on link "11776556" at bounding box center [157, 183] width 28 height 10
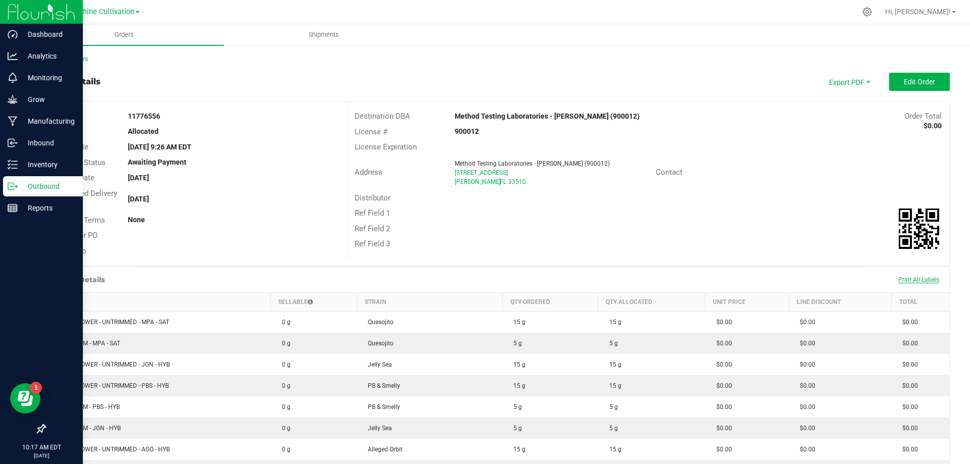
click at [899, 279] on span "Print All Labels" at bounding box center [919, 279] width 41 height 7
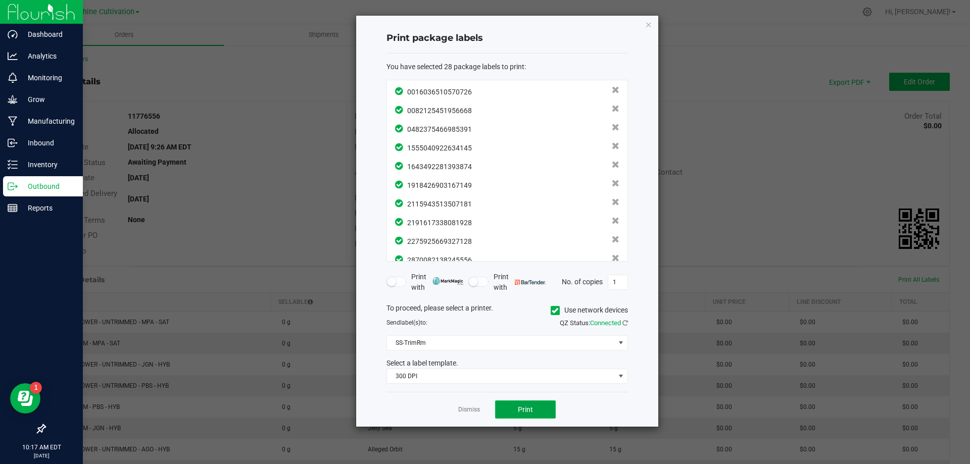
click at [545, 406] on button "Print" at bounding box center [525, 410] width 61 height 18
click at [651, 23] on icon "button" at bounding box center [648, 24] width 7 height 12
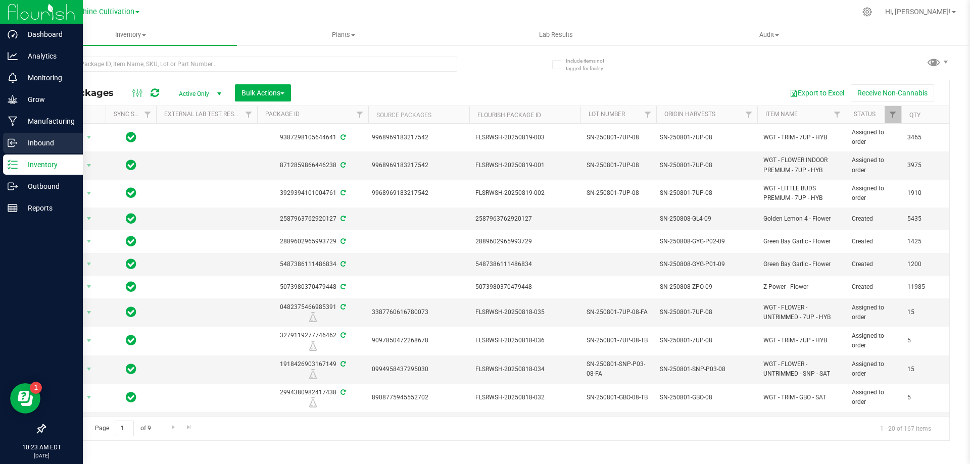
click at [56, 145] on p "Inbound" at bounding box center [48, 143] width 61 height 12
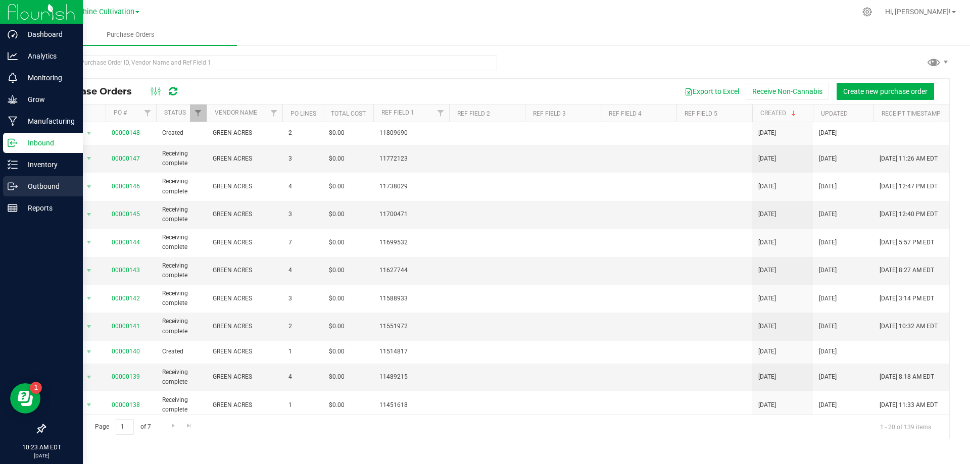
click at [17, 189] on icon at bounding box center [13, 186] width 10 height 10
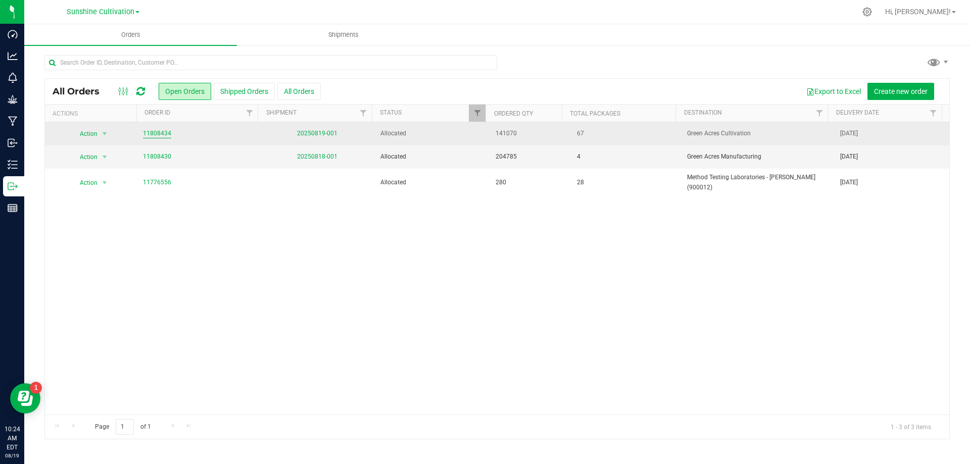
click at [155, 135] on link "11808434" at bounding box center [157, 134] width 28 height 10
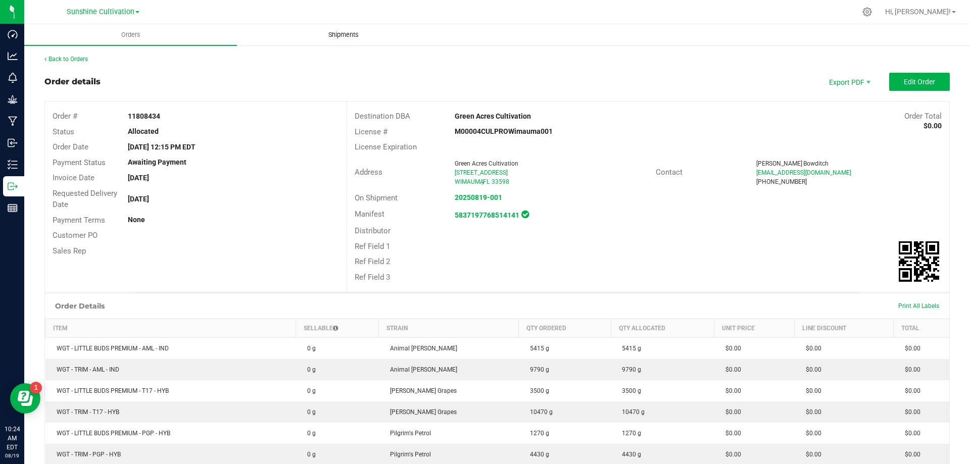
click at [326, 36] on span "Shipments" at bounding box center [344, 34] width 58 height 9
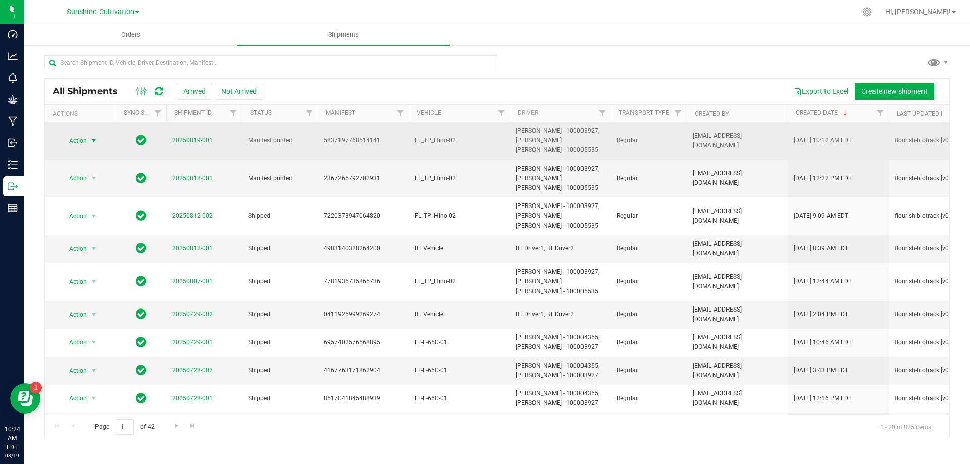
click at [95, 142] on span "select" at bounding box center [94, 141] width 8 height 8
click at [243, 138] on td "Manifest printed" at bounding box center [280, 141] width 76 height 38
click at [209, 142] on link "20250819-001" at bounding box center [192, 140] width 40 height 7
click at [177, 141] on link "20250819-001" at bounding box center [192, 140] width 40 height 7
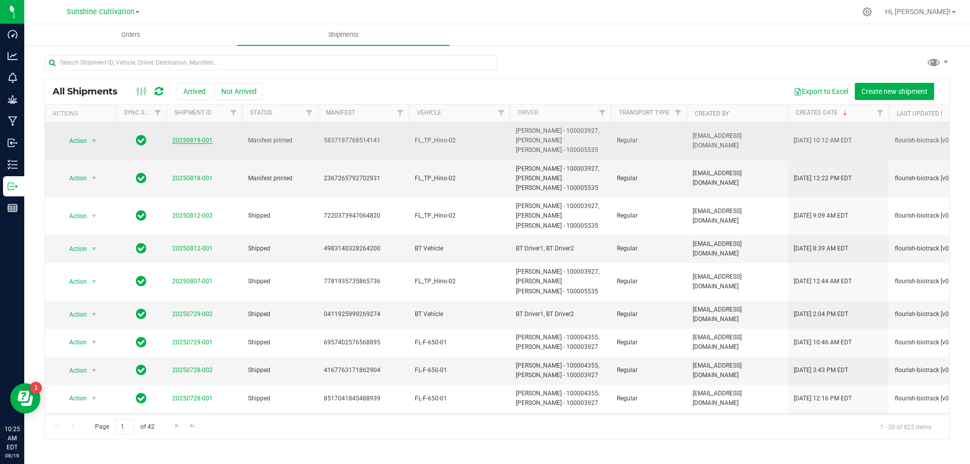
click at [183, 138] on link "20250819-001" at bounding box center [192, 140] width 40 height 7
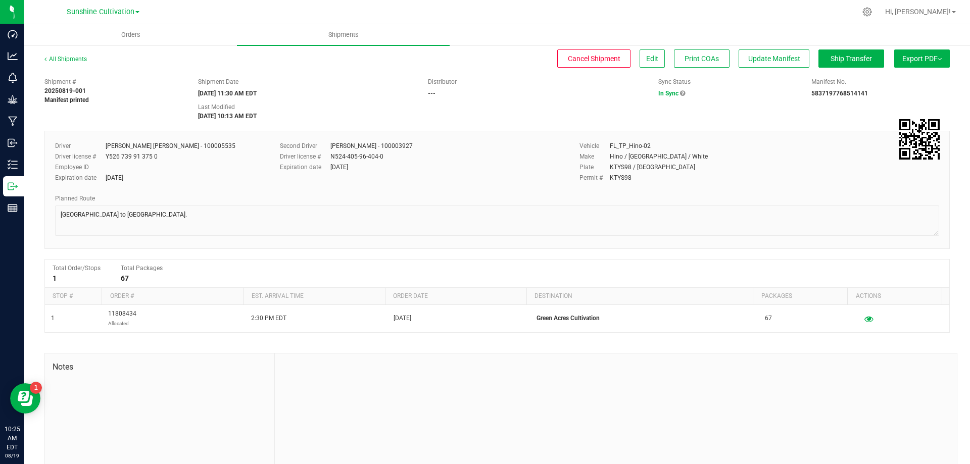
click at [931, 60] on button "Export PDF" at bounding box center [923, 59] width 56 height 18
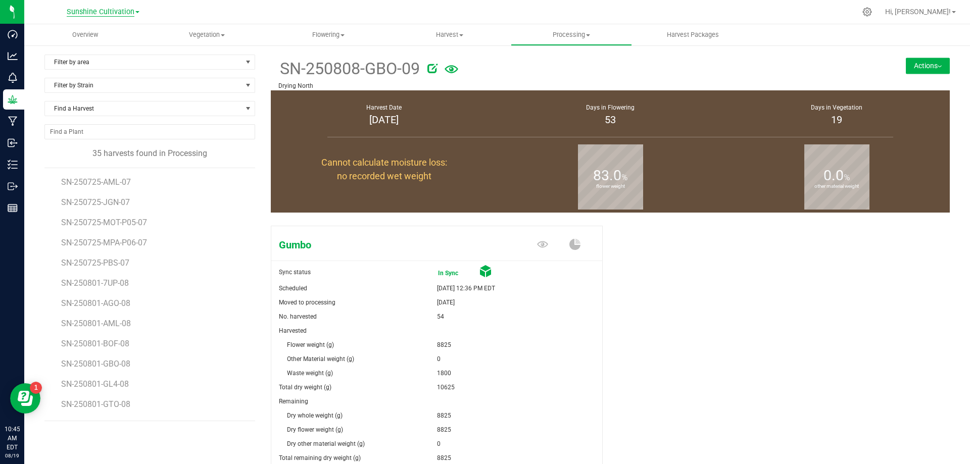
click at [110, 16] on div "Sunshine Cultivation" at bounding box center [103, 12] width 73 height 12
click at [110, 13] on span "Sunshine Cultivation" at bounding box center [101, 12] width 68 height 9
click at [86, 36] on link "Green Acres Cultivation" at bounding box center [103, 36] width 148 height 14
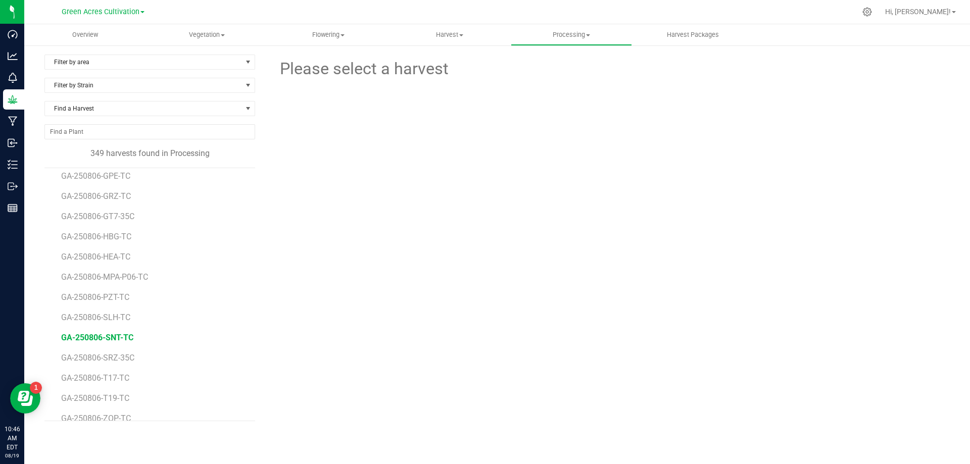
scroll to position [6609, 0]
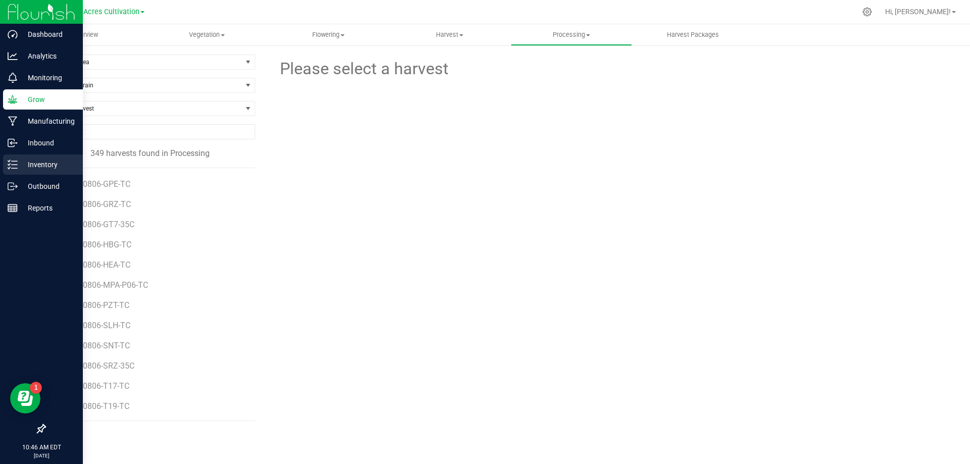
click at [37, 171] on div "Inventory" at bounding box center [43, 165] width 80 height 20
